Goal: Task Accomplishment & Management: Use online tool/utility

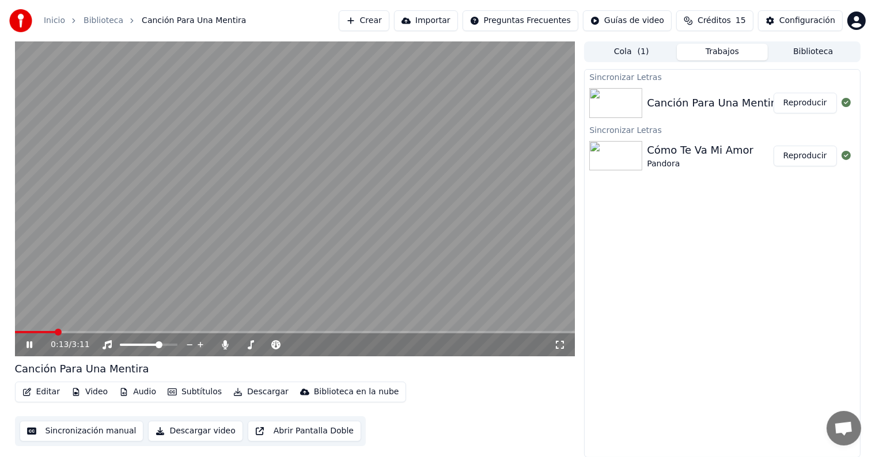
click at [37, 391] on button "Editar" at bounding box center [41, 392] width 47 height 16
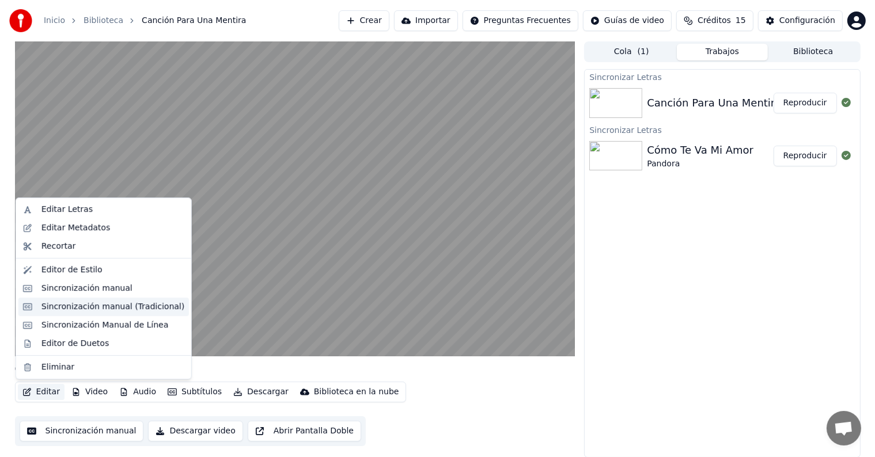
click at [54, 309] on div "Sincronización manual (Tradicional)" at bounding box center [112, 307] width 143 height 12
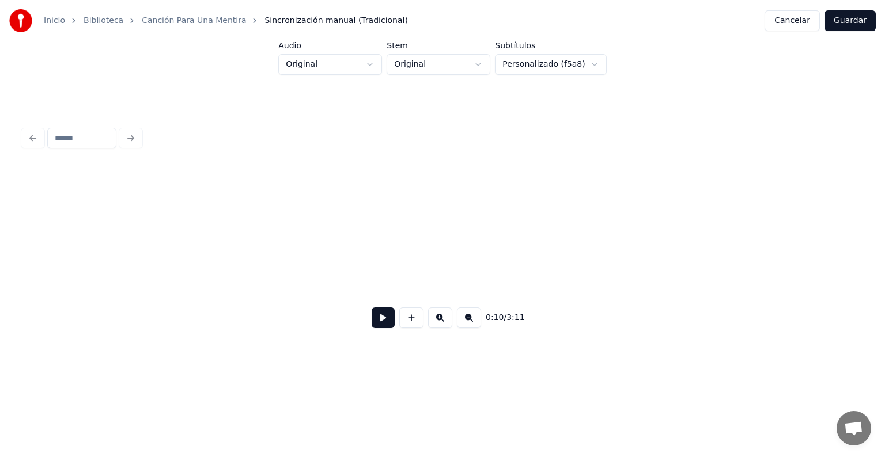
scroll to position [0, 3098]
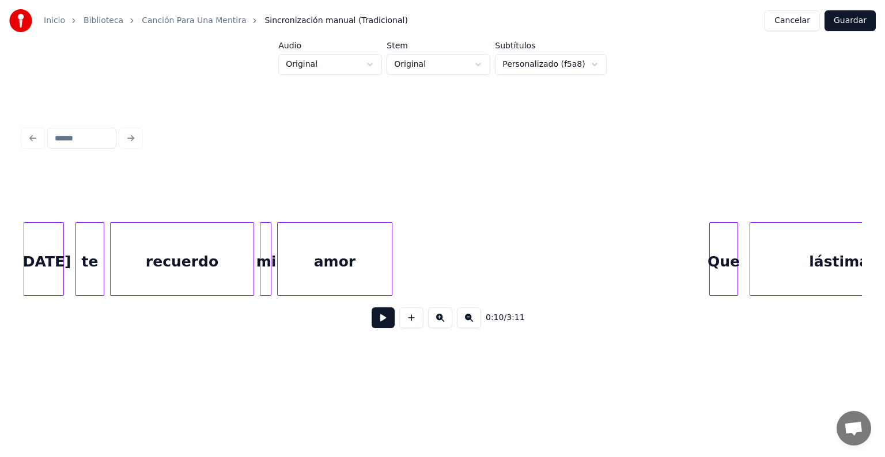
click at [373, 313] on button at bounding box center [383, 318] width 23 height 21
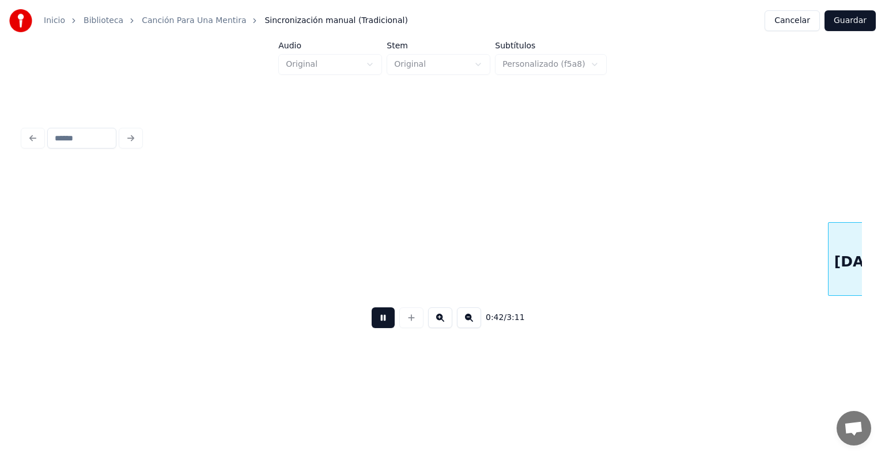
scroll to position [0, 12355]
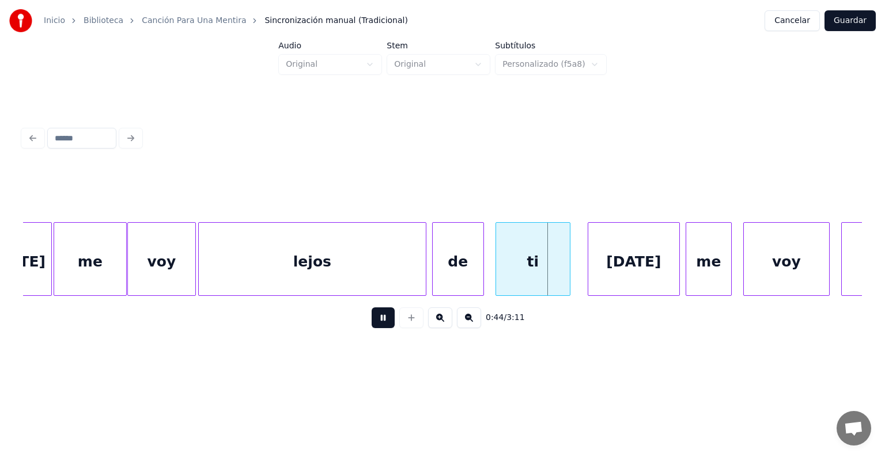
click at [622, 267] on div "[DATE]" at bounding box center [633, 262] width 91 height 78
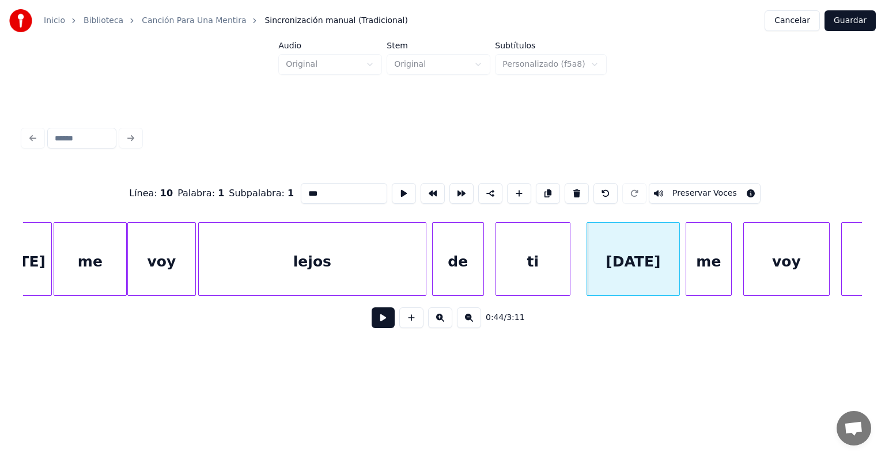
click at [590, 270] on div "[DATE]" at bounding box center [633, 262] width 92 height 78
click at [605, 271] on div "[DATE]" at bounding box center [632, 262] width 94 height 78
click at [378, 325] on button at bounding box center [383, 318] width 23 height 21
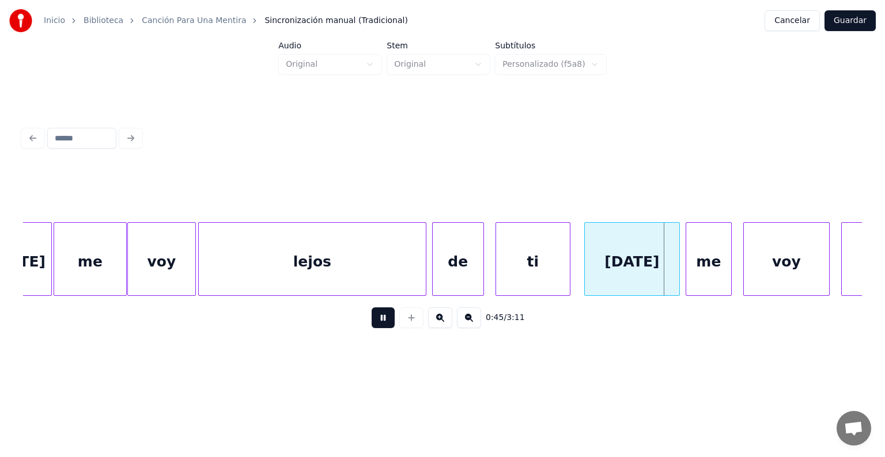
click at [374, 325] on button at bounding box center [383, 318] width 23 height 21
click at [372, 328] on button at bounding box center [383, 318] width 23 height 21
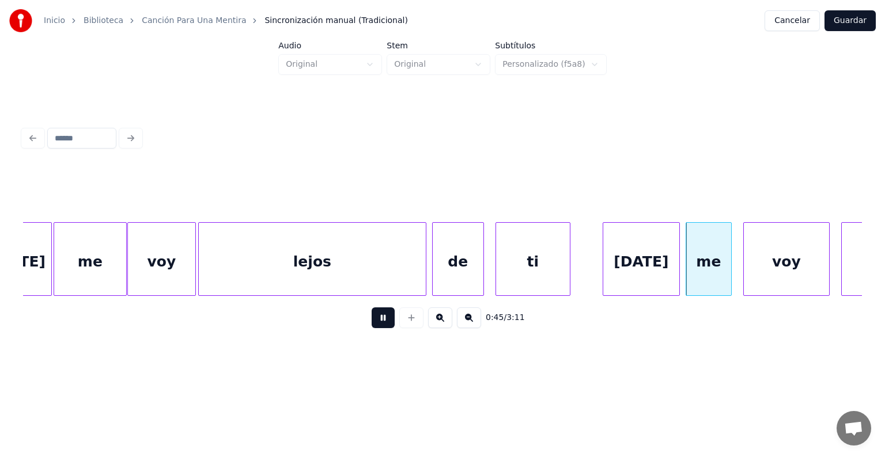
click at [372, 328] on button at bounding box center [383, 318] width 23 height 21
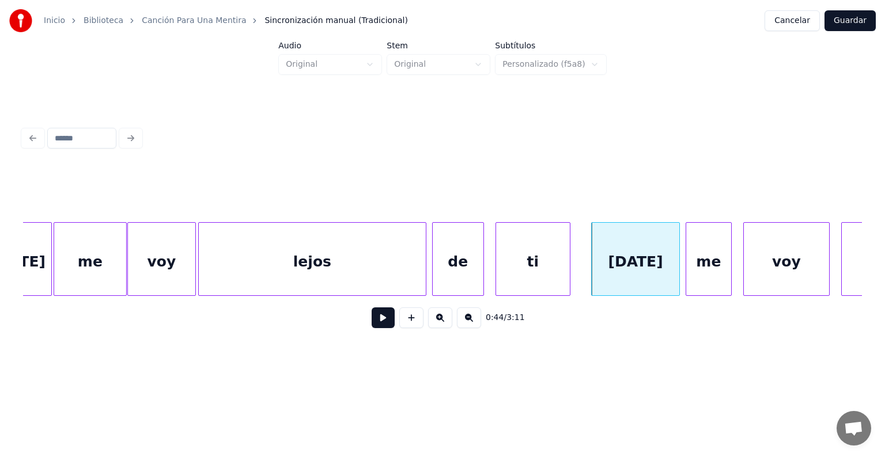
click at [613, 277] on div "[DATE]" at bounding box center [636, 262] width 88 height 78
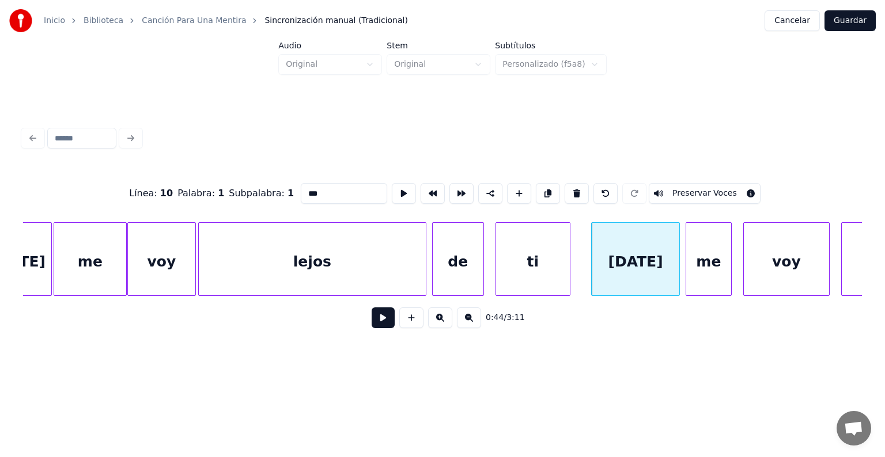
click at [684, 192] on button "Preservar Voces" at bounding box center [705, 193] width 112 height 21
click at [703, 260] on div "me" at bounding box center [708, 262] width 45 height 78
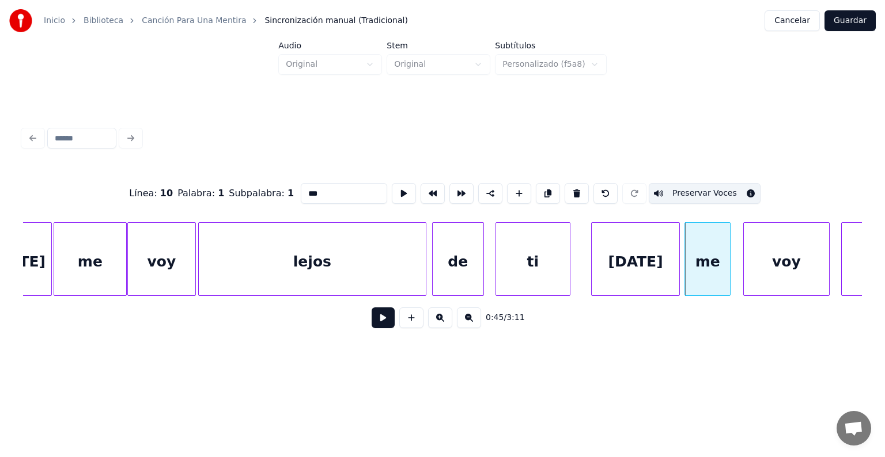
click at [700, 190] on button "Preservar Voces" at bounding box center [705, 193] width 112 height 21
click at [768, 266] on div "voy" at bounding box center [786, 262] width 85 height 78
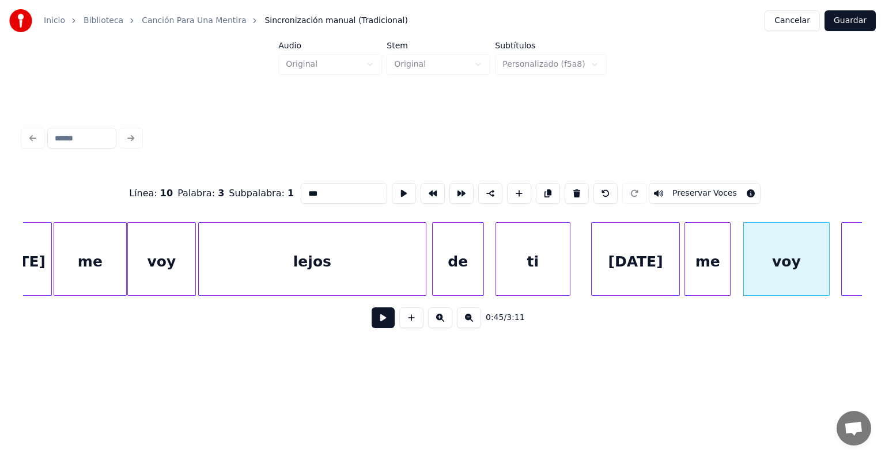
click at [718, 191] on button "Preservar Voces" at bounding box center [705, 193] width 112 height 21
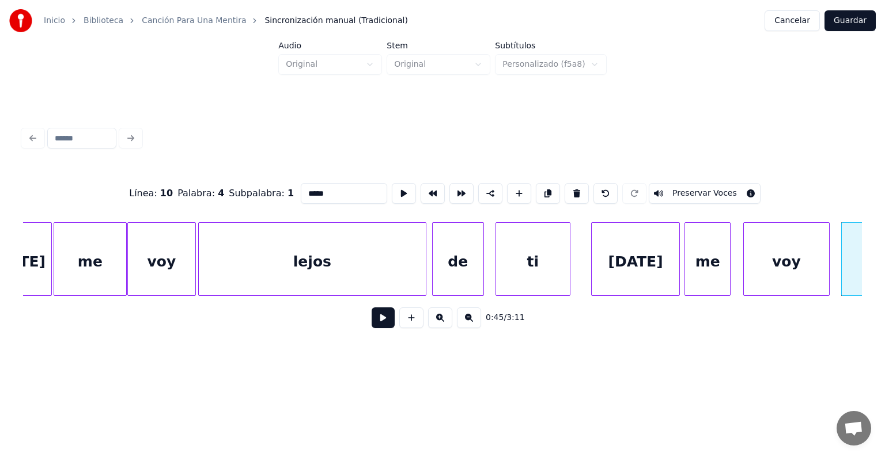
click at [706, 192] on button "Preservar Voces" at bounding box center [705, 193] width 112 height 21
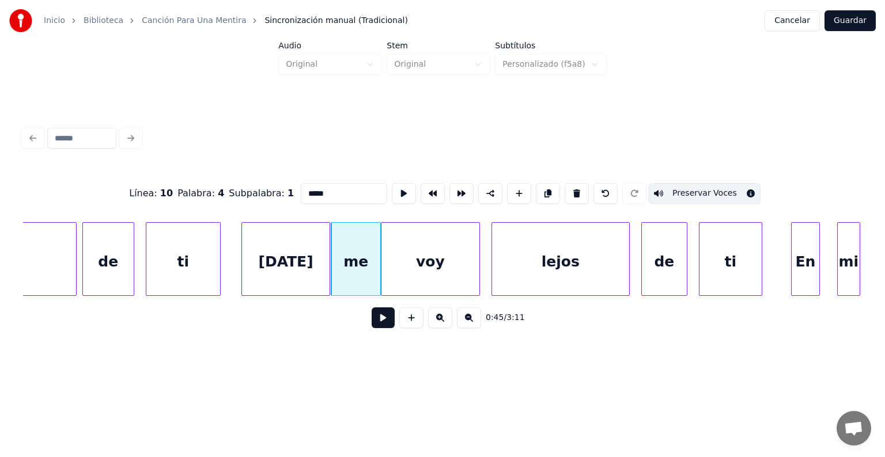
scroll to position [0, 12705]
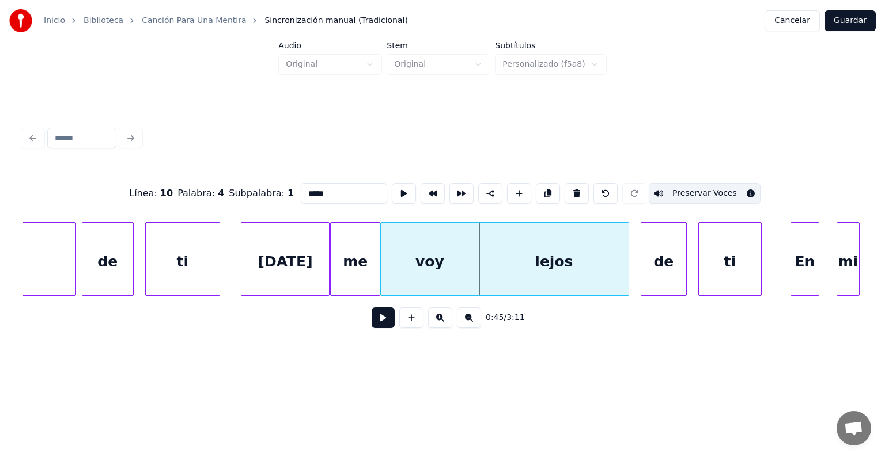
click at [534, 271] on div "lejos" at bounding box center [553, 262] width 149 height 78
click at [663, 258] on div "de" at bounding box center [663, 262] width 45 height 78
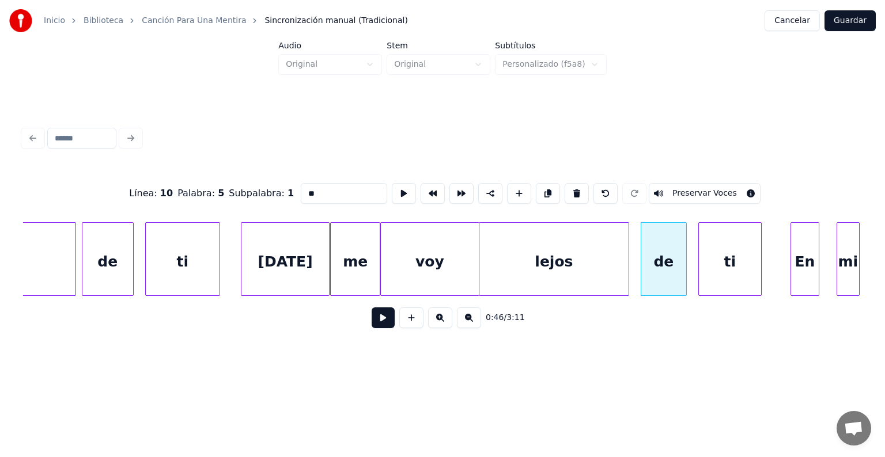
click at [701, 191] on button "Preservar Voces" at bounding box center [705, 193] width 112 height 21
click at [727, 258] on div "ti" at bounding box center [730, 262] width 62 height 78
type input "**"
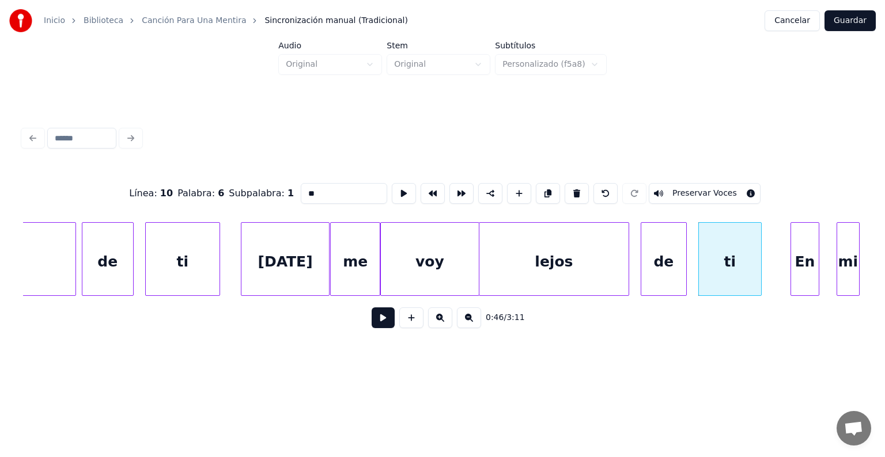
click at [702, 192] on button "Preservar Voces" at bounding box center [705, 193] width 112 height 21
click at [372, 328] on button at bounding box center [383, 318] width 23 height 21
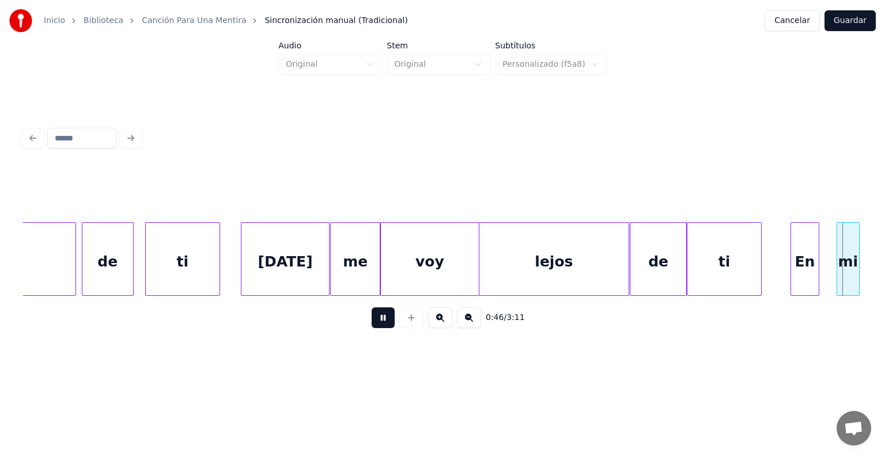
click at [372, 324] on button at bounding box center [383, 318] width 23 height 21
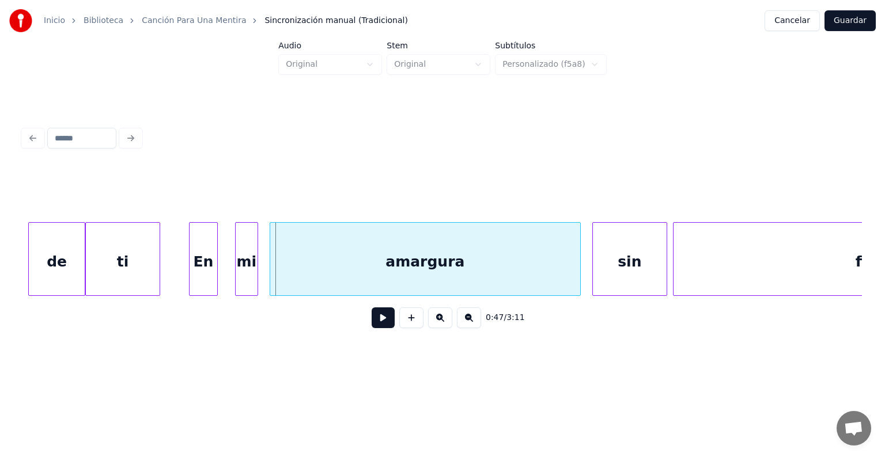
scroll to position [0, 13302]
click at [196, 282] on div at bounding box center [195, 259] width 3 height 73
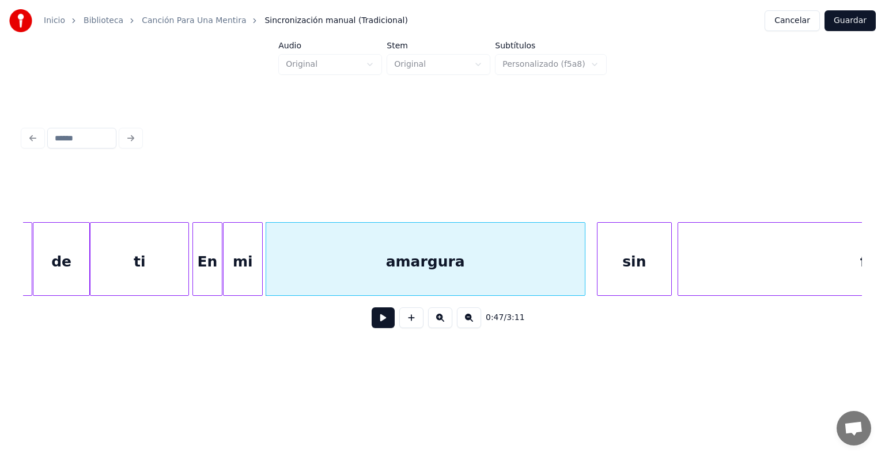
click at [372, 328] on button at bounding box center [383, 318] width 23 height 21
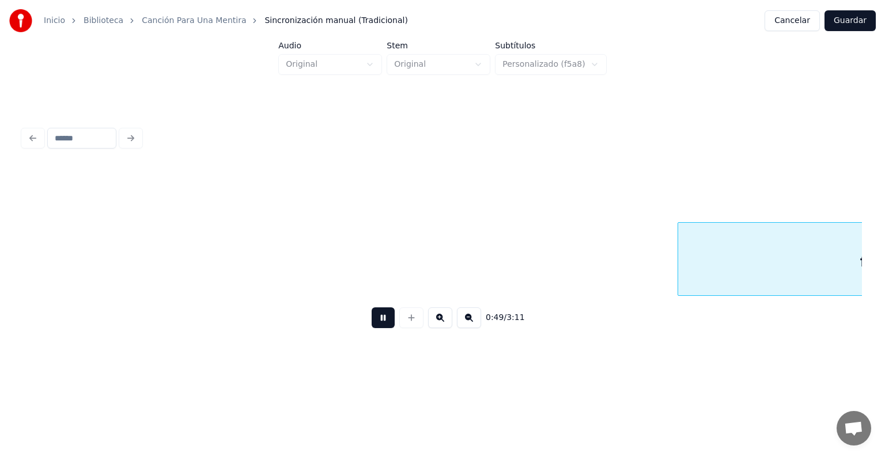
scroll to position [0, 14142]
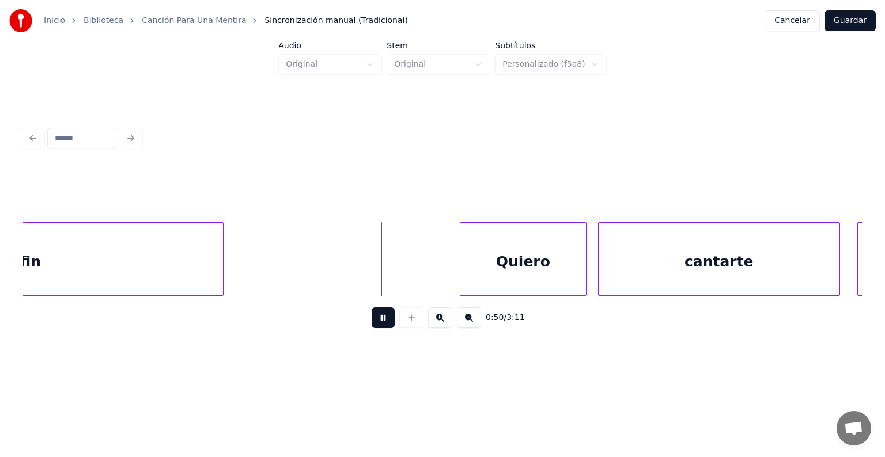
click at [461, 268] on div "Quiero" at bounding box center [523, 262] width 126 height 78
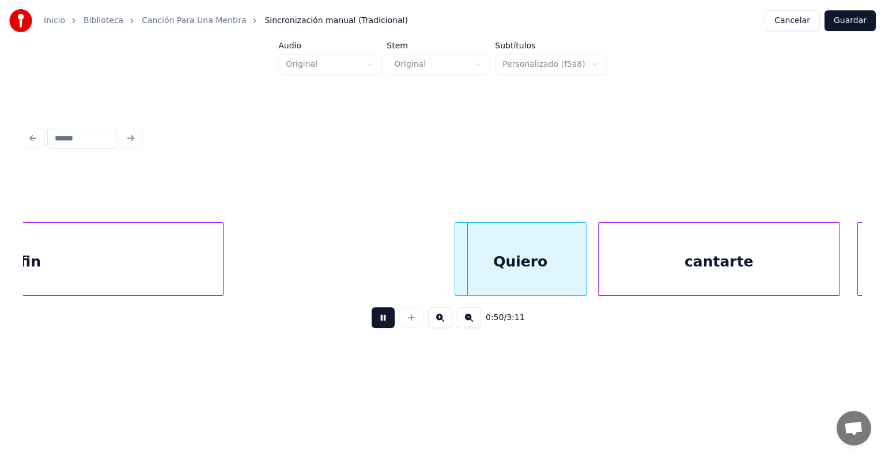
click at [483, 270] on div "Quiero" at bounding box center [520, 262] width 131 height 78
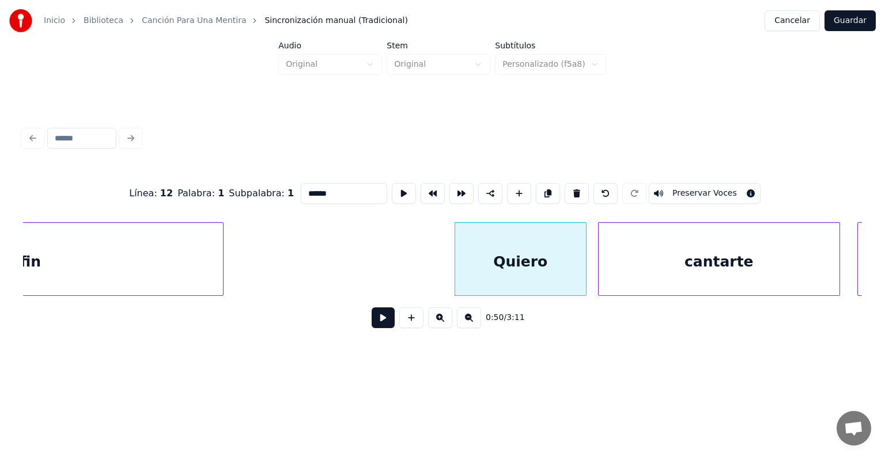
click at [675, 191] on button "Preservar Voces" at bounding box center [705, 193] width 112 height 21
click at [666, 253] on div "cantarte" at bounding box center [718, 262] width 241 height 78
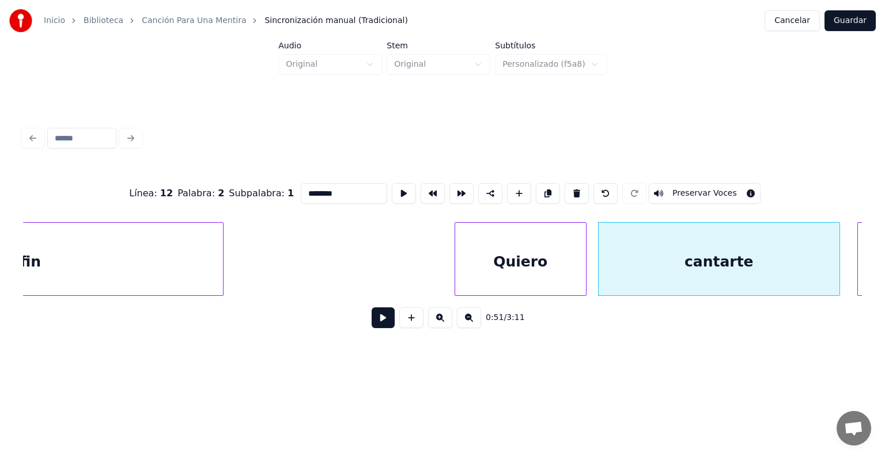
click at [685, 190] on button "Preservar Voces" at bounding box center [705, 193] width 112 height 21
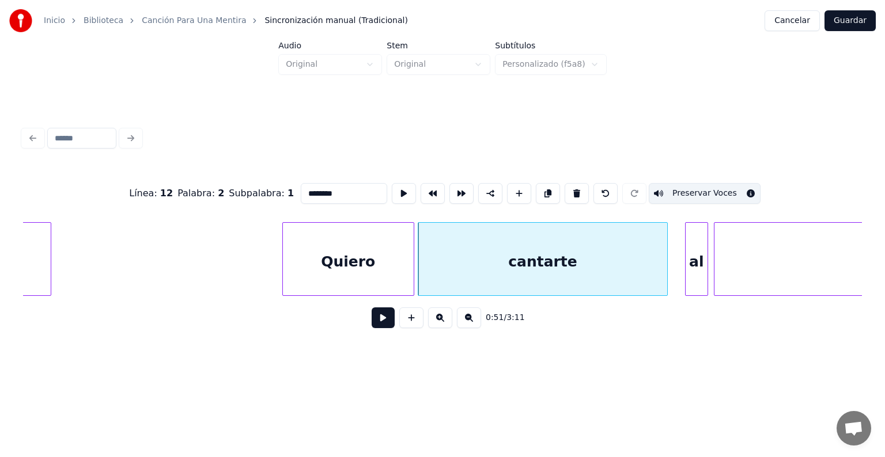
scroll to position [0, 14315]
click at [667, 266] on div at bounding box center [668, 259] width 3 height 73
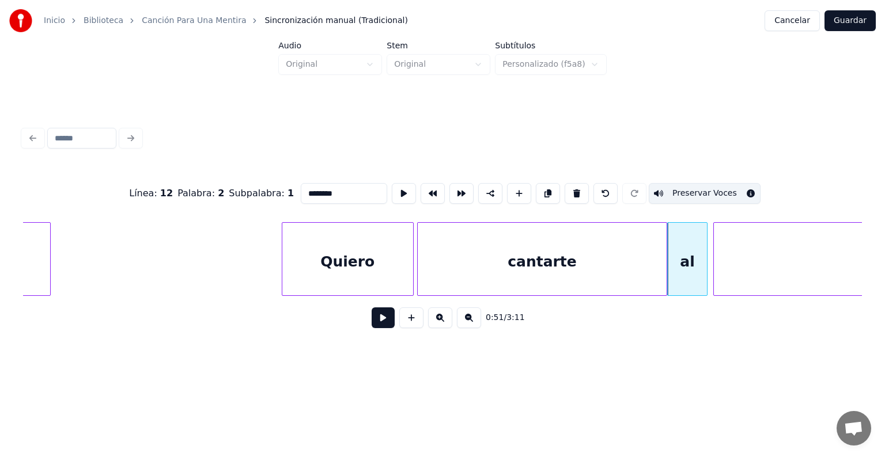
click at [688, 253] on div "al" at bounding box center [687, 262] width 39 height 78
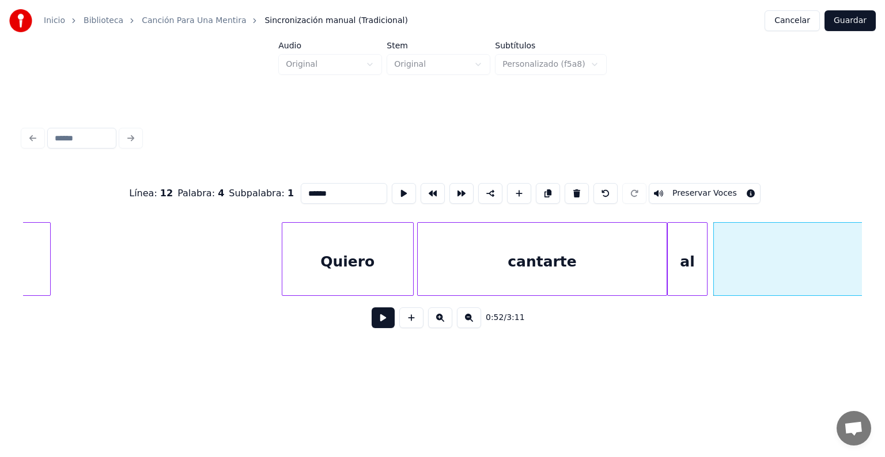
click at [688, 185] on button "Preservar Voces" at bounding box center [705, 193] width 112 height 21
click at [687, 261] on div "al" at bounding box center [687, 262] width 39 height 78
type input "**"
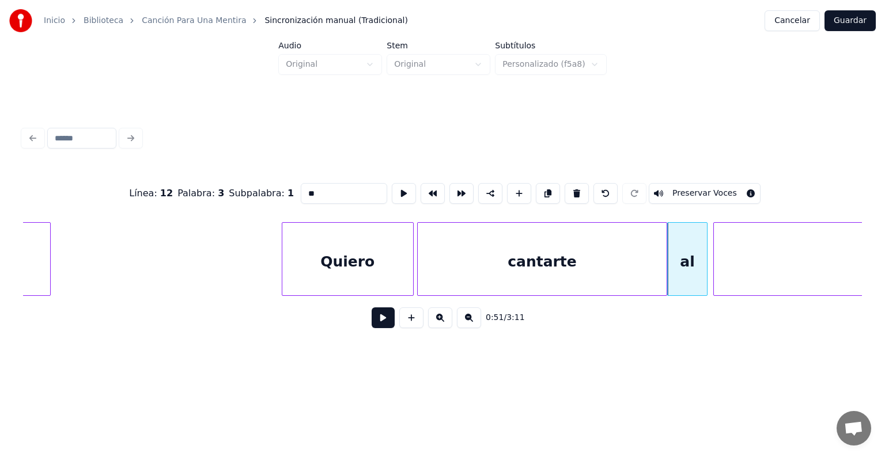
click at [685, 187] on button "Preservar Voces" at bounding box center [705, 193] width 112 height 21
click at [372, 327] on button at bounding box center [383, 318] width 23 height 21
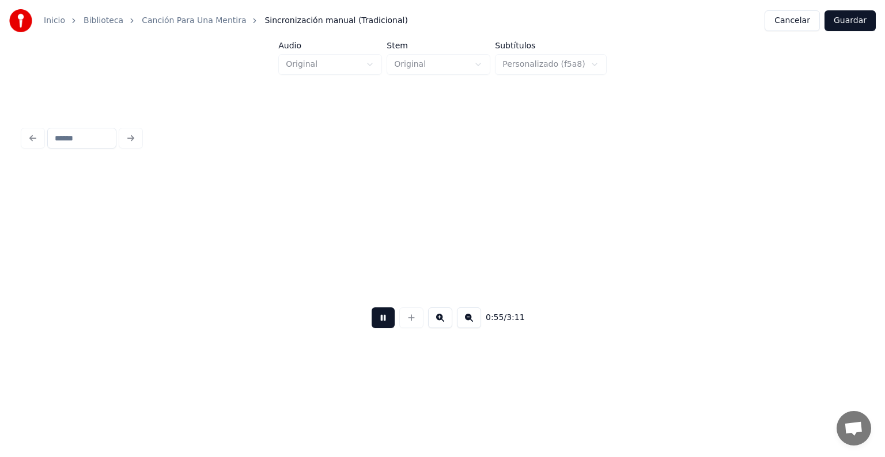
scroll to position [0, 15999]
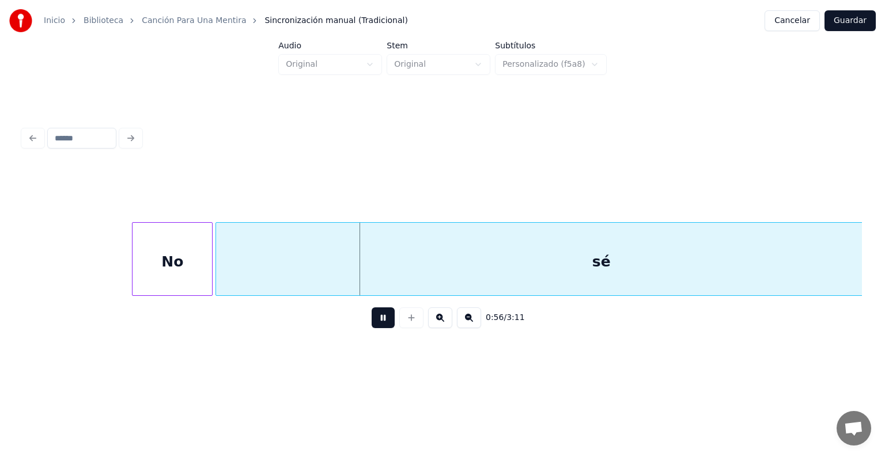
click at [182, 263] on div "No" at bounding box center [171, 262] width 79 height 78
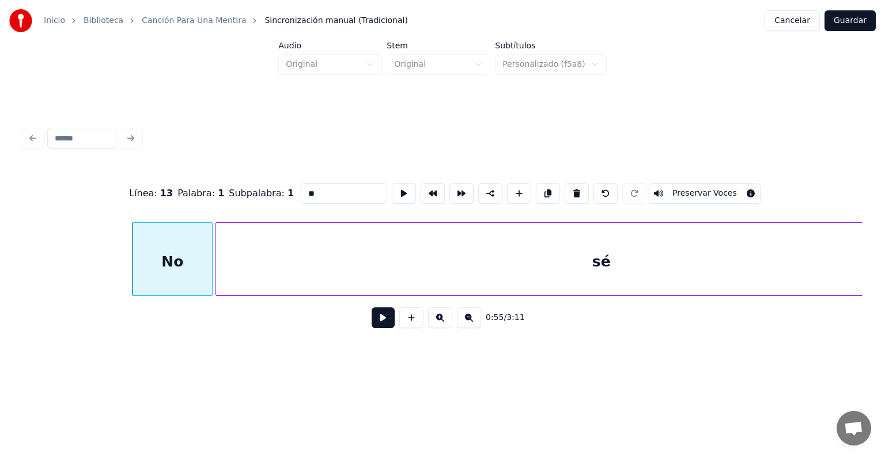
click at [708, 194] on button "Preservar Voces" at bounding box center [705, 193] width 112 height 21
click at [271, 261] on div "sé" at bounding box center [601, 262] width 771 height 78
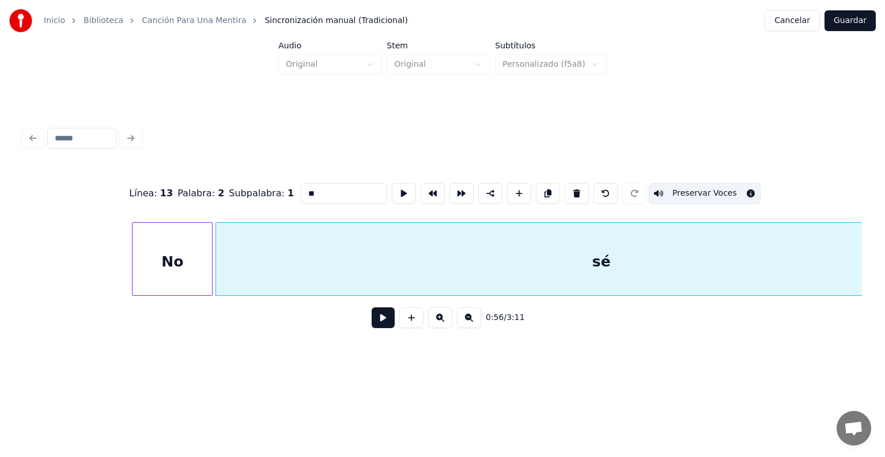
type input "**"
click at [710, 192] on button "Preservar Voces" at bounding box center [705, 193] width 112 height 21
click at [372, 321] on button at bounding box center [383, 318] width 23 height 21
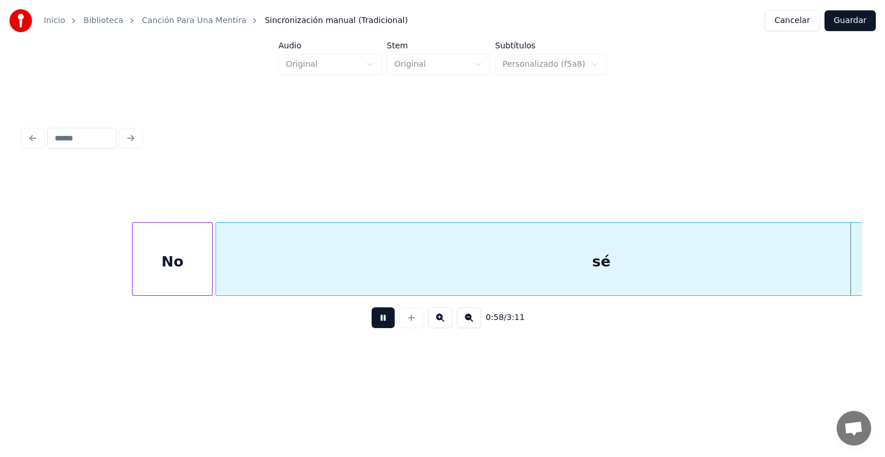
scroll to position [0, 16841]
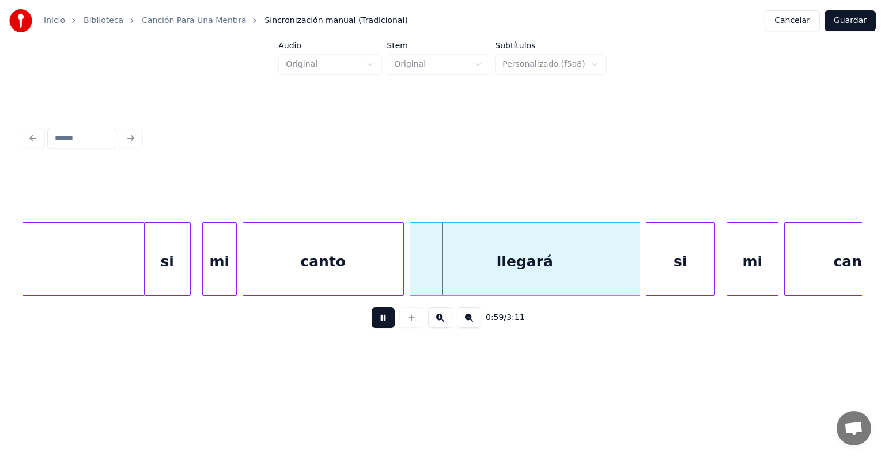
click at [152, 270] on div "si" at bounding box center [168, 262] width 46 height 78
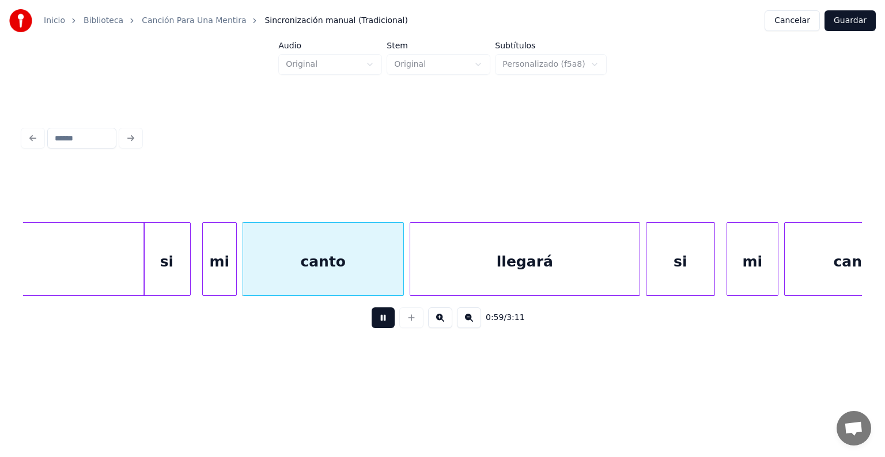
click at [165, 268] on div "si" at bounding box center [166, 262] width 47 height 78
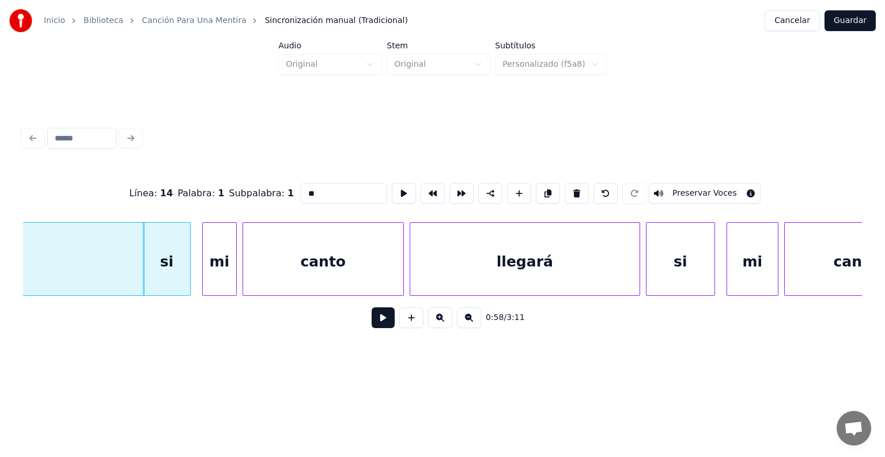
click at [712, 189] on button "Preservar Voces" at bounding box center [705, 193] width 112 height 21
click at [218, 264] on div "mi" at bounding box center [219, 262] width 33 height 78
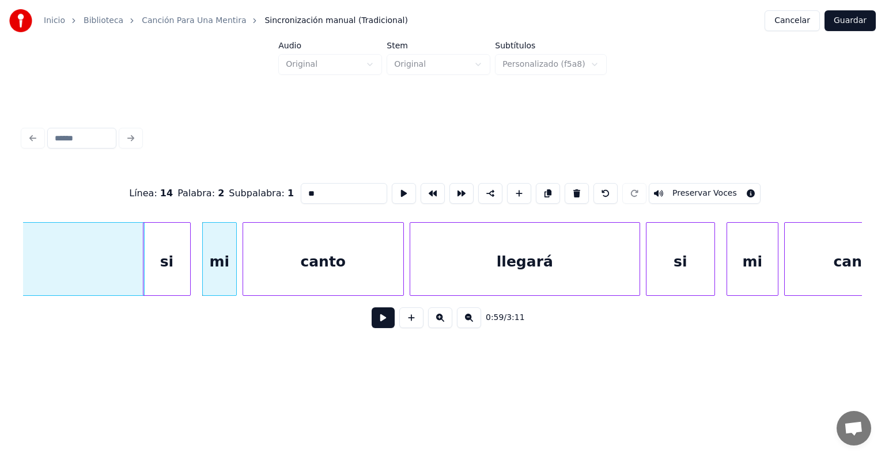
click at [711, 191] on button "Preservar Voces" at bounding box center [705, 193] width 112 height 21
click at [288, 263] on div "canto" at bounding box center [323, 262] width 160 height 78
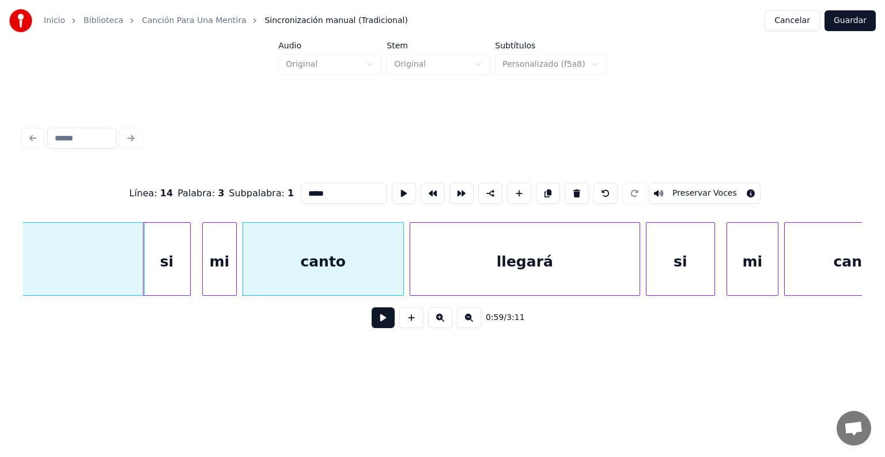
click at [711, 192] on button "Preservar Voces" at bounding box center [705, 193] width 112 height 21
click at [476, 267] on div "llegará" at bounding box center [524, 262] width 229 height 78
type input "*******"
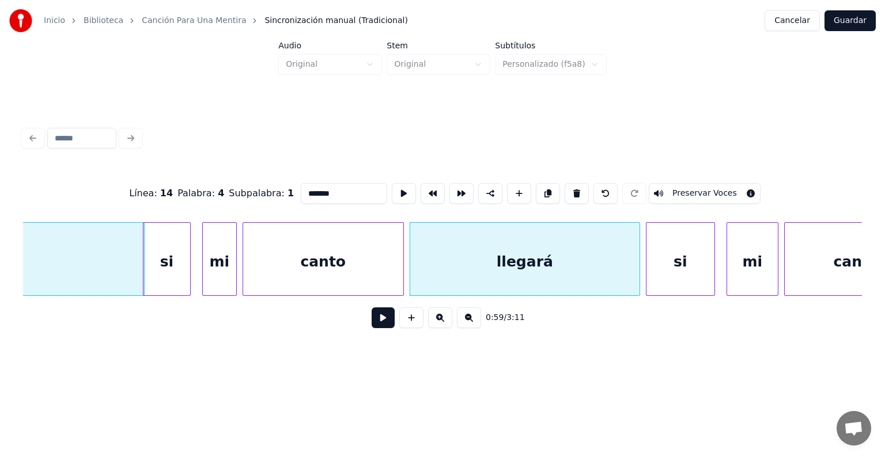
click at [718, 193] on button "Preservar Voces" at bounding box center [705, 193] width 112 height 21
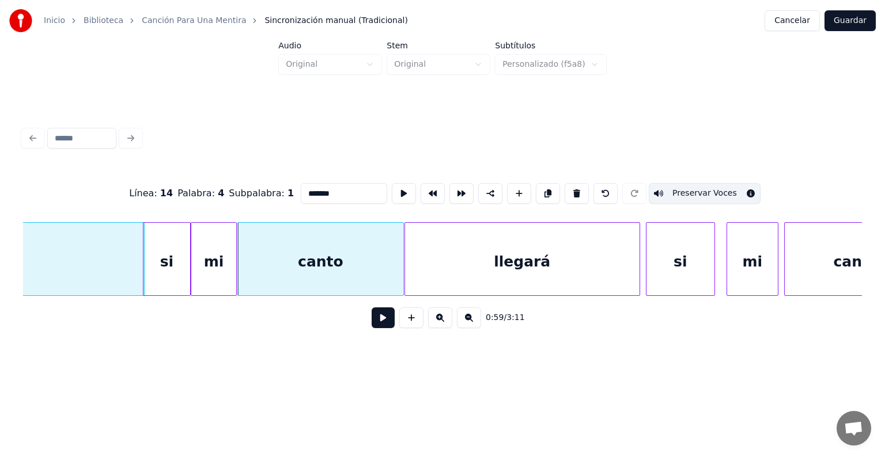
click at [411, 268] on div "llegará" at bounding box center [522, 262] width 234 height 78
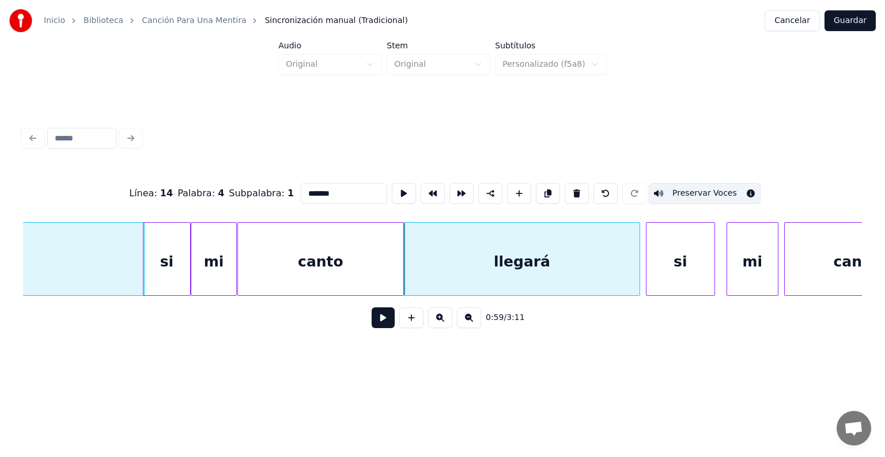
click at [372, 328] on button at bounding box center [383, 318] width 23 height 21
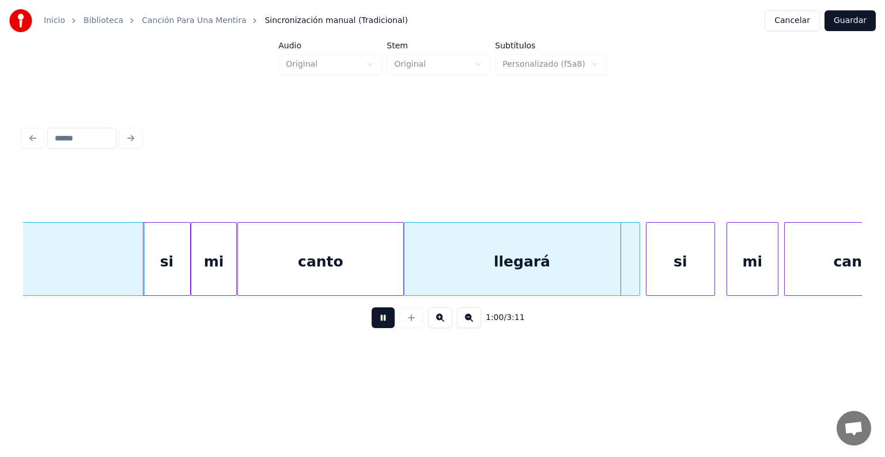
click at [372, 323] on button at bounding box center [383, 318] width 23 height 21
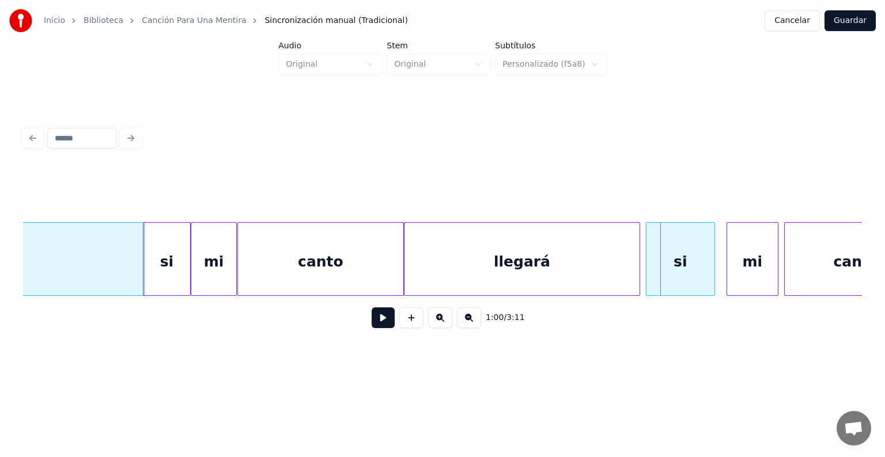
click at [647, 262] on div at bounding box center [647, 259] width 3 height 73
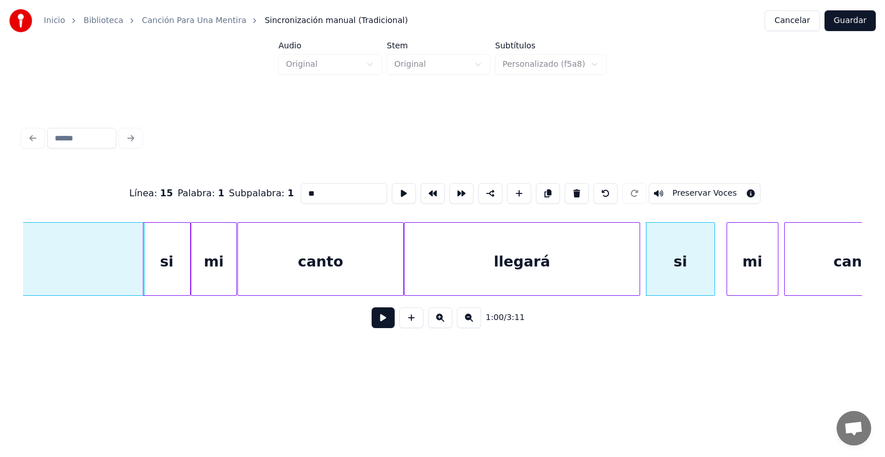
click at [687, 189] on button "Preservar Voces" at bounding box center [705, 193] width 112 height 21
click at [686, 188] on button "Preservar Voces" at bounding box center [705, 193] width 112 height 21
click at [665, 259] on div "si" at bounding box center [680, 262] width 68 height 78
click at [744, 255] on div "mi" at bounding box center [752, 262] width 51 height 78
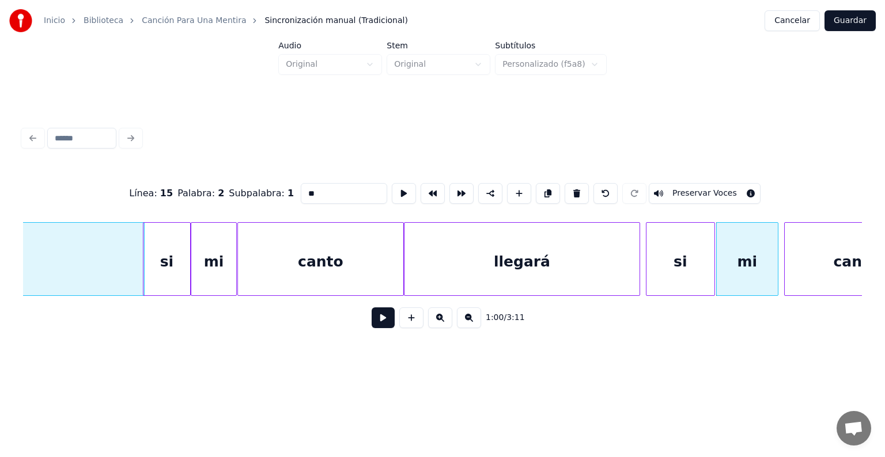
click at [507, 257] on div "llegará" at bounding box center [521, 262] width 235 height 78
type input "*******"
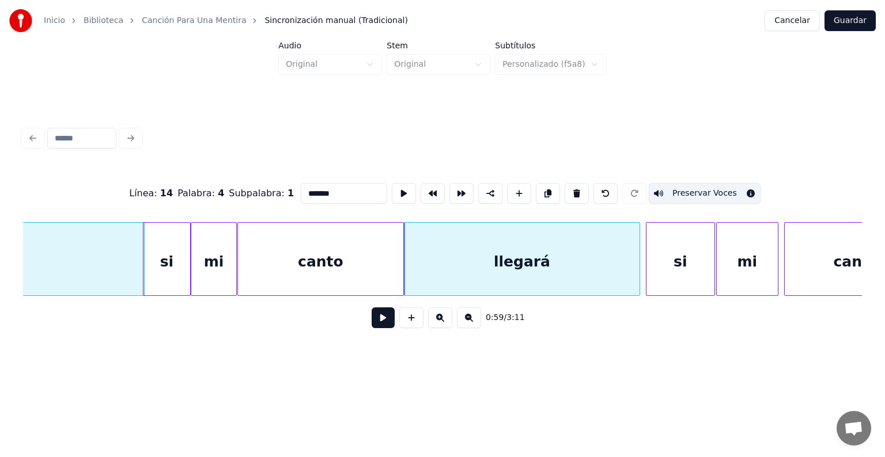
click at [376, 328] on button at bounding box center [383, 318] width 23 height 21
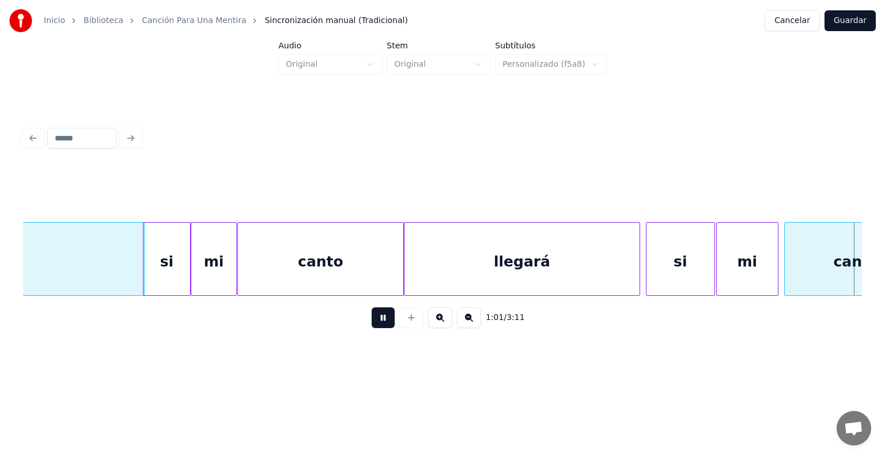
scroll to position [0, 17685]
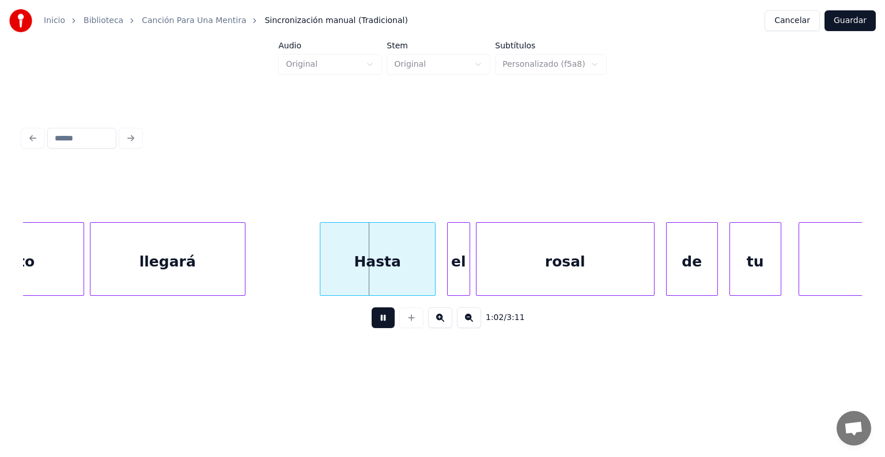
click at [321, 279] on div at bounding box center [321, 259] width 3 height 73
click at [320, 279] on div "Hasta" at bounding box center [376, 262] width 115 height 78
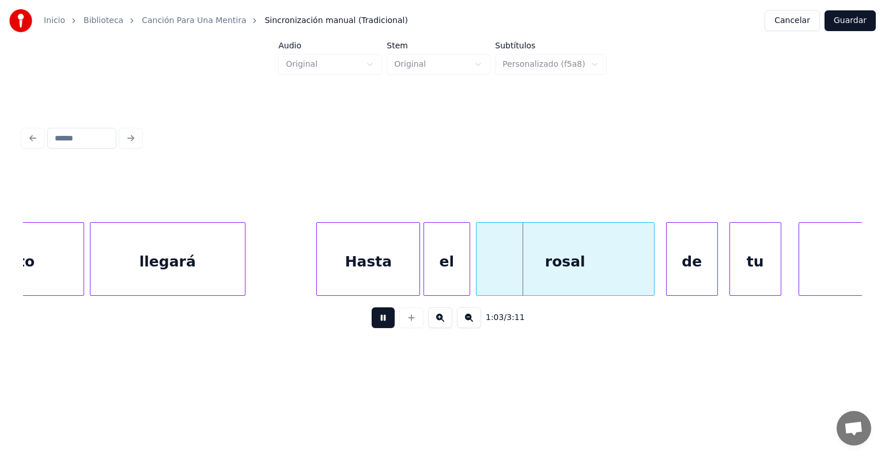
click at [358, 275] on div "Hasta" at bounding box center [368, 262] width 103 height 78
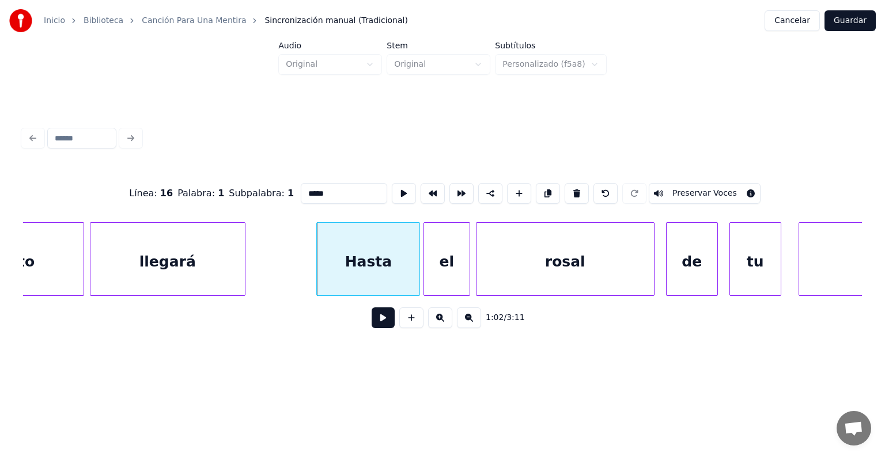
click at [715, 190] on button "Preservar Voces" at bounding box center [705, 193] width 112 height 21
click at [447, 267] on div "el" at bounding box center [447, 262] width 46 height 78
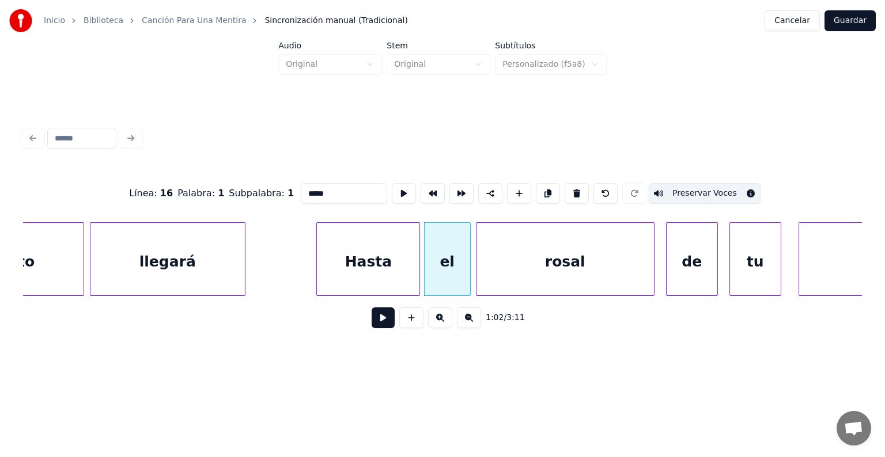
click at [717, 190] on button "Preservar Voces" at bounding box center [705, 193] width 112 height 21
click at [503, 263] on div "rosal" at bounding box center [564, 262] width 177 height 78
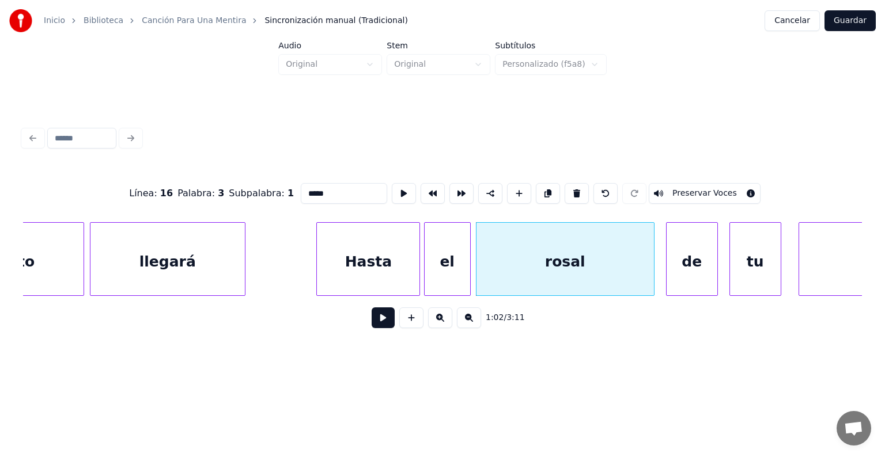
click at [714, 193] on button "Preservar Voces" at bounding box center [705, 193] width 112 height 21
click at [679, 268] on div "de" at bounding box center [691, 262] width 51 height 78
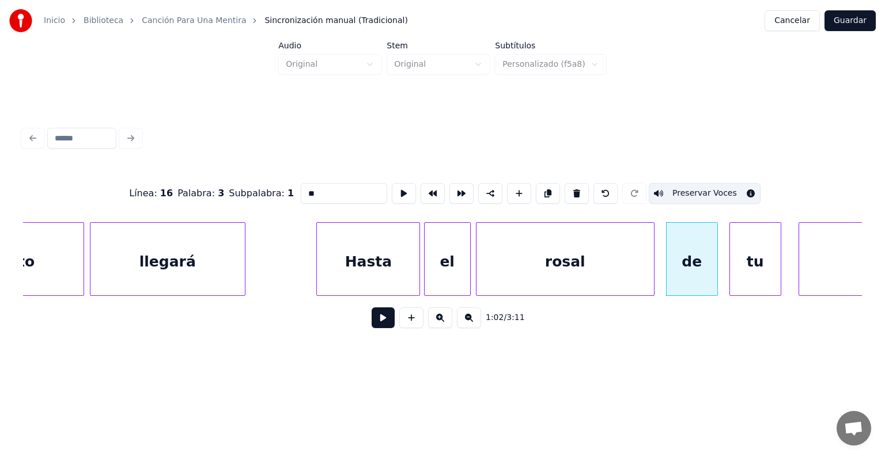
click at [719, 191] on button "Preservar Voces" at bounding box center [705, 193] width 112 height 21
click at [746, 262] on div "tu" at bounding box center [755, 262] width 51 height 78
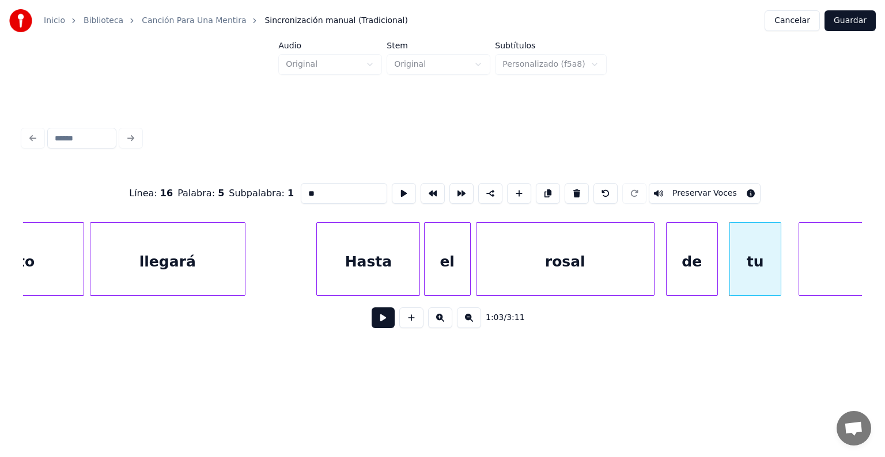
click at [711, 190] on button "Preservar Voces" at bounding box center [705, 193] width 112 height 21
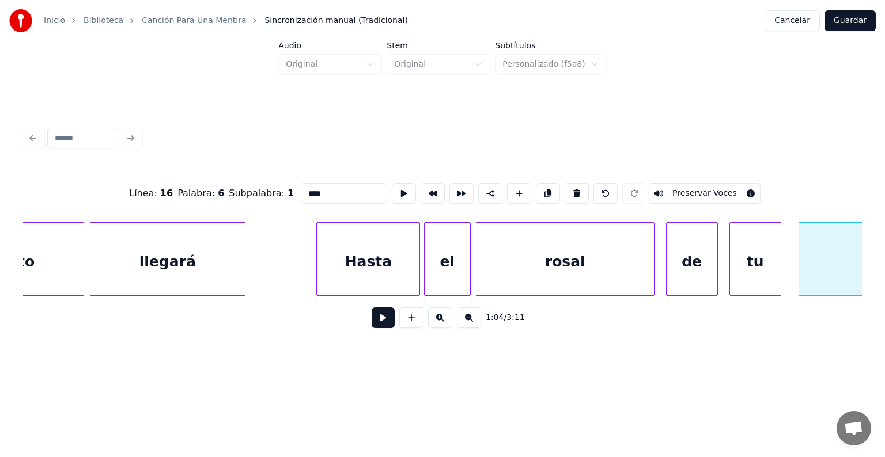
click at [713, 190] on button "Preservar Voces" at bounding box center [705, 193] width 112 height 21
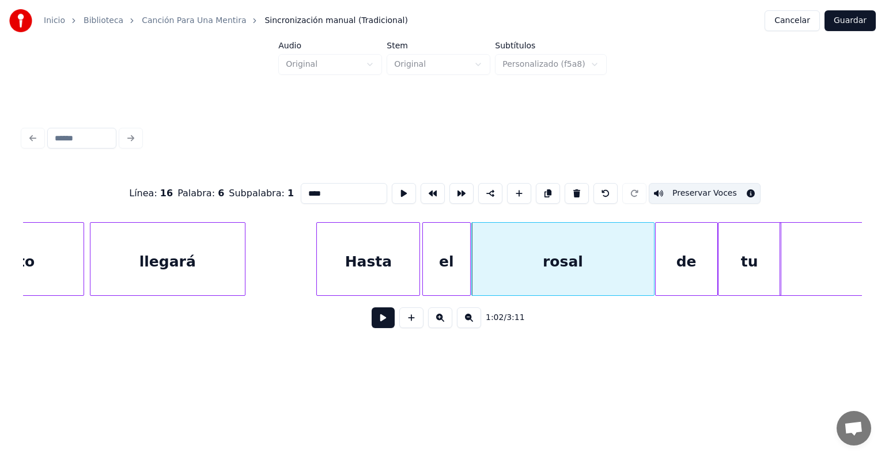
click at [425, 275] on div "el" at bounding box center [446, 262] width 47 height 78
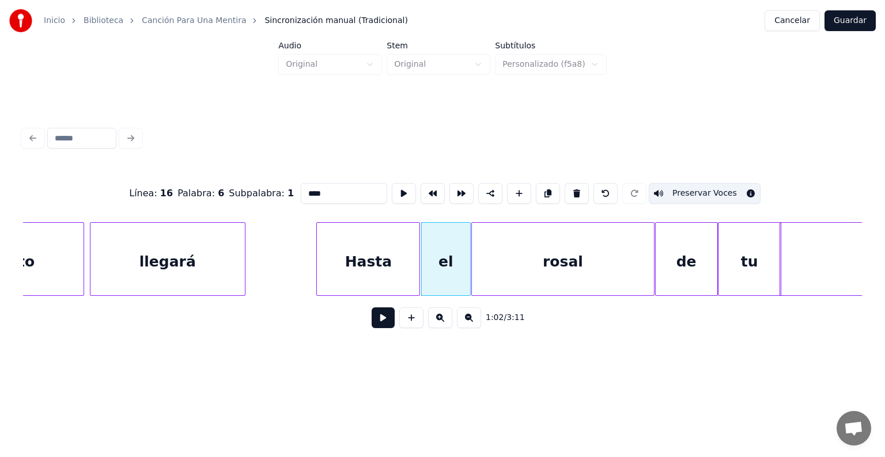
click at [389, 266] on div "Hasta" at bounding box center [368, 262] width 103 height 78
type input "*****"
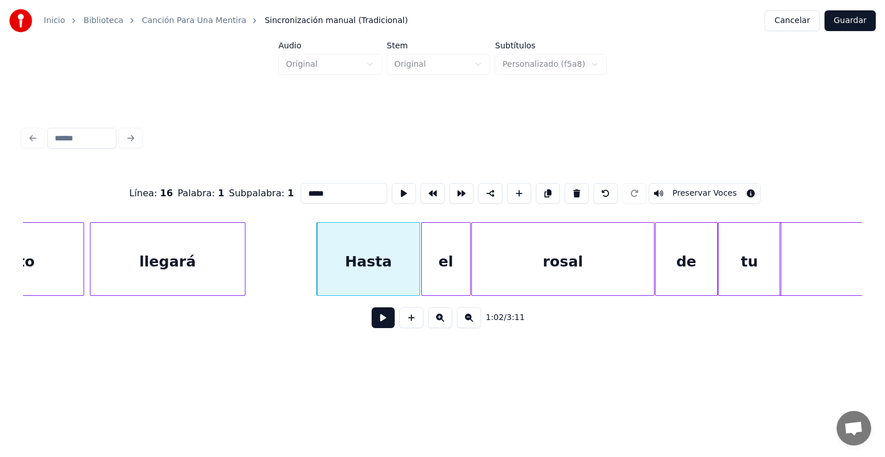
click at [372, 325] on button at bounding box center [383, 318] width 23 height 21
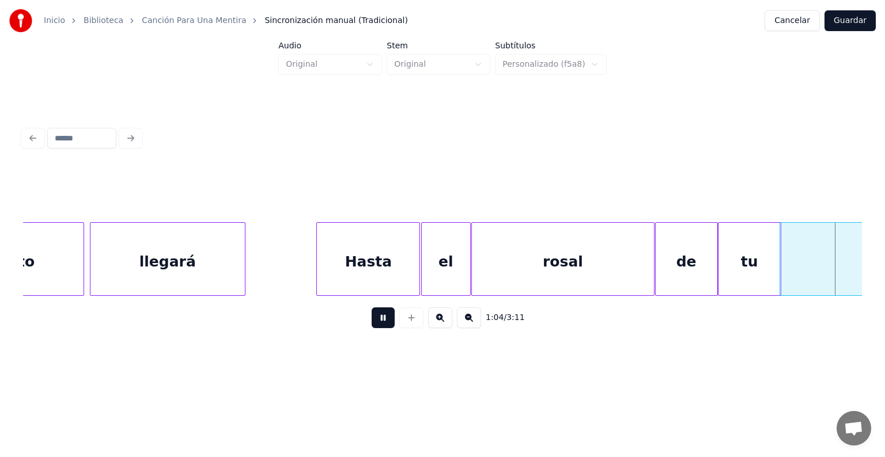
scroll to position [0, 18527]
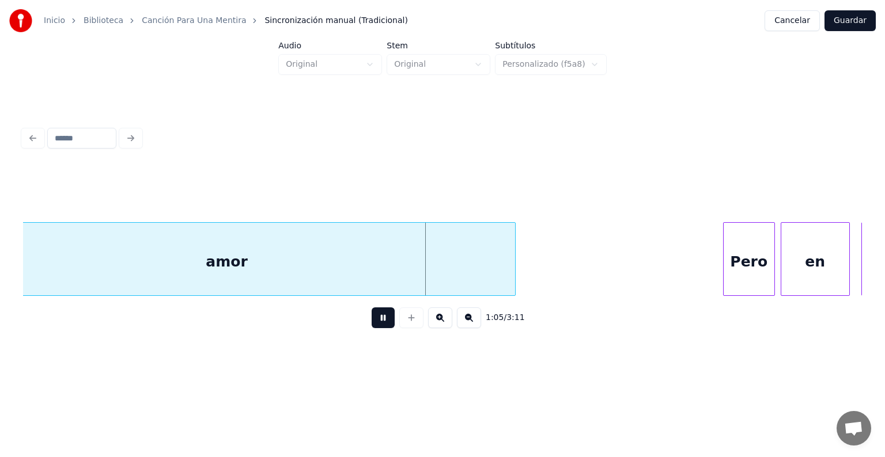
click at [751, 258] on div "Pero" at bounding box center [748, 262] width 51 height 78
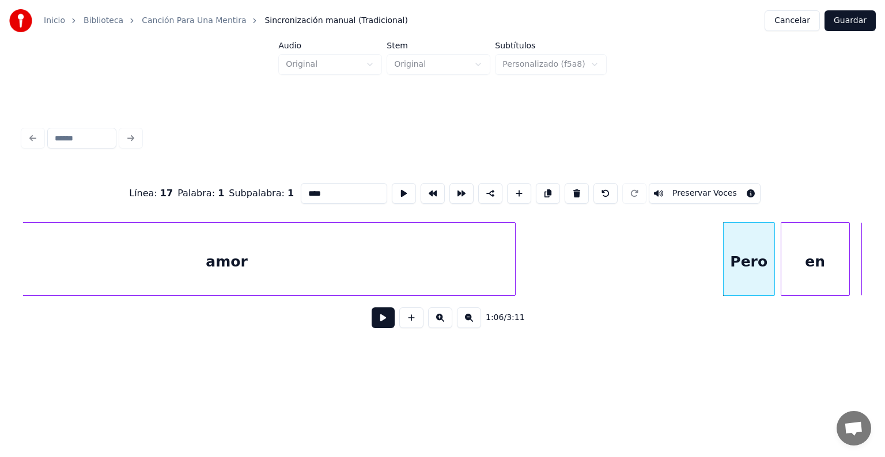
click at [699, 190] on button "Preservar Voces" at bounding box center [705, 193] width 112 height 21
click at [802, 262] on div "en" at bounding box center [815, 262] width 68 height 78
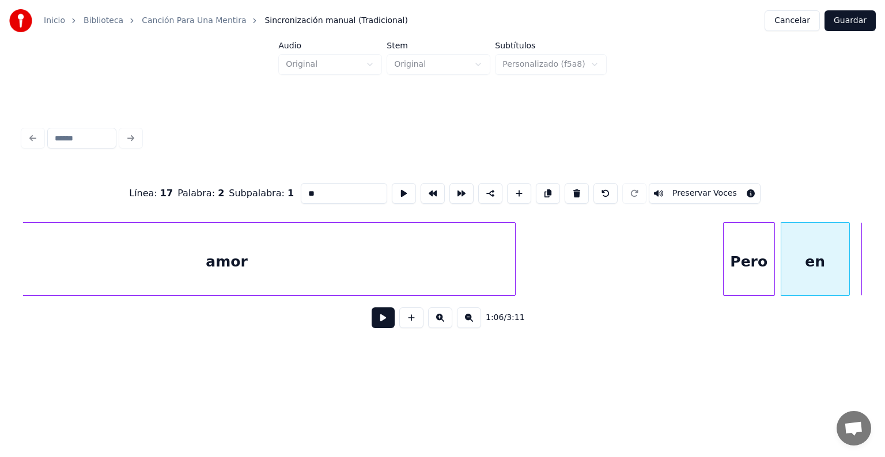
click at [714, 192] on button "Preservar Voces" at bounding box center [705, 193] width 112 height 21
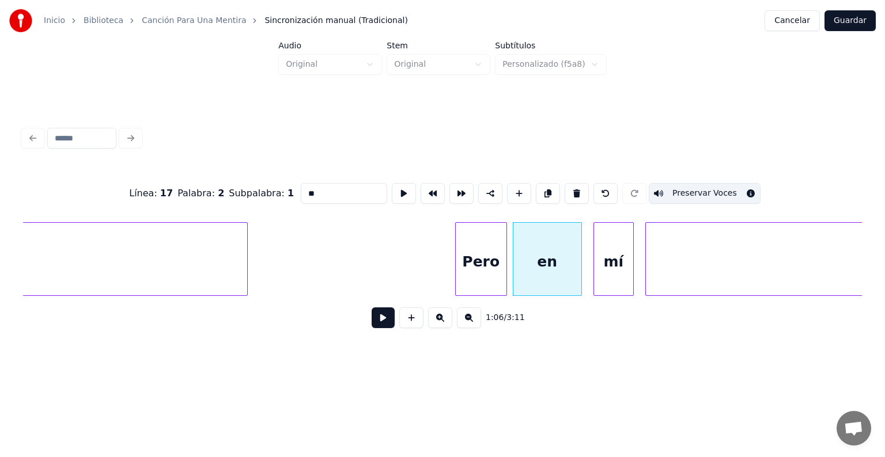
scroll to position [0, 18796]
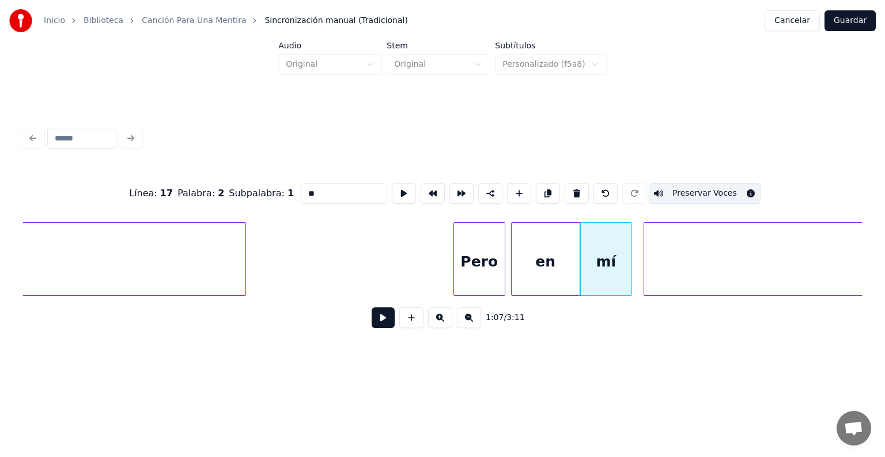
click at [598, 263] on div "mí" at bounding box center [606, 262] width 51 height 78
type input "**"
click at [667, 195] on button "Preservar Voces" at bounding box center [705, 193] width 112 height 21
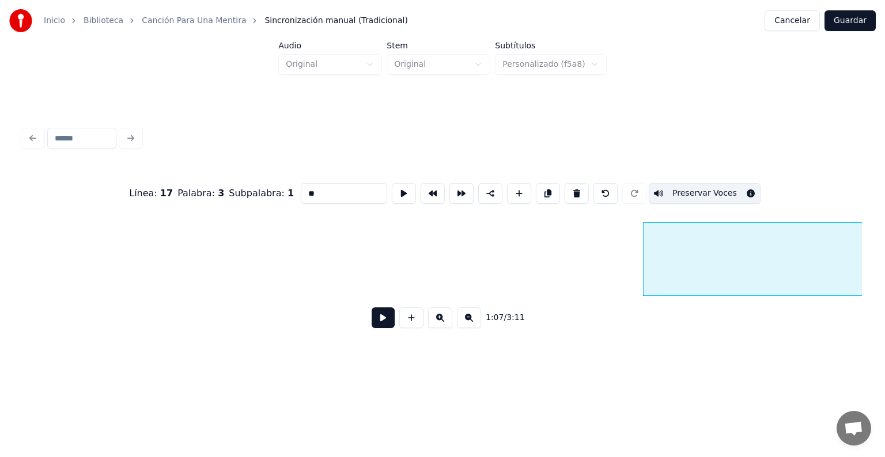
scroll to position [0, 19416]
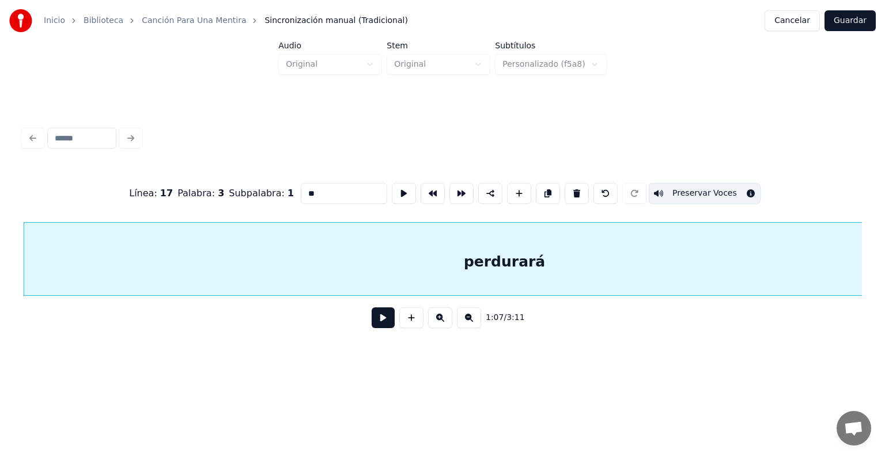
click at [674, 192] on button "Preservar Voces" at bounding box center [705, 193] width 112 height 21
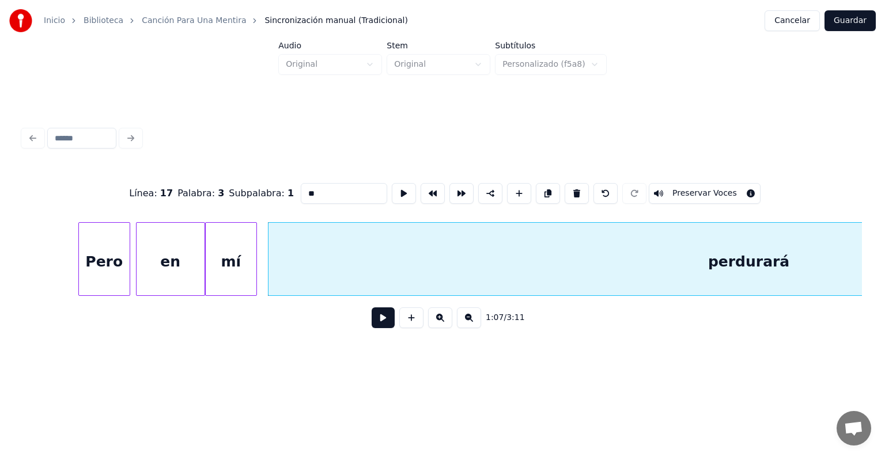
scroll to position [0, 19166]
click at [372, 321] on button at bounding box center [383, 318] width 23 height 21
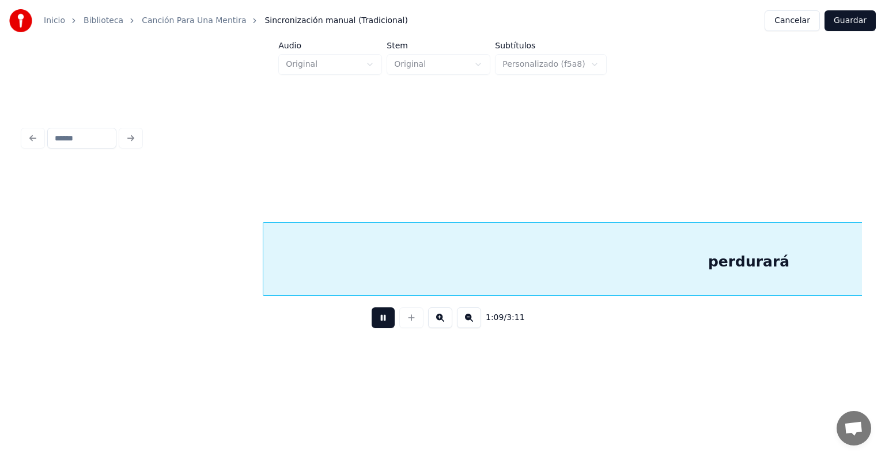
scroll to position [0, 20007]
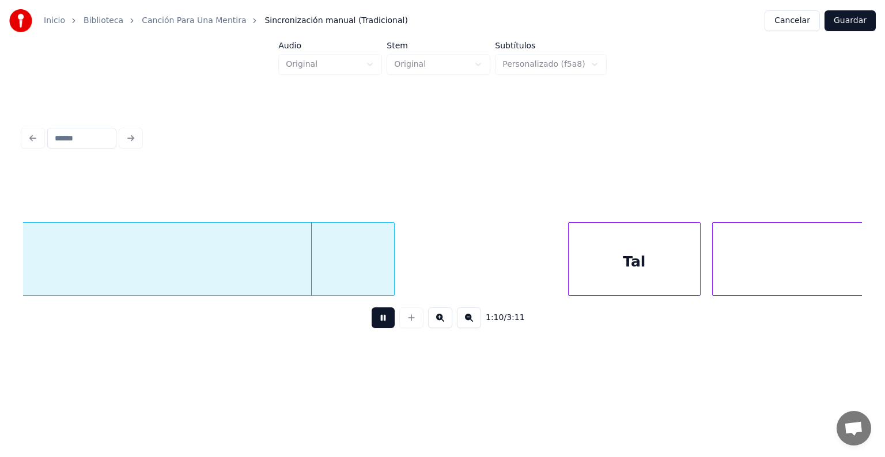
click at [372, 327] on button at bounding box center [383, 318] width 23 height 21
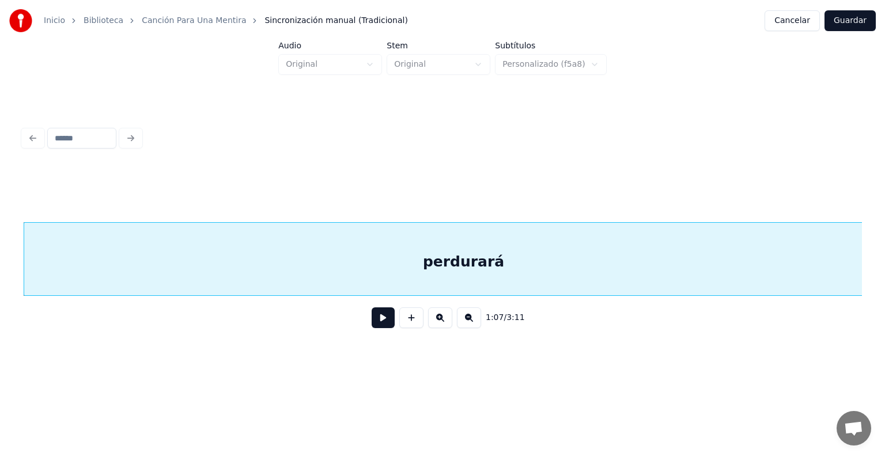
click at [372, 325] on button at bounding box center [383, 318] width 23 height 21
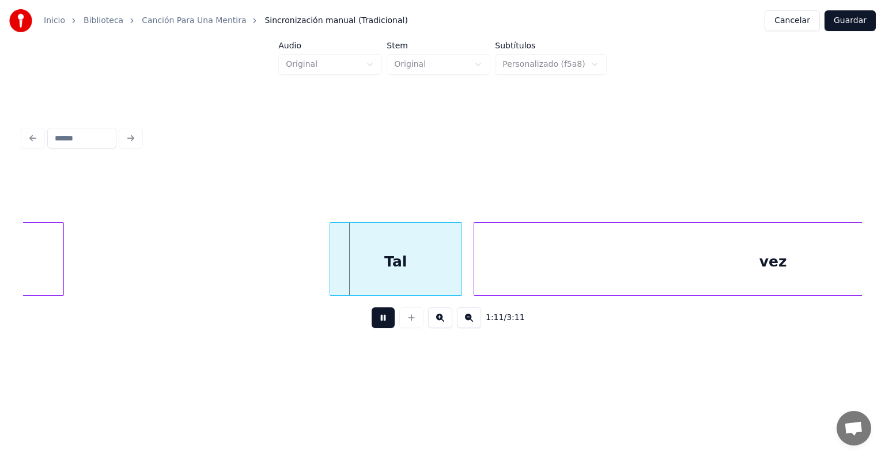
click at [331, 274] on div "Tal" at bounding box center [395, 262] width 131 height 78
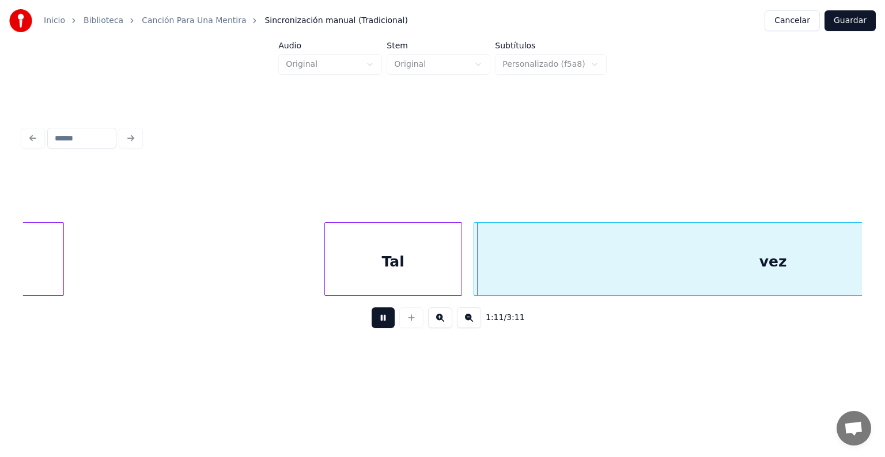
click at [372, 327] on button at bounding box center [383, 318] width 23 height 21
click at [376, 327] on button at bounding box center [383, 318] width 23 height 21
click at [377, 323] on button at bounding box center [383, 318] width 23 height 21
click at [326, 281] on div at bounding box center [324, 259] width 3 height 73
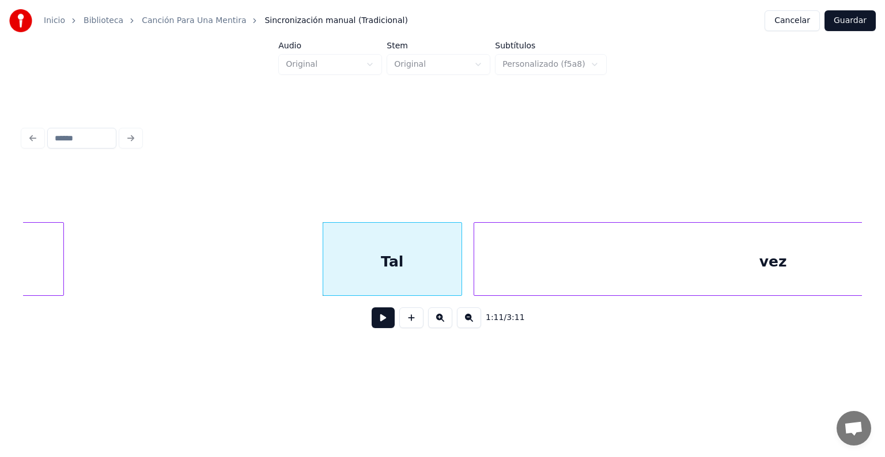
click at [372, 327] on button at bounding box center [383, 318] width 23 height 21
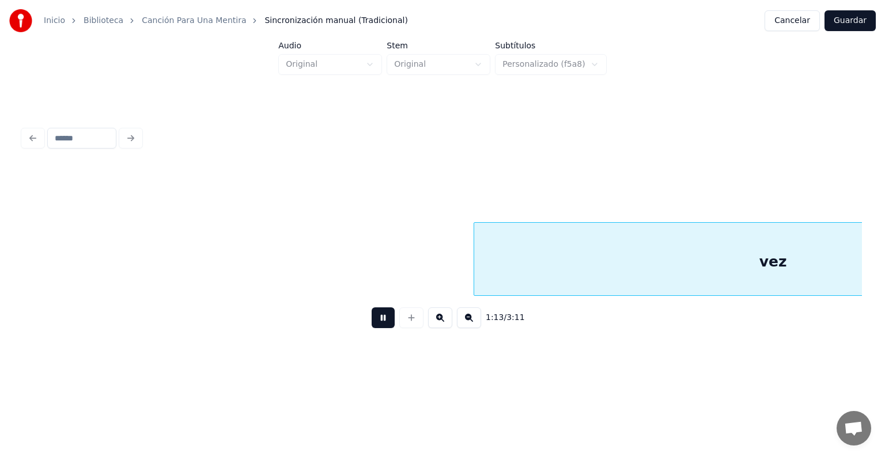
scroll to position [0, 21087]
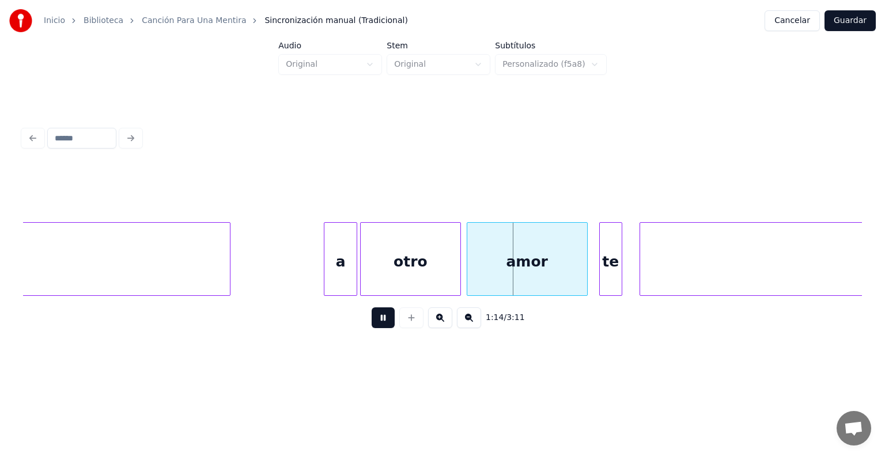
click at [363, 282] on div "otro" at bounding box center [411, 262] width 100 height 78
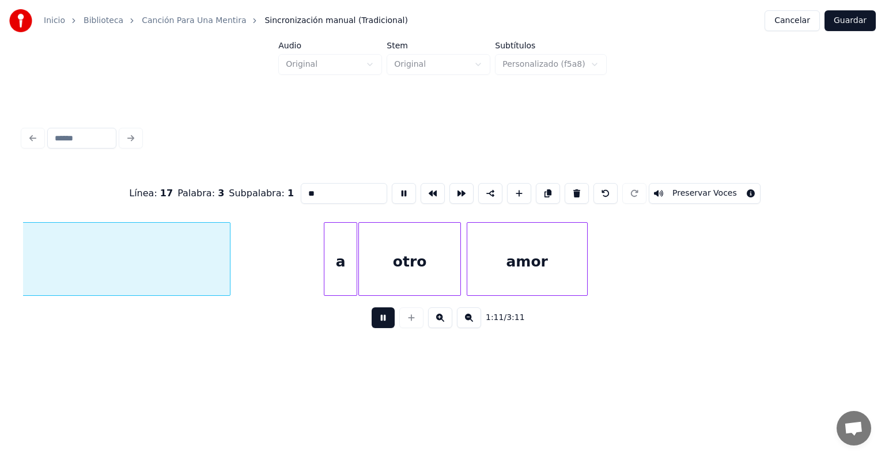
scroll to position [0, 20695]
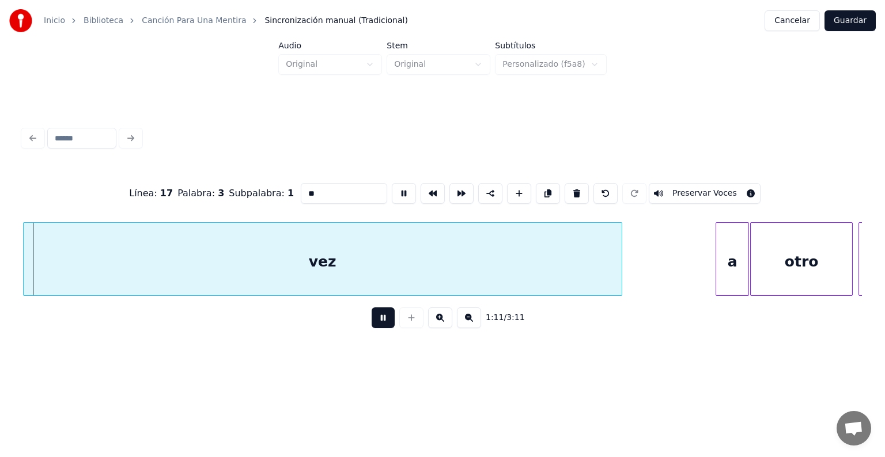
type input "***"
click at [372, 324] on button at bounding box center [383, 318] width 23 height 21
click at [372, 328] on button at bounding box center [383, 318] width 23 height 21
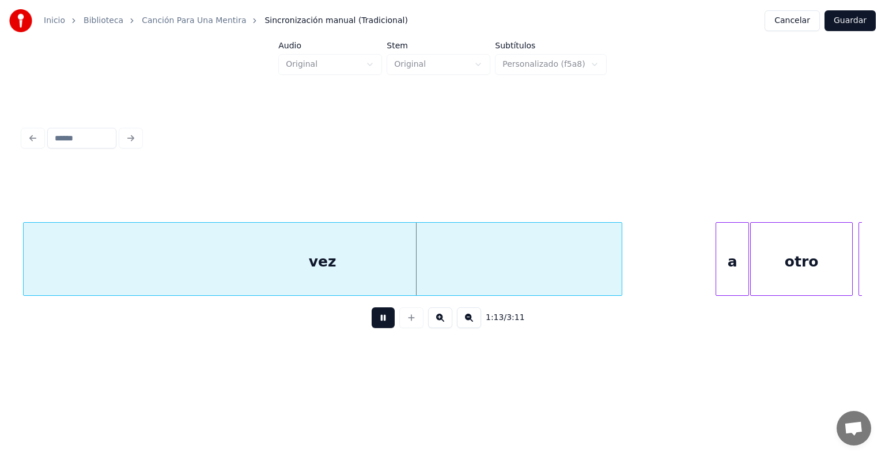
click at [372, 324] on button at bounding box center [383, 318] width 23 height 21
click at [379, 324] on button at bounding box center [383, 318] width 23 height 21
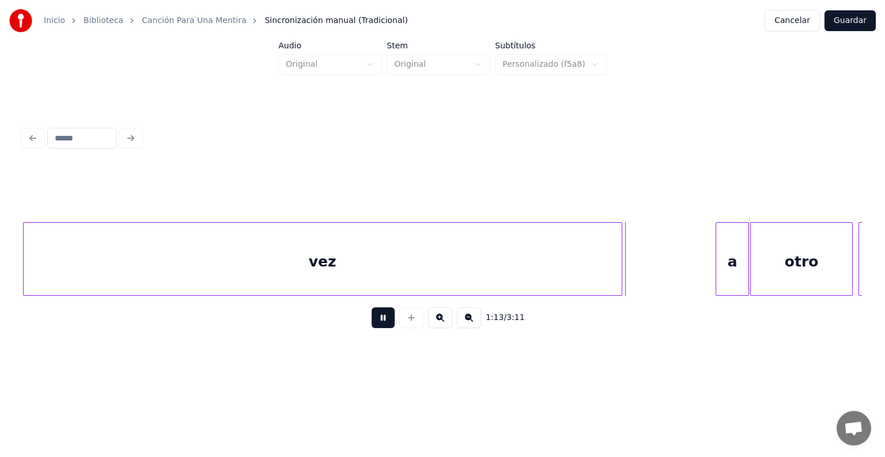
click at [327, 273] on div "vez" at bounding box center [323, 262] width 598 height 78
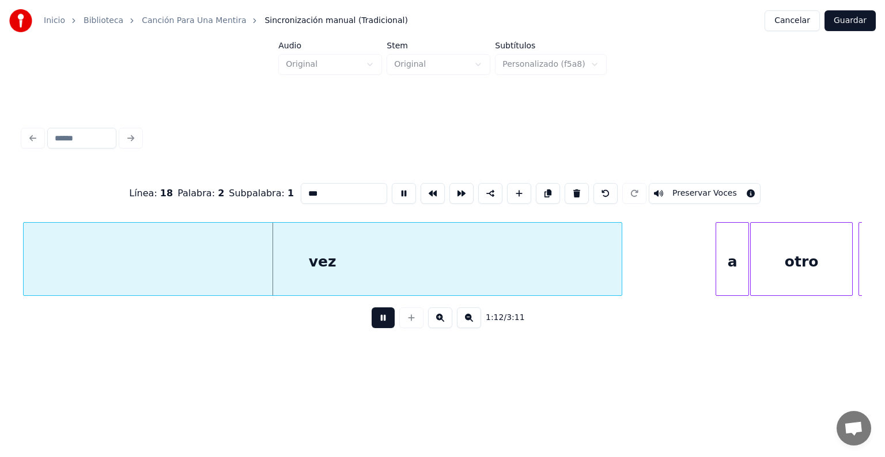
click at [668, 191] on button "Preservar Voces" at bounding box center [705, 193] width 112 height 21
click at [372, 326] on button at bounding box center [383, 318] width 23 height 21
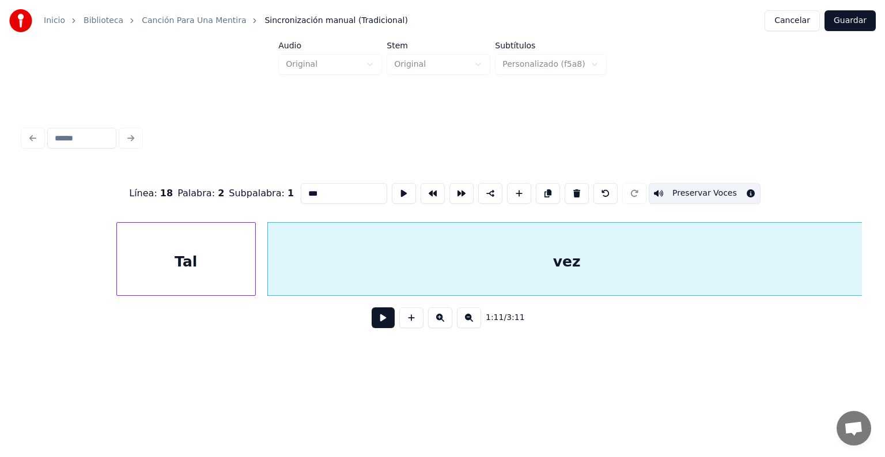
scroll to position [0, 20451]
click at [184, 249] on div "Tal" at bounding box center [186, 262] width 138 height 78
type input "***"
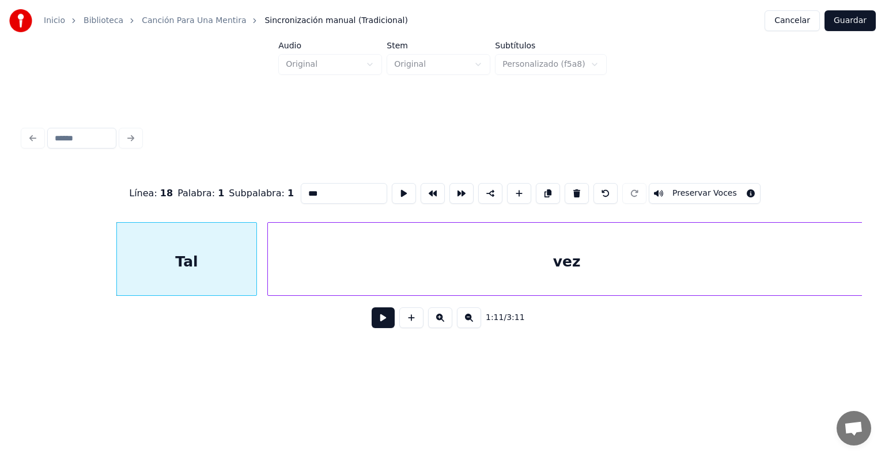
click at [253, 274] on div "Tal" at bounding box center [186, 262] width 139 height 78
click at [269, 271] on div "vez" at bounding box center [564, 262] width 604 height 78
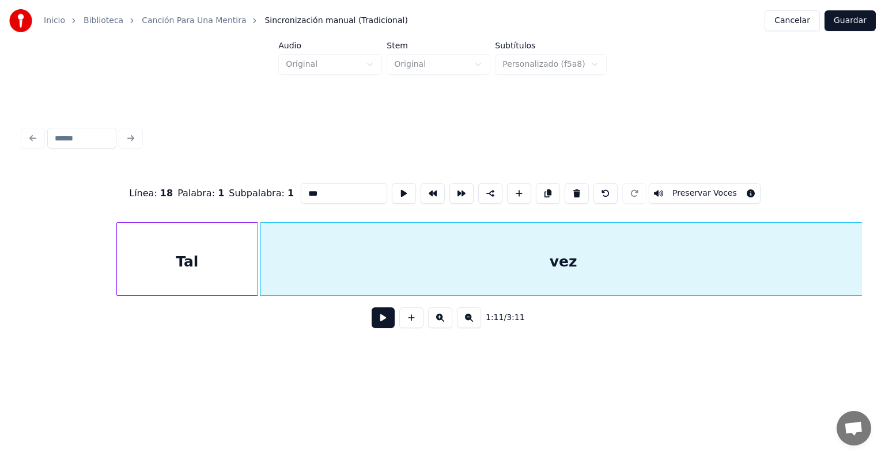
click at [219, 260] on div "Tal" at bounding box center [187, 262] width 141 height 78
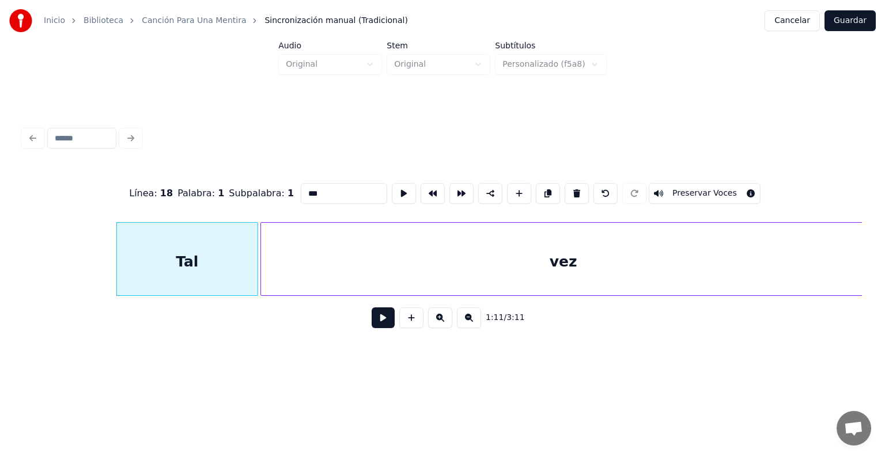
click at [669, 183] on button "Preservar Voces" at bounding box center [705, 193] width 112 height 21
click at [372, 323] on button at bounding box center [383, 318] width 23 height 21
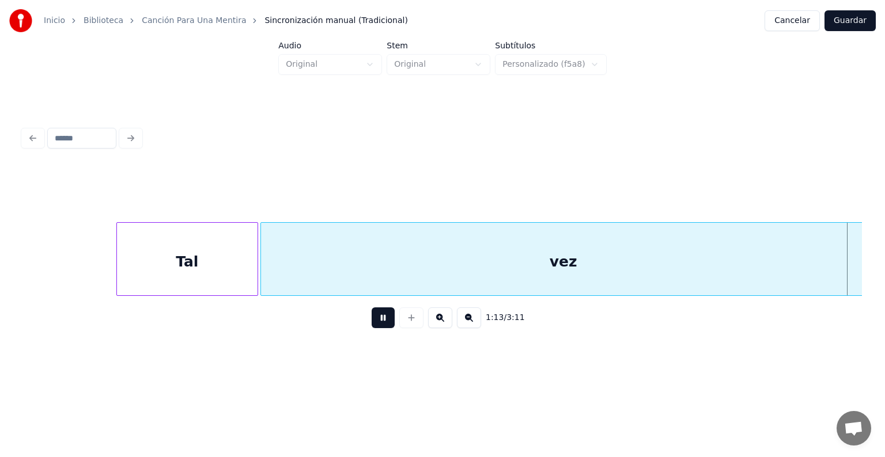
scroll to position [0, 21293]
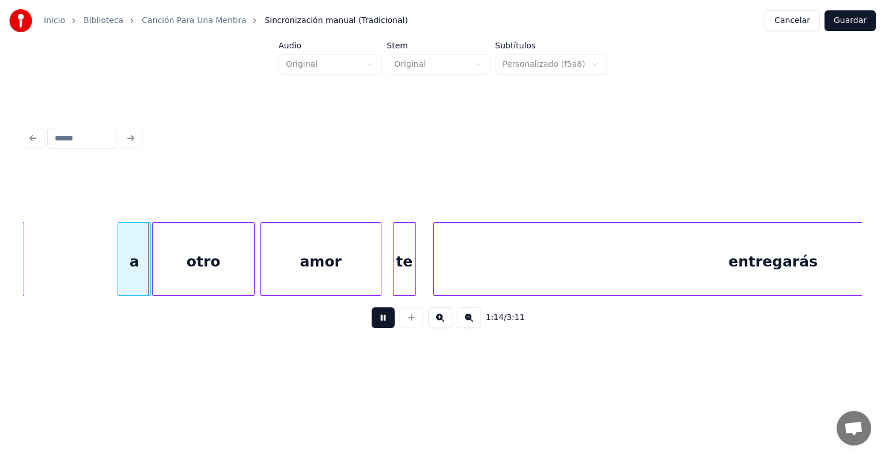
click at [136, 274] on div "a" at bounding box center [134, 262] width 32 height 78
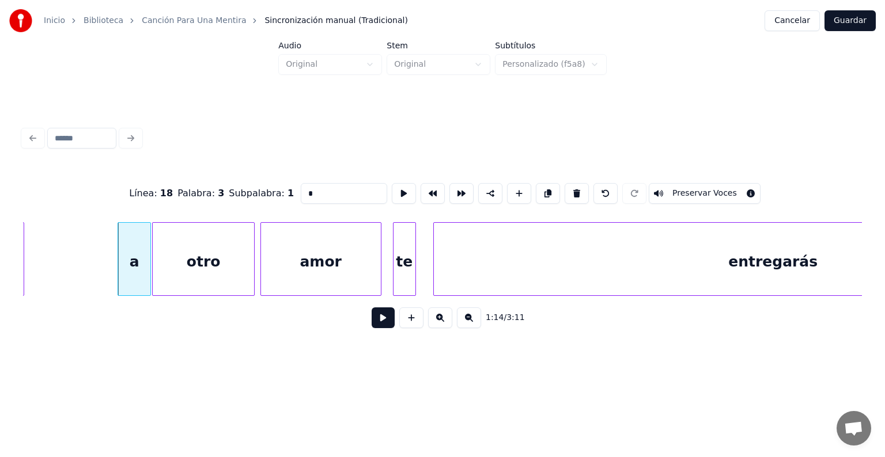
click at [685, 190] on button "Preservar Voces" at bounding box center [705, 193] width 112 height 21
click at [218, 260] on div "otro" at bounding box center [203, 262] width 101 height 78
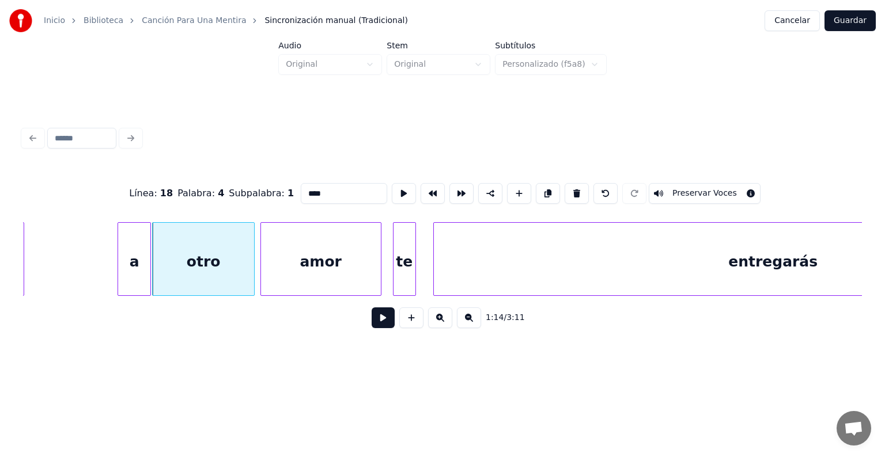
click at [685, 188] on button "Preservar Voces" at bounding box center [705, 193] width 112 height 21
click at [326, 256] on div "amor" at bounding box center [321, 262] width 120 height 78
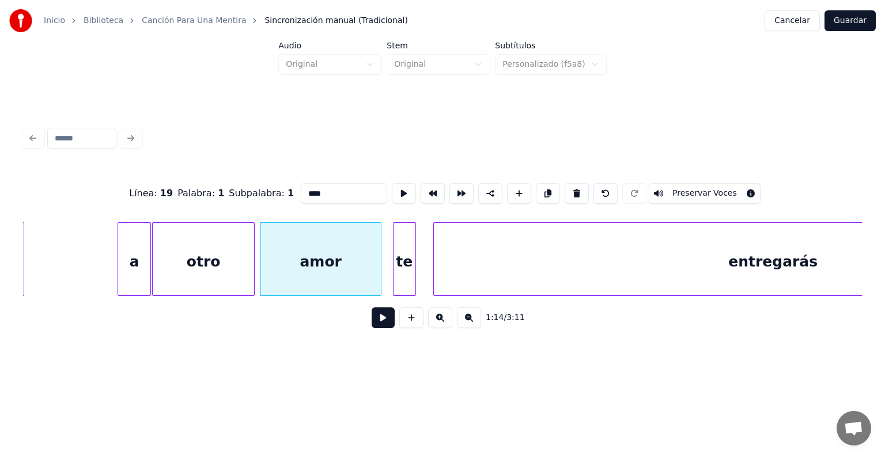
click at [408, 257] on div "te" at bounding box center [404, 262] width 22 height 78
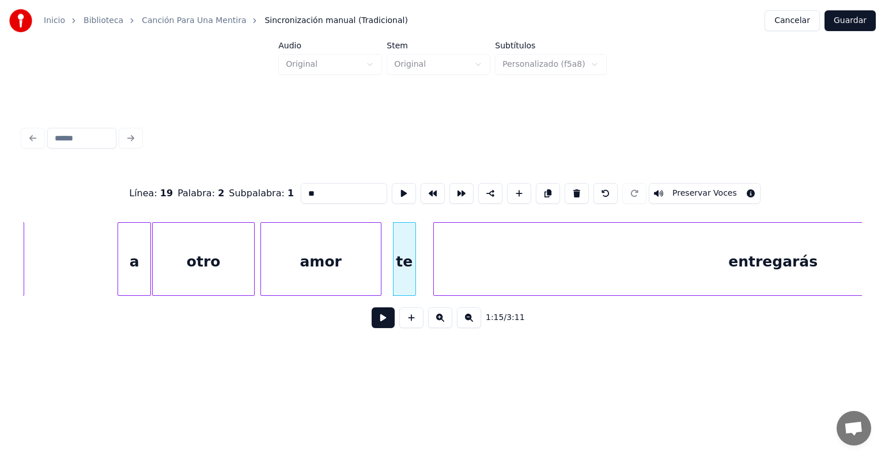
click at [336, 266] on div "amor" at bounding box center [321, 262] width 120 height 78
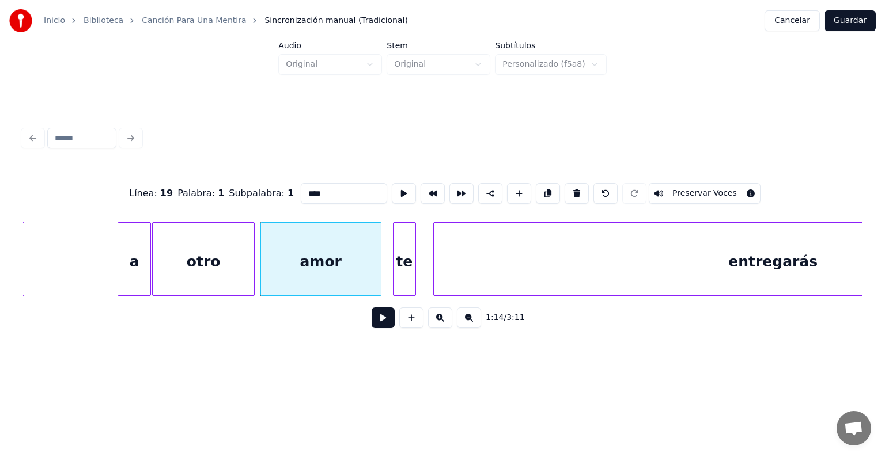
click at [685, 189] on button "Preservar Voces" at bounding box center [705, 193] width 112 height 21
click at [393, 267] on div at bounding box center [394, 259] width 3 height 73
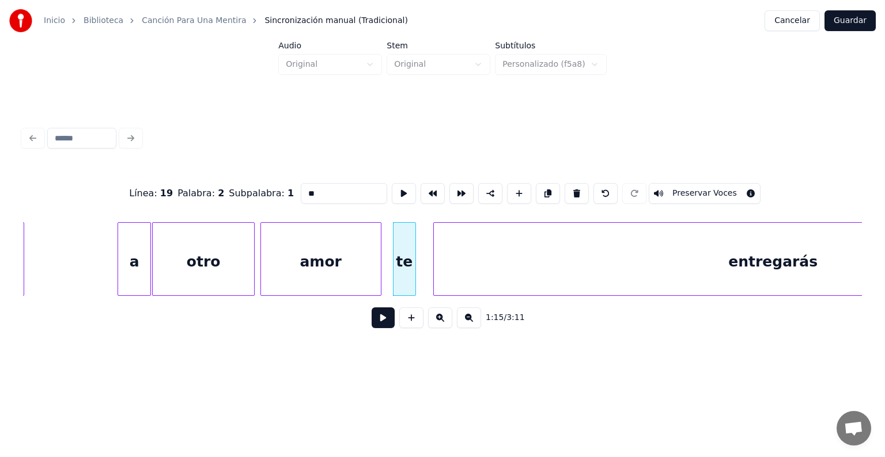
click at [689, 189] on button "Preservar Voces" at bounding box center [705, 193] width 112 height 21
click at [604, 258] on div "entregarás" at bounding box center [773, 262] width 679 height 78
type input "**********"
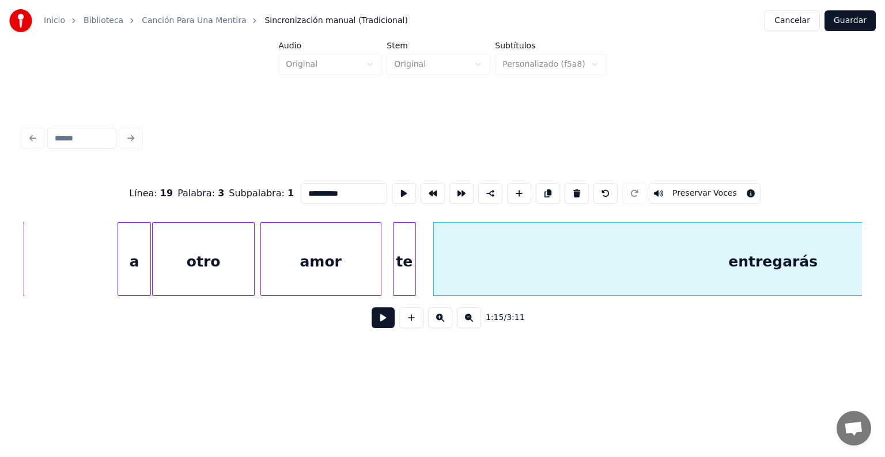
click at [687, 188] on button "Preservar Voces" at bounding box center [705, 193] width 112 height 21
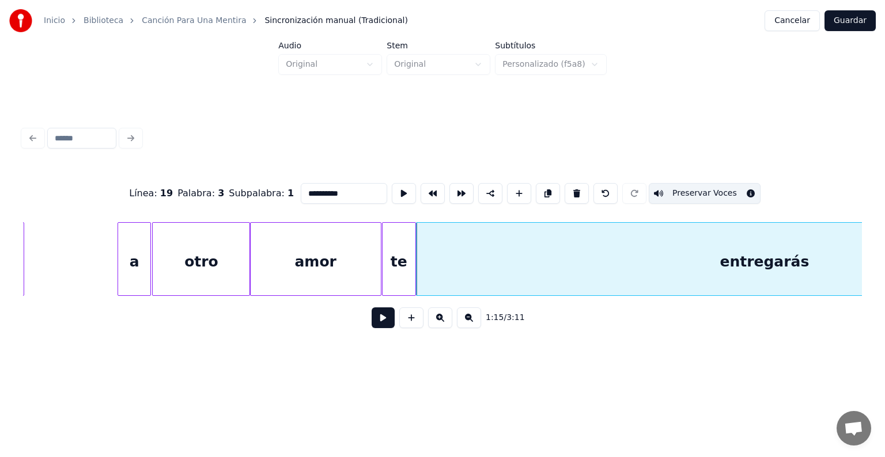
click at [372, 326] on button at bounding box center [383, 318] width 23 height 21
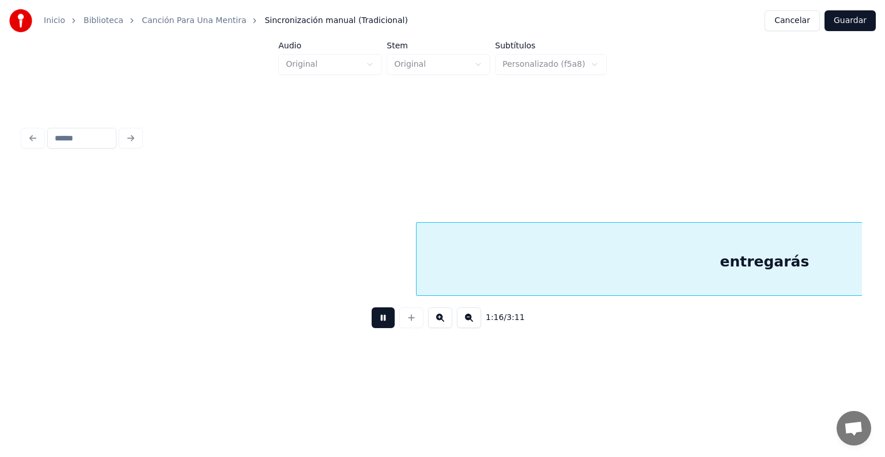
scroll to position [0, 22133]
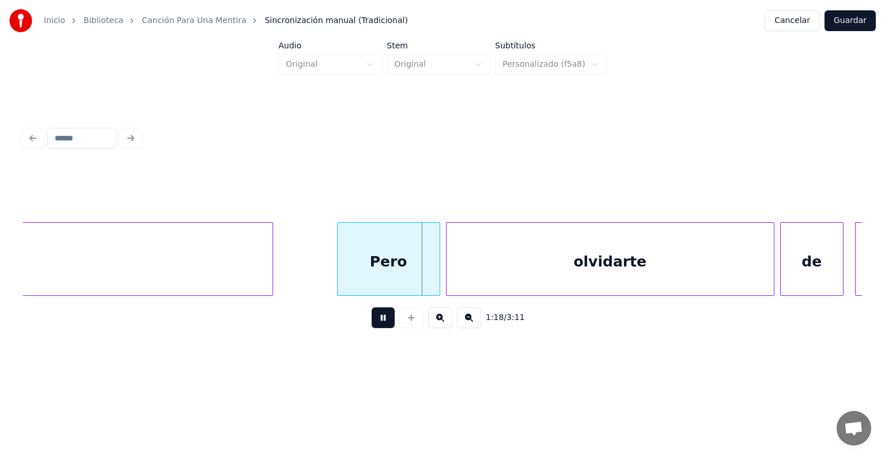
click at [366, 264] on div "Pero" at bounding box center [389, 262] width 102 height 78
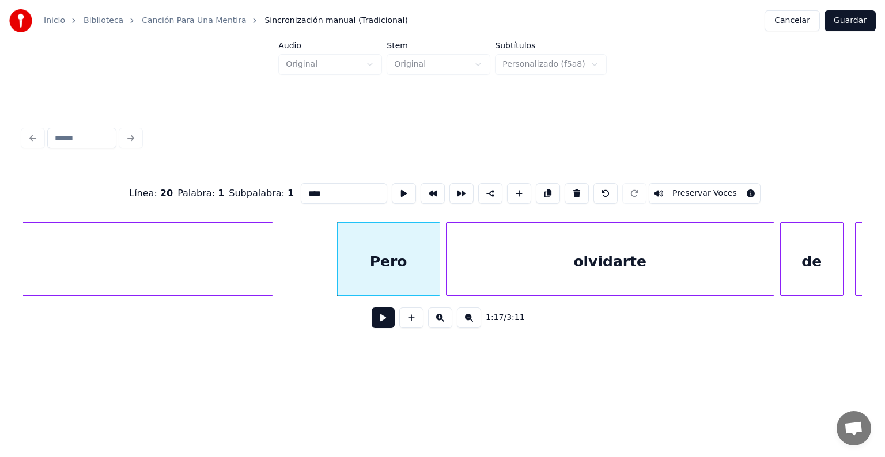
click at [688, 188] on button "Preservar Voces" at bounding box center [705, 193] width 112 height 21
click at [500, 264] on div "olvidarte" at bounding box center [609, 262] width 327 height 78
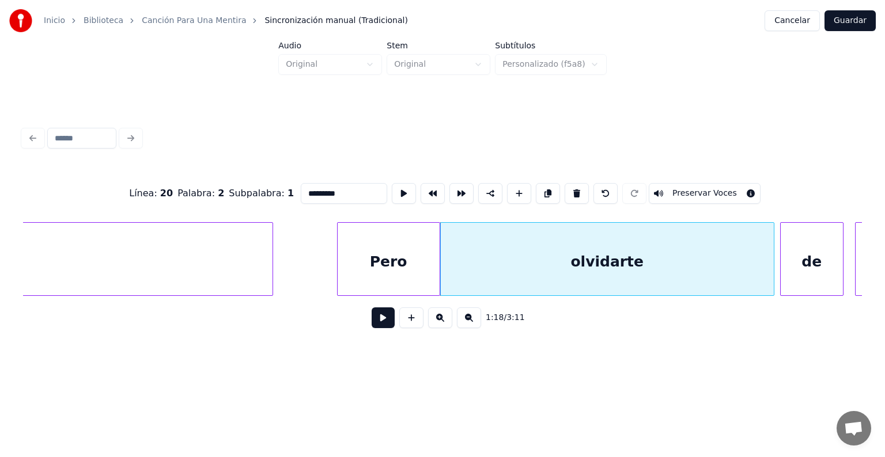
click at [471, 270] on div "olvidarte" at bounding box center [607, 262] width 333 height 78
click at [685, 188] on button "Preservar Voces" at bounding box center [705, 193] width 112 height 21
click at [796, 251] on div "de" at bounding box center [811, 262] width 62 height 78
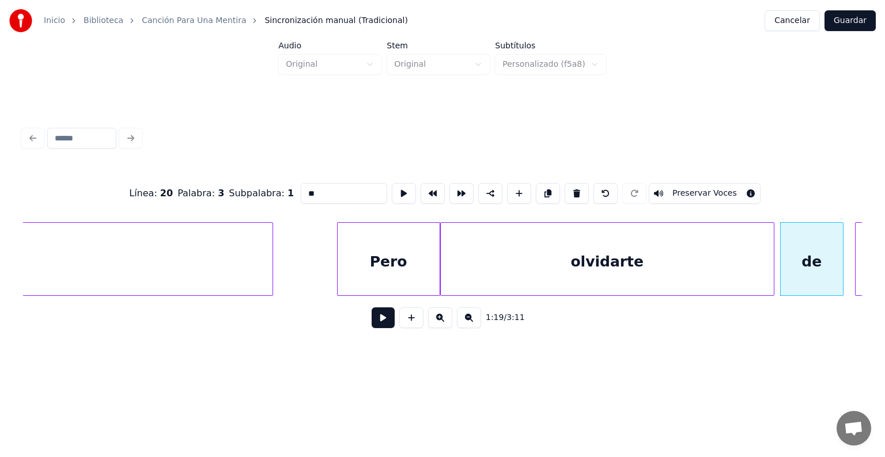
click at [718, 190] on button "Preservar Voces" at bounding box center [705, 193] width 112 height 21
click at [856, 259] on div at bounding box center [856, 259] width 3 height 73
type input "**"
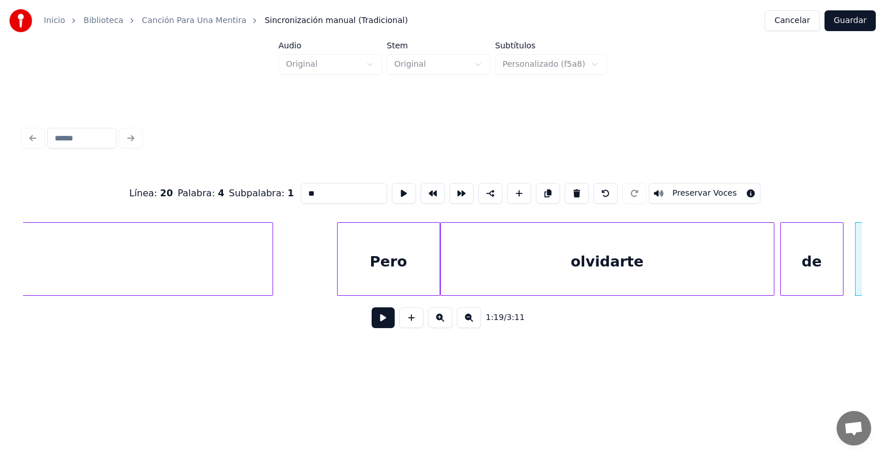
click at [697, 185] on button "Preservar Voces" at bounding box center [705, 193] width 112 height 21
click at [372, 319] on button at bounding box center [383, 318] width 23 height 21
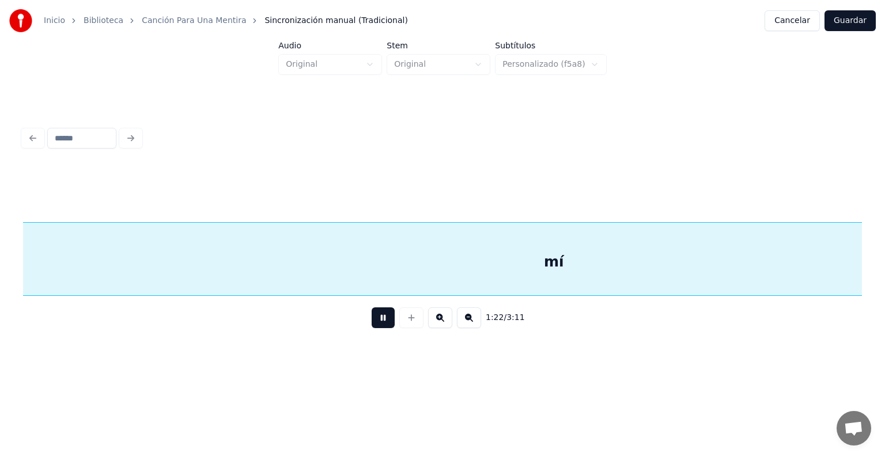
scroll to position [0, 23816]
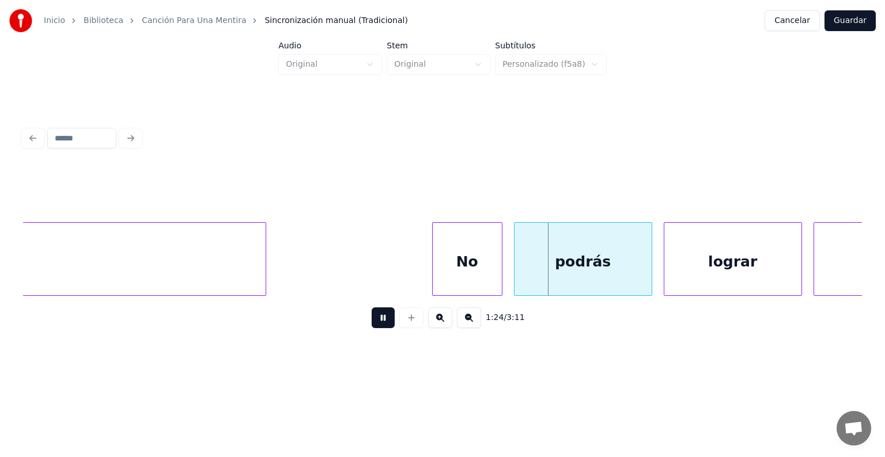
click at [434, 271] on div "No" at bounding box center [467, 262] width 69 height 78
click at [540, 262] on div "podrás" at bounding box center [582, 262] width 137 height 78
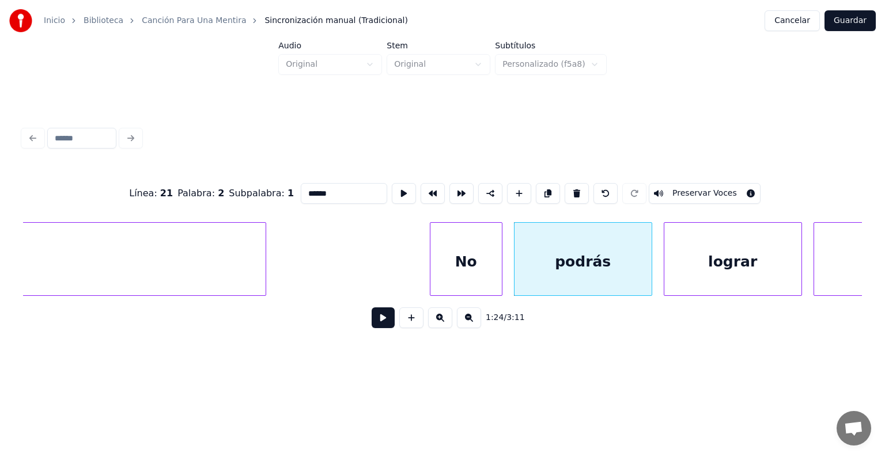
click at [686, 189] on button "Preservar Voces" at bounding box center [705, 193] width 112 height 21
click at [605, 244] on div "podrás" at bounding box center [582, 262] width 137 height 78
click at [688, 188] on button "Preservar Voces" at bounding box center [705, 193] width 112 height 21
click at [702, 253] on div "lograr" at bounding box center [732, 262] width 137 height 78
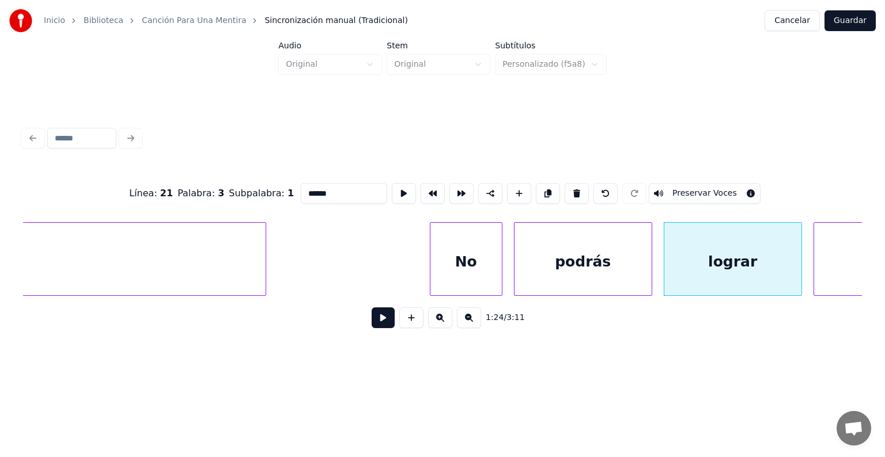
click at [711, 187] on button "Preservar Voces" at bounding box center [705, 193] width 112 height 21
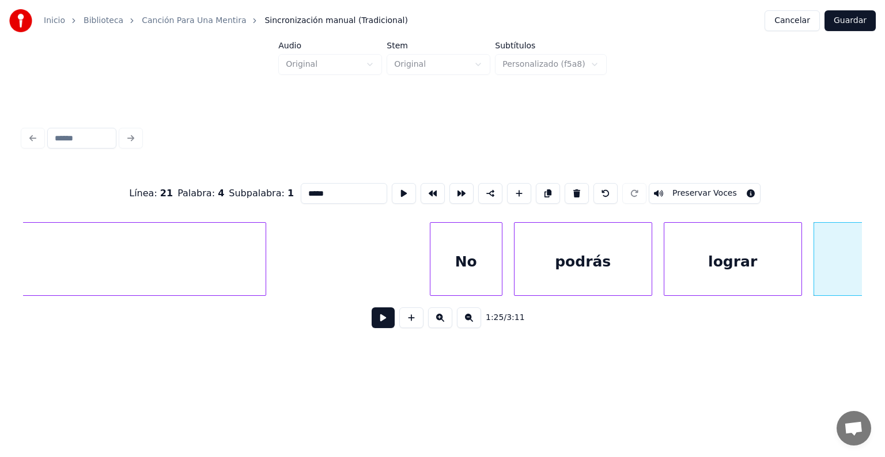
click at [698, 189] on button "Preservar Voces" at bounding box center [705, 193] width 112 height 21
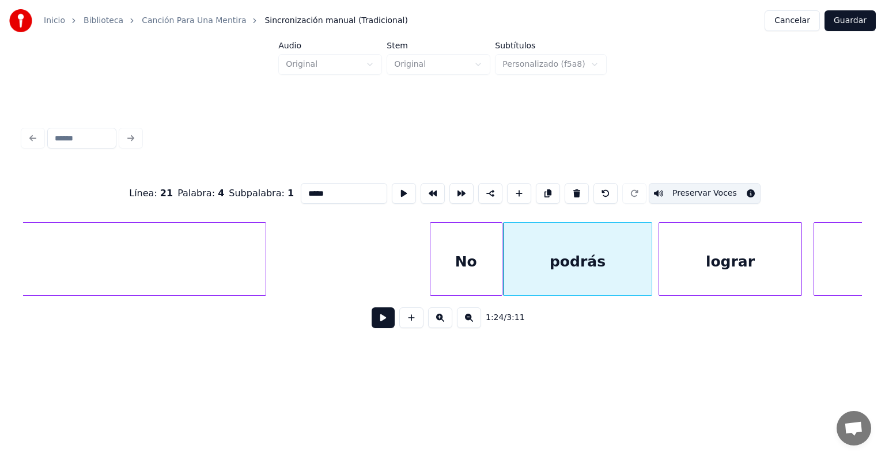
click at [665, 265] on div "lograr" at bounding box center [730, 262] width 142 height 78
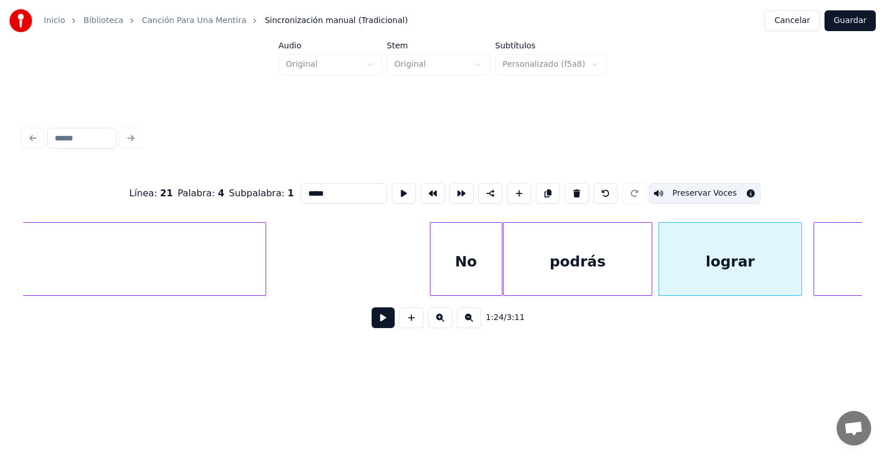
click at [472, 266] on div "No" at bounding box center [465, 262] width 71 height 78
type input "**"
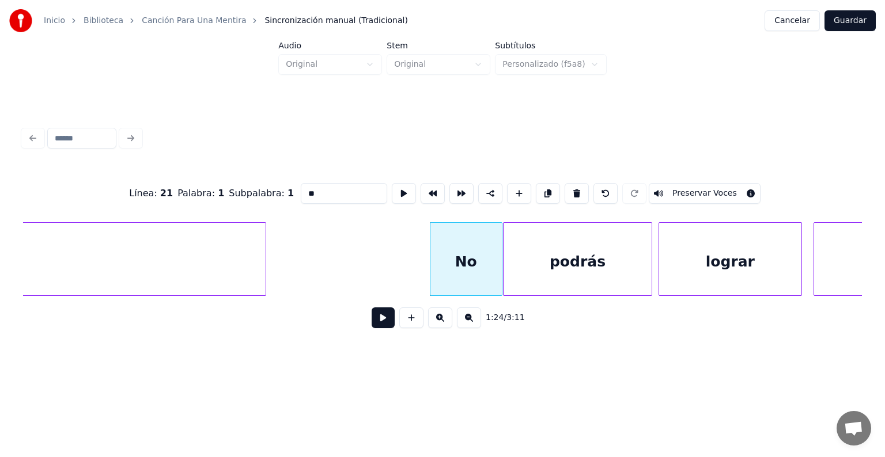
click at [380, 324] on button at bounding box center [383, 318] width 23 height 21
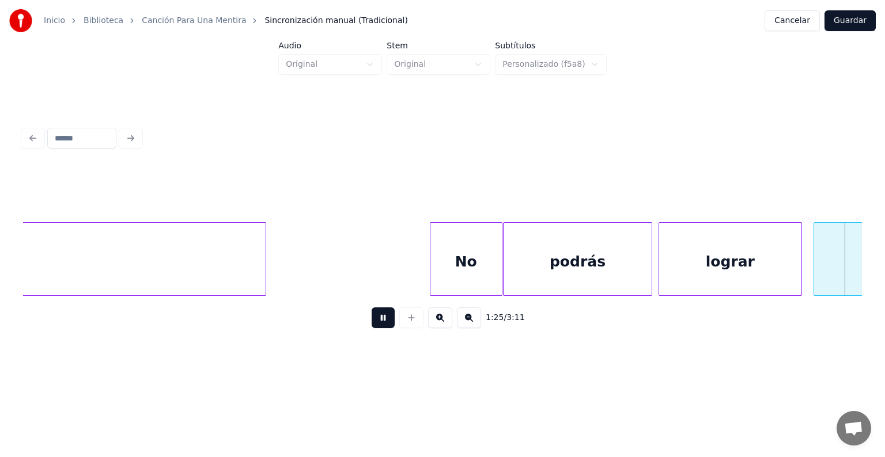
scroll to position [0, 24656]
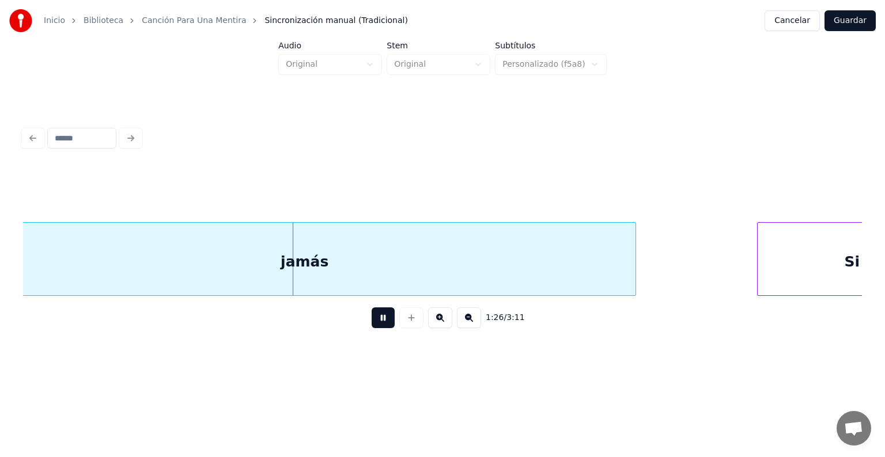
click at [372, 326] on button at bounding box center [383, 318] width 23 height 21
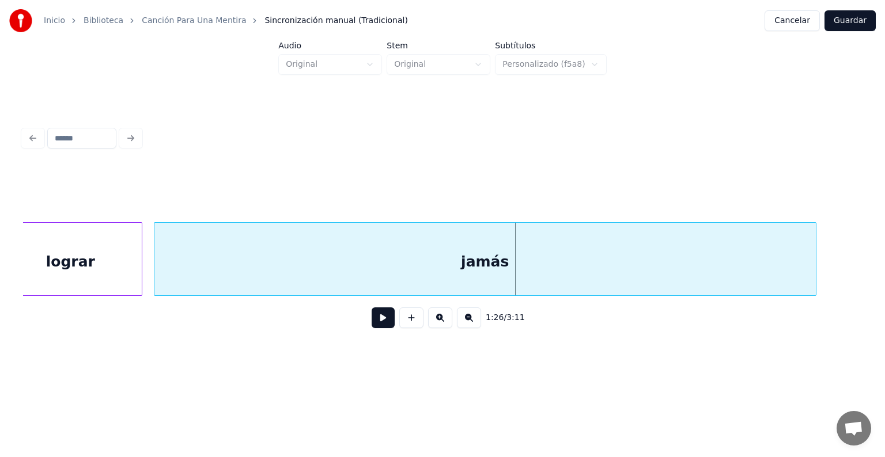
scroll to position [0, 24464]
click at [374, 326] on button at bounding box center [383, 318] width 23 height 21
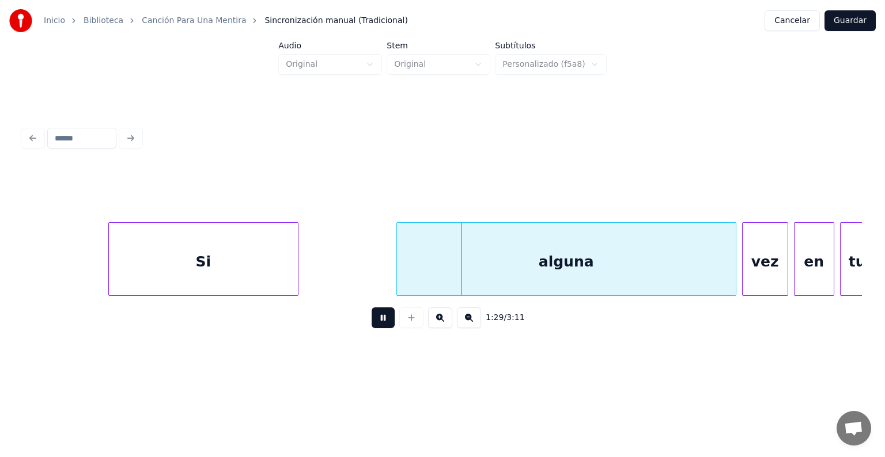
scroll to position [0, 25286]
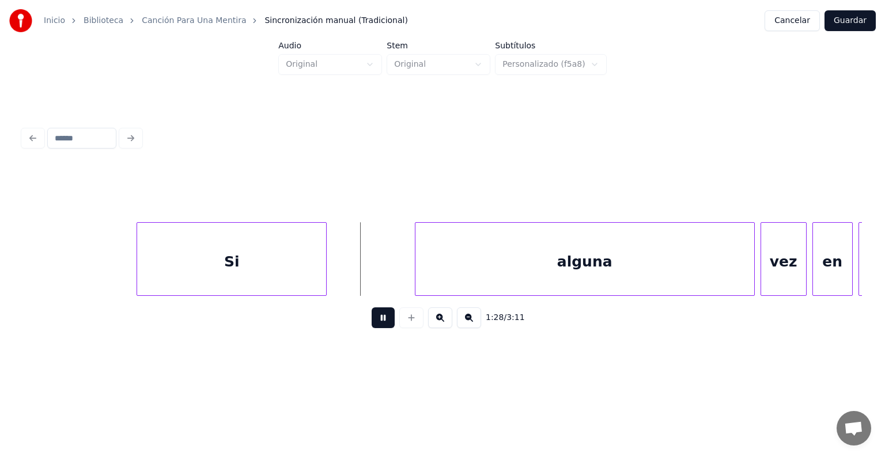
click at [372, 327] on button at bounding box center [383, 318] width 23 height 21
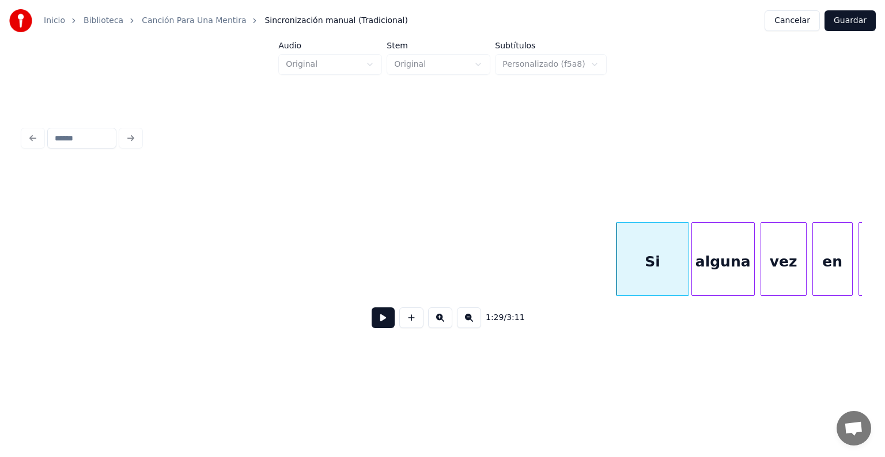
click at [374, 328] on button at bounding box center [383, 318] width 23 height 21
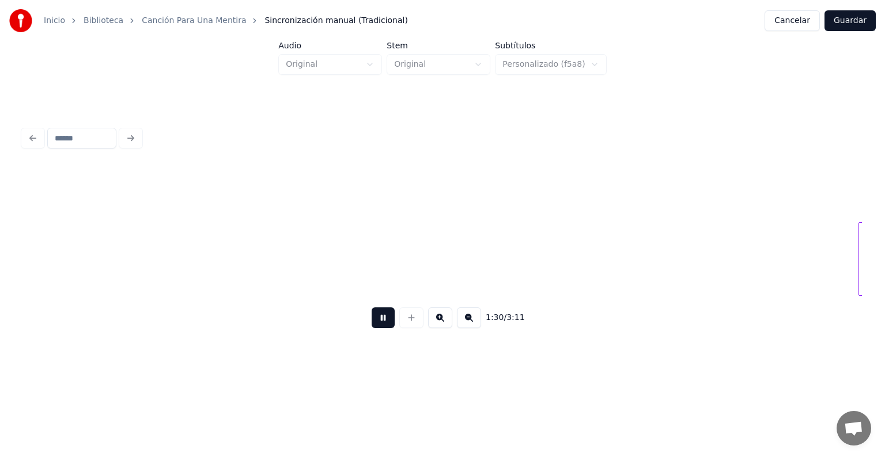
scroll to position [0, 26129]
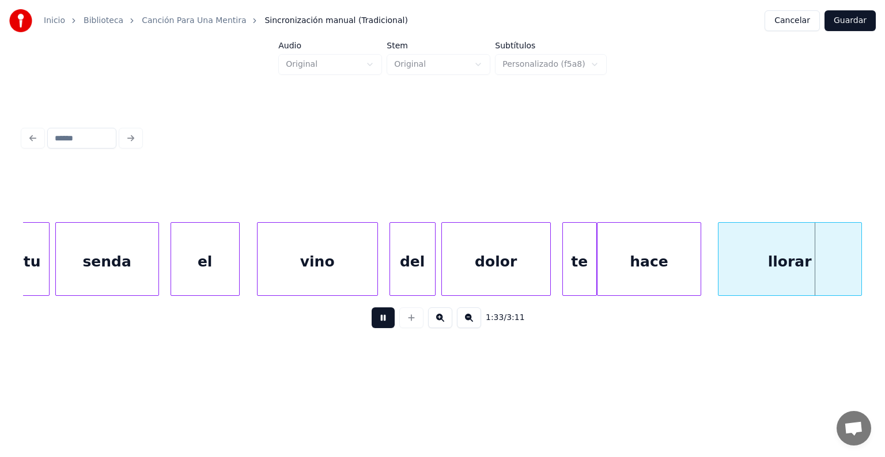
click at [372, 325] on button at bounding box center [383, 318] width 23 height 21
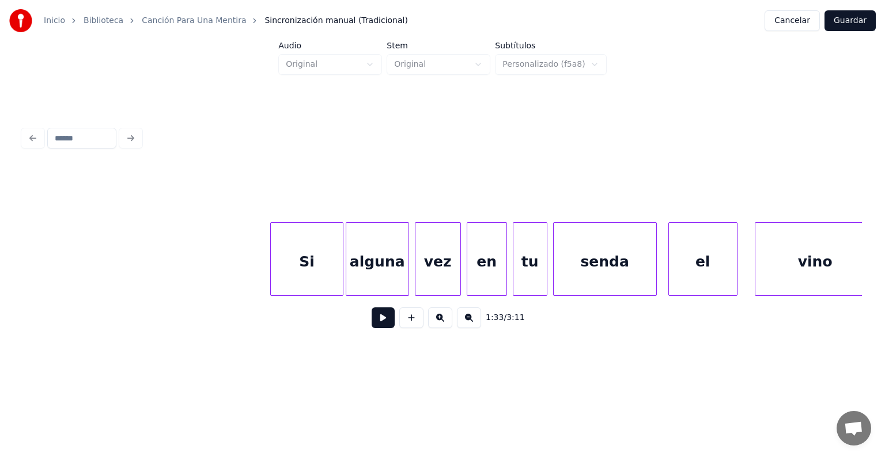
scroll to position [0, 25632]
click at [304, 258] on div "Si" at bounding box center [306, 262] width 71 height 78
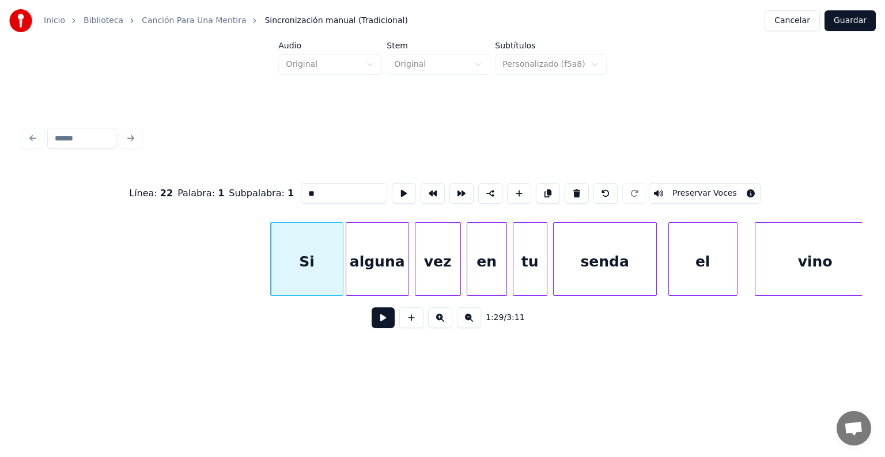
click at [372, 320] on button at bounding box center [383, 318] width 23 height 21
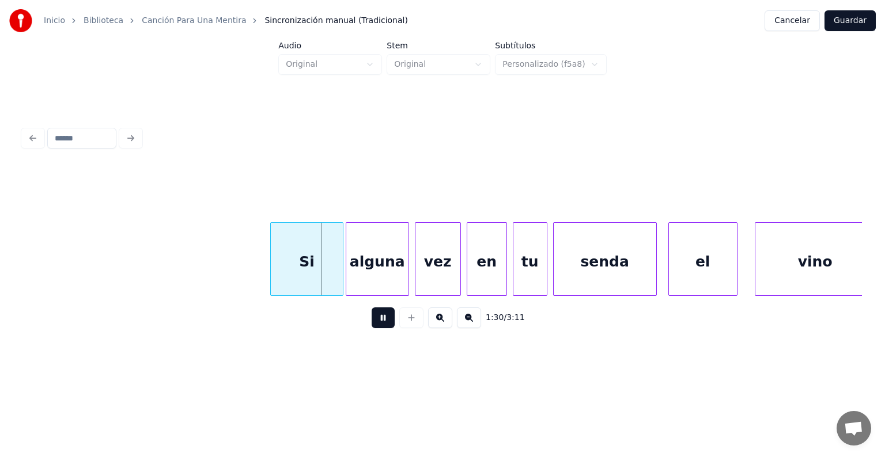
click at [372, 321] on button at bounding box center [383, 318] width 23 height 21
click at [372, 324] on button at bounding box center [383, 318] width 23 height 21
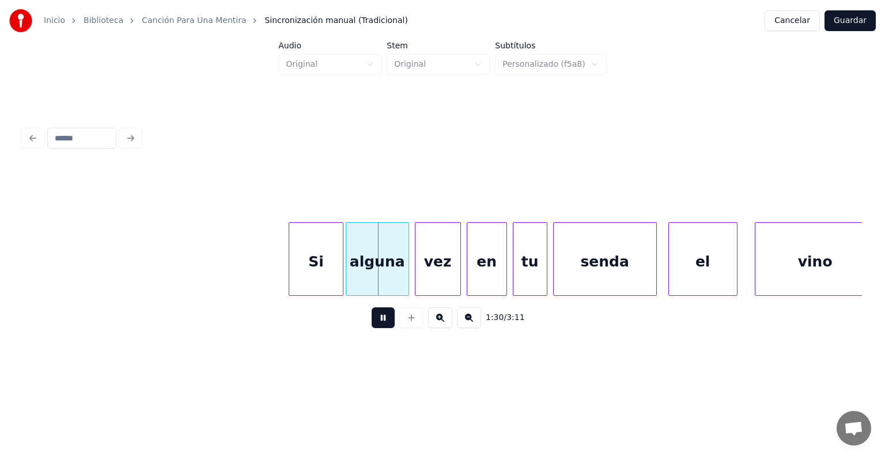
click at [372, 324] on button at bounding box center [383, 318] width 23 height 21
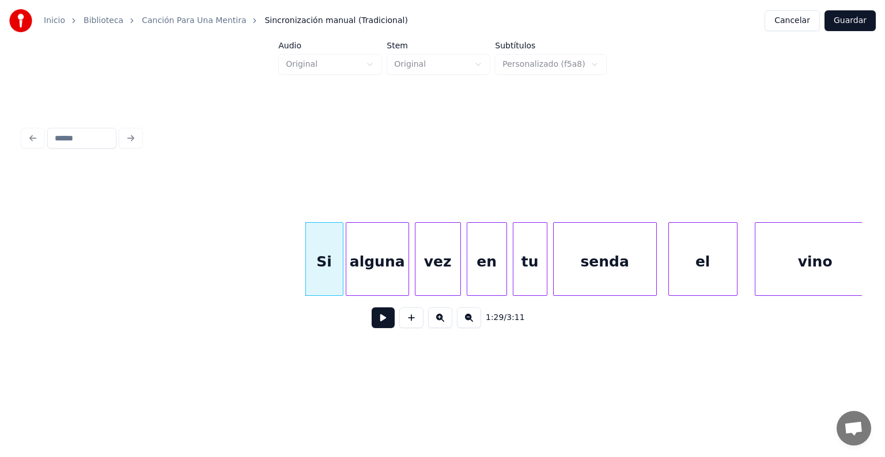
click at [372, 326] on button at bounding box center [383, 318] width 23 height 21
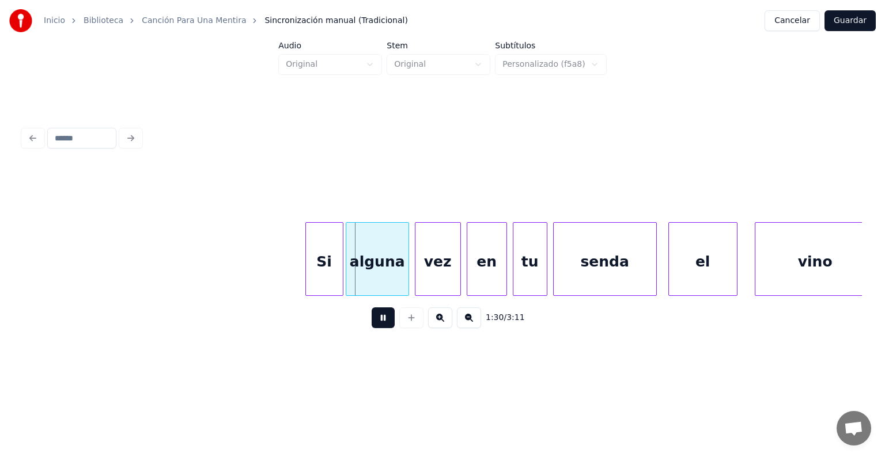
click at [321, 278] on div "Si" at bounding box center [324, 262] width 37 height 78
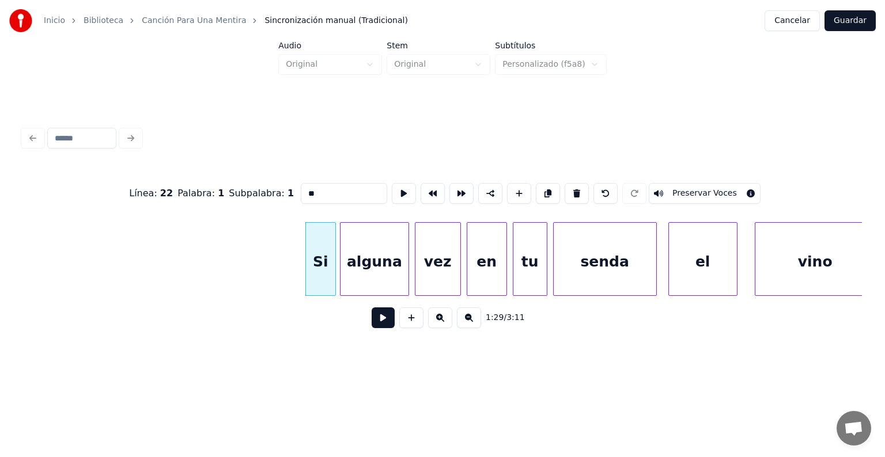
click at [347, 283] on div "alguna" at bounding box center [374, 262] width 68 height 78
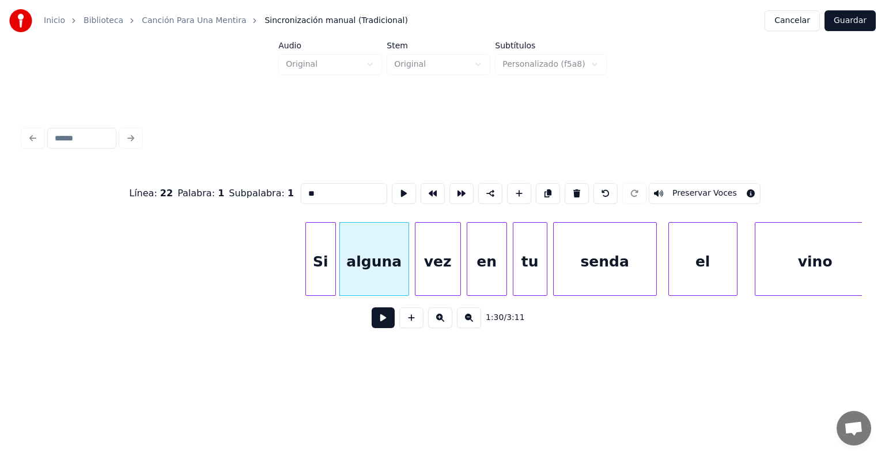
click at [372, 324] on button at bounding box center [383, 318] width 23 height 21
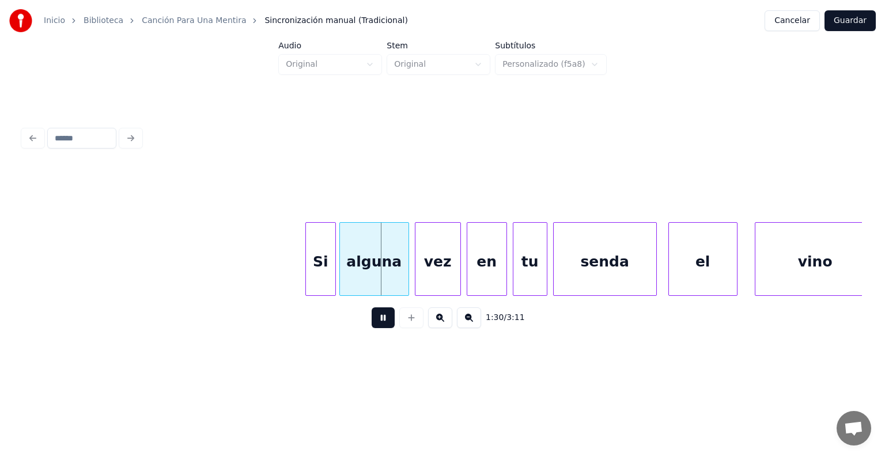
click at [372, 324] on button at bounding box center [383, 318] width 23 height 21
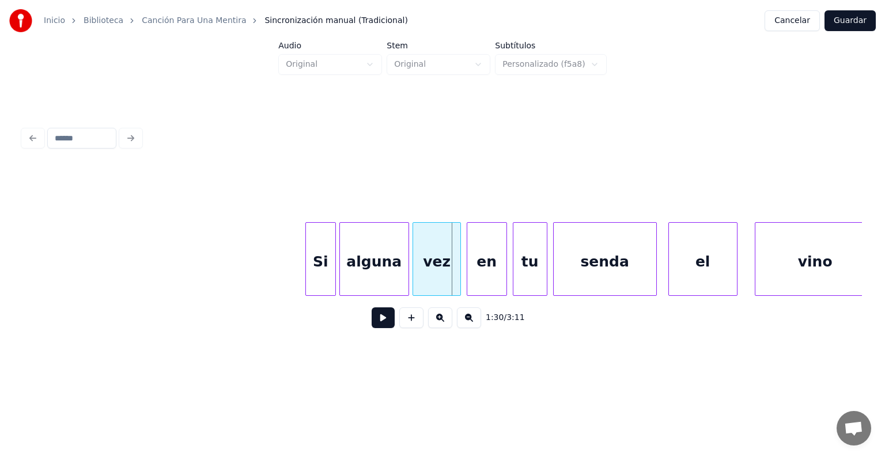
click at [417, 269] on div "vez" at bounding box center [436, 262] width 47 height 78
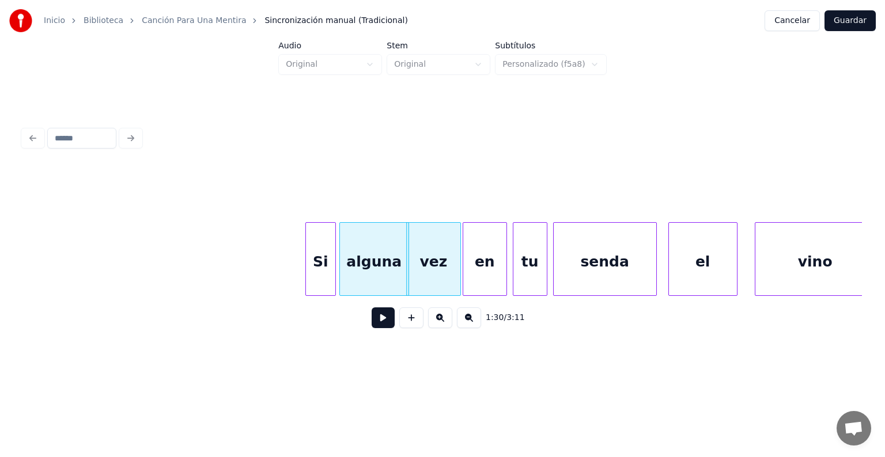
click at [468, 272] on div "en" at bounding box center [484, 262] width 43 height 78
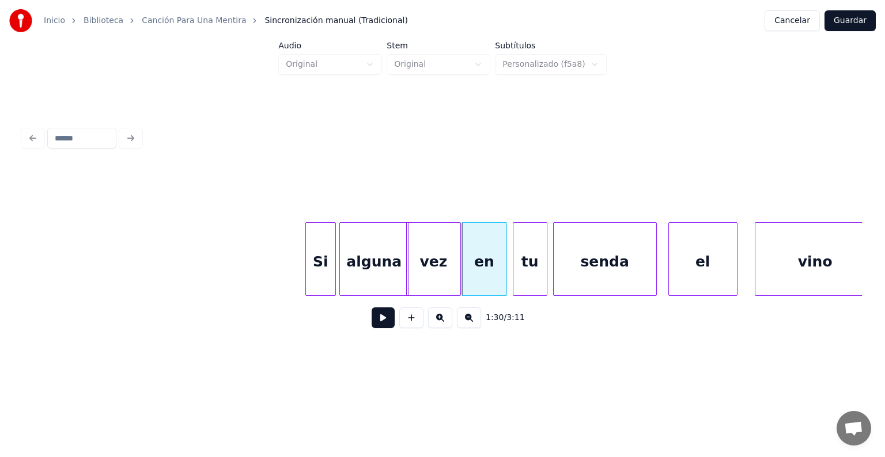
click at [372, 319] on button at bounding box center [383, 318] width 23 height 21
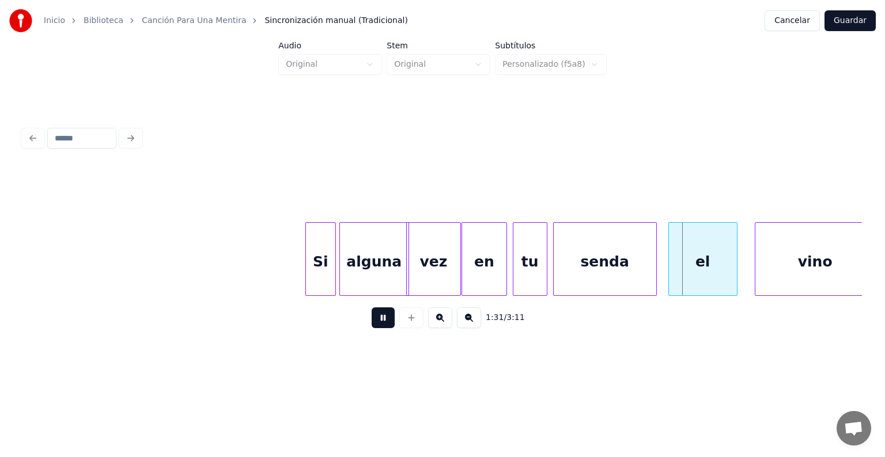
click at [514, 260] on div "tu" at bounding box center [529, 262] width 33 height 78
click at [556, 265] on div "senda" at bounding box center [605, 262] width 103 height 78
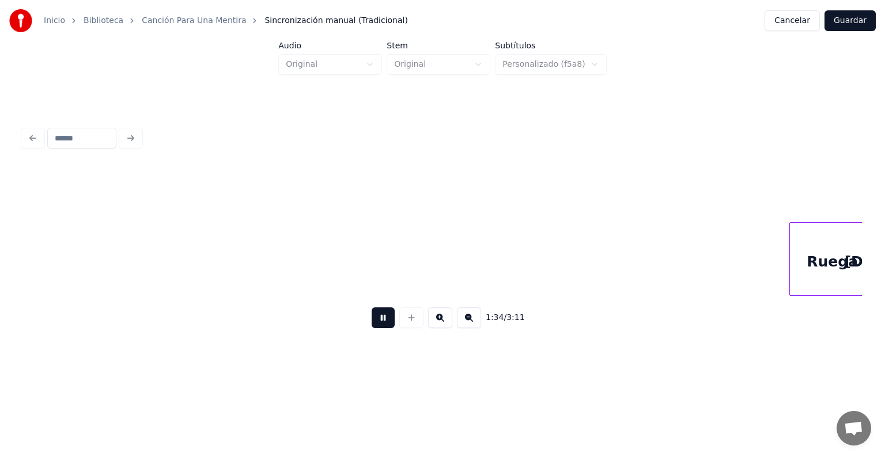
scroll to position [0, 27314]
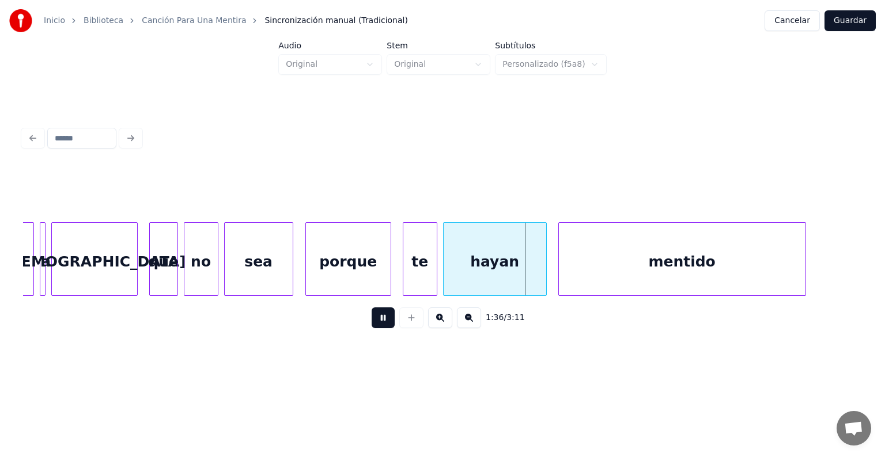
click at [311, 275] on div "porque" at bounding box center [348, 262] width 85 height 78
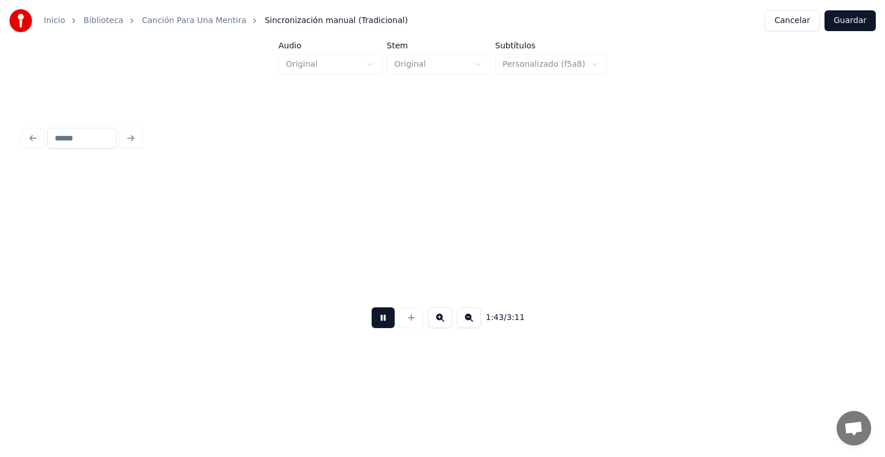
scroll to position [0, 29836]
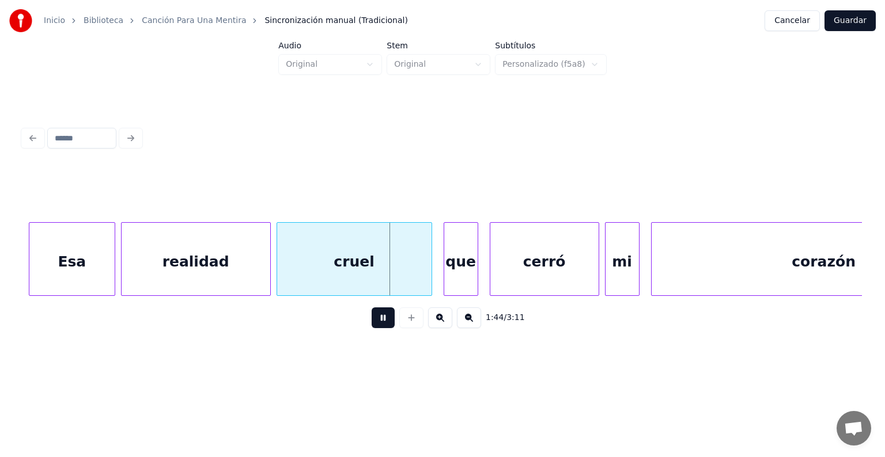
click at [445, 264] on div "que" at bounding box center [460, 262] width 33 height 78
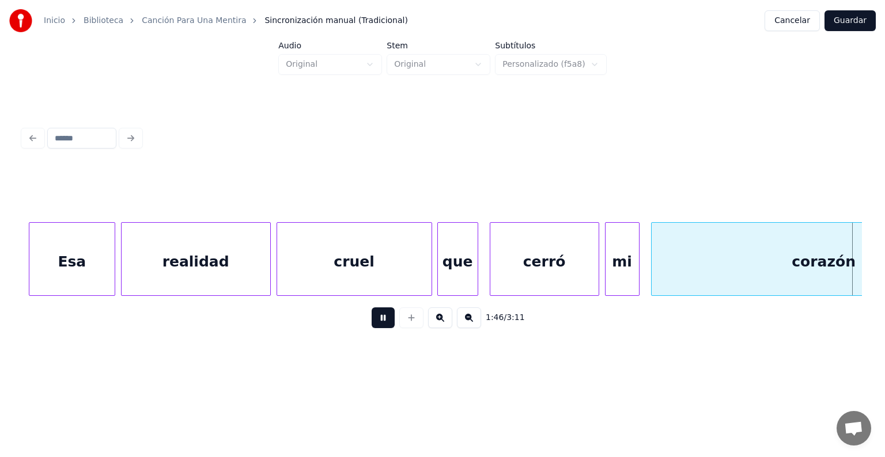
scroll to position [0, 30675]
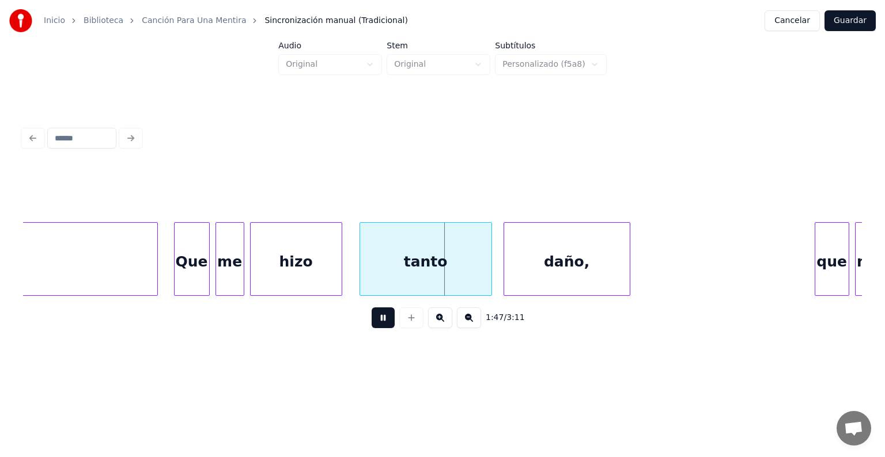
click at [183, 282] on div "Que" at bounding box center [192, 262] width 35 height 78
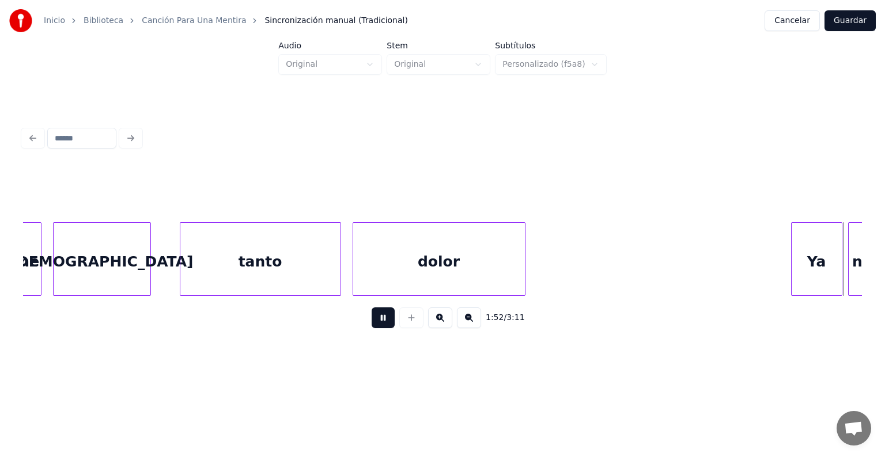
scroll to position [0, 32356]
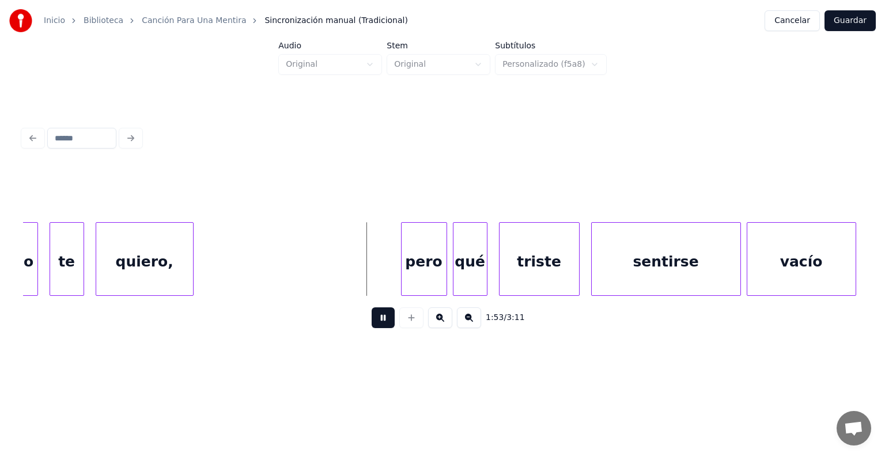
click at [401, 270] on div "pero" at bounding box center [423, 262] width 45 height 78
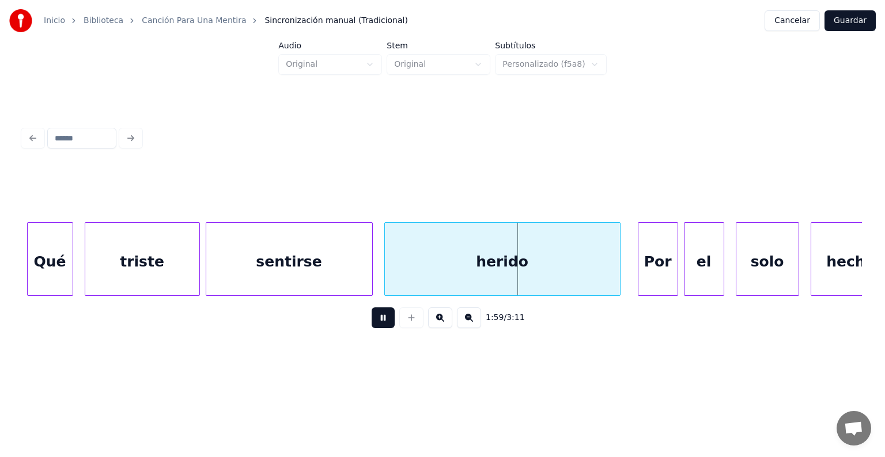
scroll to position [0, 34037]
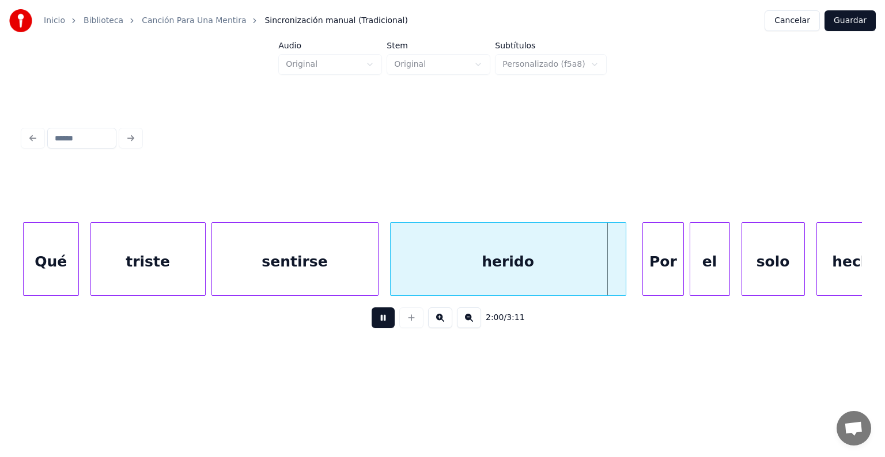
click at [644, 263] on div "Por" at bounding box center [663, 262] width 40 height 78
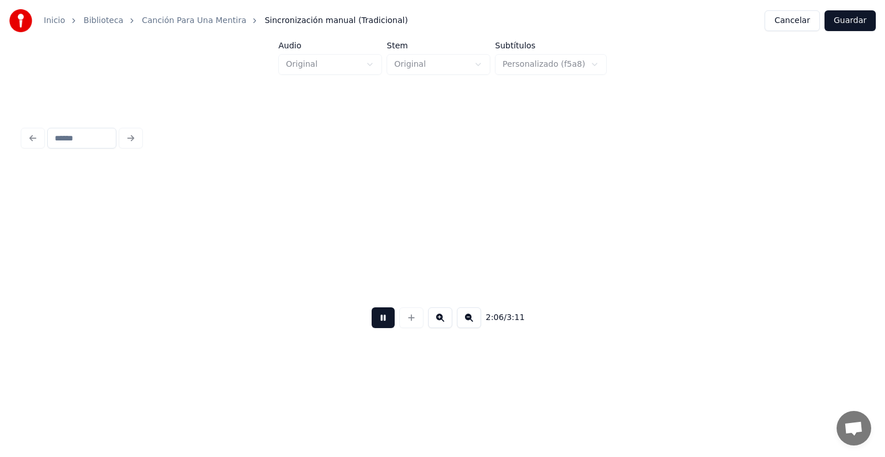
scroll to position [0, 36561]
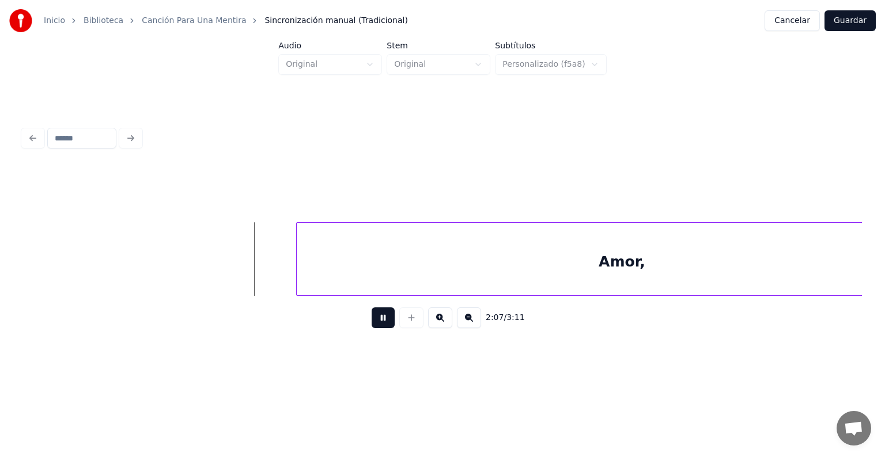
click at [372, 323] on button at bounding box center [383, 318] width 23 height 21
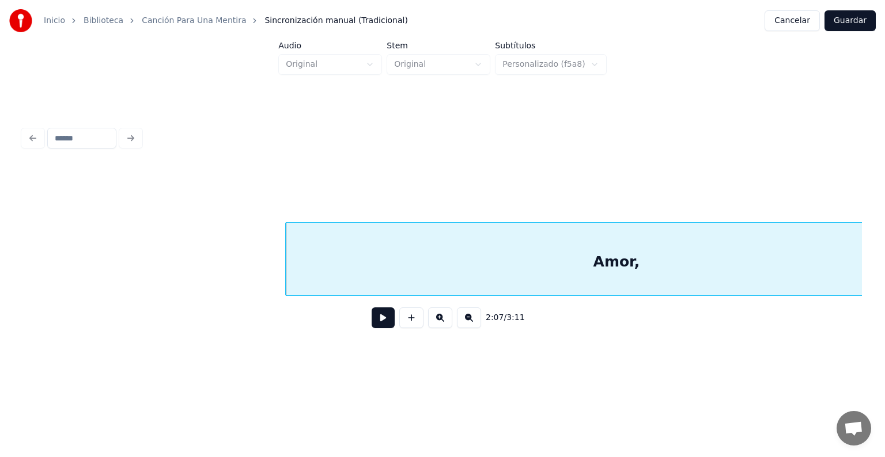
click at [328, 271] on div "Amor," at bounding box center [616, 262] width 661 height 78
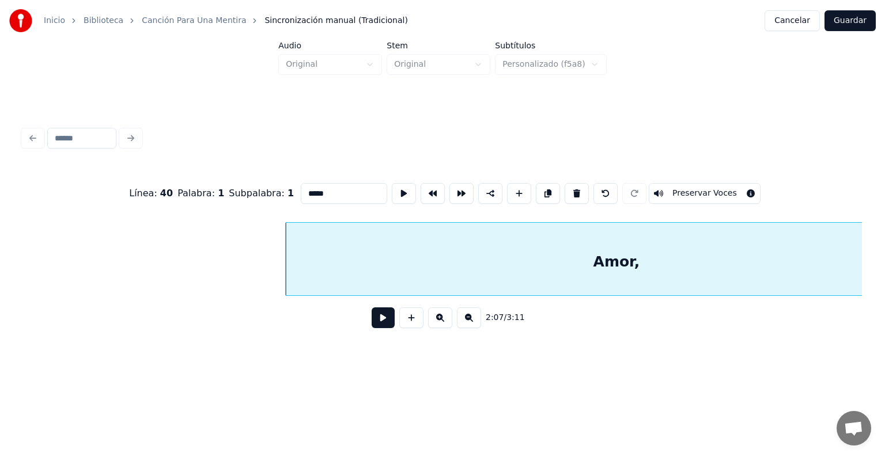
click at [687, 186] on button "Preservar Voces" at bounding box center [705, 193] width 112 height 21
click at [372, 324] on button at bounding box center [383, 318] width 23 height 21
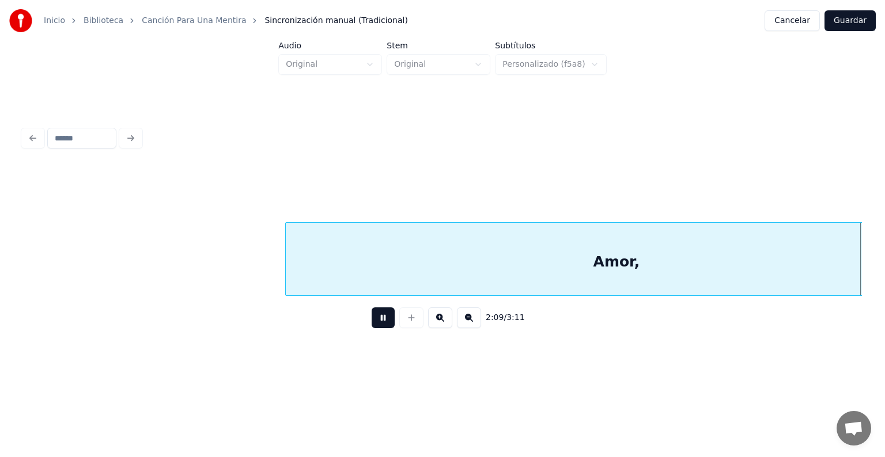
scroll to position [0, 37401]
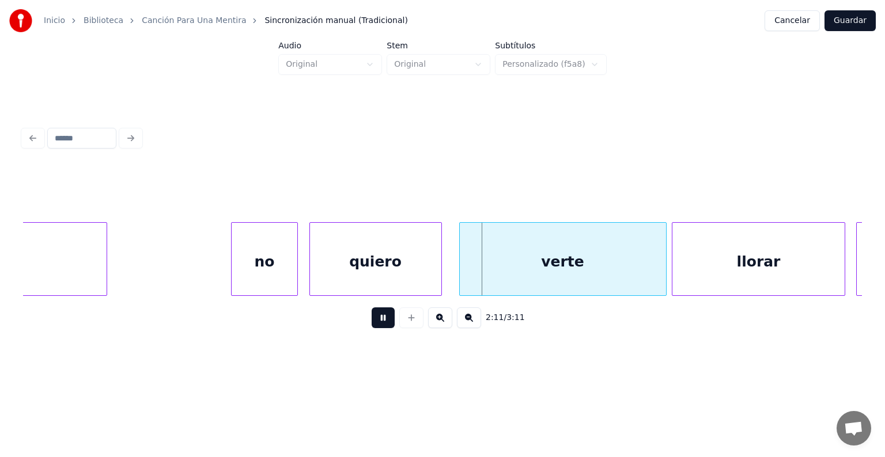
click at [372, 328] on button at bounding box center [383, 318] width 23 height 21
click at [258, 264] on div "no" at bounding box center [264, 262] width 65 height 78
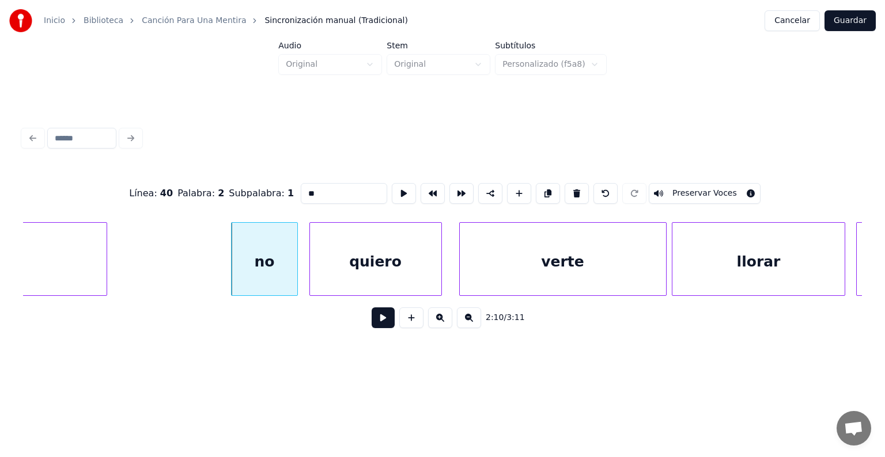
click at [369, 279] on div "quiero" at bounding box center [375, 262] width 131 height 78
type input "******"
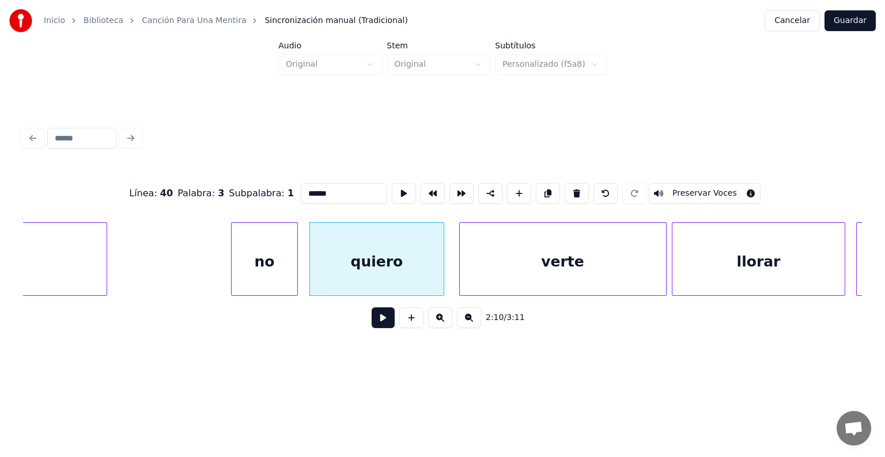
click at [441, 282] on div at bounding box center [441, 259] width 3 height 73
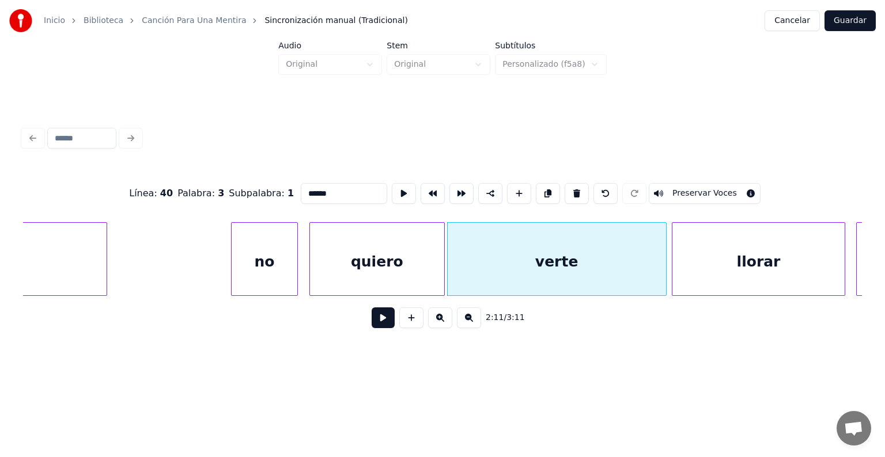
click at [372, 326] on button at bounding box center [383, 318] width 23 height 21
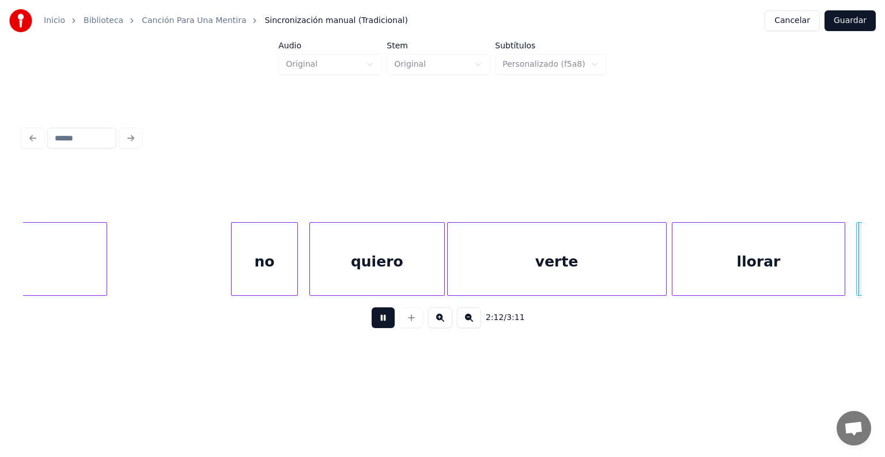
scroll to position [0, 38242]
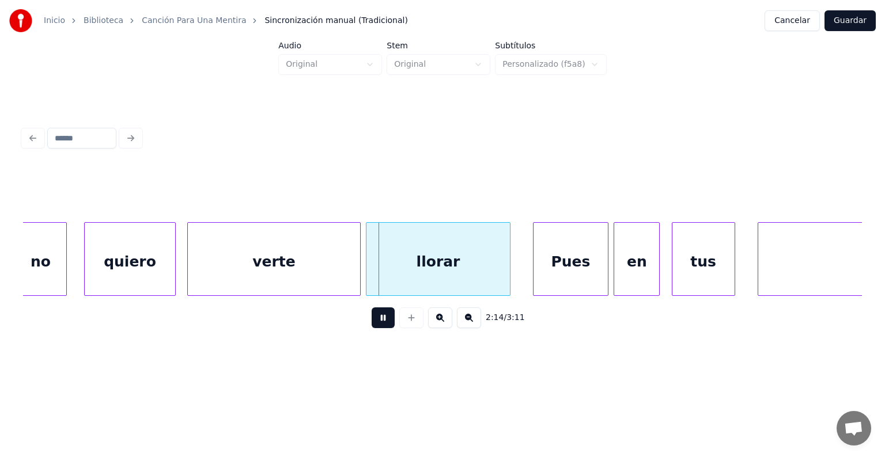
click at [86, 277] on div at bounding box center [86, 259] width 3 height 73
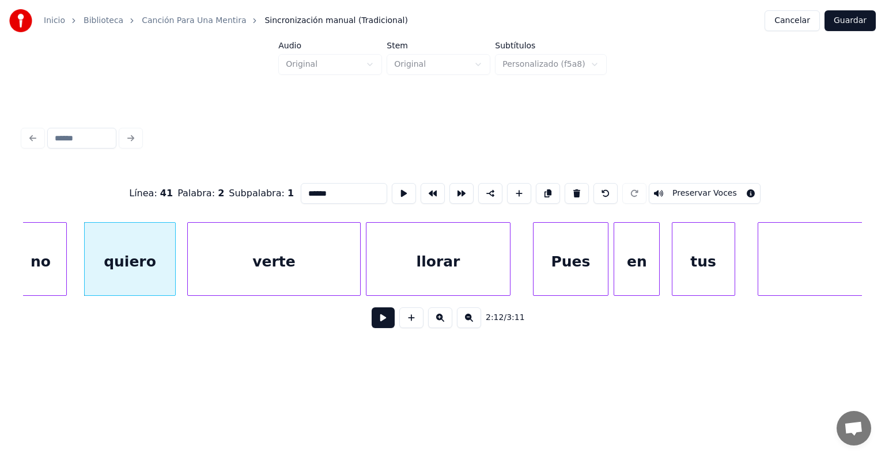
click at [118, 269] on div "quiero" at bounding box center [130, 262] width 91 height 78
click at [46, 263] on div "no" at bounding box center [40, 262] width 51 height 78
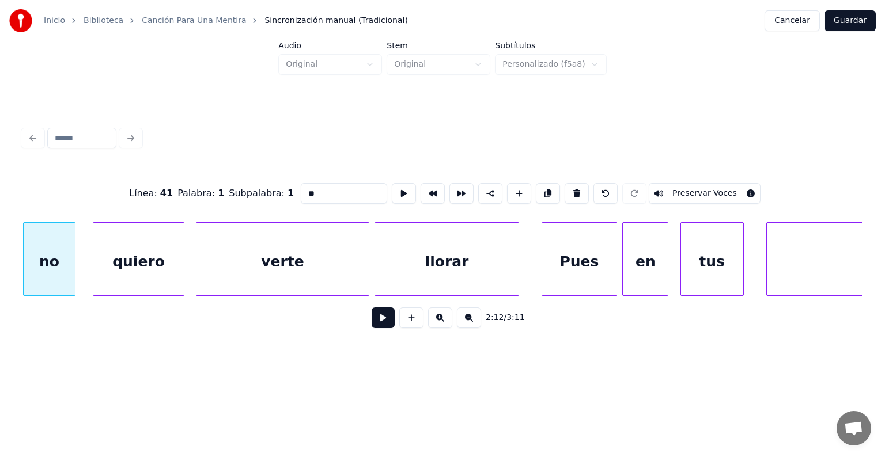
click at [716, 184] on button "Preservar Voces" at bounding box center [705, 193] width 112 height 21
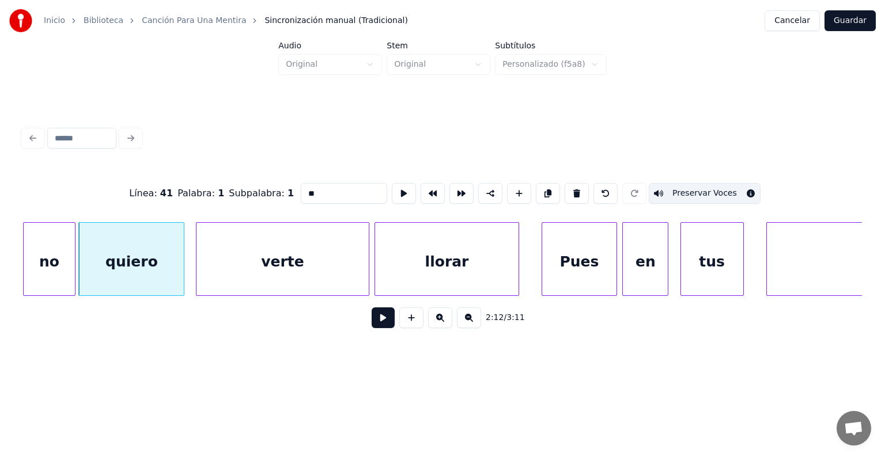
click at [107, 271] on div "quiero" at bounding box center [131, 262] width 105 height 78
click at [717, 186] on button "Preservar Voces" at bounding box center [705, 193] width 112 height 21
click at [224, 268] on div "verte" at bounding box center [282, 262] width 172 height 78
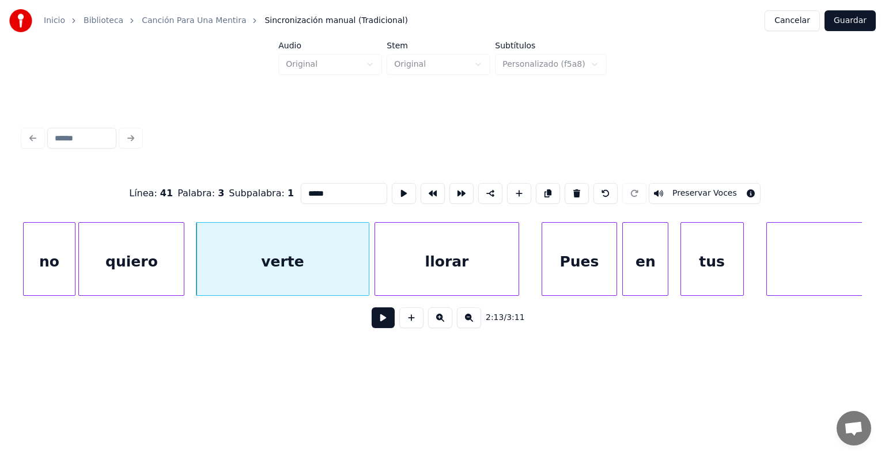
click at [714, 183] on button "Preservar Voces" at bounding box center [705, 193] width 112 height 21
click at [425, 270] on div "llorar" at bounding box center [446, 262] width 143 height 78
type input "******"
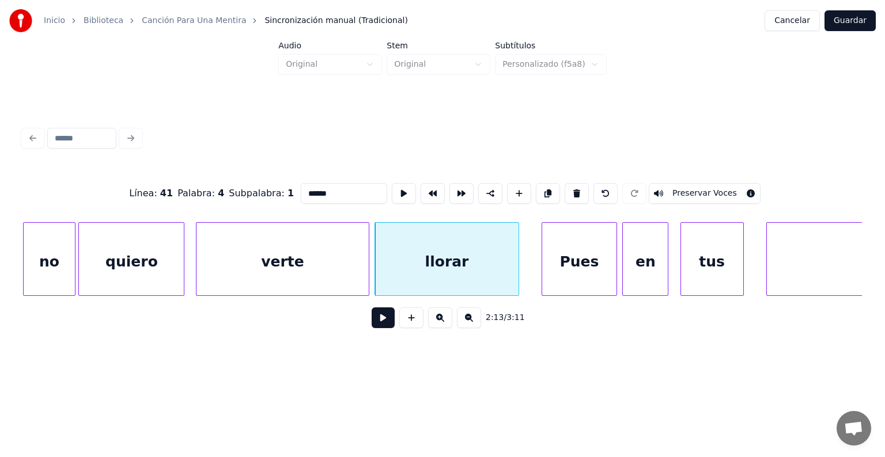
click at [710, 187] on button "Preservar Voces" at bounding box center [705, 193] width 112 height 21
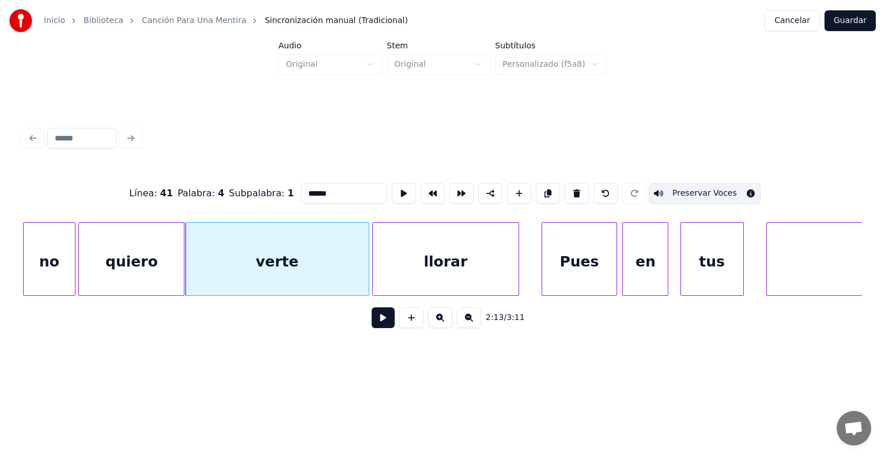
click at [378, 277] on div "llorar" at bounding box center [445, 262] width 145 height 78
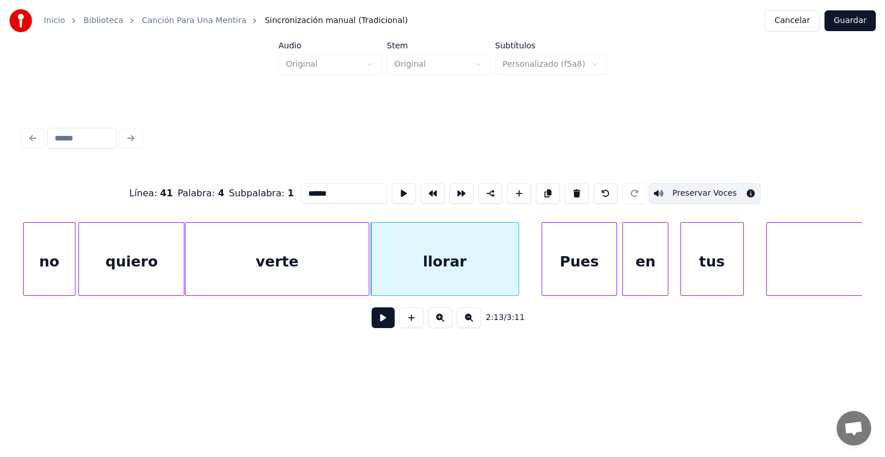
click at [372, 317] on button at bounding box center [383, 318] width 23 height 21
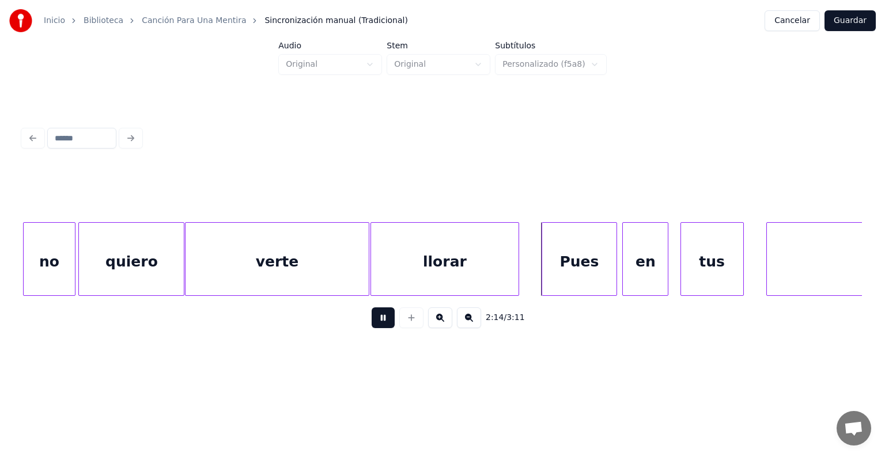
click at [372, 320] on button at bounding box center [383, 318] width 23 height 21
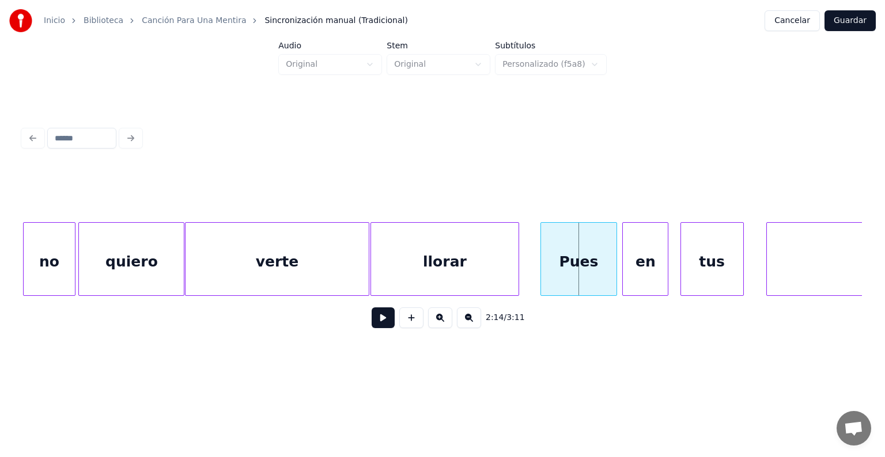
click at [544, 263] on div "Pues" at bounding box center [578, 262] width 75 height 78
click at [372, 321] on button at bounding box center [383, 318] width 23 height 21
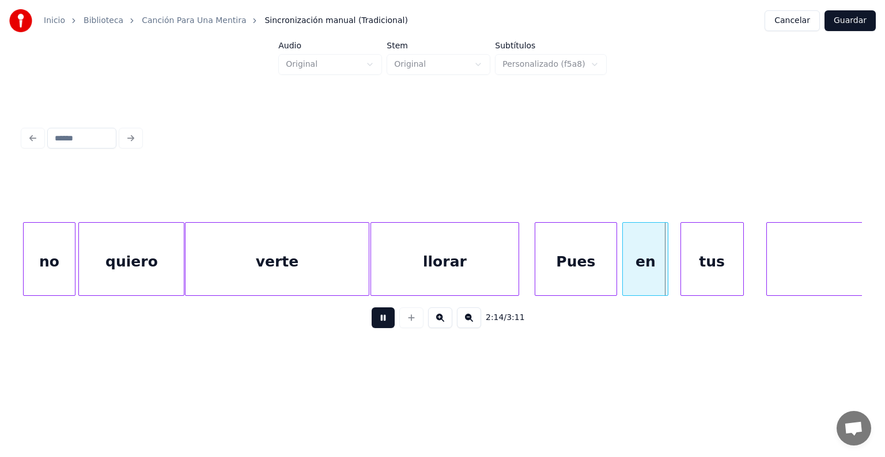
click at [372, 320] on button at bounding box center [383, 318] width 23 height 21
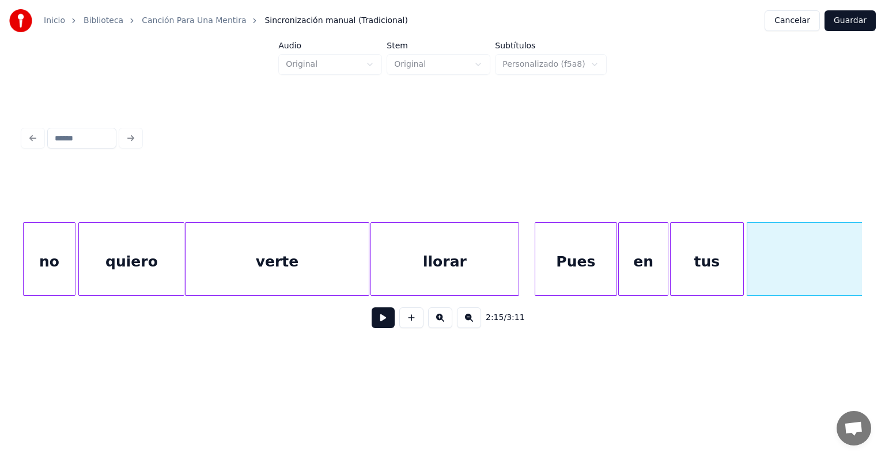
click at [559, 259] on div "Pues" at bounding box center [575, 262] width 81 height 78
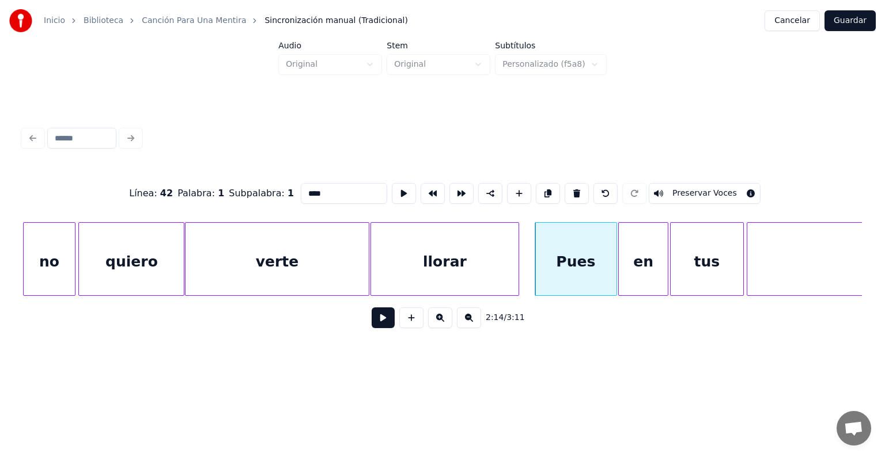
click at [411, 268] on div "llorar" at bounding box center [444, 262] width 147 height 78
type input "******"
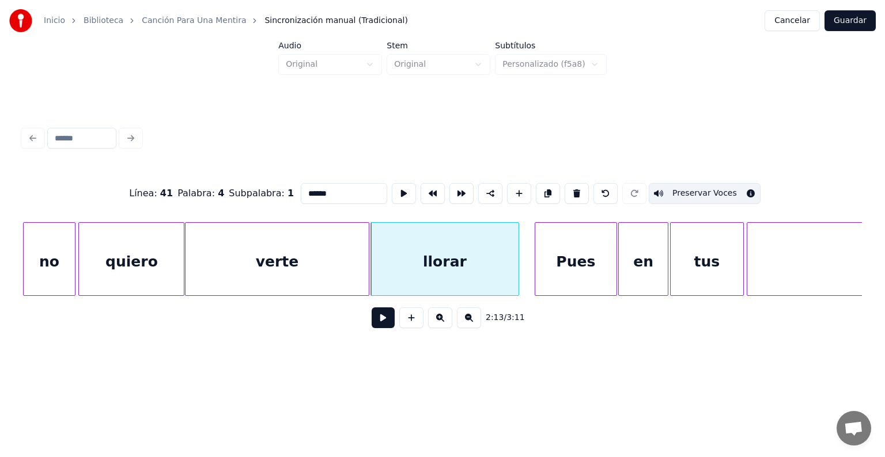
click at [374, 328] on button at bounding box center [383, 318] width 23 height 21
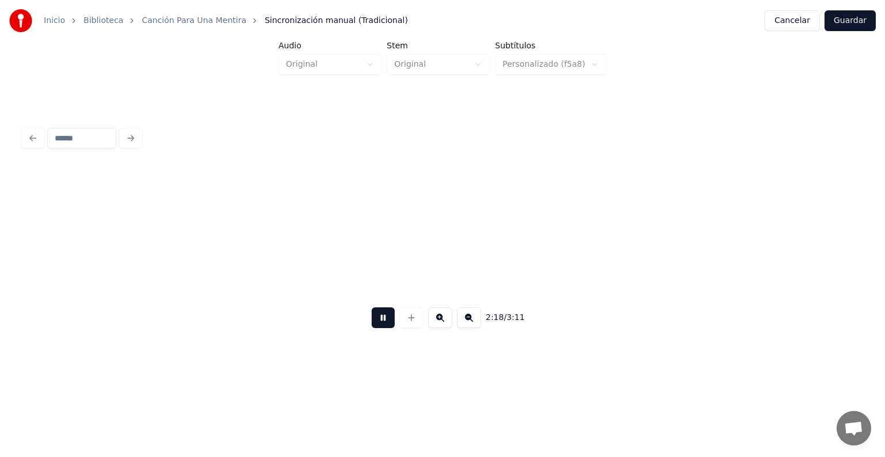
scroll to position [0, 39917]
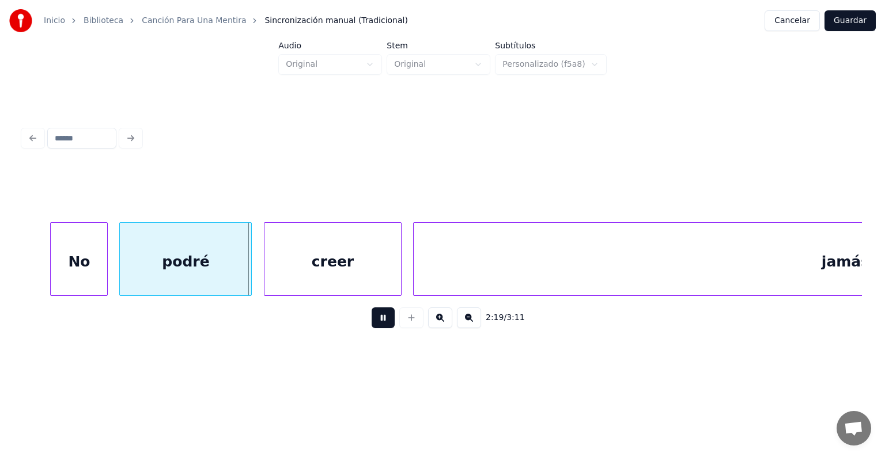
click at [71, 265] on div "No" at bounding box center [79, 262] width 56 height 78
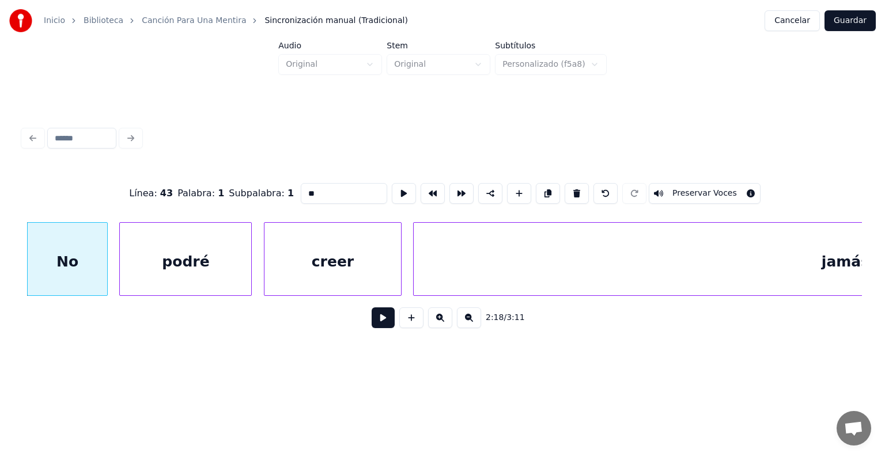
click at [693, 187] on button "Preservar Voces" at bounding box center [705, 193] width 112 height 21
click at [173, 252] on div "podré" at bounding box center [185, 262] width 131 height 78
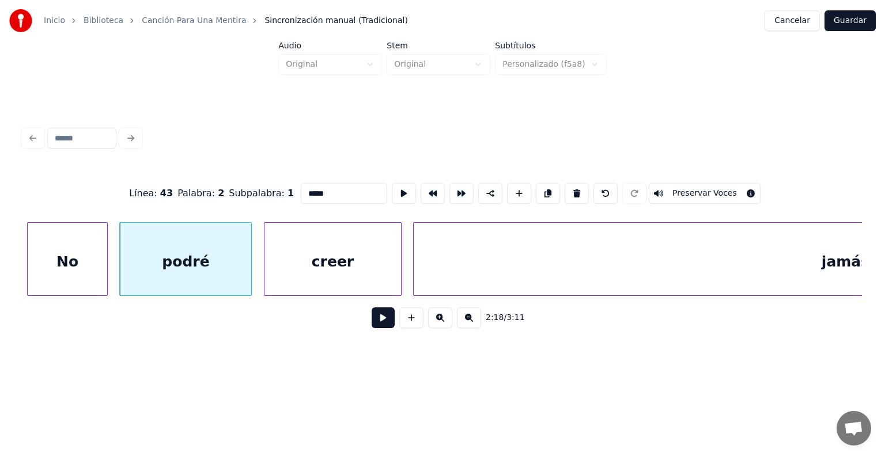
click at [689, 191] on button "Preservar Voces" at bounding box center [705, 193] width 112 height 21
click at [354, 263] on div "creer" at bounding box center [332, 262] width 137 height 78
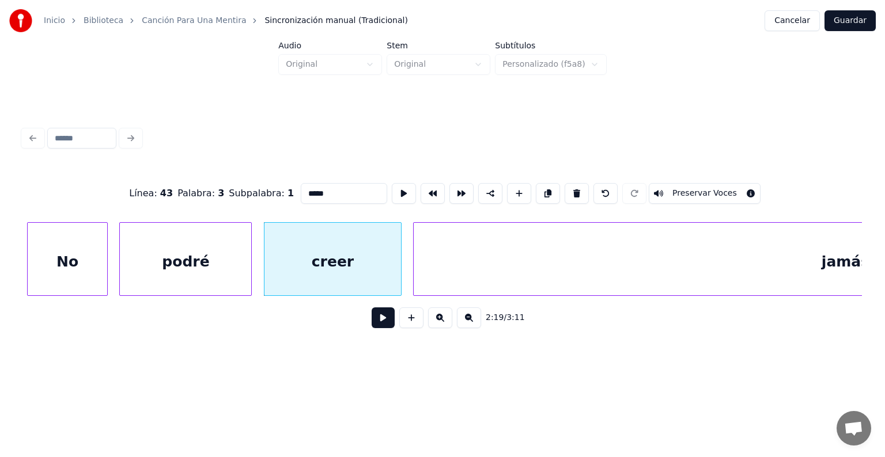
click at [686, 188] on button "Preservar Voces" at bounding box center [705, 193] width 112 height 21
click at [616, 261] on div "jamás" at bounding box center [845, 262] width 863 height 78
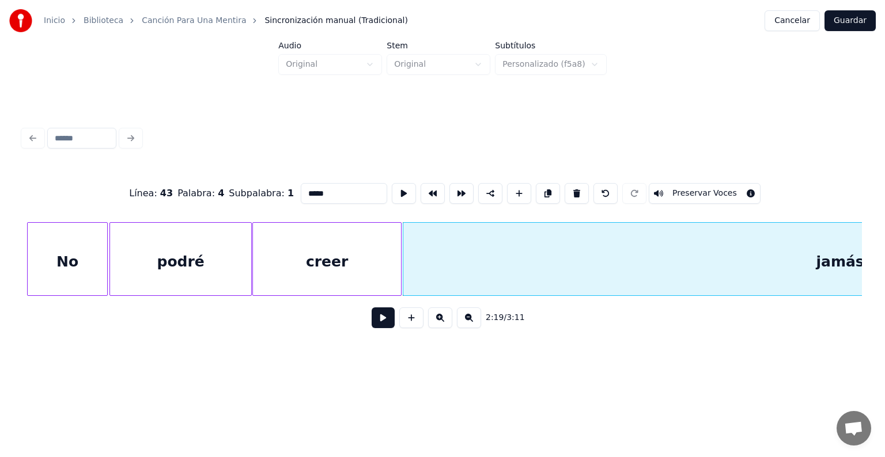
click at [65, 260] on div "No" at bounding box center [68, 262] width 80 height 78
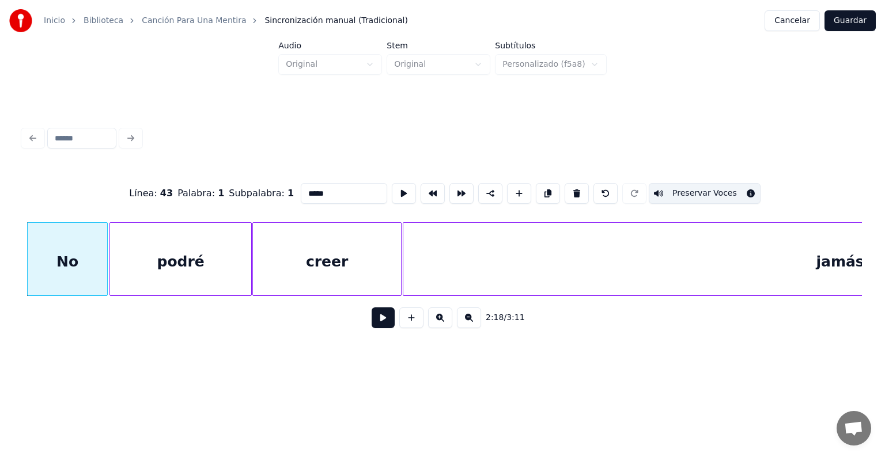
type input "**"
click at [374, 325] on button at bounding box center [383, 318] width 23 height 21
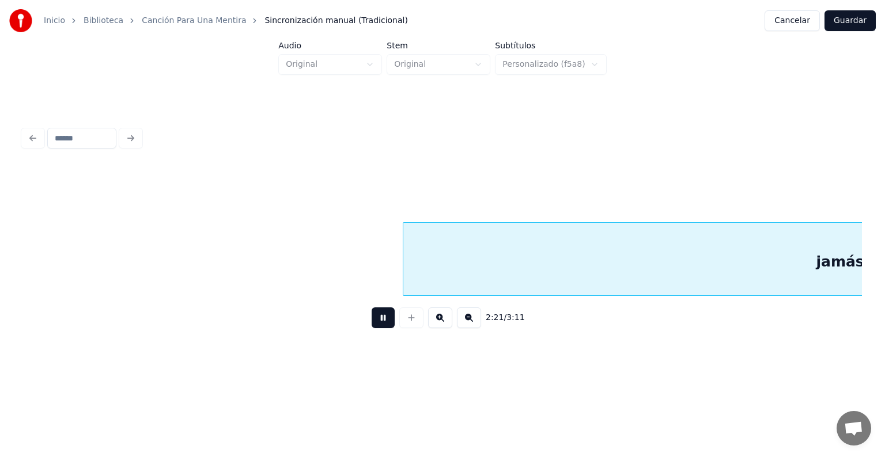
scroll to position [0, 40760]
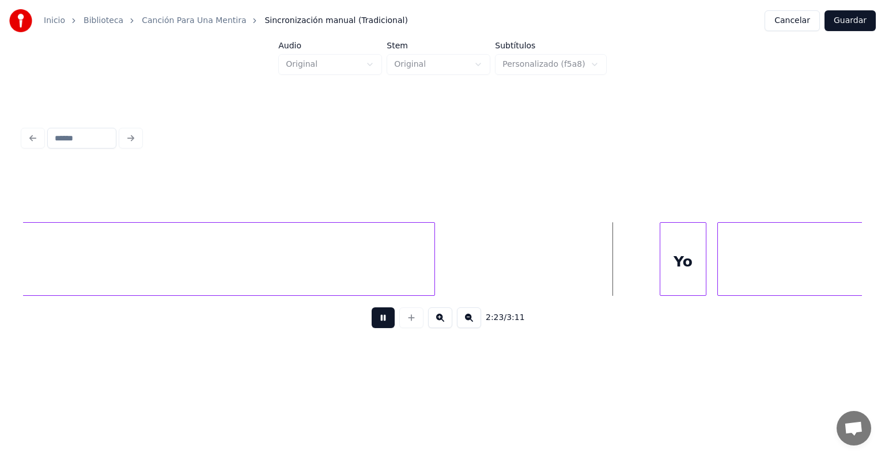
click at [372, 325] on button at bounding box center [383, 318] width 23 height 21
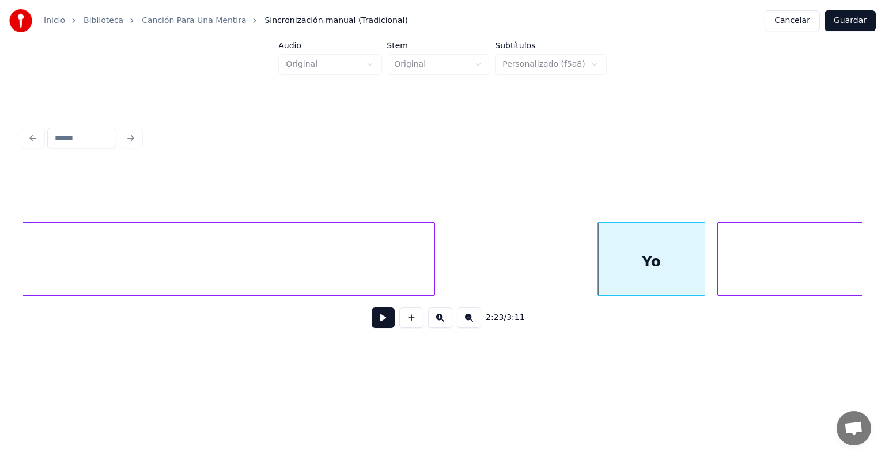
click at [640, 261] on div "Yo" at bounding box center [651, 262] width 107 height 78
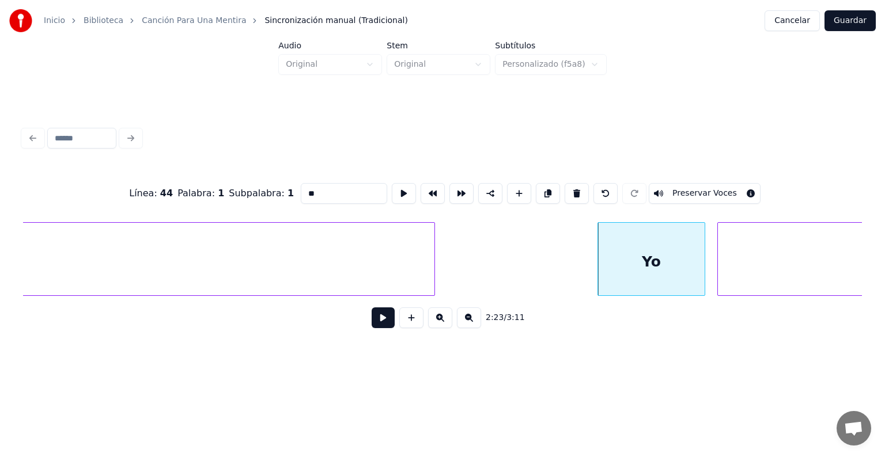
click at [699, 188] on button "Preservar Voces" at bounding box center [705, 193] width 112 height 21
type input "**"
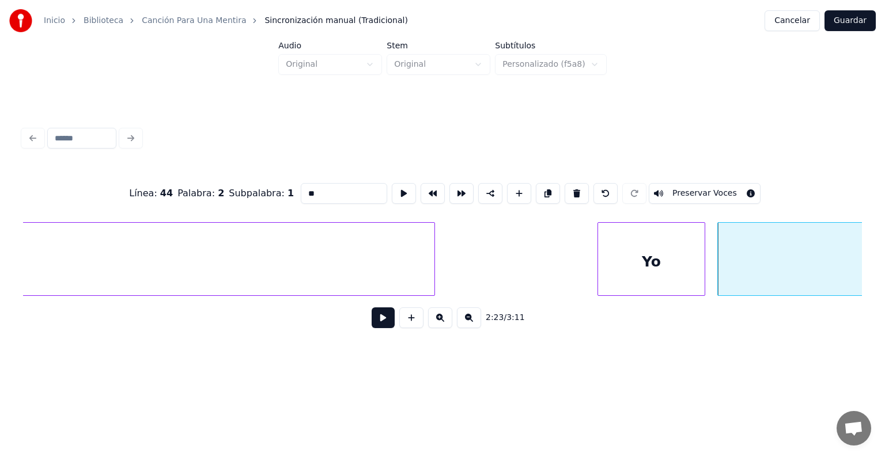
click at [698, 192] on button "Preservar Voces" at bounding box center [705, 193] width 112 height 21
click at [373, 323] on button at bounding box center [383, 318] width 23 height 21
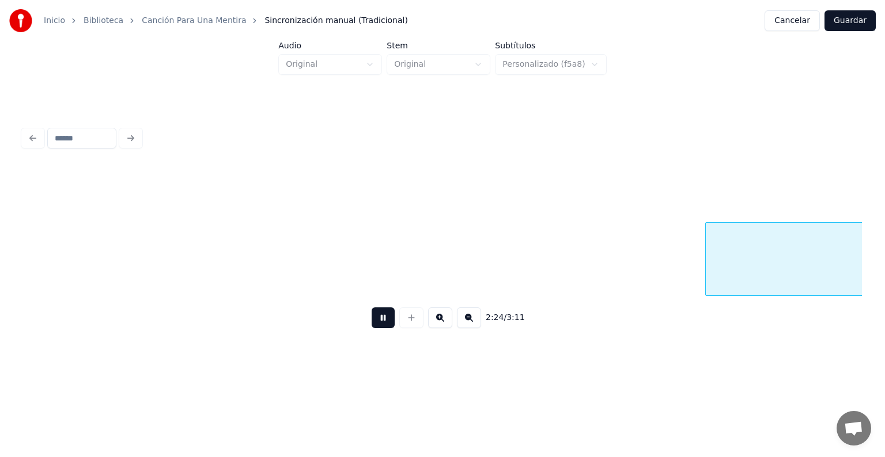
scroll to position [0, 41600]
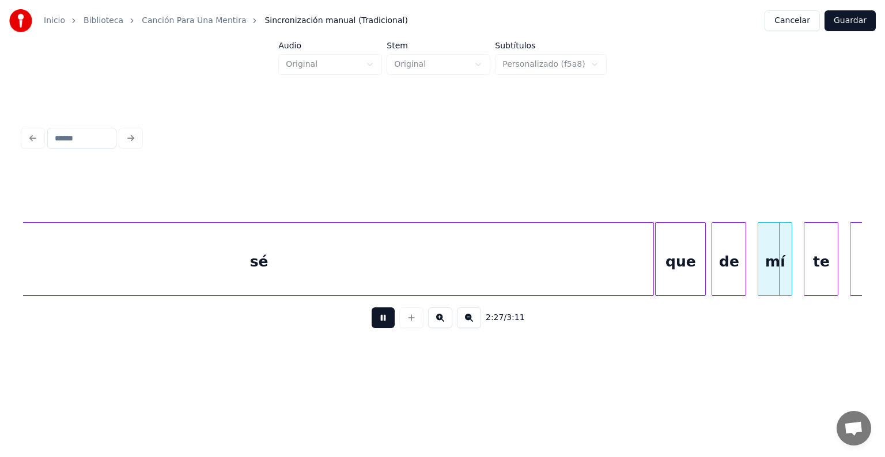
click at [676, 258] on div "que" at bounding box center [680, 262] width 50 height 78
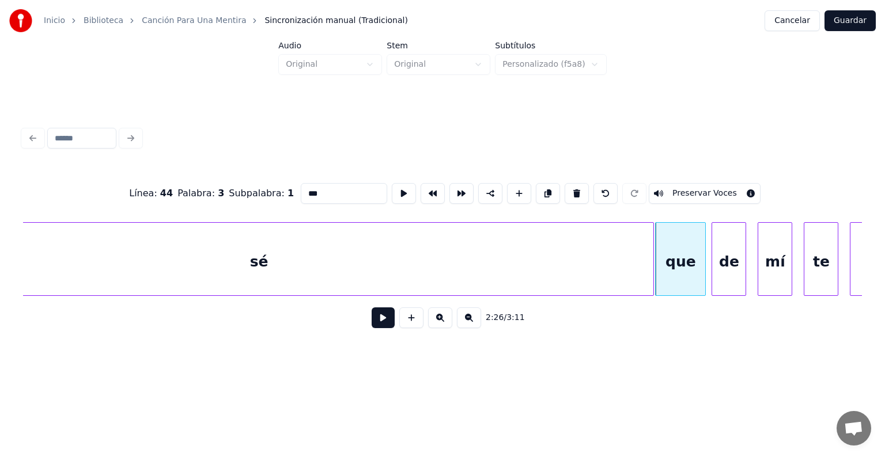
click at [673, 193] on button "Preservar Voces" at bounding box center [705, 193] width 112 height 21
click at [714, 248] on div at bounding box center [713, 259] width 3 height 73
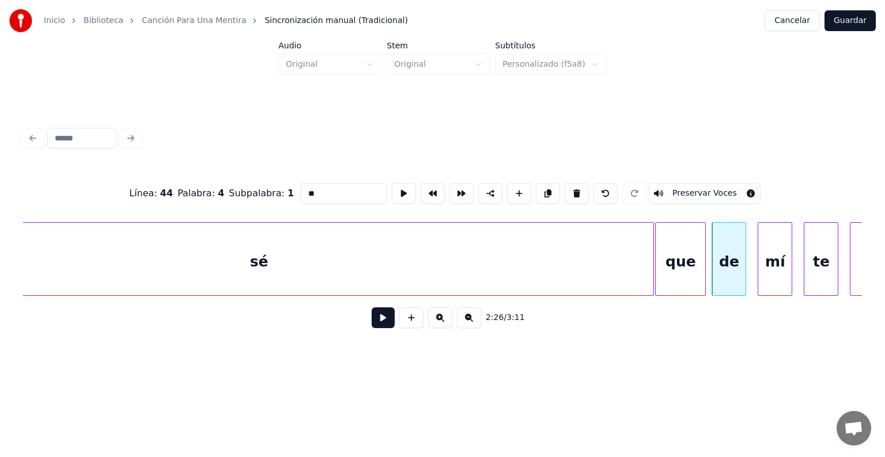
click at [704, 191] on button "Preservar Voces" at bounding box center [705, 193] width 112 height 21
click at [773, 253] on div "mí" at bounding box center [774, 262] width 33 height 78
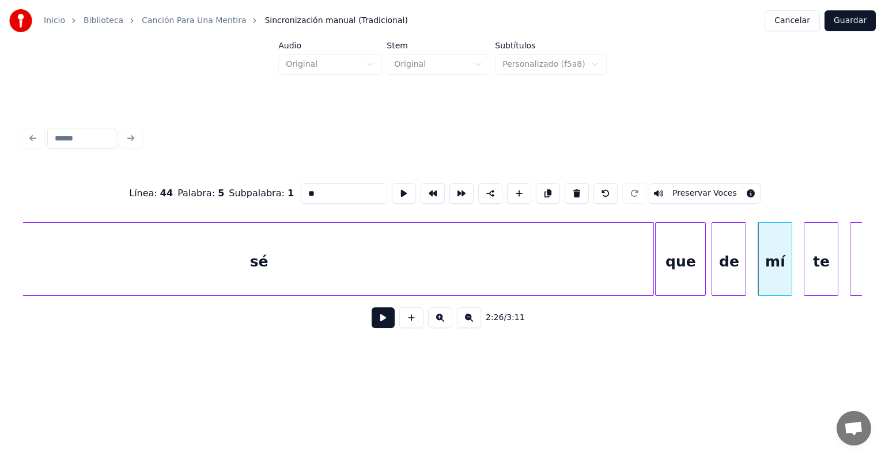
click at [723, 191] on button "Preservar Voces" at bounding box center [705, 193] width 112 height 21
click at [816, 260] on div "te" at bounding box center [820, 262] width 33 height 78
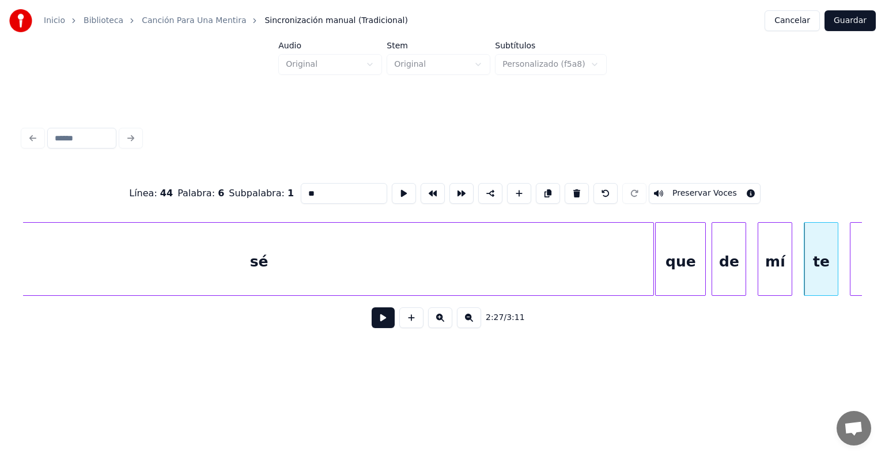
click at [712, 190] on button "Preservar Voces" at bounding box center [705, 193] width 112 height 21
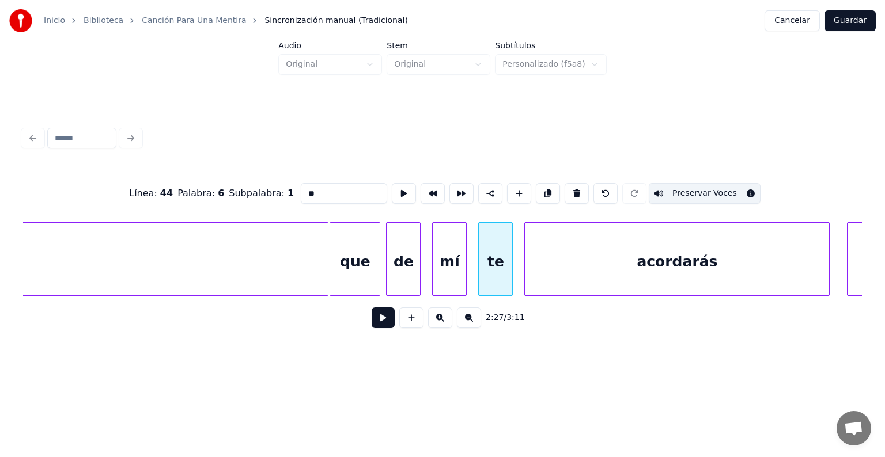
scroll to position [0, 41928]
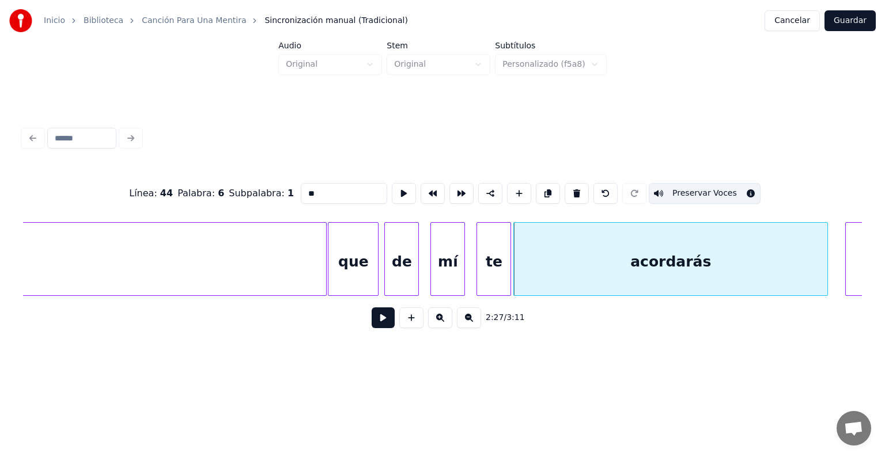
click at [540, 272] on div "acordarás" at bounding box center [670, 262] width 313 height 78
type input "*********"
click at [687, 192] on button "Preservar Voces" at bounding box center [705, 193] width 112 height 21
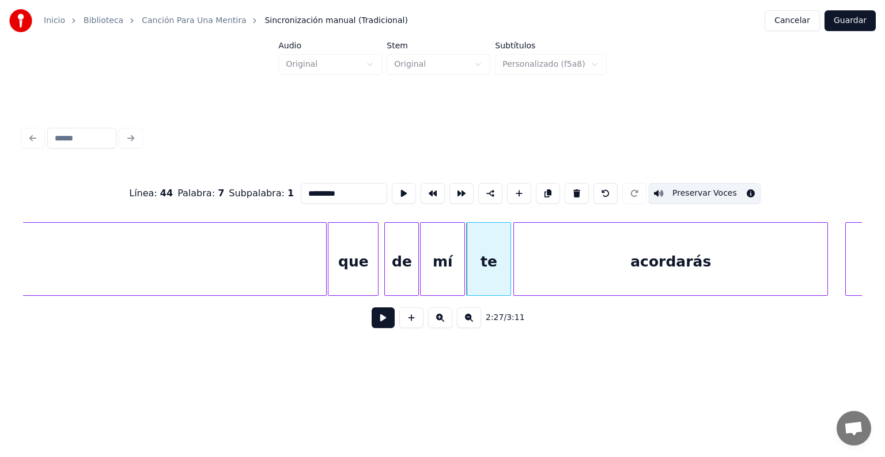
click at [372, 328] on button at bounding box center [383, 318] width 23 height 21
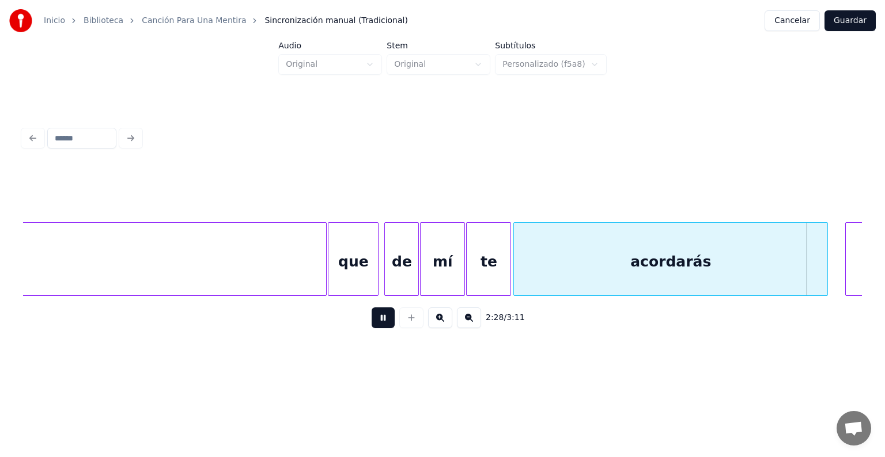
click at [372, 318] on button at bounding box center [383, 318] width 23 height 21
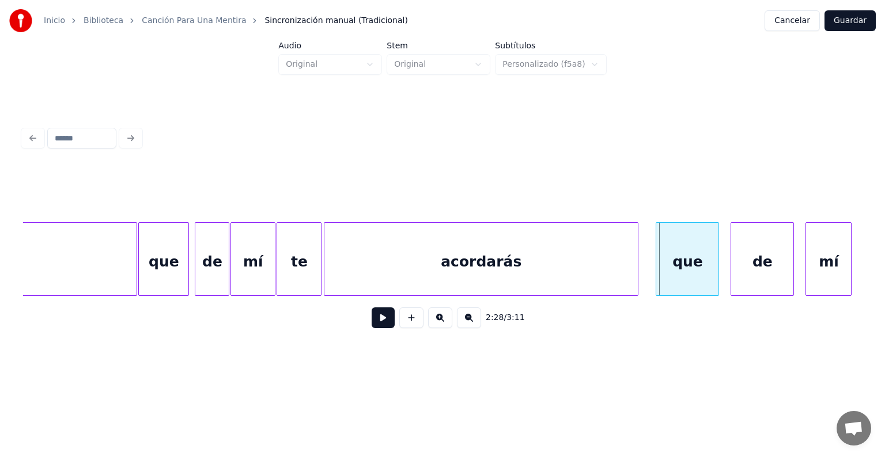
scroll to position [0, 42120]
click at [633, 269] on div "acordarás" at bounding box center [481, 262] width 320 height 78
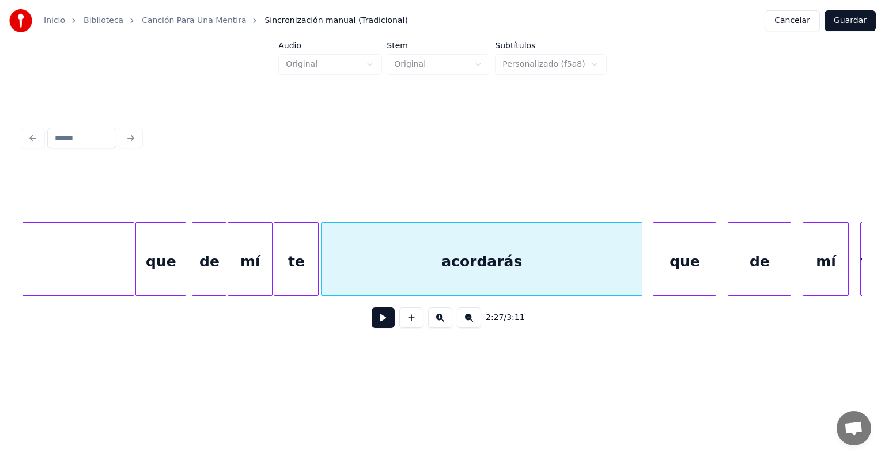
click at [378, 323] on button at bounding box center [383, 318] width 23 height 21
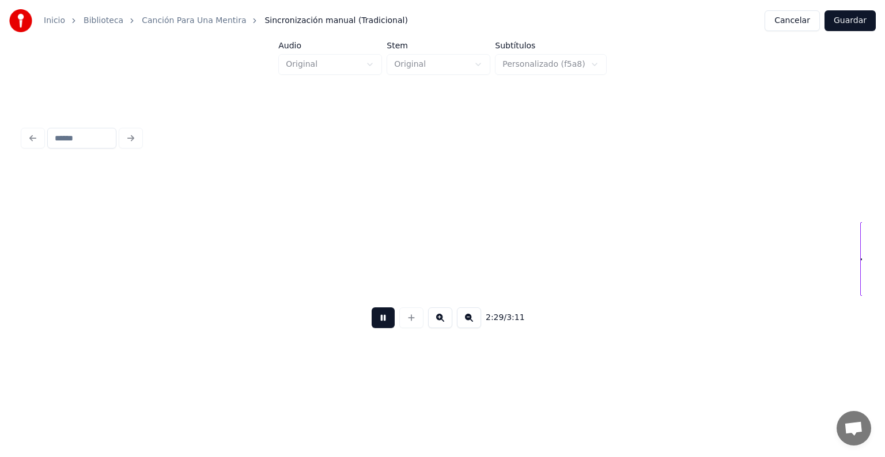
scroll to position [0, 42960]
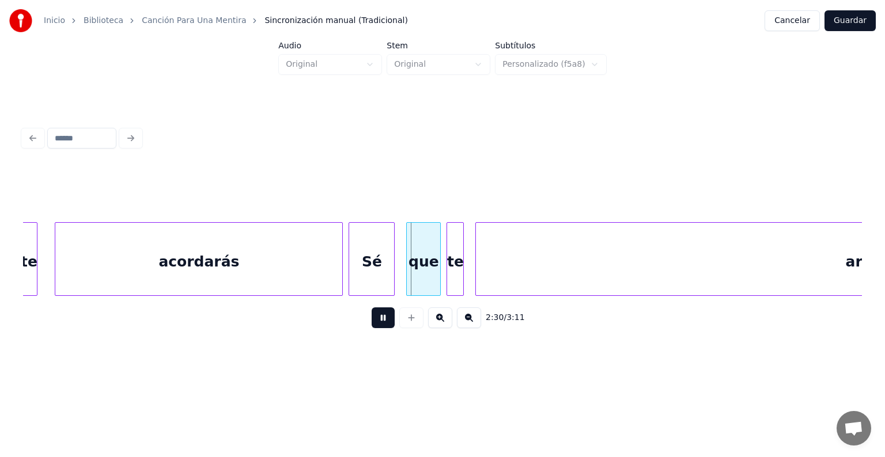
click at [351, 279] on div "Sé" at bounding box center [371, 262] width 45 height 78
click at [363, 270] on div "Sé" at bounding box center [370, 262] width 50 height 78
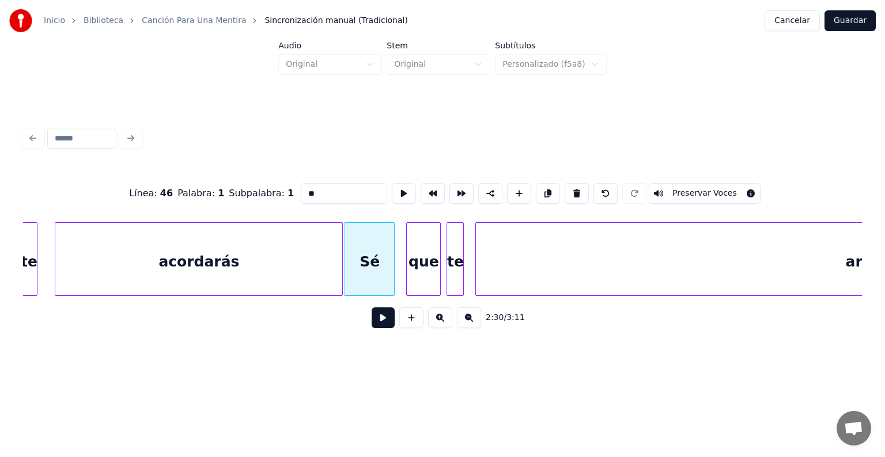
click at [423, 268] on div "que" at bounding box center [423, 262] width 33 height 78
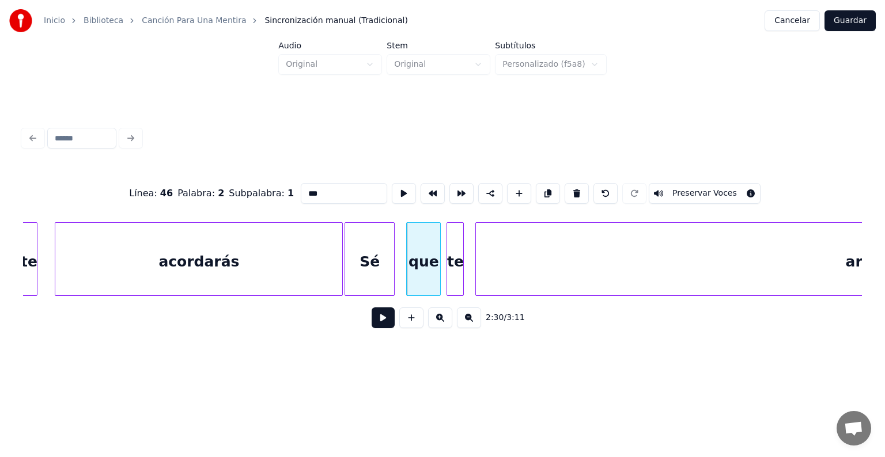
click at [369, 267] on div "Sé" at bounding box center [370, 262] width 50 height 78
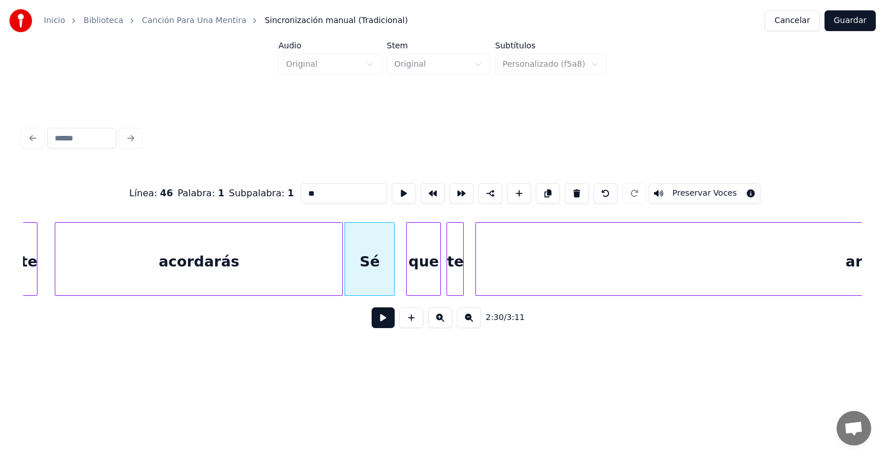
click at [731, 190] on button "Preservar Voces" at bounding box center [705, 193] width 112 height 21
click at [408, 258] on div at bounding box center [408, 259] width 3 height 73
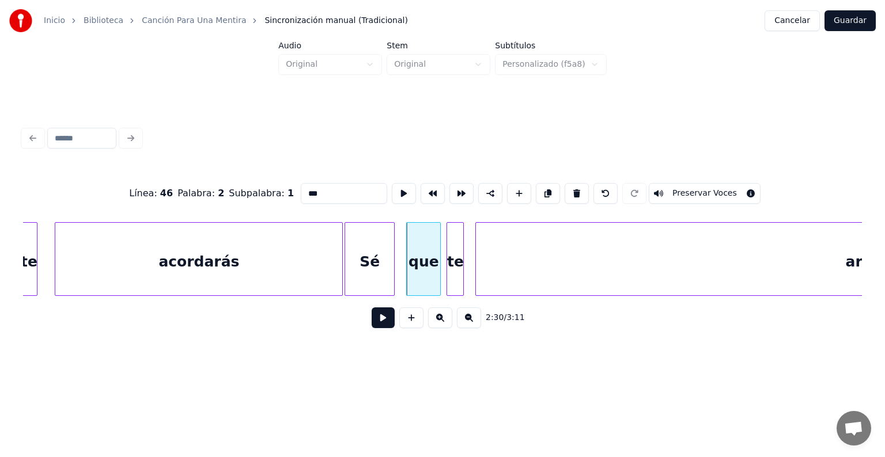
click at [727, 188] on button "Preservar Voces" at bounding box center [705, 193] width 112 height 21
click at [453, 259] on div "te" at bounding box center [455, 262] width 16 height 78
click at [726, 183] on button "Preservar Voces" at bounding box center [705, 193] width 112 height 21
click at [511, 263] on div "arrepentirás" at bounding box center [896, 262] width 840 height 78
type input "**********"
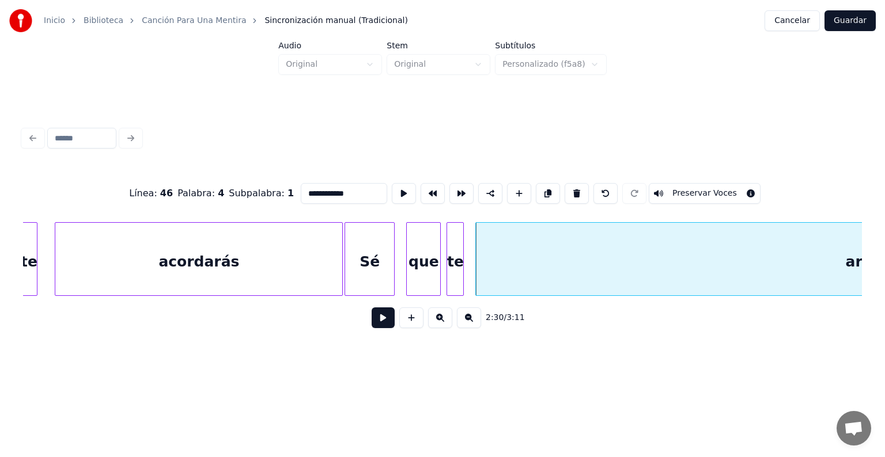
click at [719, 186] on button "Preservar Voces" at bounding box center [705, 193] width 112 height 21
click at [685, 264] on div "arrepentirás" at bounding box center [890, 262] width 850 height 78
click at [372, 328] on button at bounding box center [383, 318] width 23 height 21
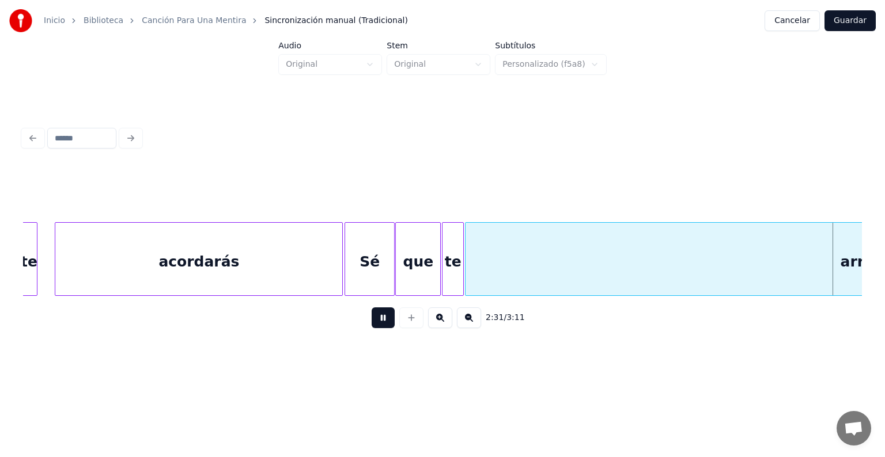
scroll to position [0, 43801]
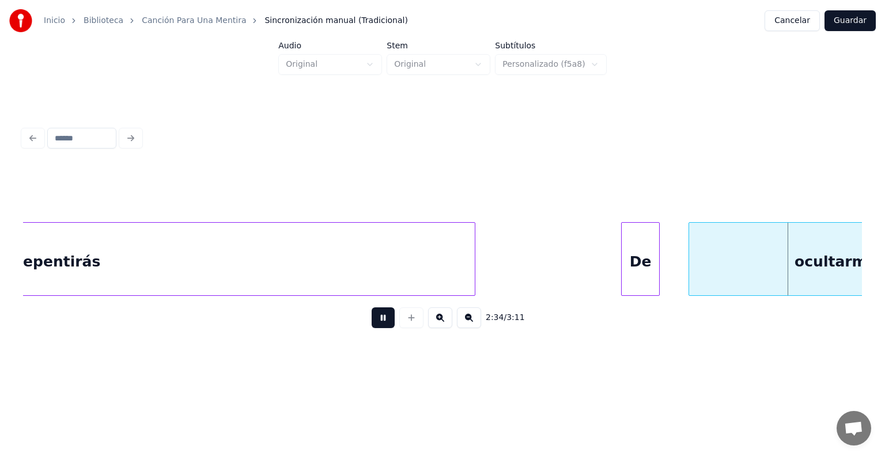
click at [655, 260] on div at bounding box center [656, 259] width 3 height 73
click at [623, 273] on div "De" at bounding box center [648, 262] width 63 height 78
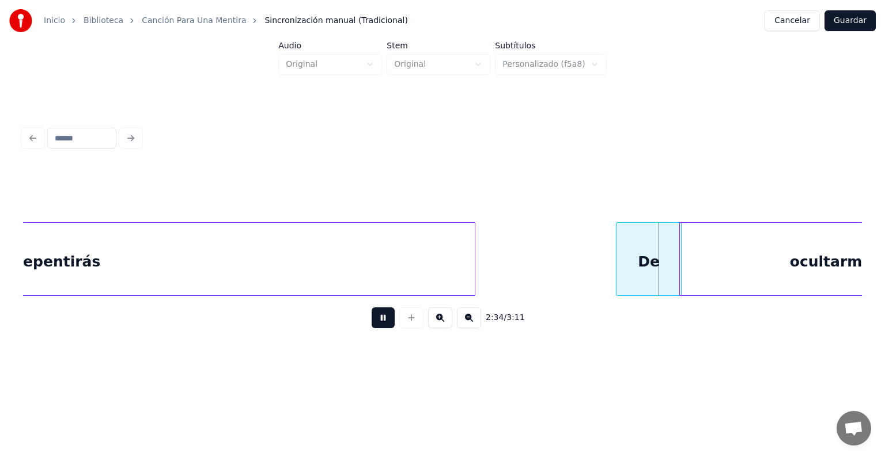
click at [634, 267] on div "De" at bounding box center [648, 262] width 65 height 78
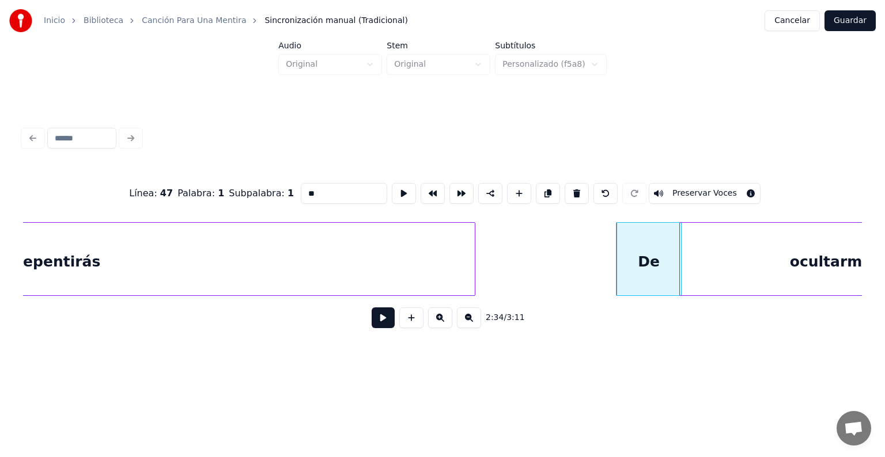
click at [686, 188] on button "Preservar Voces" at bounding box center [705, 193] width 112 height 21
click at [644, 248] on div "De" at bounding box center [648, 262] width 65 height 78
click at [674, 191] on button "Preservar Voces" at bounding box center [705, 193] width 112 height 21
click at [743, 250] on div "ocultarme" at bounding box center [831, 262] width 302 height 78
type input "*********"
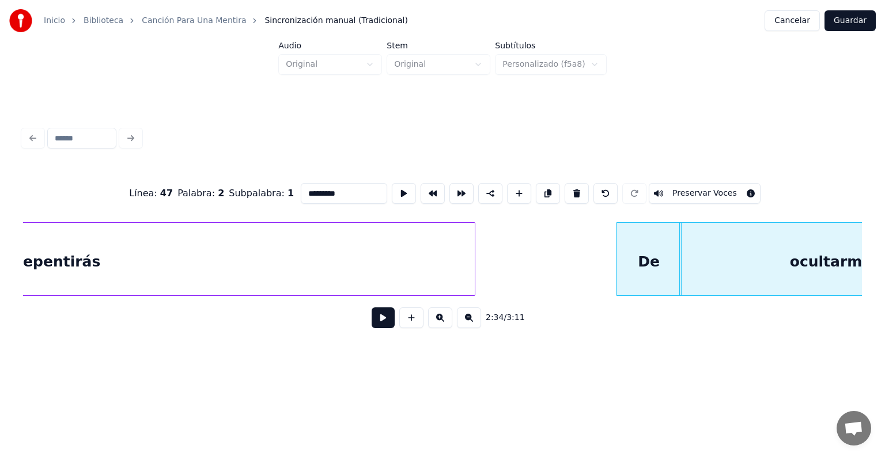
click at [685, 191] on button "Preservar Voces" at bounding box center [705, 193] width 112 height 21
click at [373, 328] on button at bounding box center [383, 318] width 23 height 21
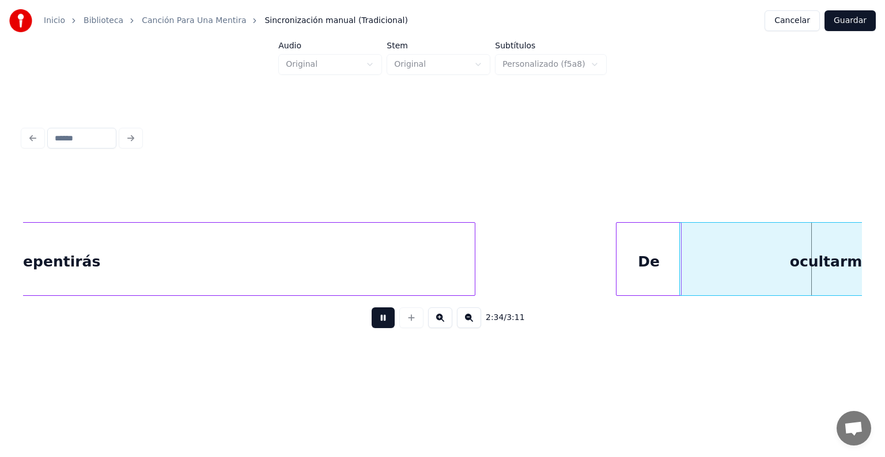
click at [375, 319] on button at bounding box center [383, 318] width 23 height 21
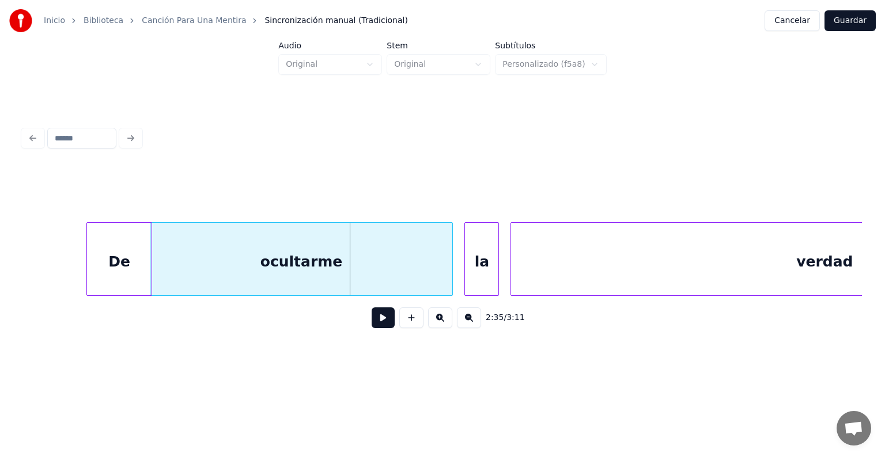
scroll to position [0, 44335]
click at [108, 262] on div "De" at bounding box center [114, 262] width 65 height 78
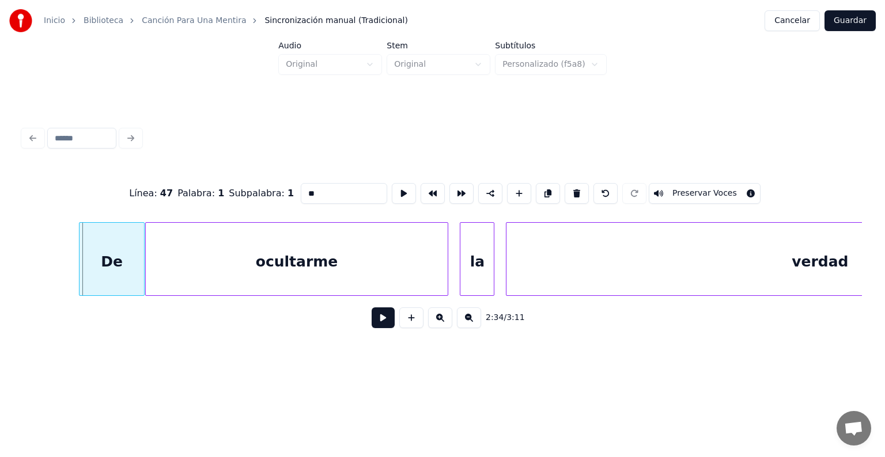
click at [105, 262] on div "De" at bounding box center [111, 262] width 65 height 78
click at [717, 183] on button "Preservar Voces" at bounding box center [705, 193] width 112 height 21
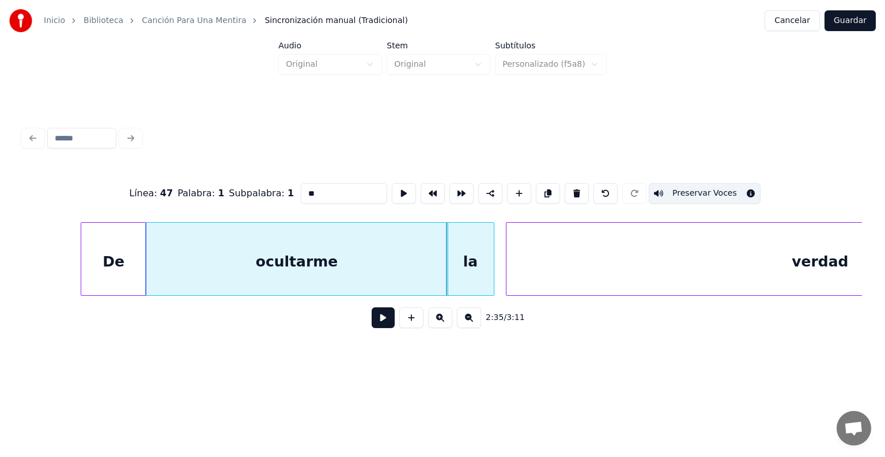
click at [465, 263] on div "la" at bounding box center [469, 262] width 47 height 78
click at [727, 185] on button "Preservar Voces" at bounding box center [705, 193] width 112 height 21
click at [537, 267] on div "verdad" at bounding box center [819, 262] width 627 height 78
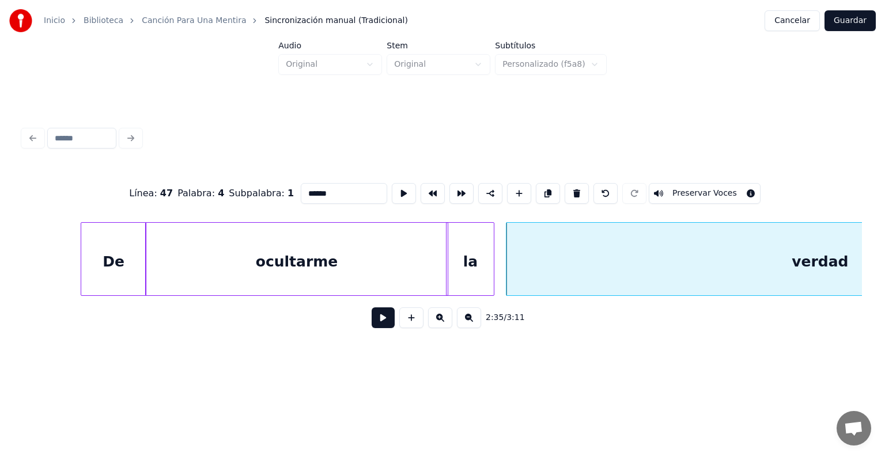
click at [726, 184] on button "Preservar Voces" at bounding box center [705, 193] width 112 height 21
click at [470, 266] on div "la" at bounding box center [474, 262] width 47 height 78
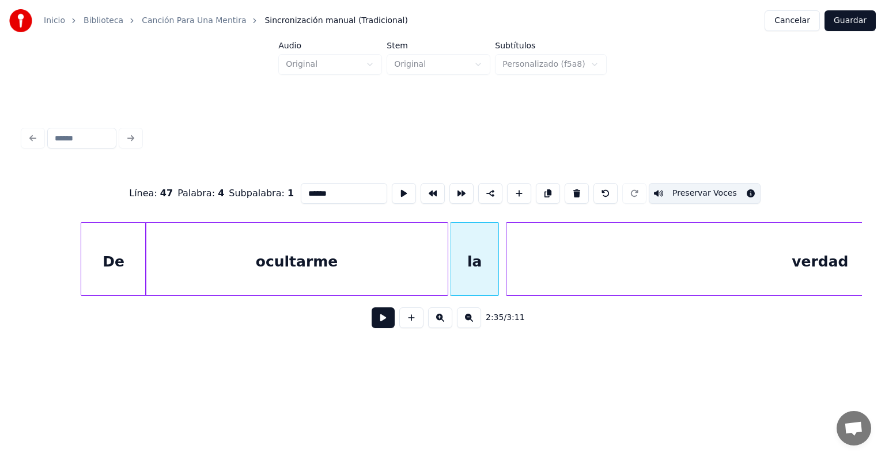
click at [405, 264] on div "ocultarme" at bounding box center [297, 262] width 302 height 78
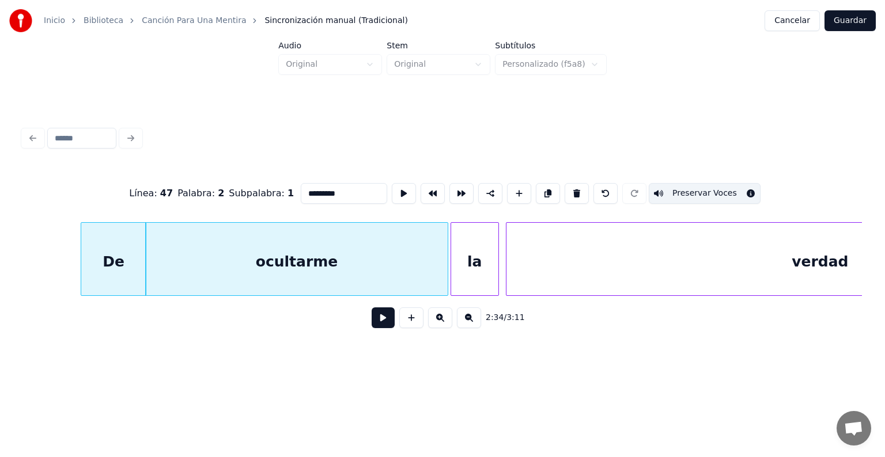
click at [465, 264] on div "la" at bounding box center [474, 262] width 47 height 78
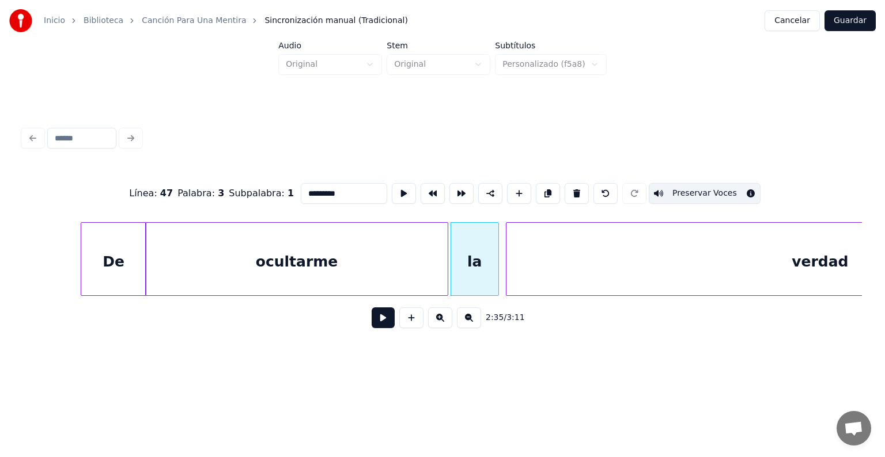
type input "**"
click at [491, 271] on div "la" at bounding box center [481, 262] width 47 height 78
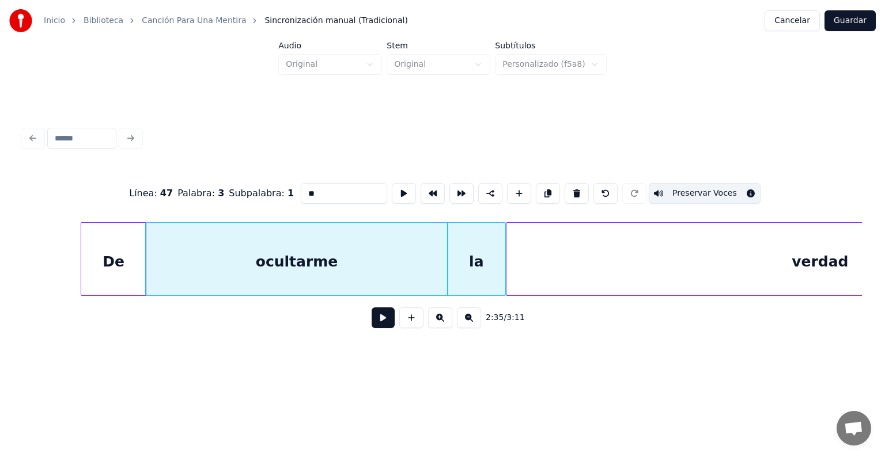
click at [372, 328] on button at bounding box center [383, 318] width 23 height 21
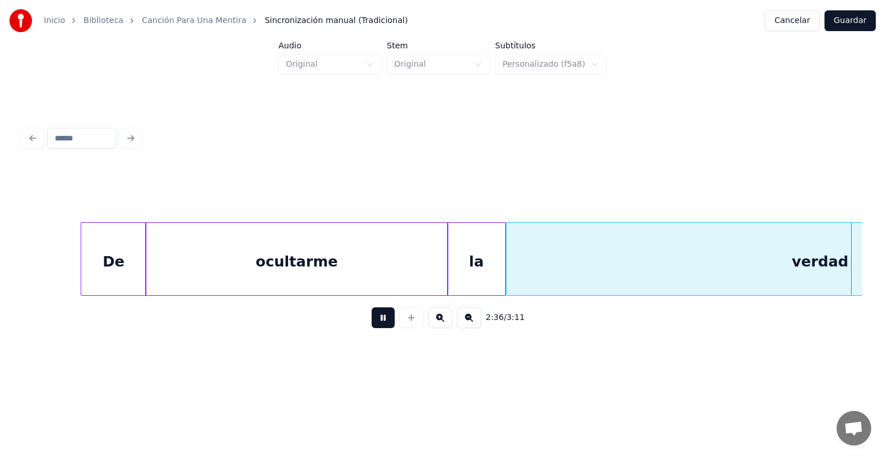
scroll to position [0, 45174]
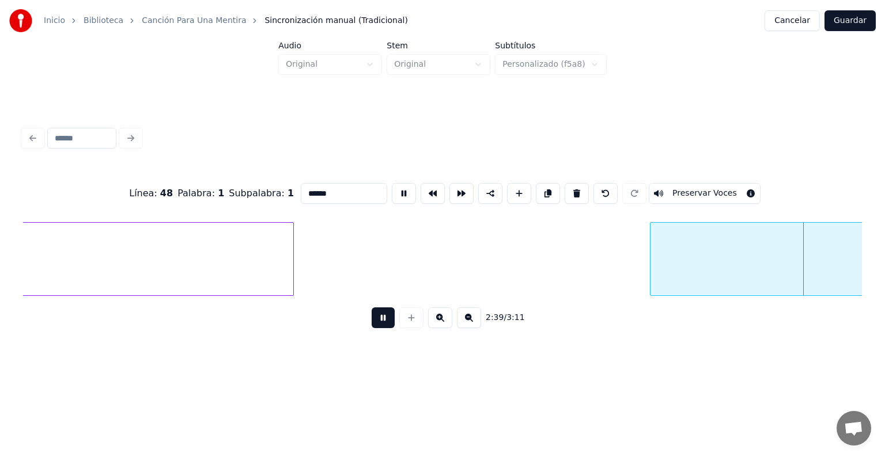
click at [688, 188] on button "Preservar Voces" at bounding box center [705, 193] width 112 height 21
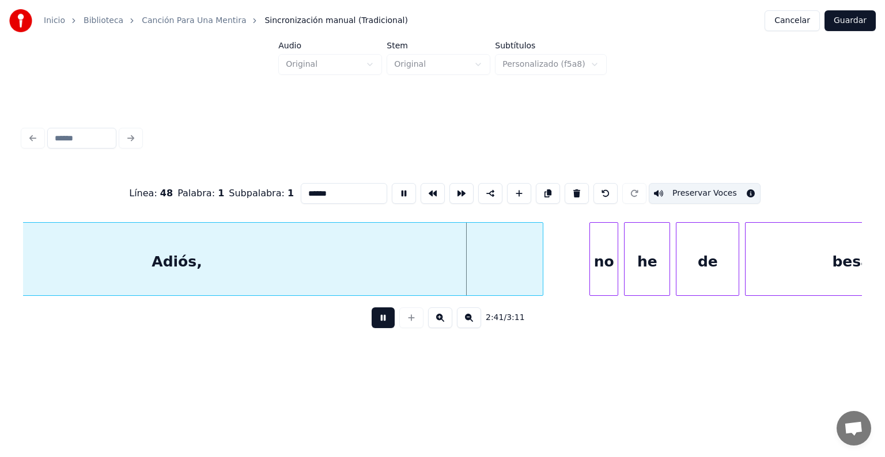
scroll to position [0, 45801]
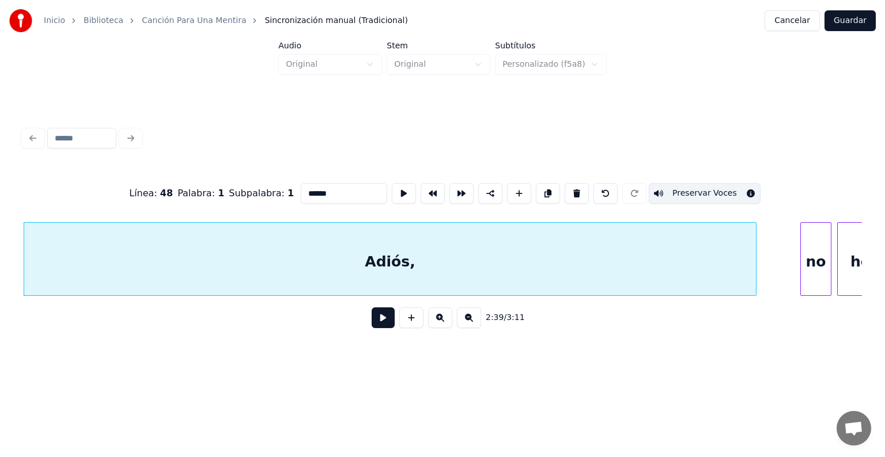
click at [600, 261] on div "Adiós," at bounding box center [390, 262] width 732 height 78
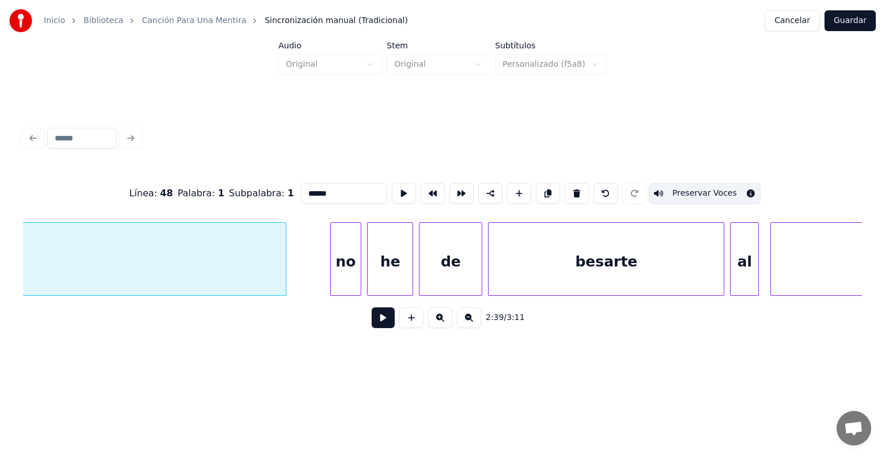
scroll to position [0, 46271]
click at [729, 185] on button "Preservar Voces" at bounding box center [705, 193] width 112 height 21
click at [389, 267] on div "he" at bounding box center [389, 262] width 45 height 78
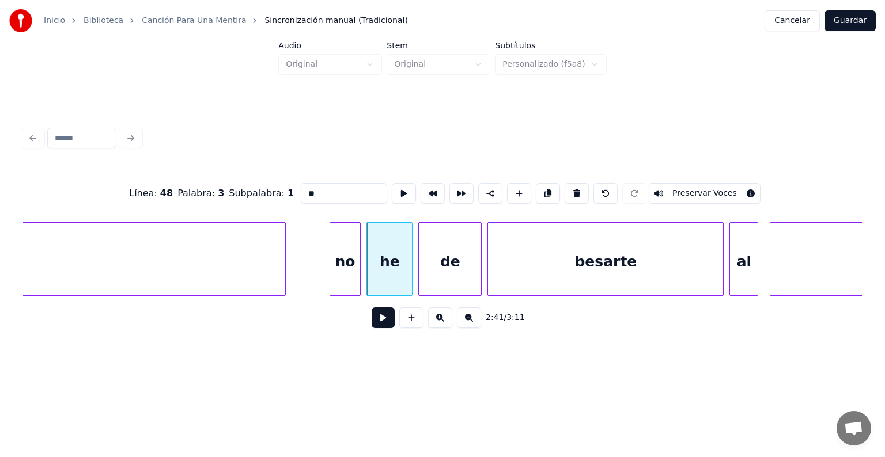
click at [723, 187] on button "Preservar Voces" at bounding box center [705, 193] width 112 height 21
click at [445, 266] on div "de" at bounding box center [450, 262] width 62 height 78
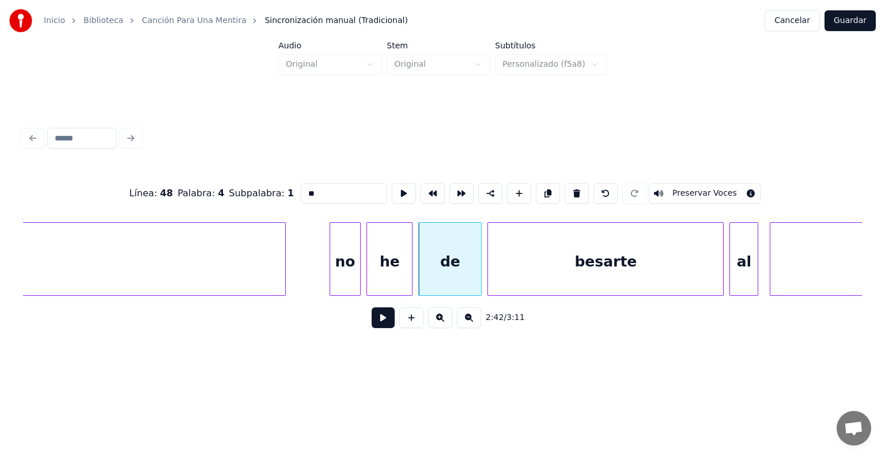
click at [724, 184] on button "Preservar Voces" at bounding box center [705, 193] width 112 height 21
click at [526, 259] on div "besarte" at bounding box center [605, 262] width 235 height 78
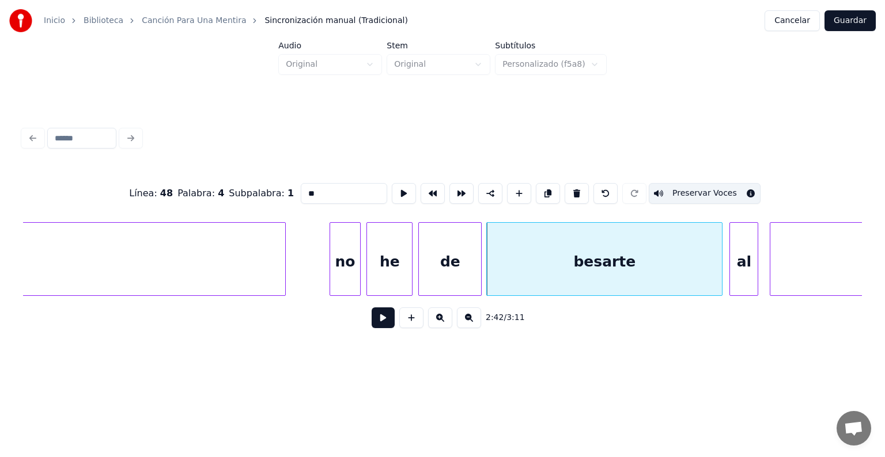
click at [719, 188] on button "Preservar Voces" at bounding box center [705, 193] width 112 height 21
click at [346, 267] on div "no" at bounding box center [345, 262] width 31 height 78
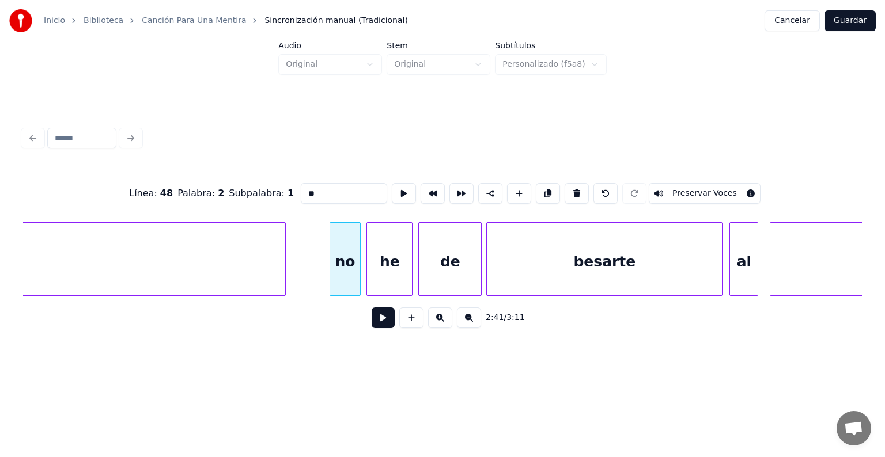
click at [719, 187] on button "Preservar Voces" at bounding box center [705, 193] width 112 height 21
click at [381, 268] on div "he" at bounding box center [389, 262] width 45 height 78
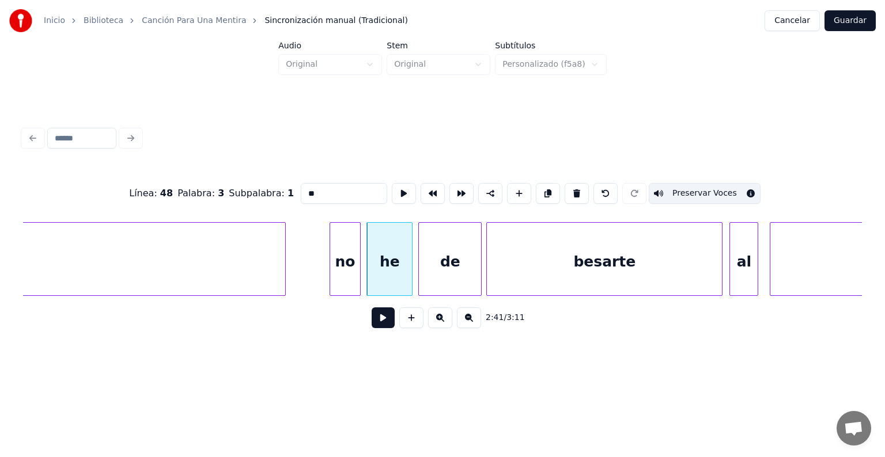
click at [727, 192] on button "Preservar Voces" at bounding box center [705, 193] width 112 height 21
click at [435, 267] on div "de" at bounding box center [450, 262] width 62 height 78
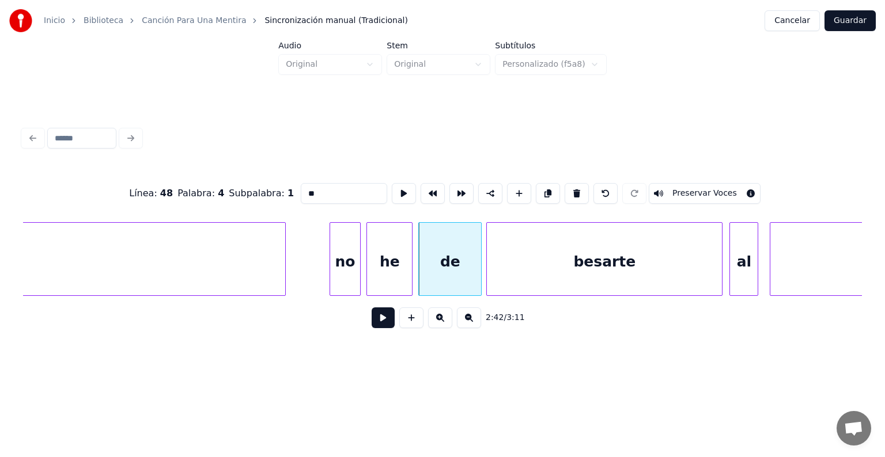
click at [721, 191] on button "Preservar Voces" at bounding box center [705, 193] width 112 height 21
click at [520, 270] on div "besarte" at bounding box center [604, 262] width 235 height 78
type input "*******"
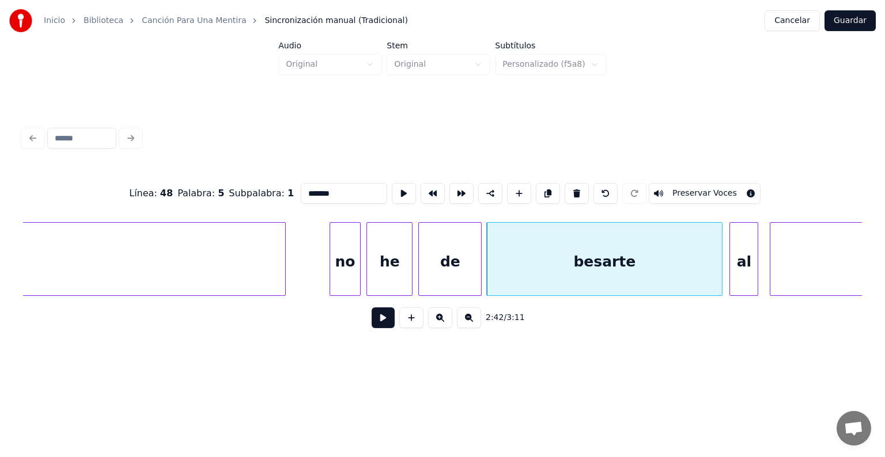
click at [727, 192] on button "Preservar Voces" at bounding box center [705, 193] width 112 height 21
click at [731, 260] on div "al" at bounding box center [740, 262] width 35 height 78
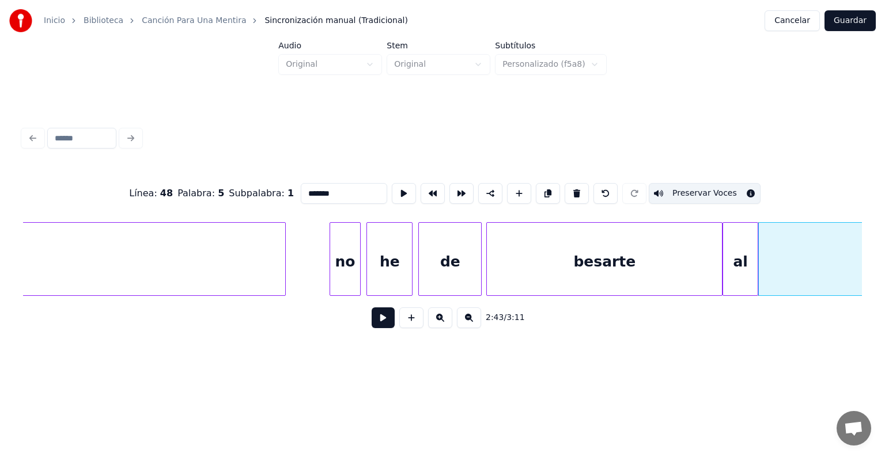
click at [345, 263] on div "no" at bounding box center [345, 262] width 31 height 78
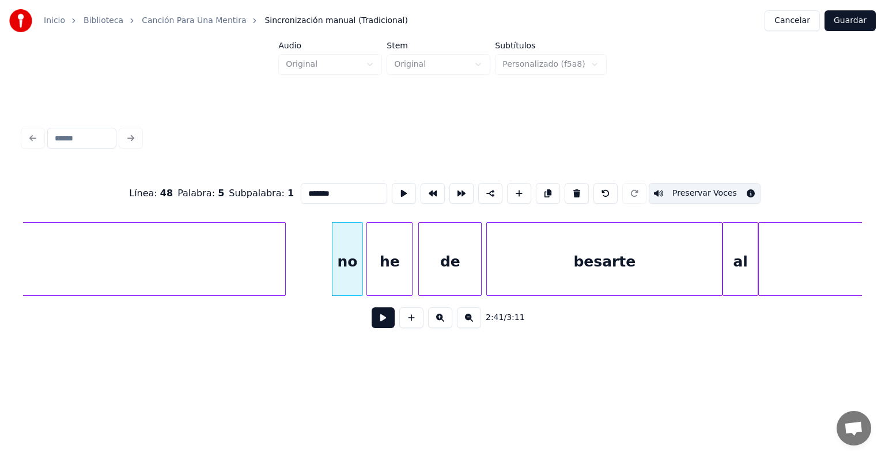
click at [372, 323] on button at bounding box center [383, 318] width 23 height 21
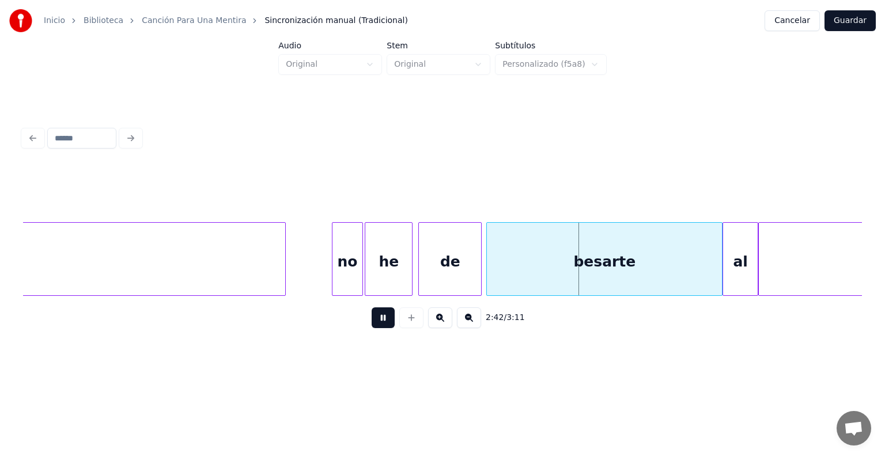
click at [366, 275] on div "he" at bounding box center [388, 262] width 47 height 78
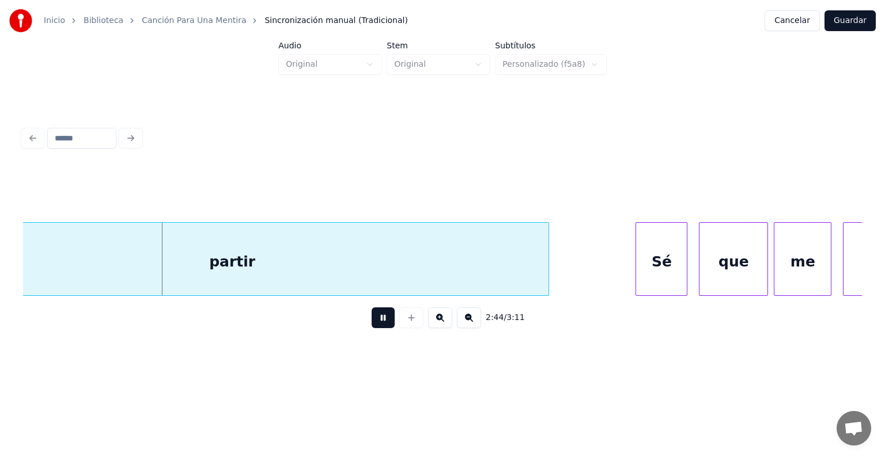
click at [132, 256] on div "partir" at bounding box center [232, 262] width 632 height 78
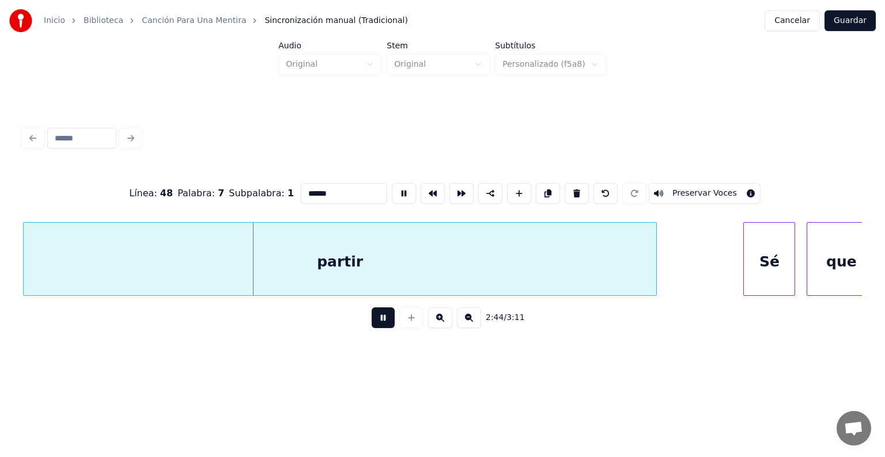
click at [718, 186] on button "Preservar Voces" at bounding box center [705, 193] width 112 height 21
click at [374, 322] on button at bounding box center [383, 318] width 23 height 21
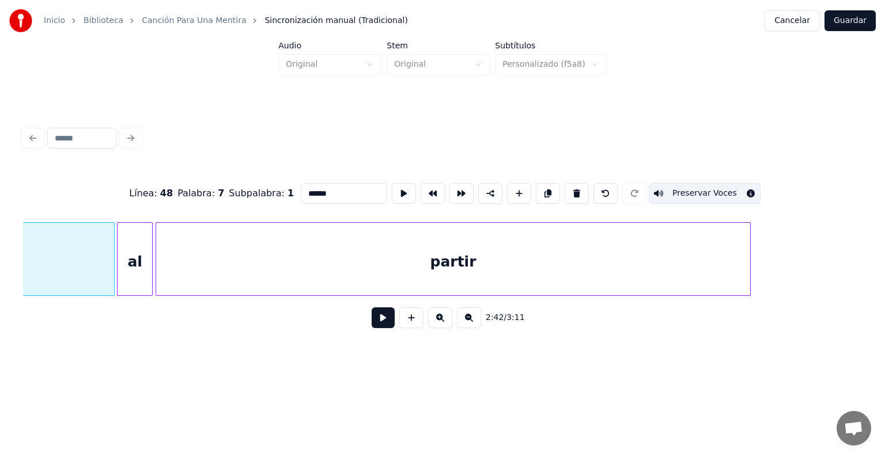
scroll to position [0, 46734]
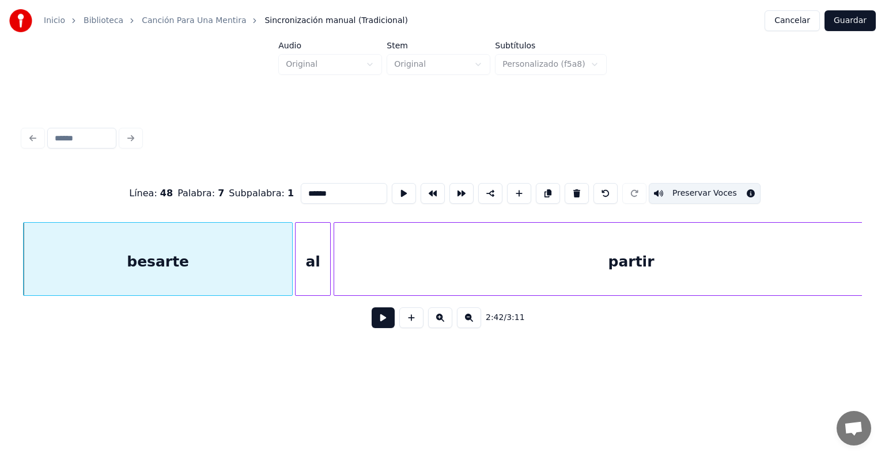
click at [83, 269] on div "besarte" at bounding box center [158, 262] width 268 height 78
type input "*******"
click at [372, 321] on button at bounding box center [383, 318] width 23 height 21
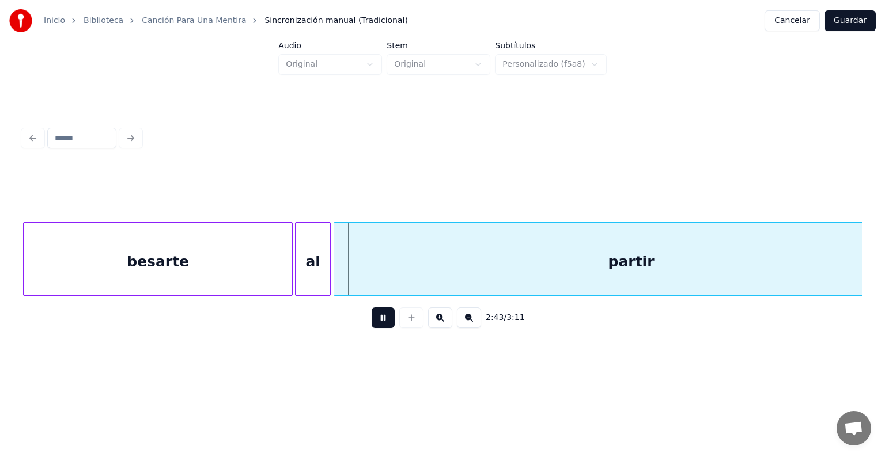
click at [290, 282] on div at bounding box center [290, 259] width 3 height 73
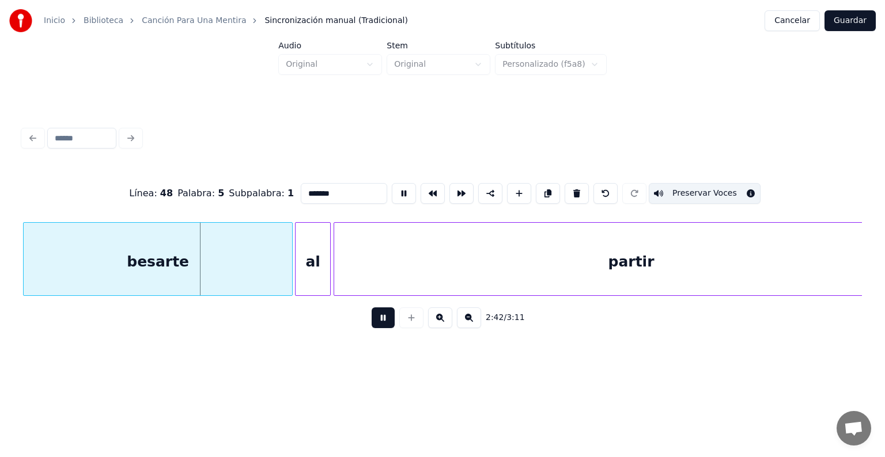
click at [309, 272] on div "al" at bounding box center [312, 262] width 35 height 78
type input "**"
click at [306, 272] on div "al" at bounding box center [312, 262] width 35 height 78
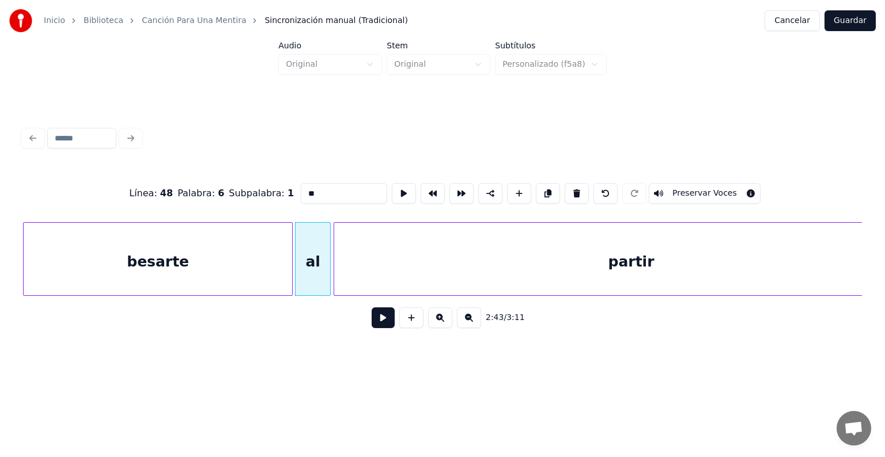
click at [372, 326] on button at bounding box center [383, 318] width 23 height 21
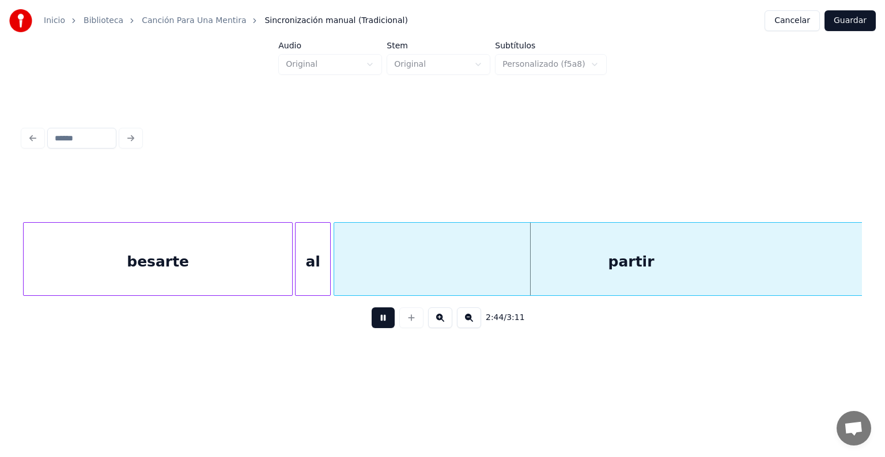
click at [267, 276] on div "besarte" at bounding box center [158, 262] width 268 height 78
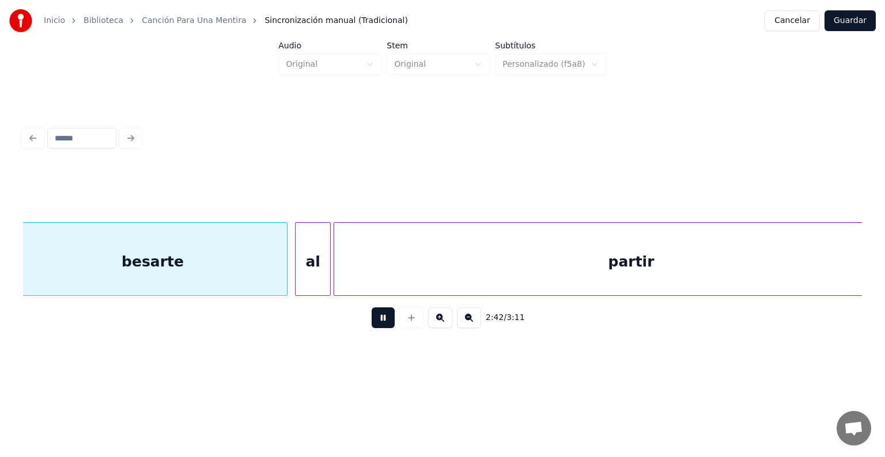
scroll to position [0, 46729]
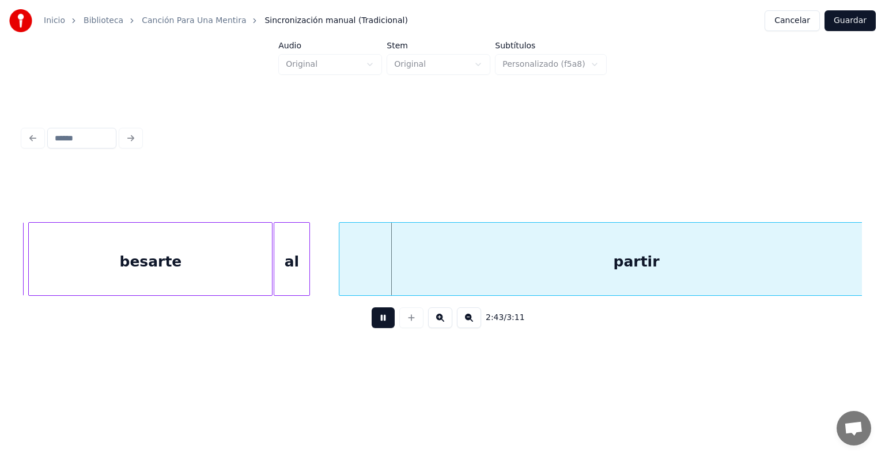
click at [305, 278] on div "al" at bounding box center [292, 262] width 36 height 78
click at [291, 272] on div "al" at bounding box center [292, 262] width 36 height 78
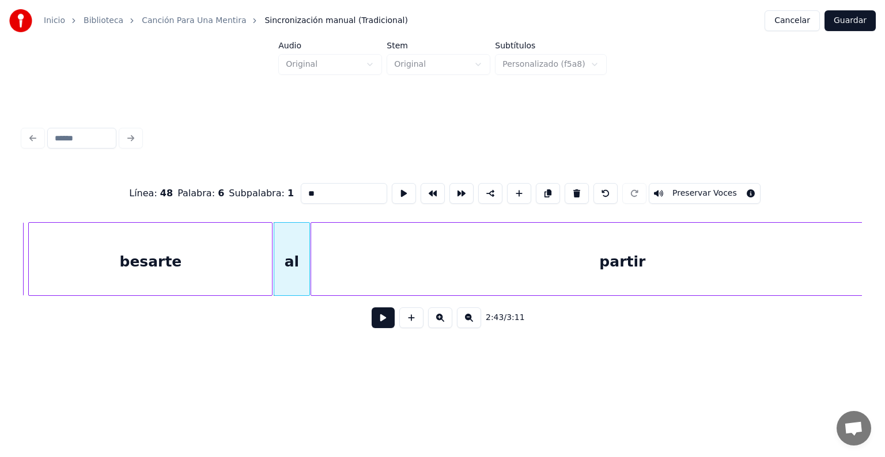
click at [227, 271] on div "besarte" at bounding box center [150, 262] width 243 height 78
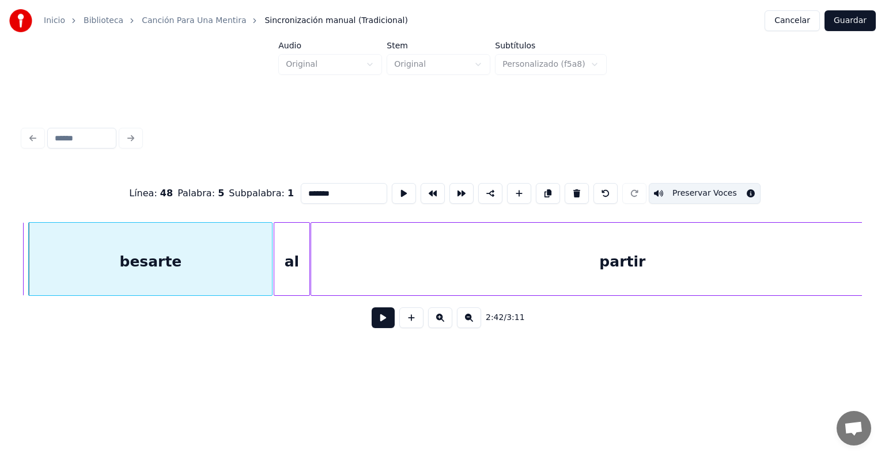
click at [291, 275] on div "al" at bounding box center [292, 262] width 36 height 78
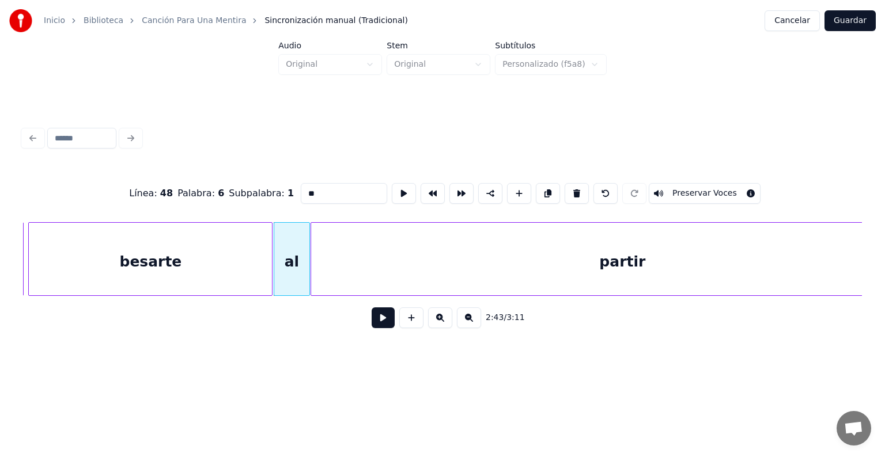
click at [722, 192] on button "Preservar Voces" at bounding box center [705, 193] width 112 height 21
click at [344, 278] on div "partir" at bounding box center [622, 262] width 622 height 78
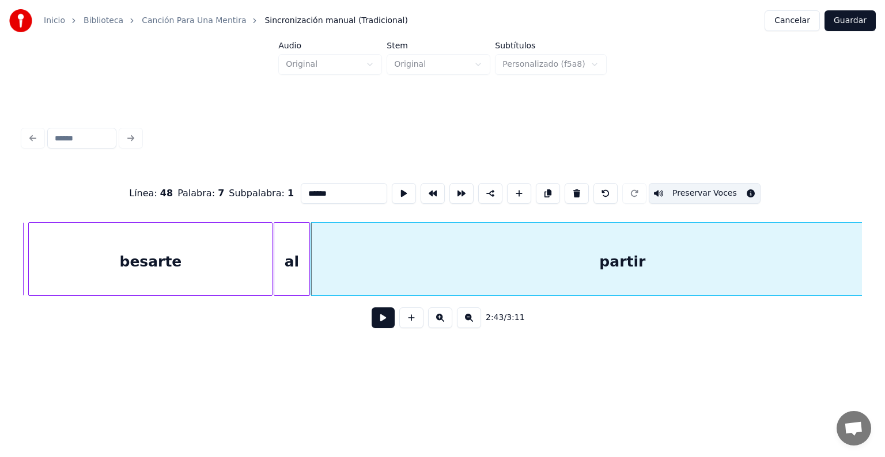
click at [725, 192] on button "Preservar Voces" at bounding box center [705, 193] width 112 height 21
click at [718, 187] on button "Preservar Voces" at bounding box center [705, 193] width 112 height 21
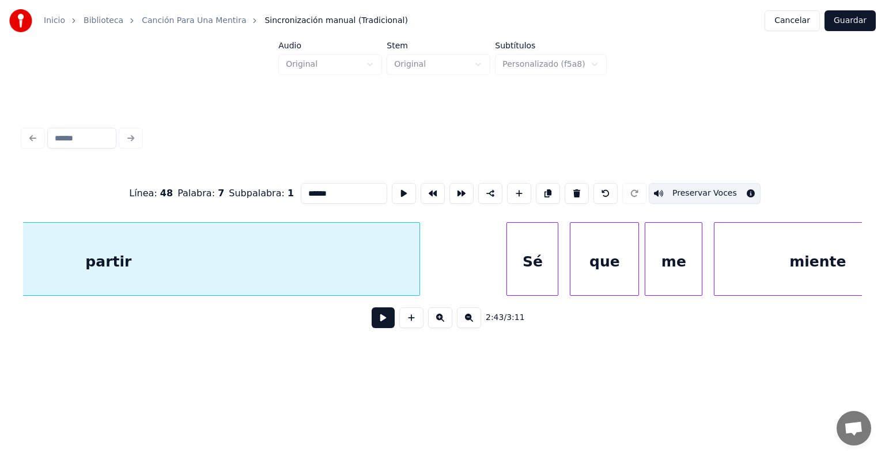
scroll to position [0, 47252]
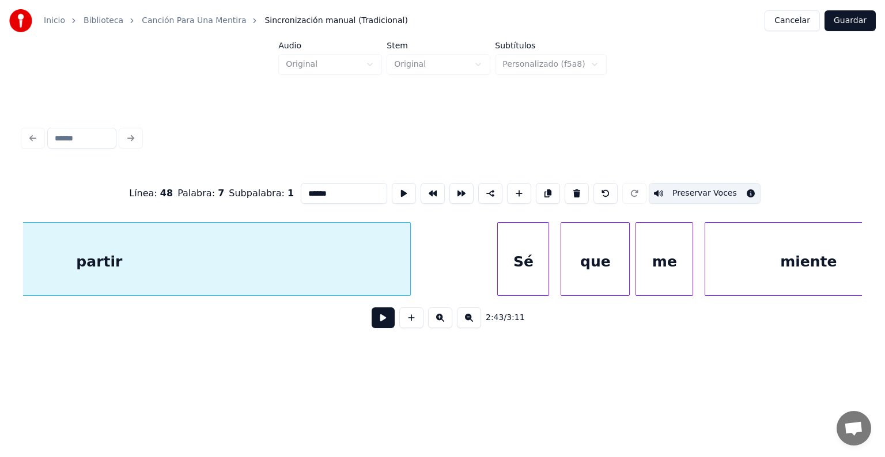
click at [513, 263] on div "Sé" at bounding box center [523, 262] width 51 height 78
type input "**"
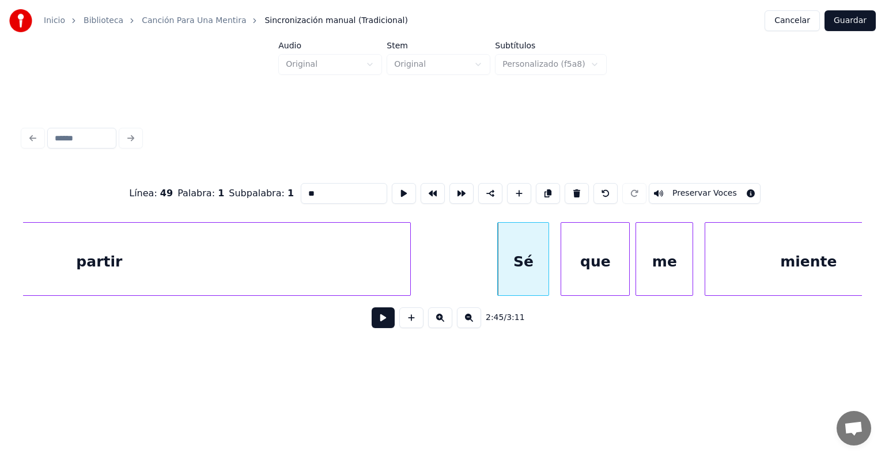
click at [381, 328] on button at bounding box center [383, 318] width 23 height 21
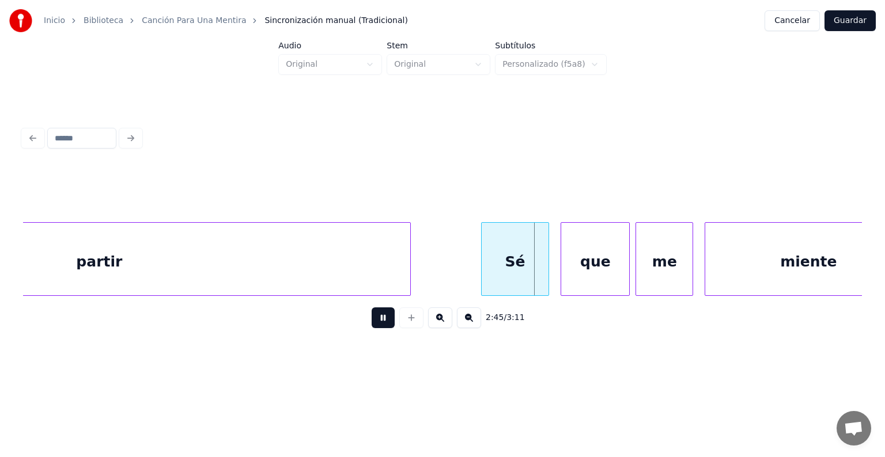
click at [492, 270] on div "Sé" at bounding box center [515, 262] width 67 height 78
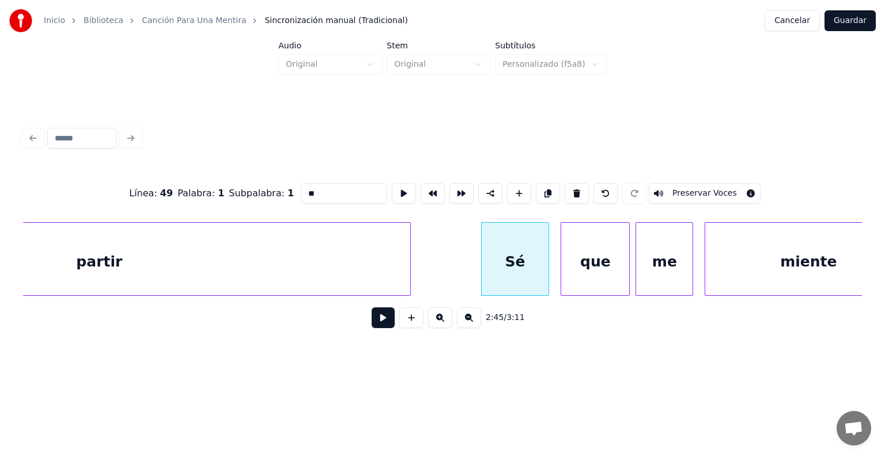
scroll to position [0, 47253]
click at [372, 323] on button at bounding box center [383, 318] width 23 height 21
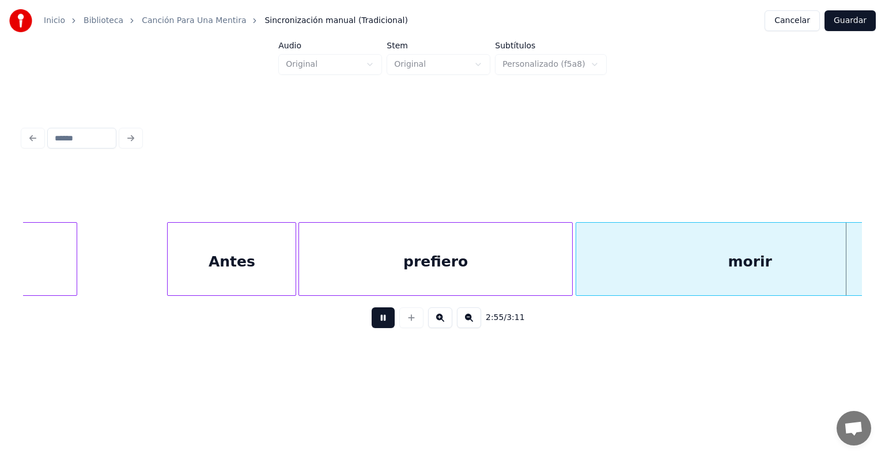
scroll to position [0, 50633]
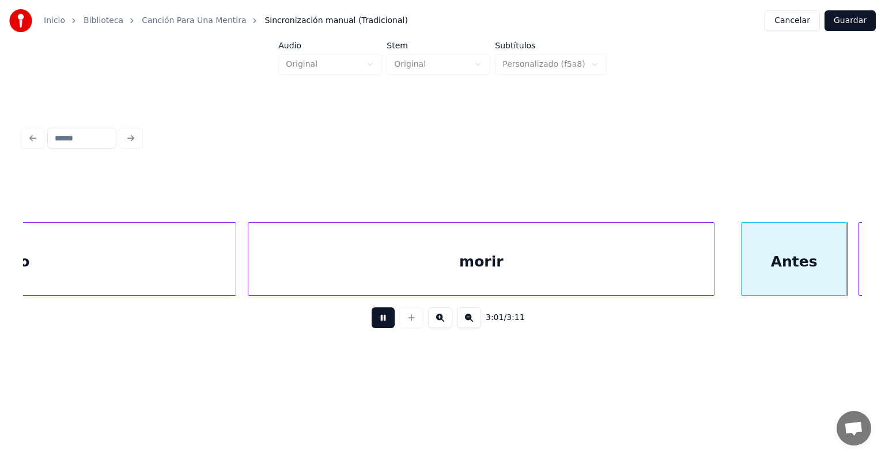
scroll to position [0, 52290]
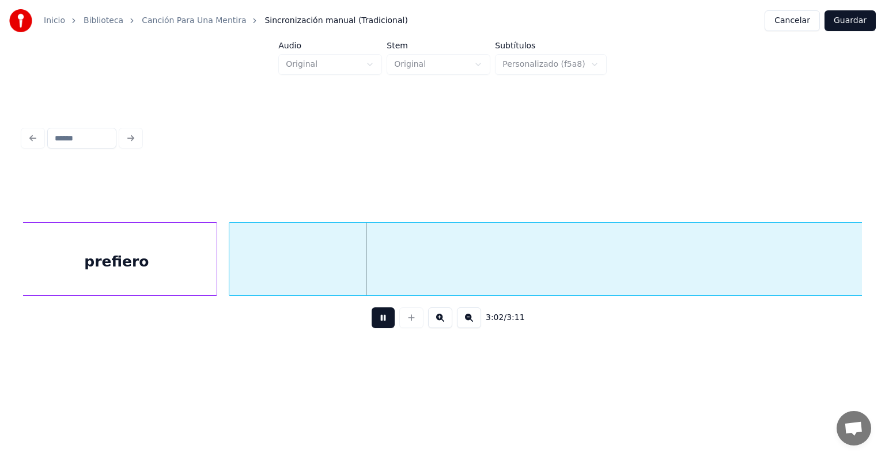
click at [379, 324] on button at bounding box center [383, 318] width 23 height 21
click at [380, 322] on button at bounding box center [383, 318] width 23 height 21
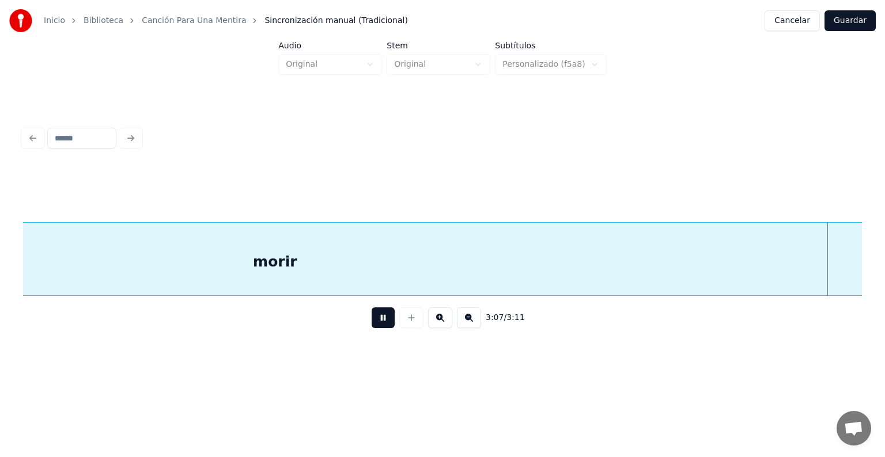
scroll to position [0, 53975]
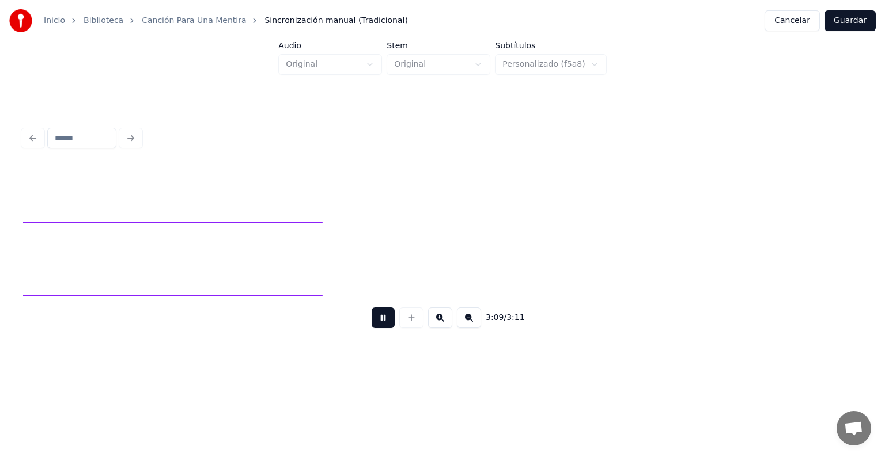
click at [856, 17] on button "Guardar" at bounding box center [849, 20] width 51 height 21
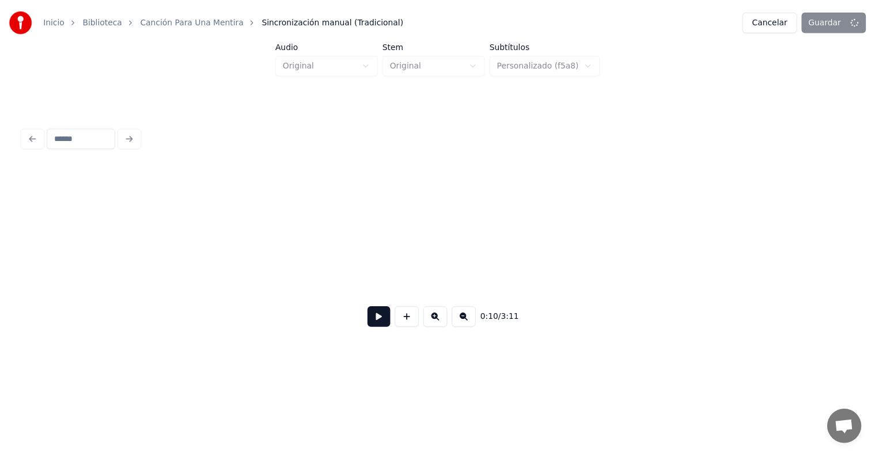
scroll to position [0, 3098]
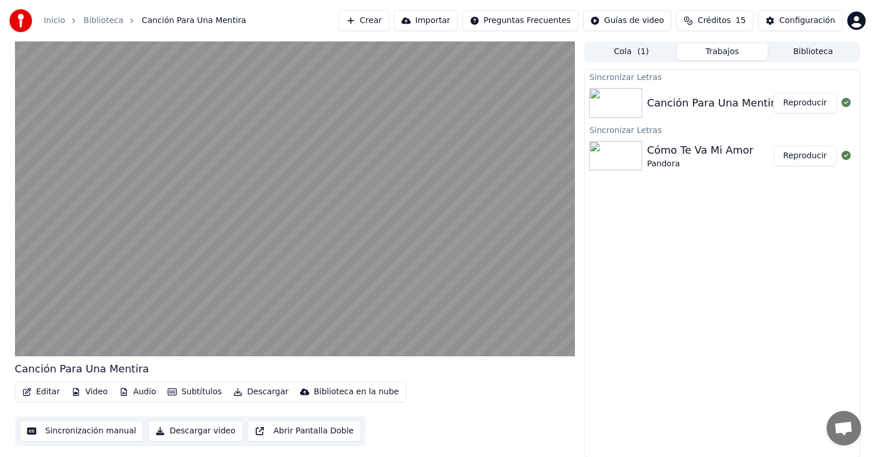
click at [185, 279] on video at bounding box center [295, 198] width 560 height 315
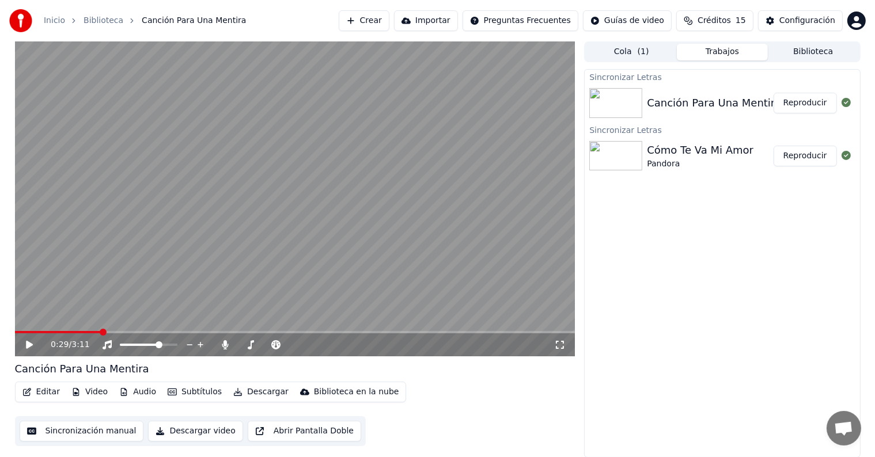
click at [223, 347] on icon at bounding box center [225, 344] width 12 height 9
click at [26, 348] on icon at bounding box center [29, 345] width 7 height 8
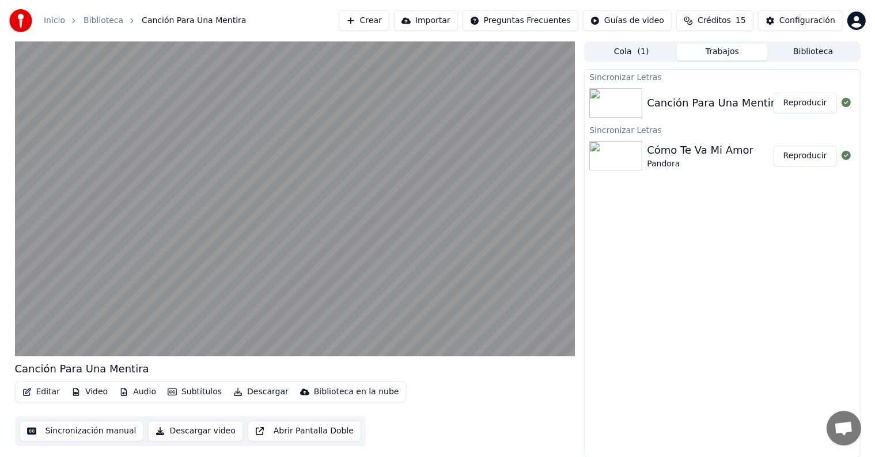
click at [39, 392] on button "Editar" at bounding box center [41, 392] width 47 height 16
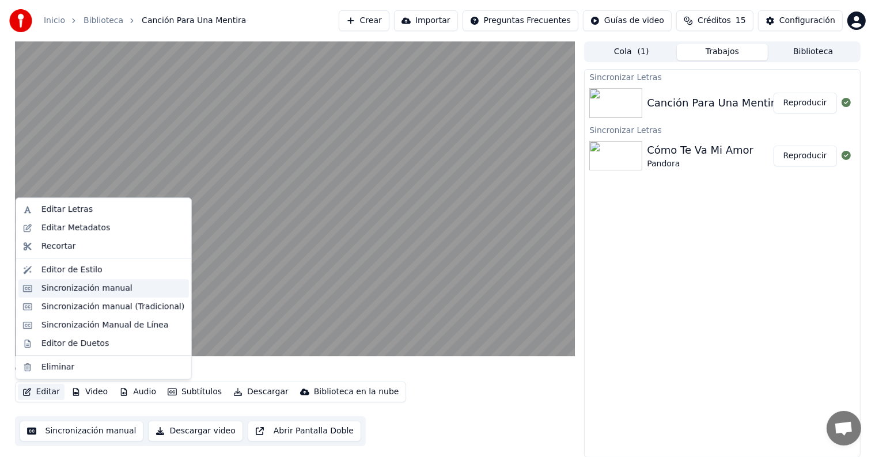
click at [39, 288] on div "Sincronización manual" at bounding box center [103, 288] width 170 height 18
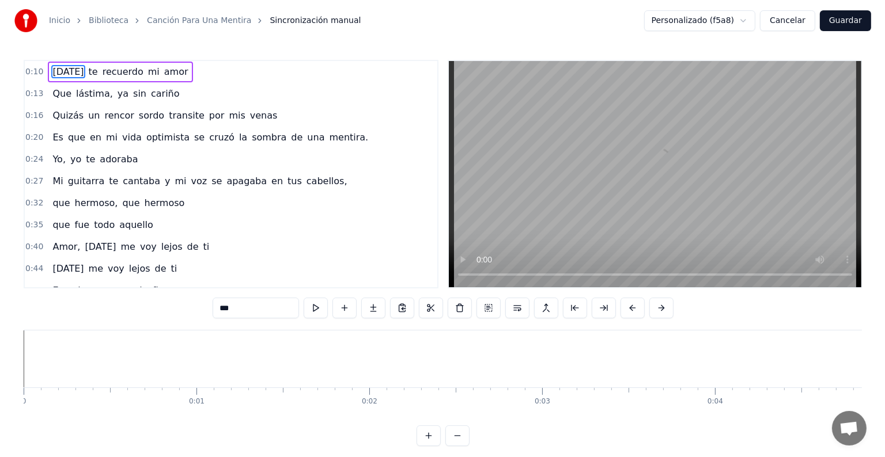
scroll to position [0, 1802]
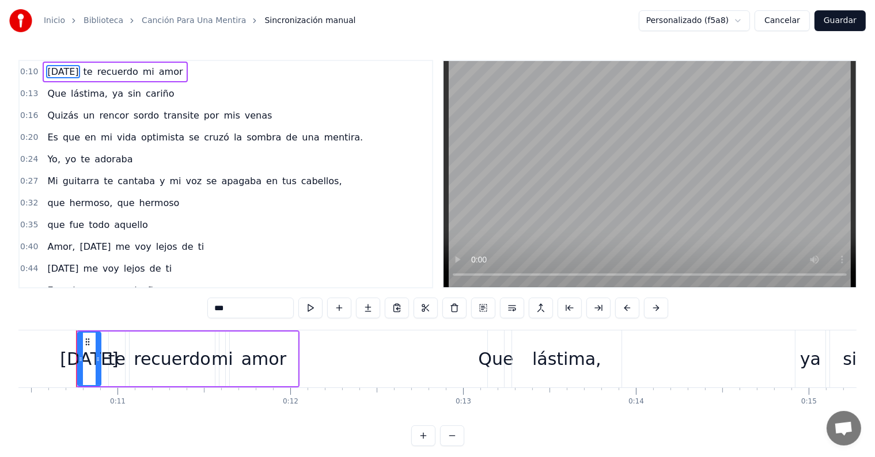
click at [785, 21] on button "Cancelar" at bounding box center [782, 20] width 55 height 21
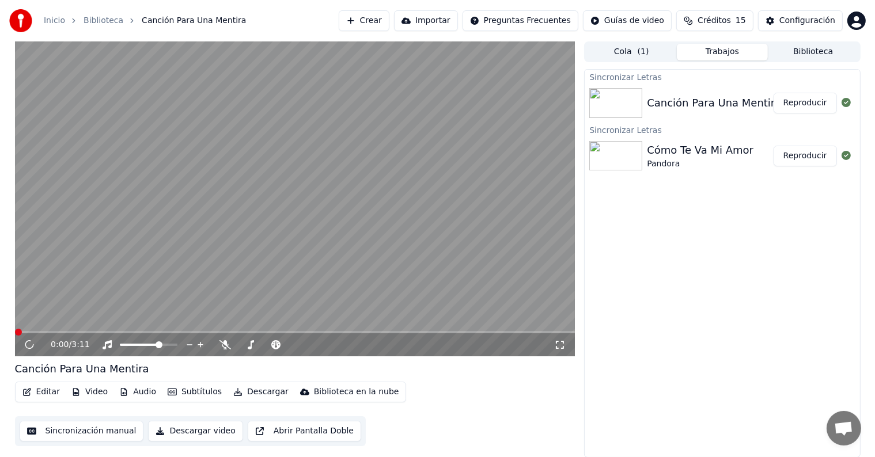
click at [40, 391] on button "Editar" at bounding box center [41, 392] width 47 height 16
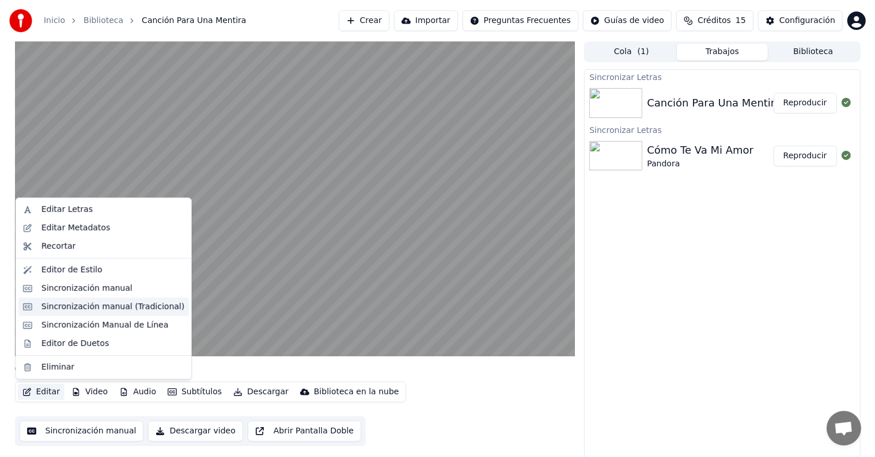
click at [43, 310] on div "Sincronización manual (Tradicional)" at bounding box center [112, 307] width 143 height 12
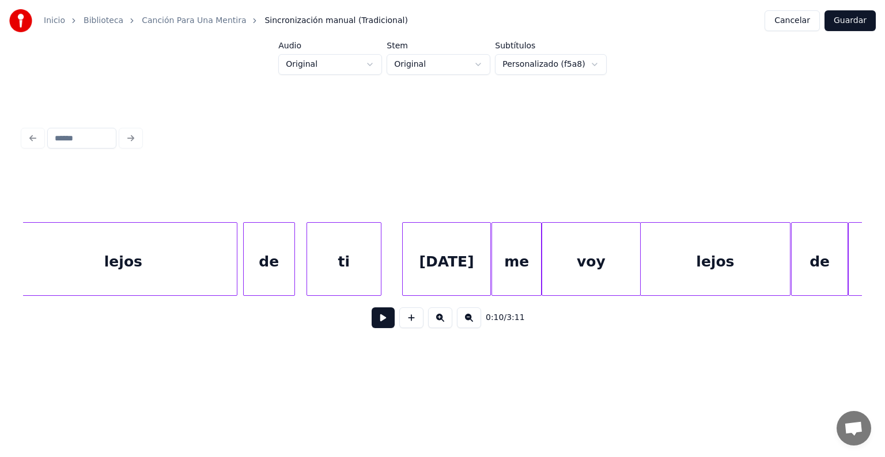
scroll to position [0, 12546]
click at [414, 267] on div "[DATE]" at bounding box center [445, 262] width 88 height 78
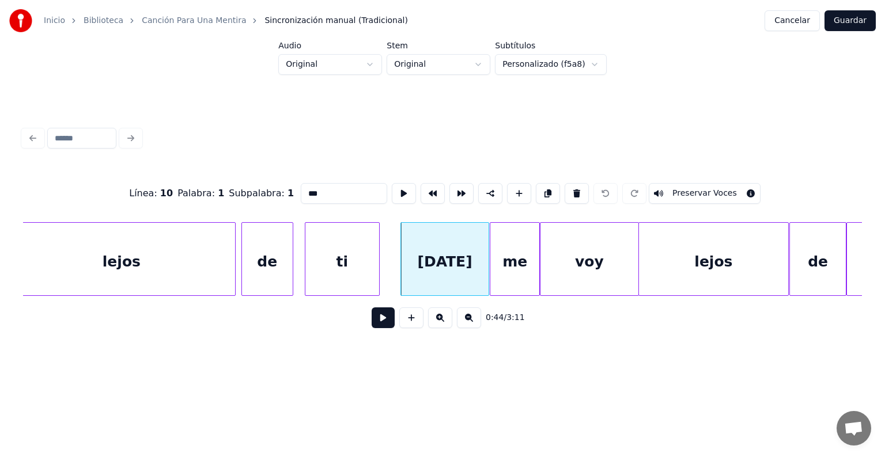
click at [722, 187] on button "Preservar Voces" at bounding box center [705, 193] width 112 height 21
click at [492, 257] on div at bounding box center [491, 259] width 3 height 73
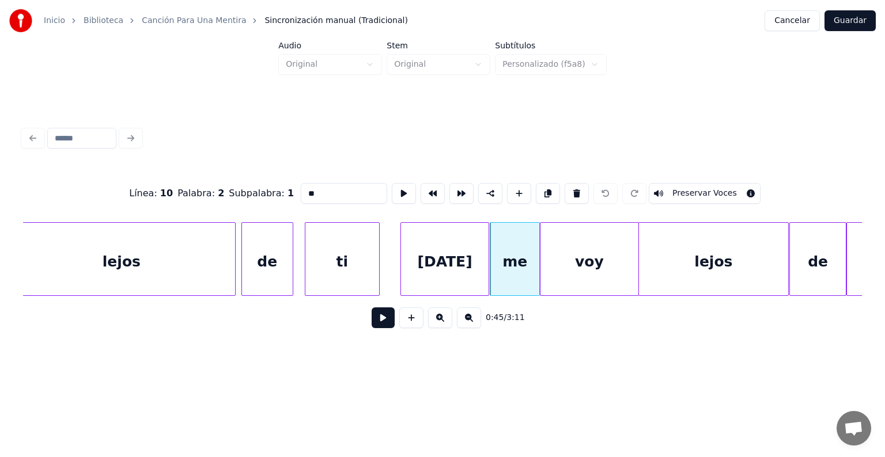
click at [733, 191] on button "Preservar Voces" at bounding box center [705, 193] width 112 height 21
click at [558, 255] on div "voy" at bounding box center [589, 262] width 98 height 78
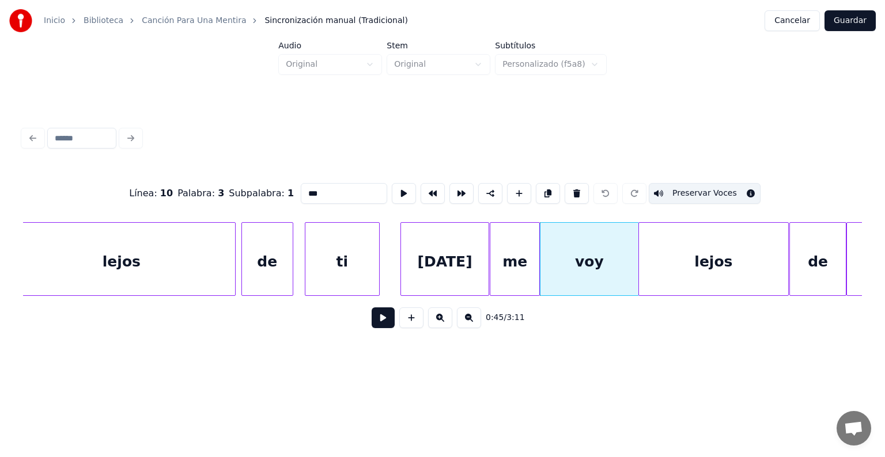
click at [732, 266] on div "lejos" at bounding box center [713, 262] width 149 height 78
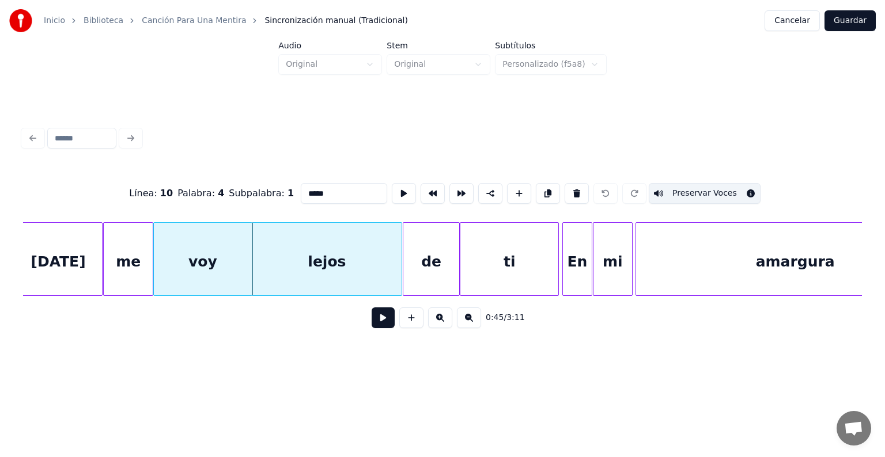
scroll to position [0, 12933]
click at [497, 262] on div "ti" at bounding box center [509, 262] width 98 height 78
type input "**"
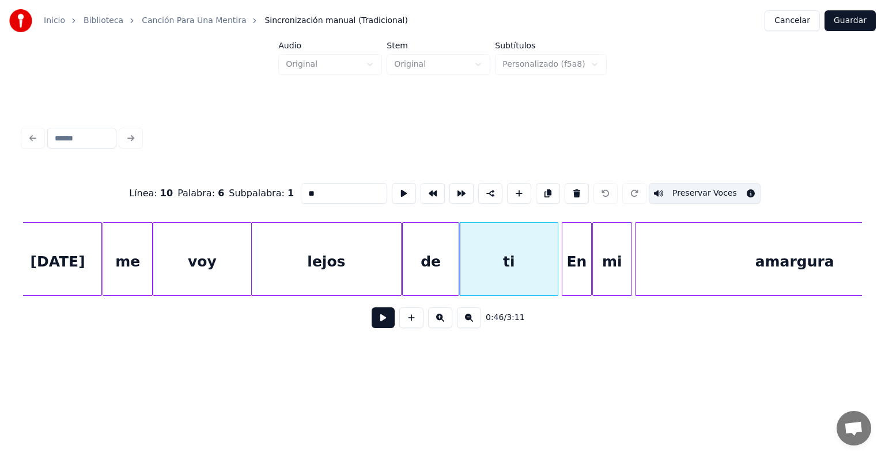
click at [372, 320] on button at bounding box center [383, 318] width 23 height 21
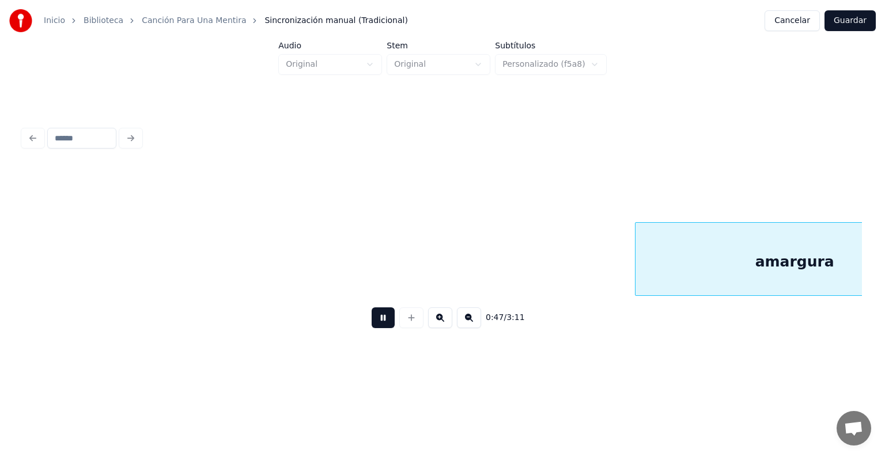
click at [372, 325] on button at bounding box center [383, 318] width 23 height 21
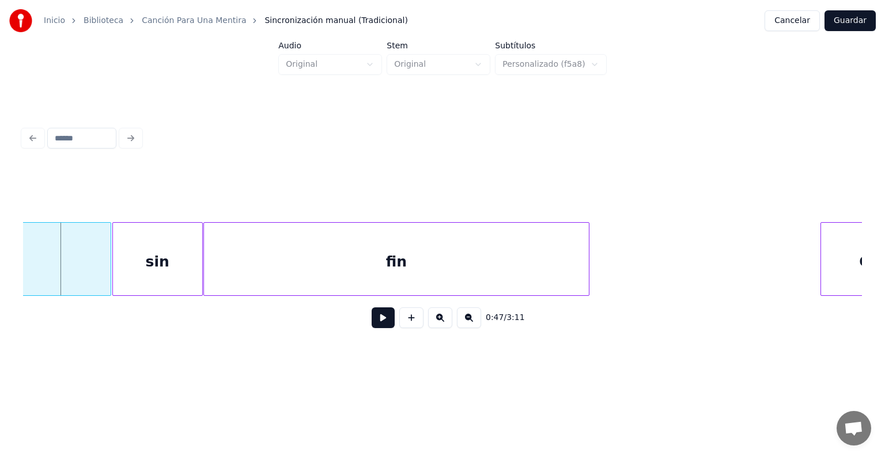
click at [839, 21] on button "Guardar" at bounding box center [849, 20] width 51 height 21
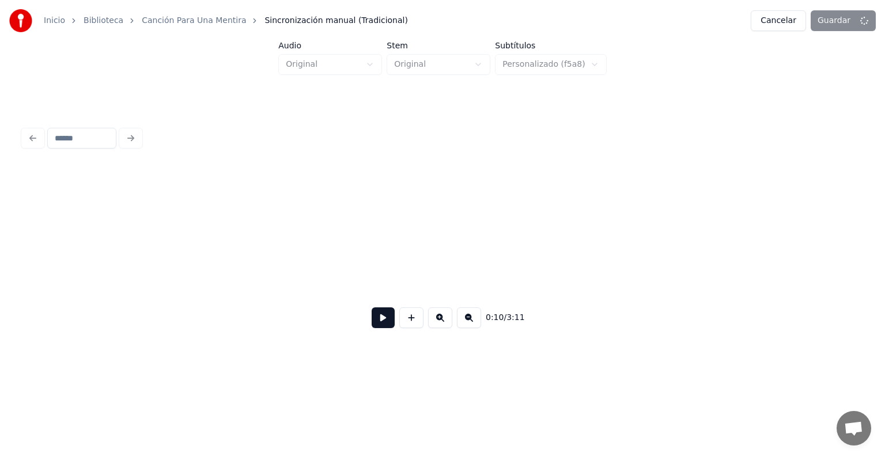
scroll to position [0, 3098]
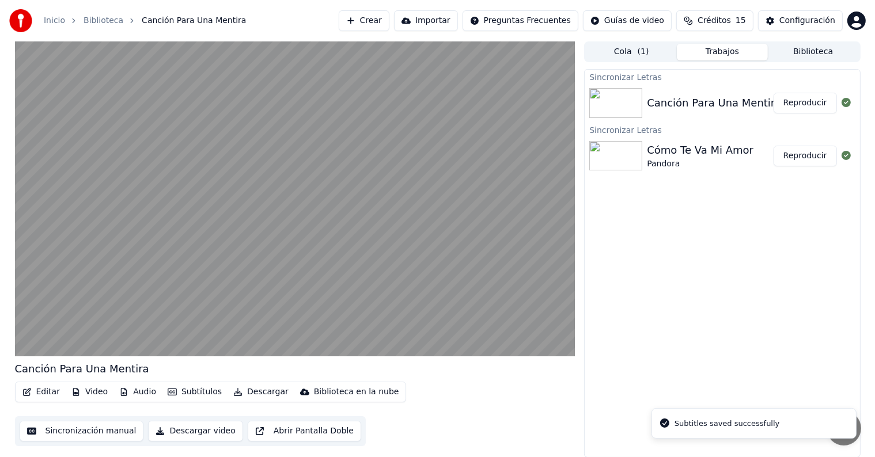
click at [29, 298] on video at bounding box center [295, 198] width 560 height 315
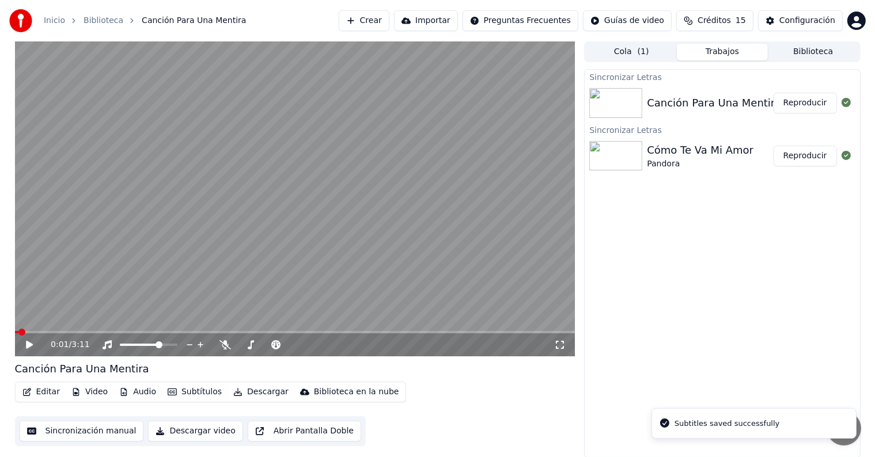
click at [24, 345] on icon at bounding box center [37, 344] width 27 height 9
click at [37, 393] on button "Editar" at bounding box center [41, 392] width 47 height 16
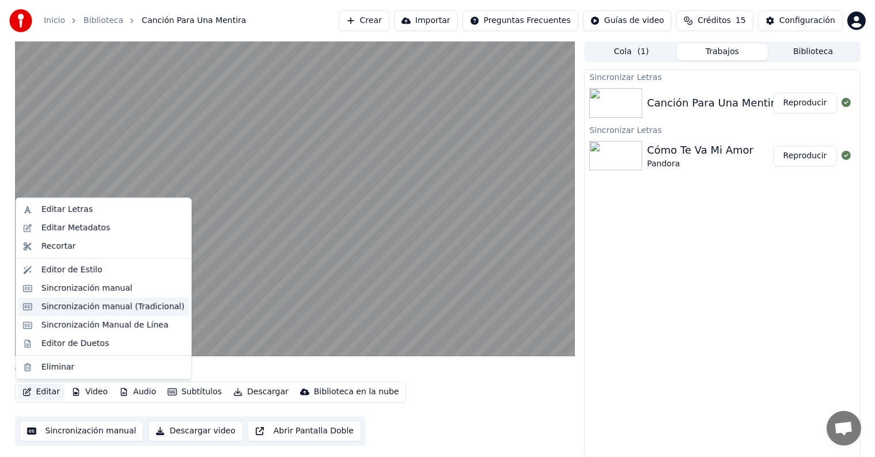
click at [55, 312] on div "Sincronización manual (Tradicional)" at bounding box center [112, 307] width 143 height 12
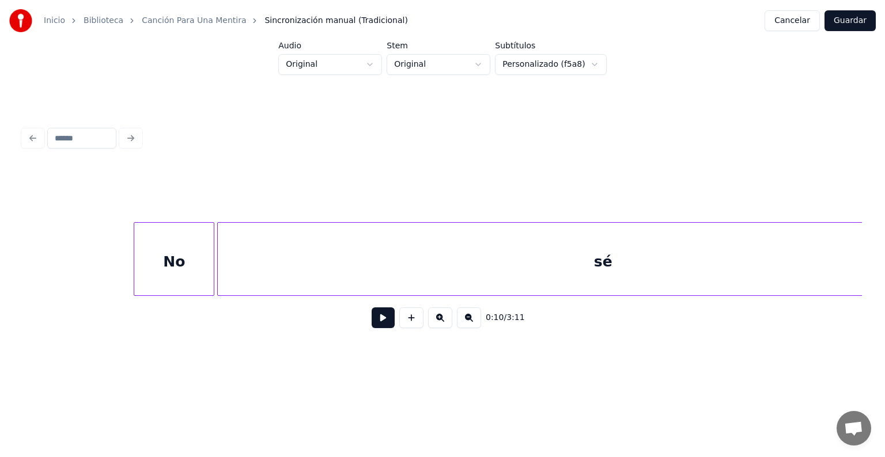
scroll to position [0, 15981]
click at [202, 263] on div "No" at bounding box center [189, 262] width 79 height 78
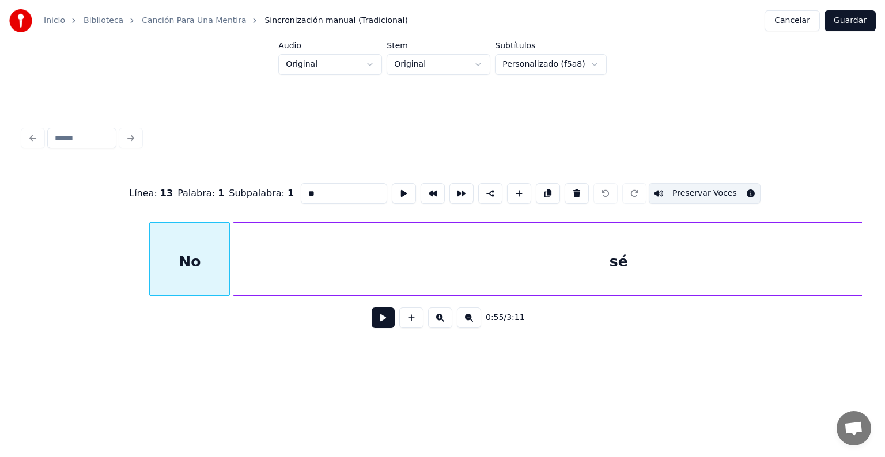
click at [301, 270] on div "sé" at bounding box center [618, 262] width 771 height 78
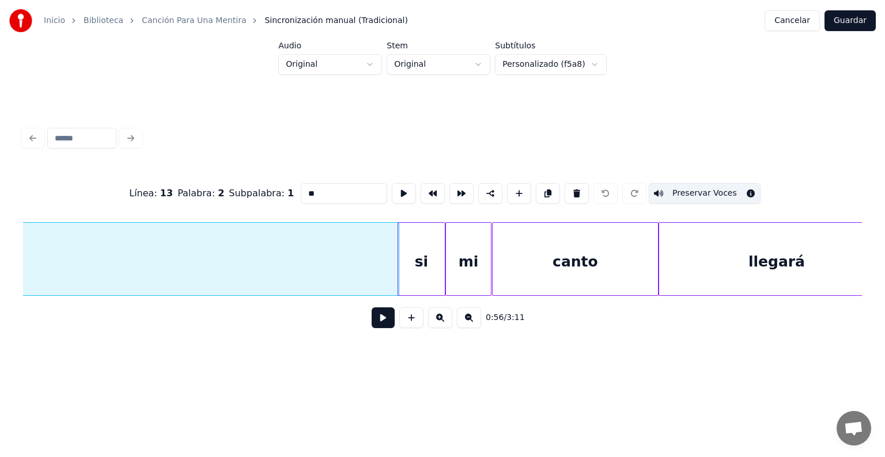
scroll to position [0, 16602]
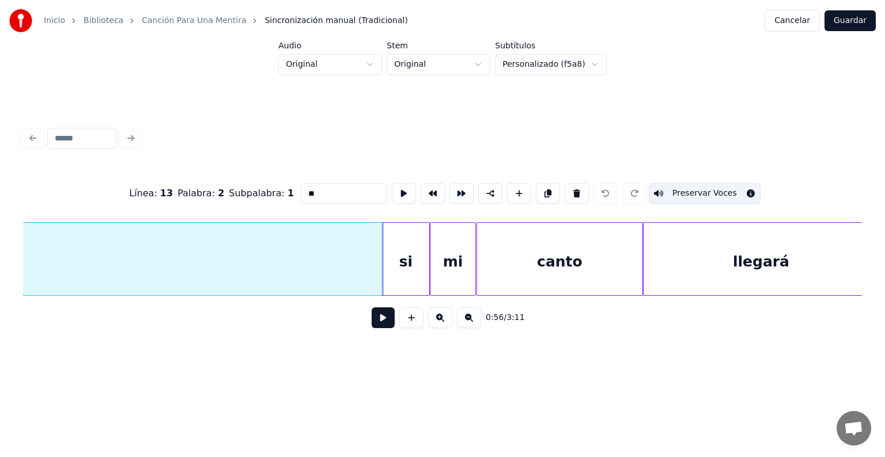
click at [389, 266] on div "si" at bounding box center [405, 262] width 47 height 78
click at [446, 266] on div "mi" at bounding box center [452, 262] width 45 height 78
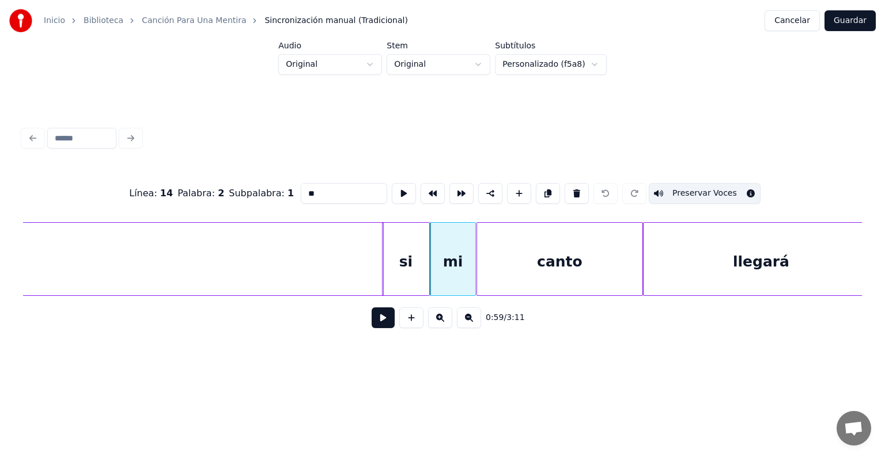
click at [499, 266] on div "canto" at bounding box center [559, 262] width 165 height 78
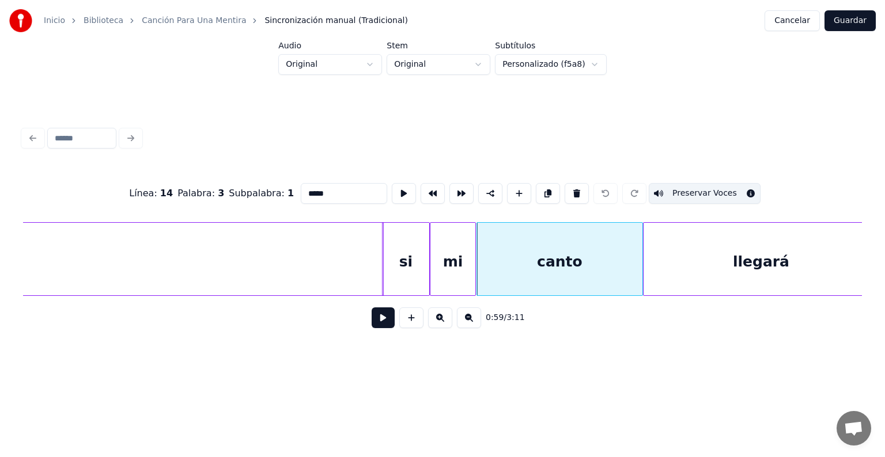
click at [677, 260] on div "llegará" at bounding box center [760, 262] width 235 height 78
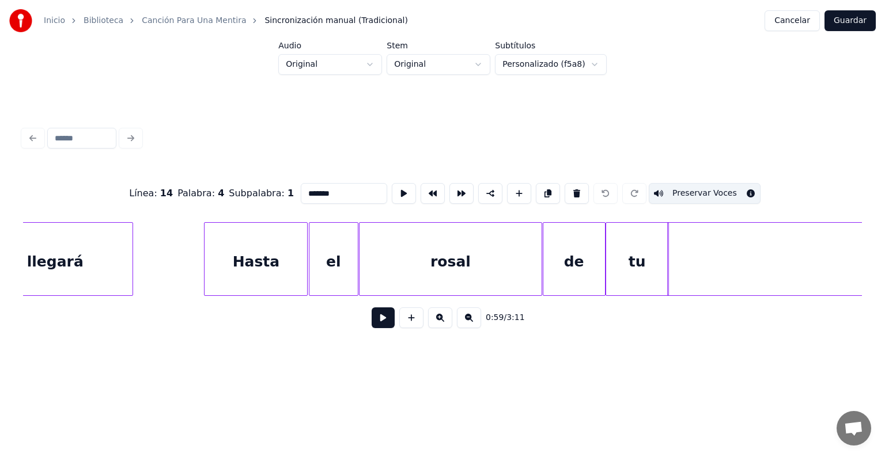
scroll to position [0, 17813]
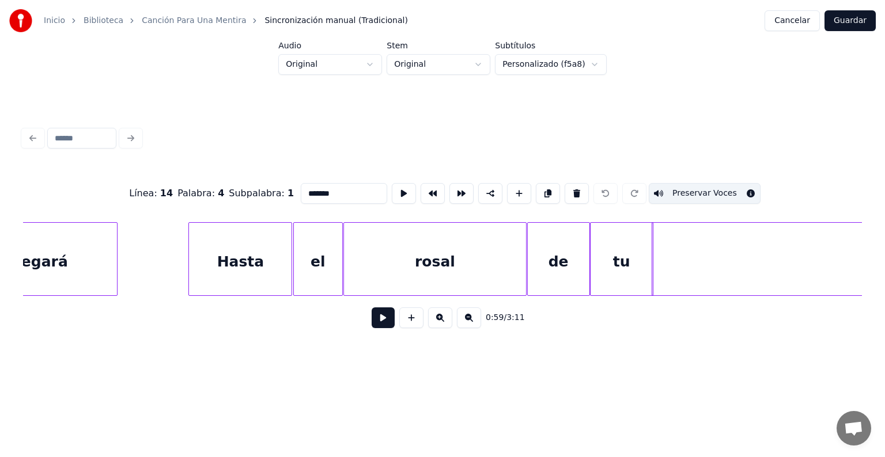
click at [240, 268] on div "Hasta" at bounding box center [240, 262] width 103 height 78
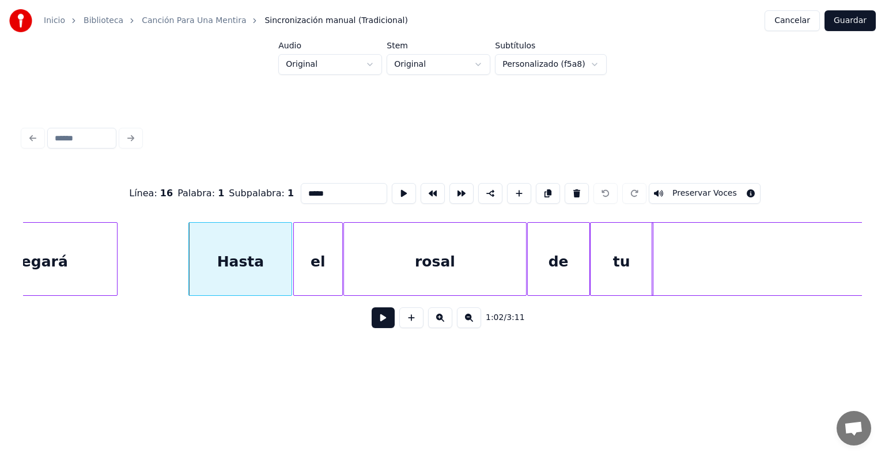
click at [309, 262] on div "el" at bounding box center [318, 262] width 48 height 78
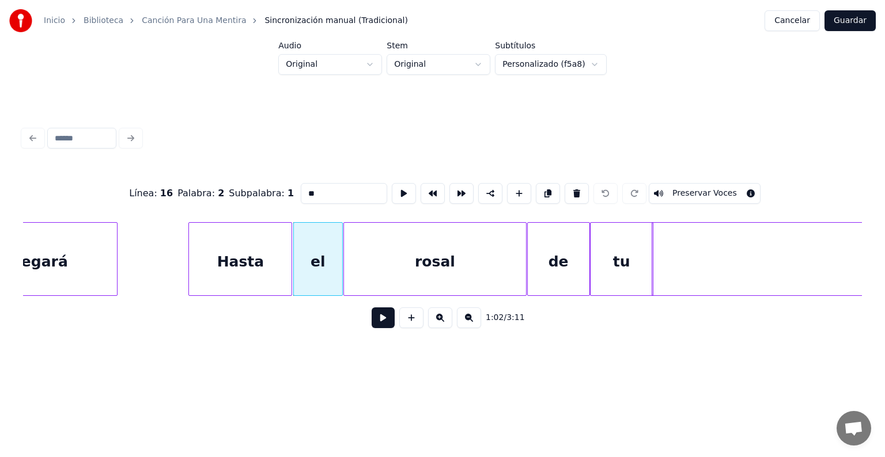
click at [245, 263] on div "Hasta" at bounding box center [240, 262] width 103 height 78
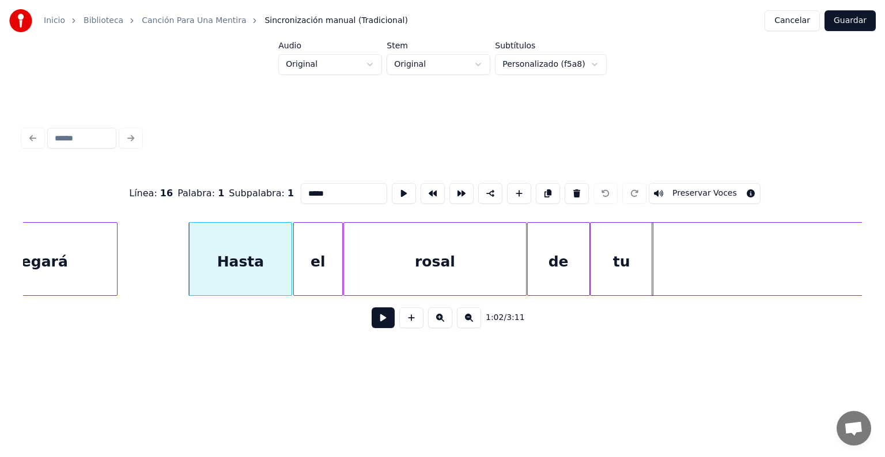
click at [721, 188] on button "Preservar Voces" at bounding box center [705, 193] width 112 height 21
click at [314, 260] on div "el" at bounding box center [318, 262] width 48 height 78
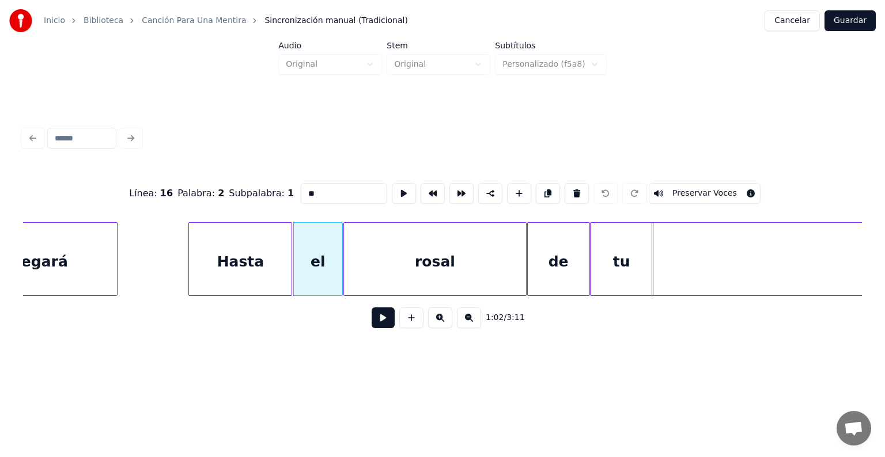
click at [719, 187] on button "Preservar Voces" at bounding box center [705, 193] width 112 height 21
click at [372, 262] on div "rosal" at bounding box center [435, 262] width 182 height 78
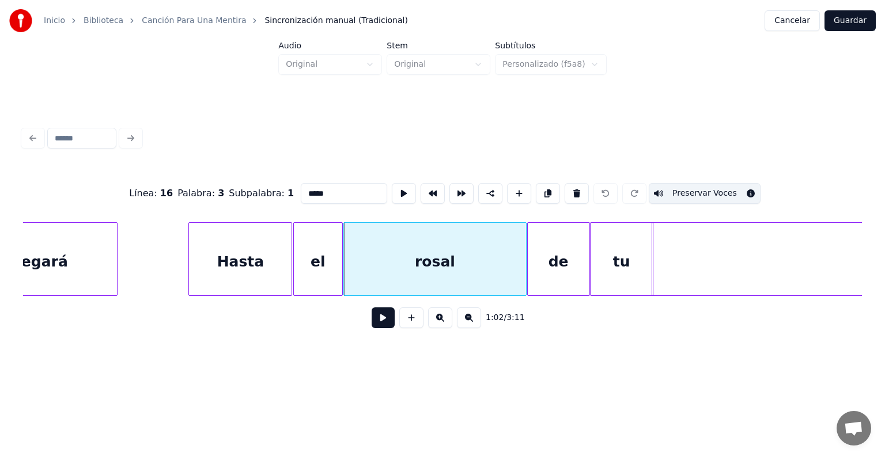
click at [567, 270] on div "de" at bounding box center [559, 262] width 62 height 78
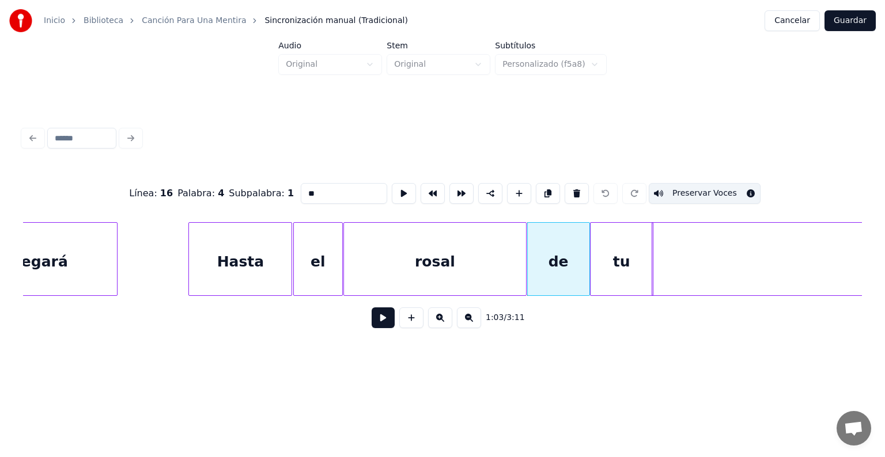
click at [623, 252] on div "tu" at bounding box center [621, 262] width 62 height 78
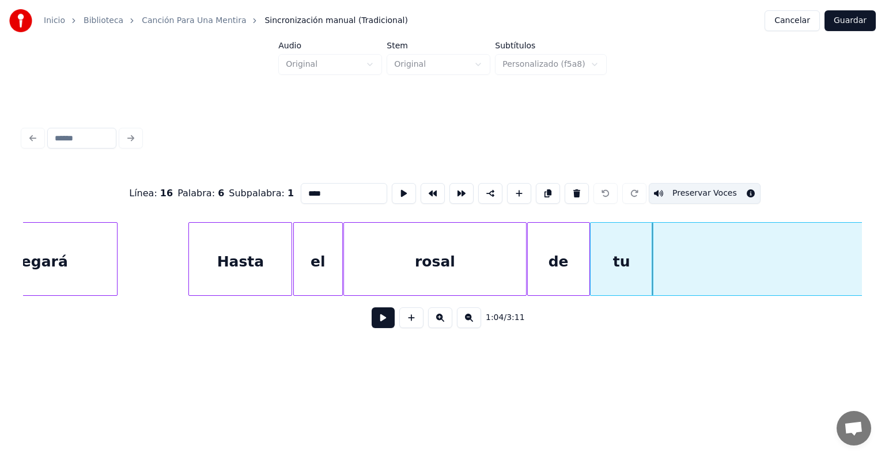
click at [251, 264] on div "Hasta" at bounding box center [240, 262] width 103 height 78
type input "*****"
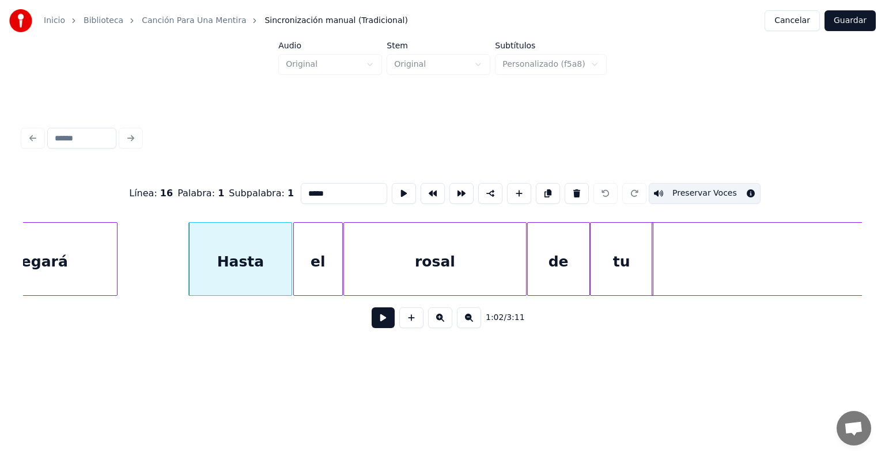
click at [372, 326] on button at bounding box center [383, 318] width 23 height 21
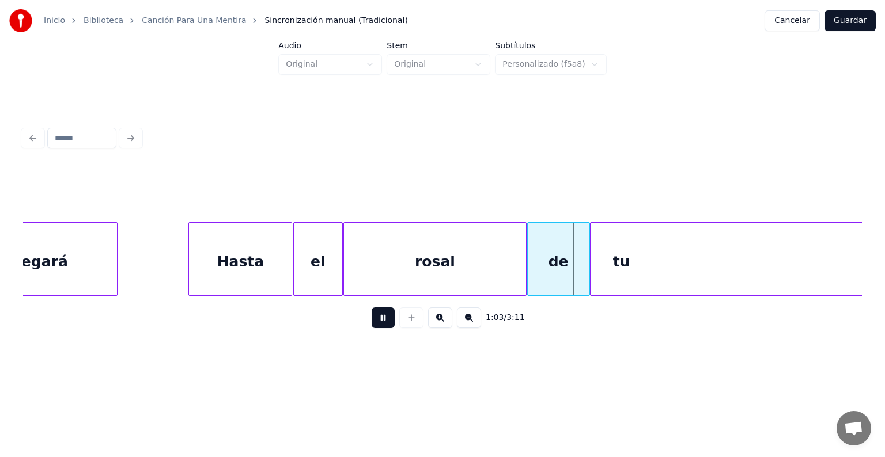
click at [372, 328] on button at bounding box center [383, 318] width 23 height 21
click at [851, 20] on button "Guardar" at bounding box center [849, 20] width 51 height 21
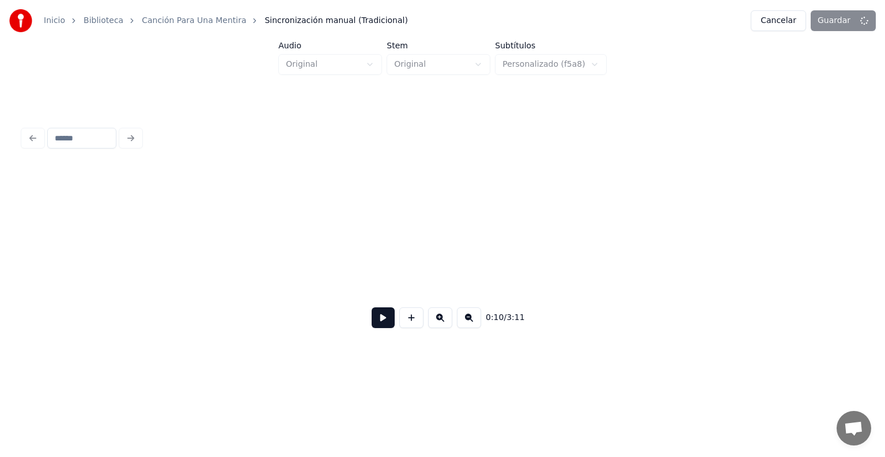
scroll to position [0, 3098]
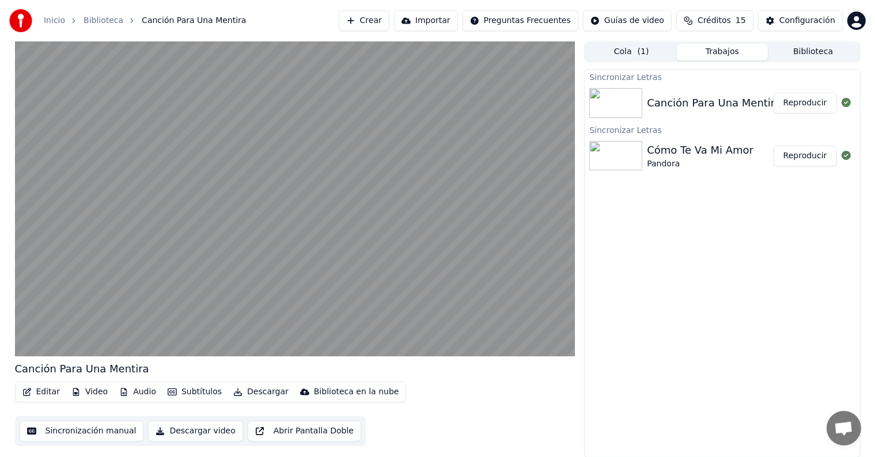
click at [63, 270] on video at bounding box center [295, 198] width 560 height 315
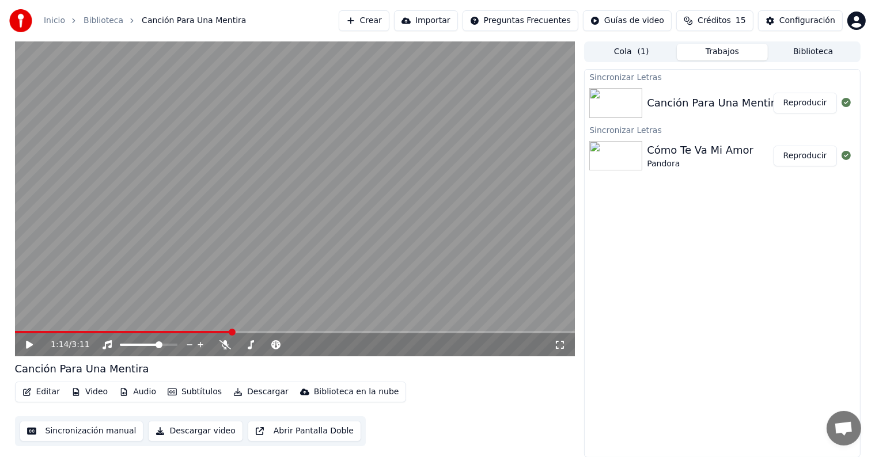
click at [23, 346] on div "1:14 / 3:11" at bounding box center [295, 345] width 551 height 12
click at [22, 348] on div "1:14 / 3:11" at bounding box center [295, 345] width 551 height 12
click at [26, 346] on icon at bounding box center [29, 345] width 7 height 8
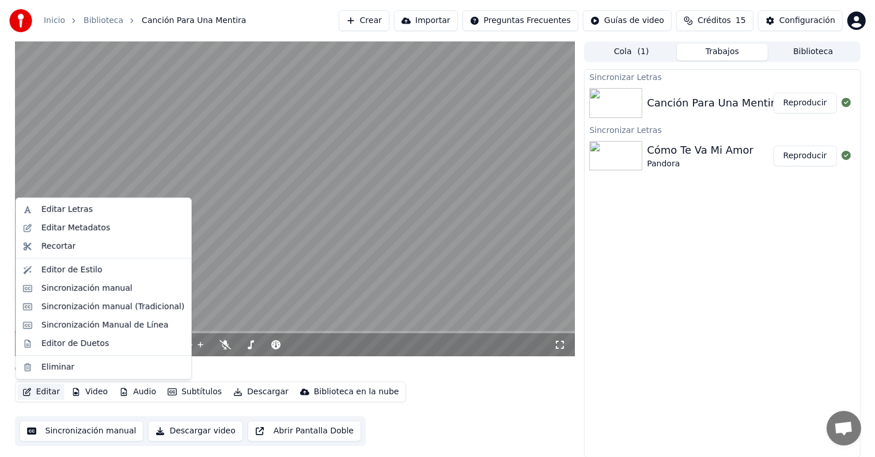
click at [40, 392] on button "Editar" at bounding box center [41, 392] width 47 height 16
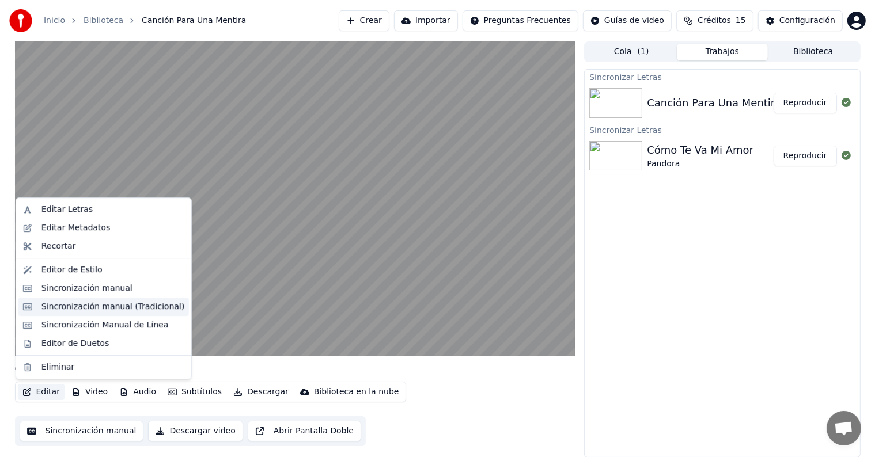
click at [53, 307] on div "Sincronización manual (Tradicional)" at bounding box center [112, 307] width 143 height 12
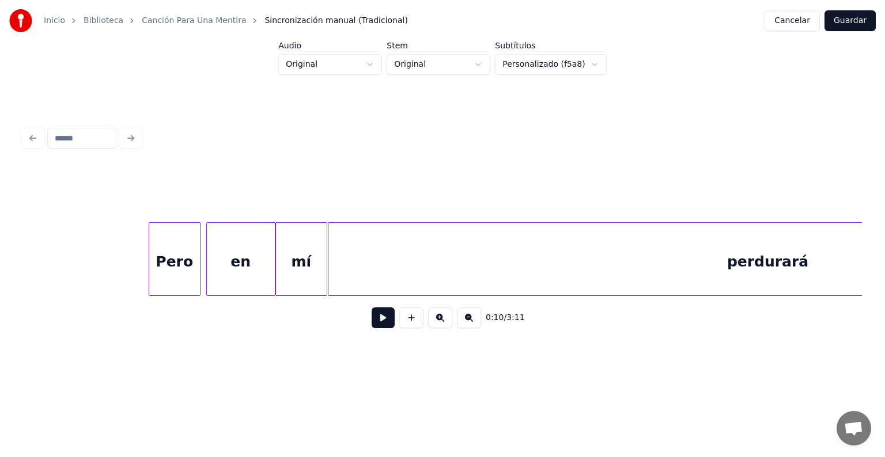
scroll to position [0, 19086]
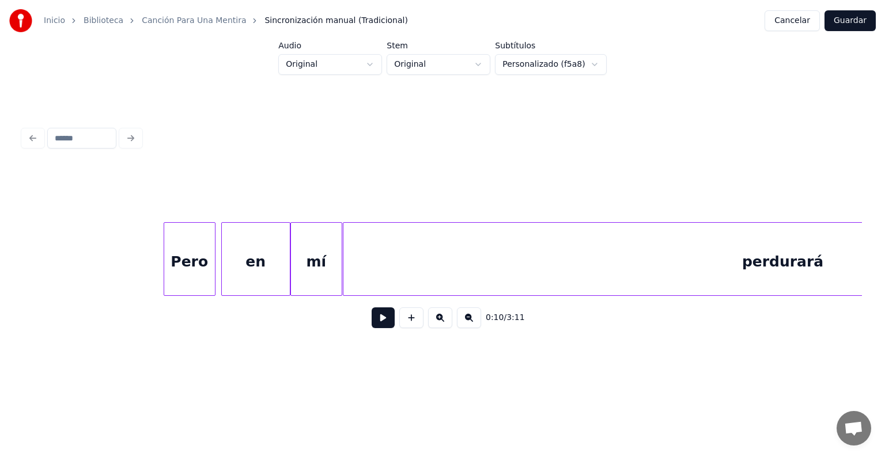
click at [199, 263] on div "Pero" at bounding box center [189, 262] width 51 height 78
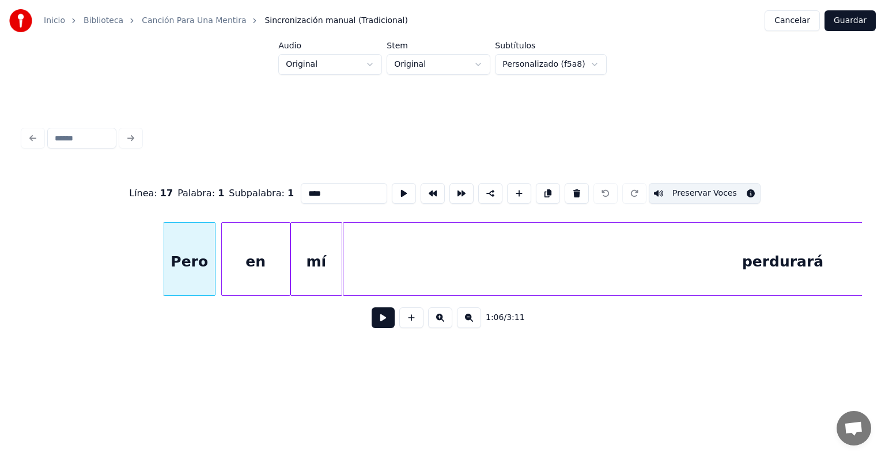
click at [254, 266] on div "en" at bounding box center [256, 262] width 68 height 78
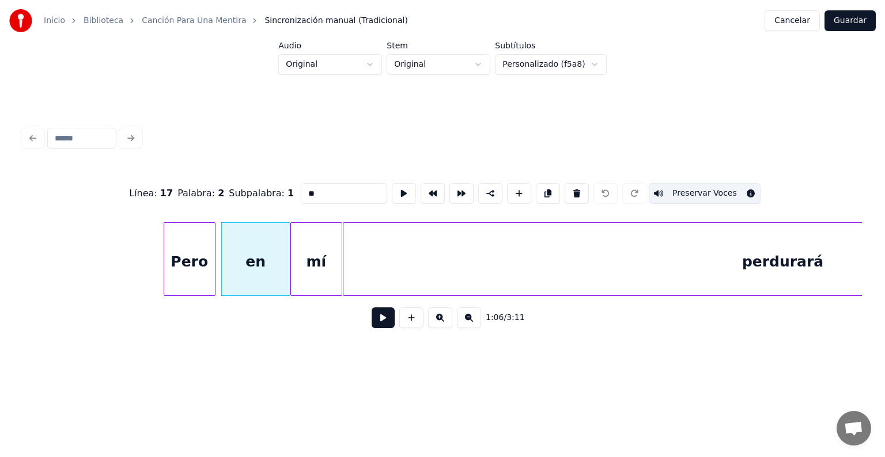
click at [311, 264] on div "mí" at bounding box center [316, 262] width 51 height 78
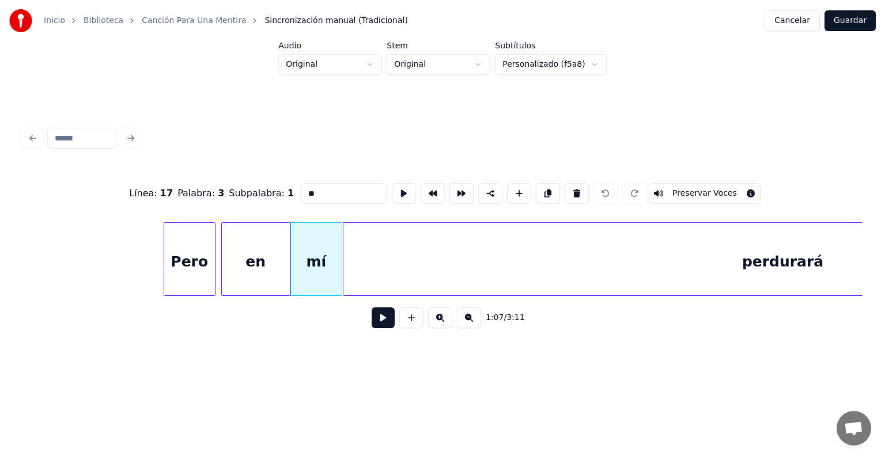
click at [717, 189] on button "Preservar Voces" at bounding box center [705, 193] width 112 height 21
click at [380, 267] on div "perdurará" at bounding box center [782, 262] width 879 height 78
type input "*********"
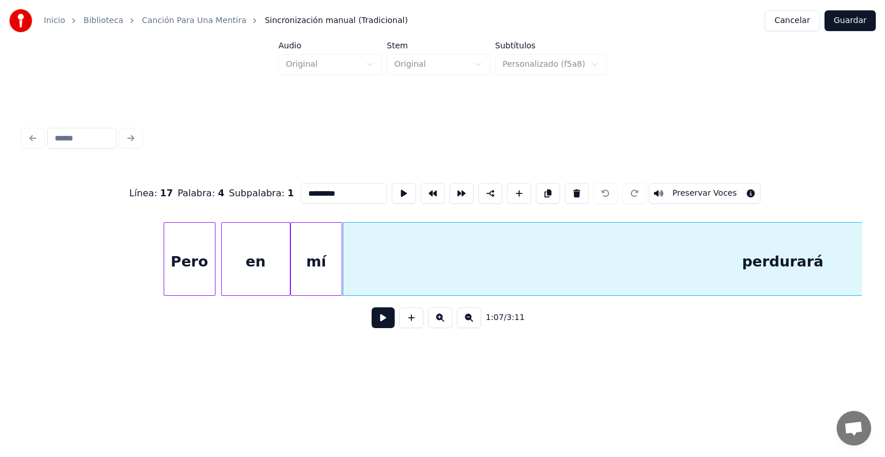
click at [720, 187] on button "Preservar Voces" at bounding box center [705, 193] width 112 height 21
click at [850, 22] on button "Guardar" at bounding box center [849, 20] width 51 height 21
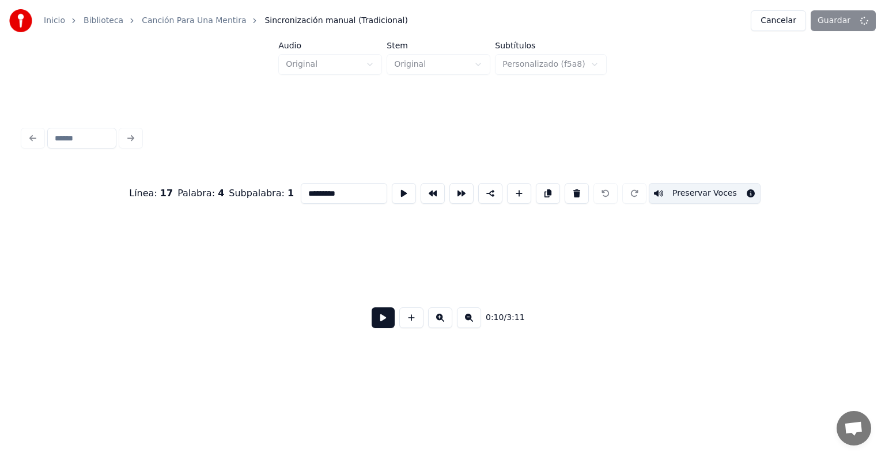
scroll to position [0, 3098]
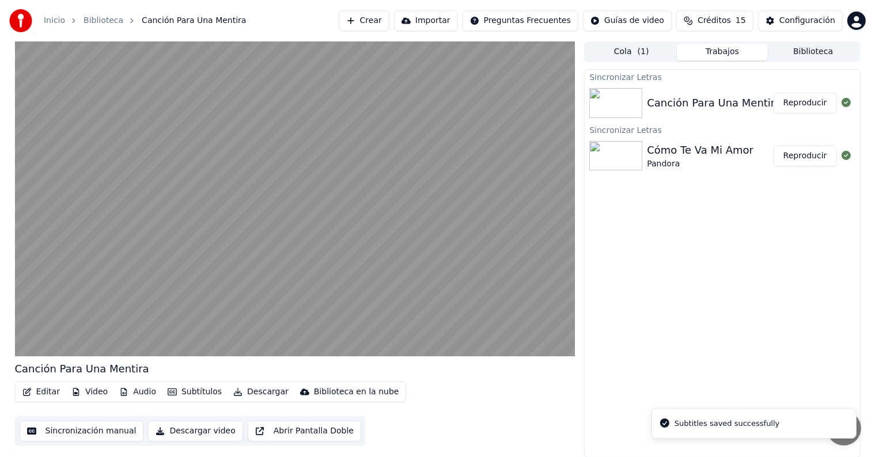
click at [39, 287] on video at bounding box center [295, 198] width 560 height 315
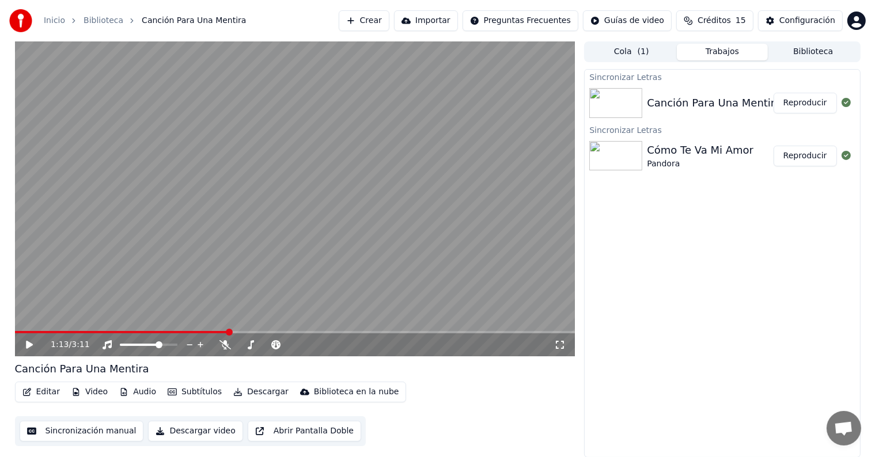
click at [28, 349] on icon at bounding box center [37, 344] width 27 height 9
click at [38, 390] on button "Editar" at bounding box center [41, 392] width 47 height 16
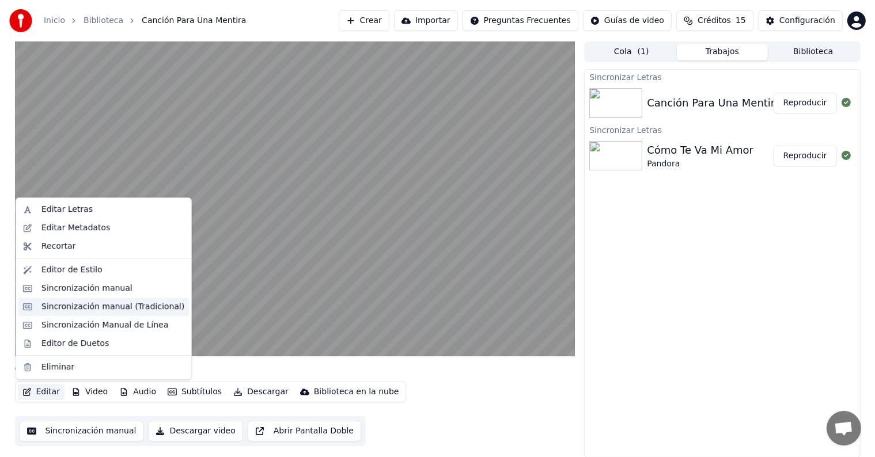
click at [68, 311] on div "Sincronización manual (Tradicional)" at bounding box center [112, 307] width 143 height 12
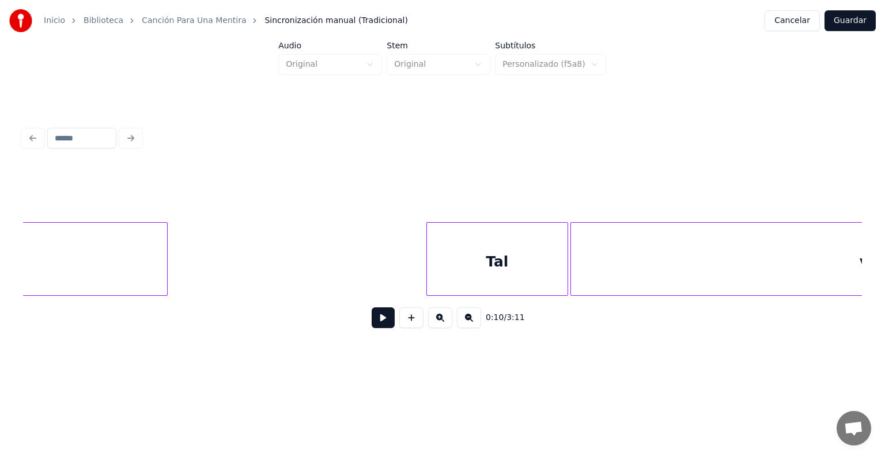
scroll to position [0, 20203]
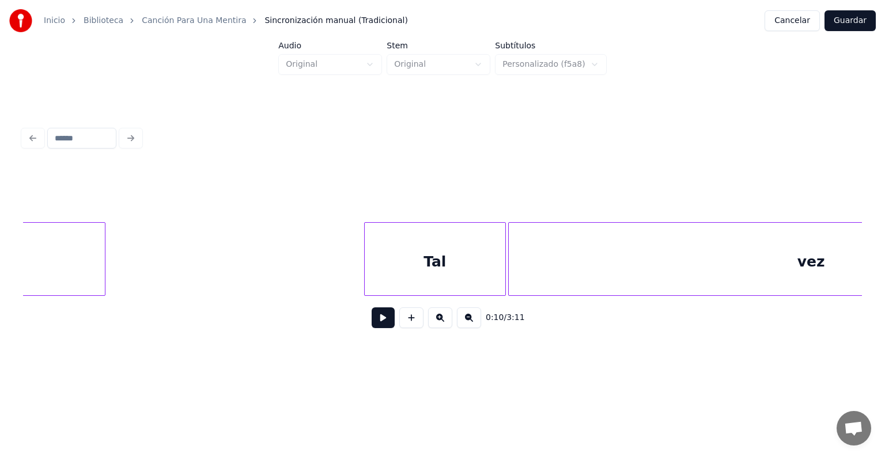
click at [394, 262] on div "Tal" at bounding box center [435, 262] width 141 height 78
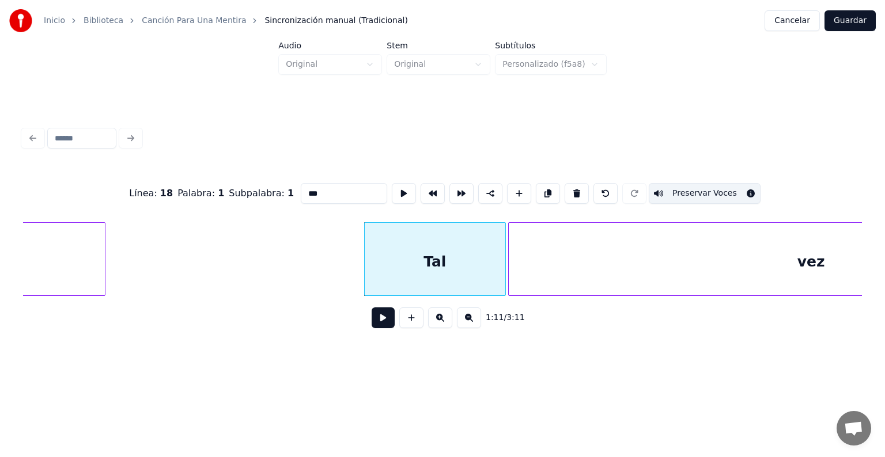
click at [551, 242] on div "vez" at bounding box center [811, 262] width 605 height 78
type input "***"
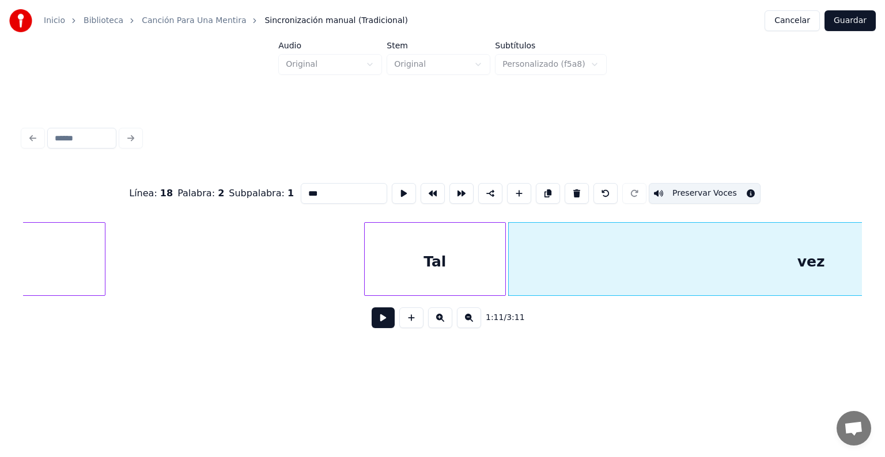
click at [372, 317] on button at bounding box center [383, 318] width 23 height 21
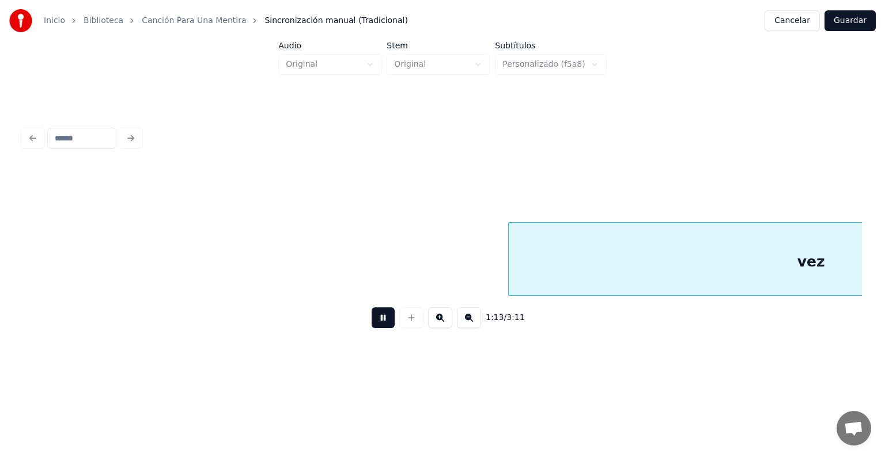
scroll to position [0, 21046]
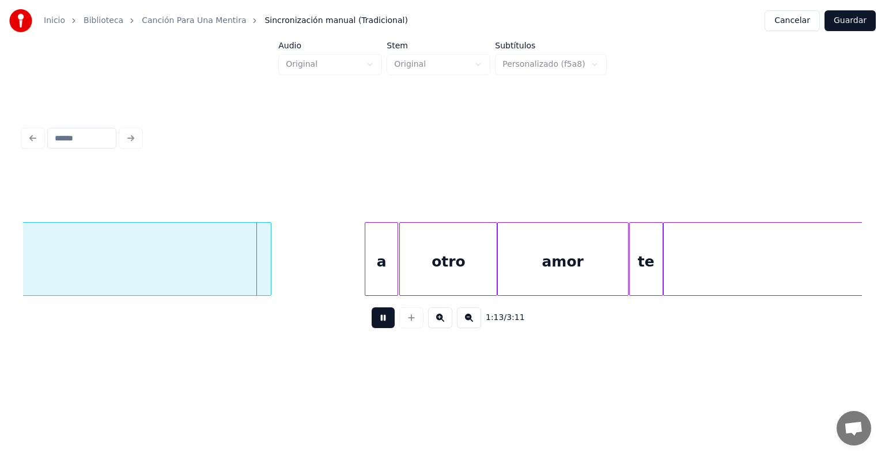
click at [373, 260] on div "a" at bounding box center [381, 262] width 32 height 78
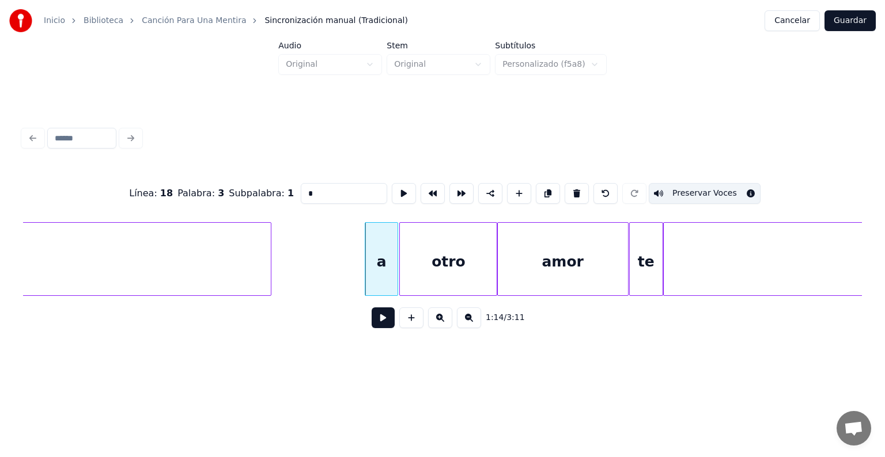
click at [442, 260] on div "otro" at bounding box center [448, 262] width 97 height 78
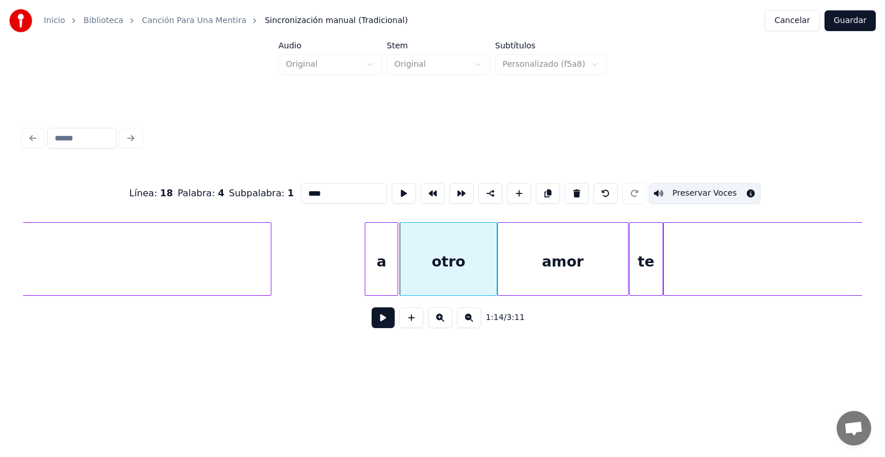
click at [539, 258] on div "amor" at bounding box center [563, 262] width 130 height 78
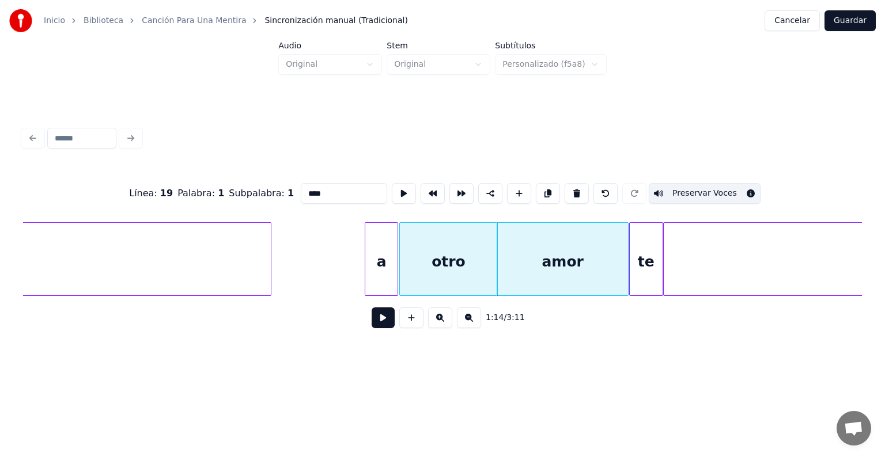
click at [641, 249] on div "te" at bounding box center [646, 262] width 33 height 78
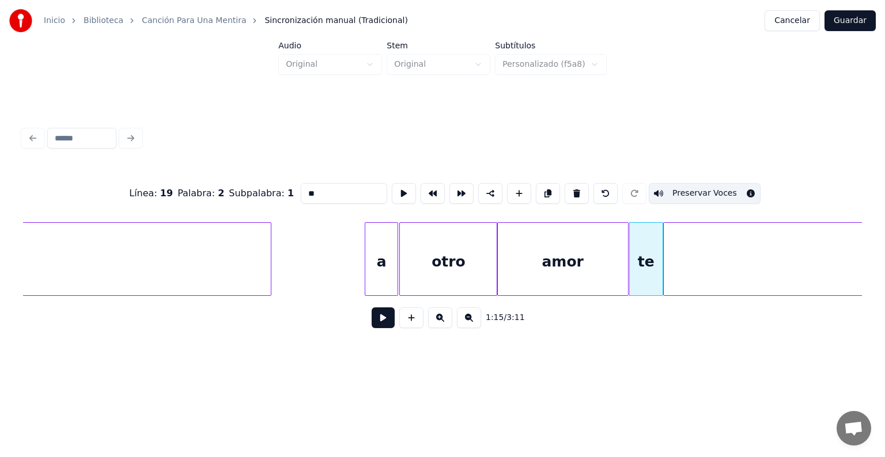
type input "**********"
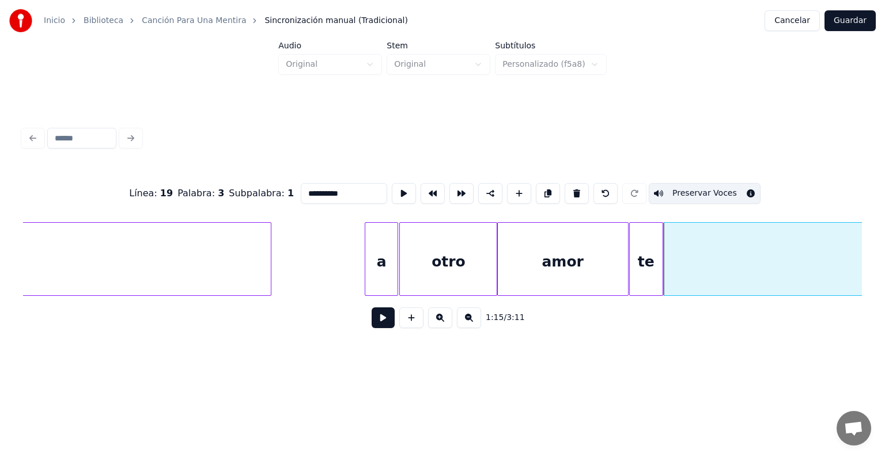
click at [372, 317] on button at bounding box center [383, 318] width 23 height 21
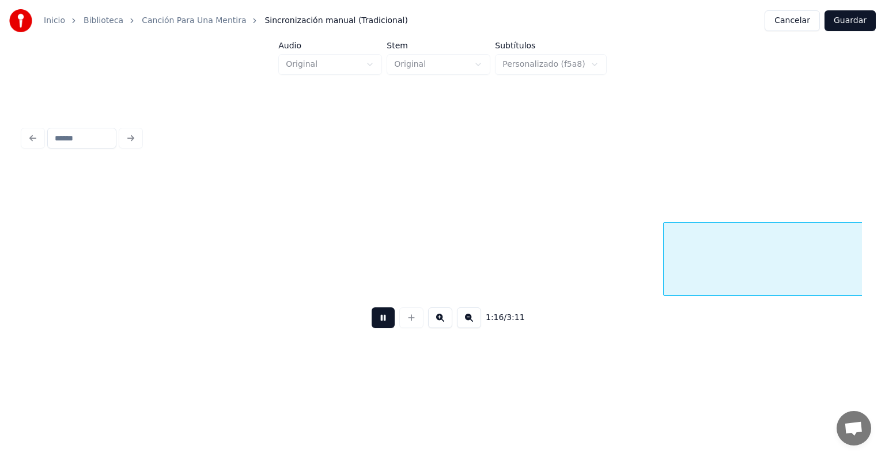
scroll to position [0, 21887]
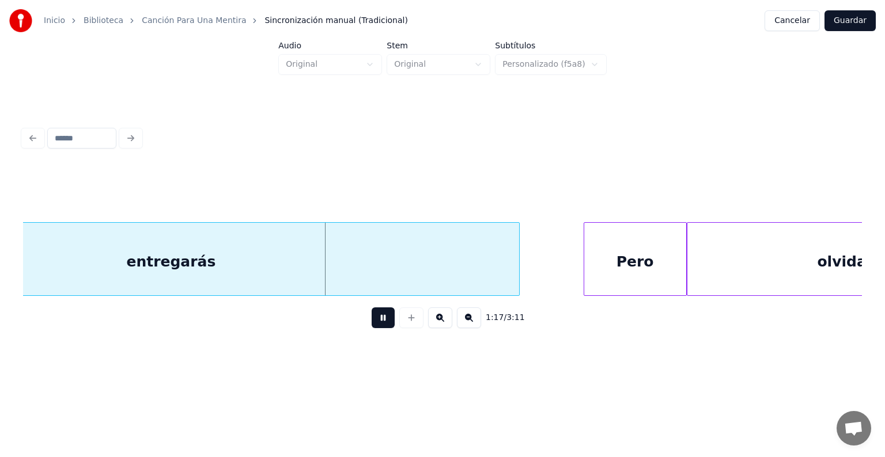
click at [614, 258] on div "Pero" at bounding box center [635, 262] width 102 height 78
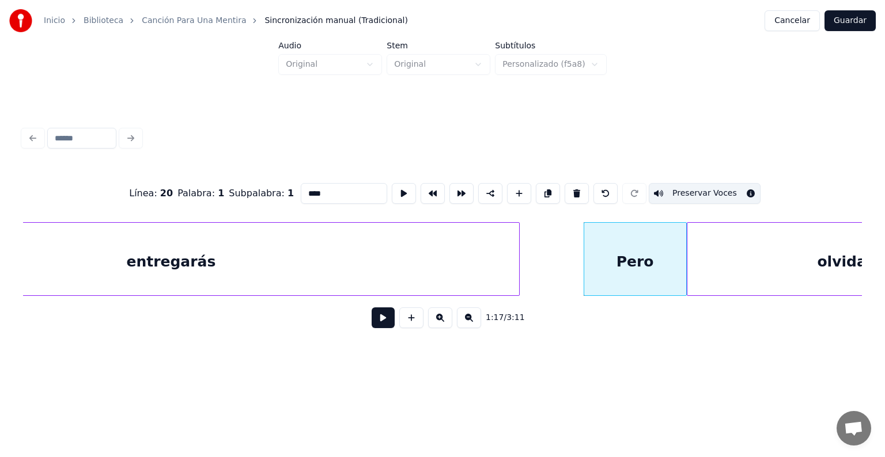
click at [381, 328] on button at bounding box center [383, 318] width 23 height 21
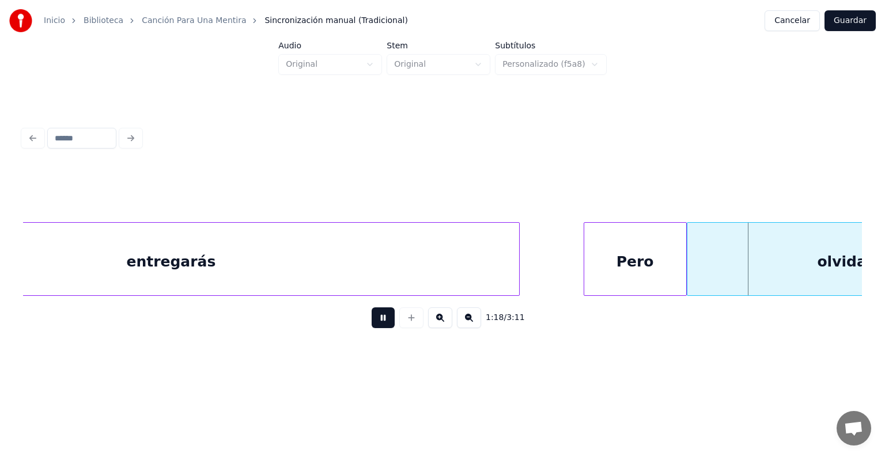
click at [372, 328] on button at bounding box center [383, 318] width 23 height 21
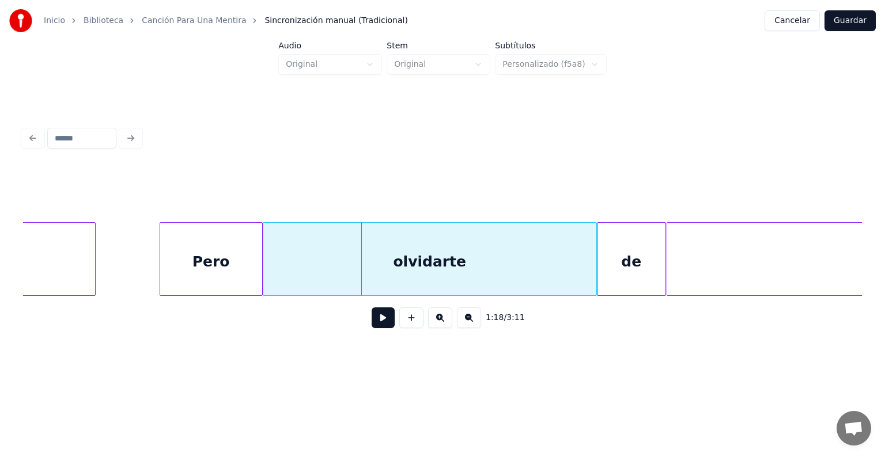
scroll to position [0, 22311]
click at [333, 253] on div "olvidarte" at bounding box center [429, 262] width 333 height 78
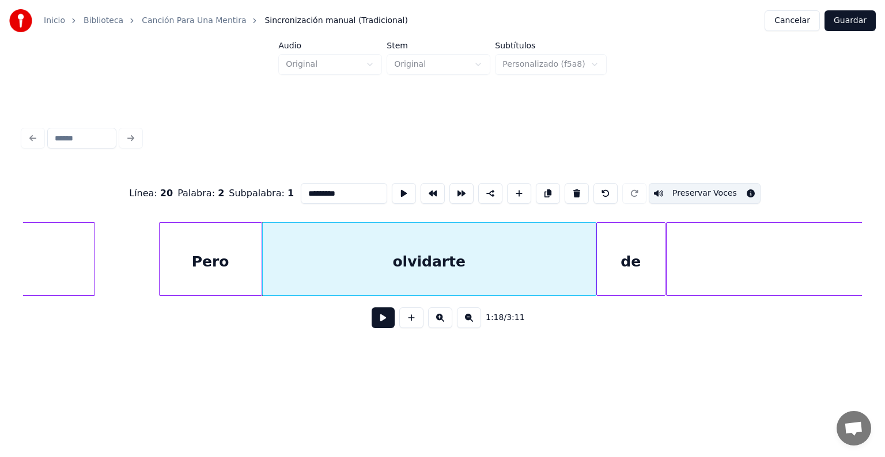
click at [617, 256] on div "de" at bounding box center [631, 262] width 68 height 78
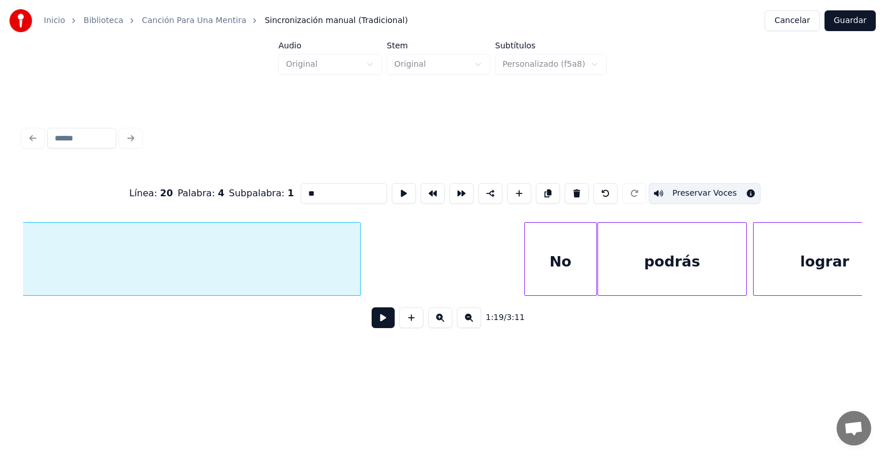
scroll to position [0, 23759]
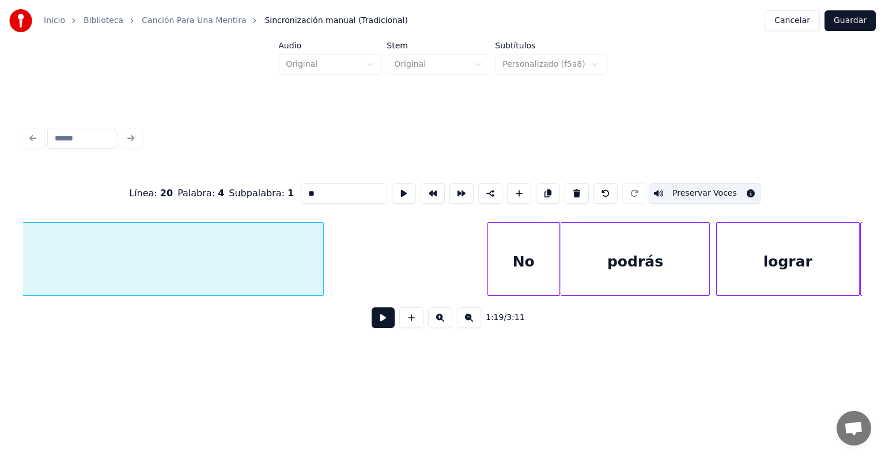
click at [520, 258] on div "No" at bounding box center [523, 262] width 71 height 78
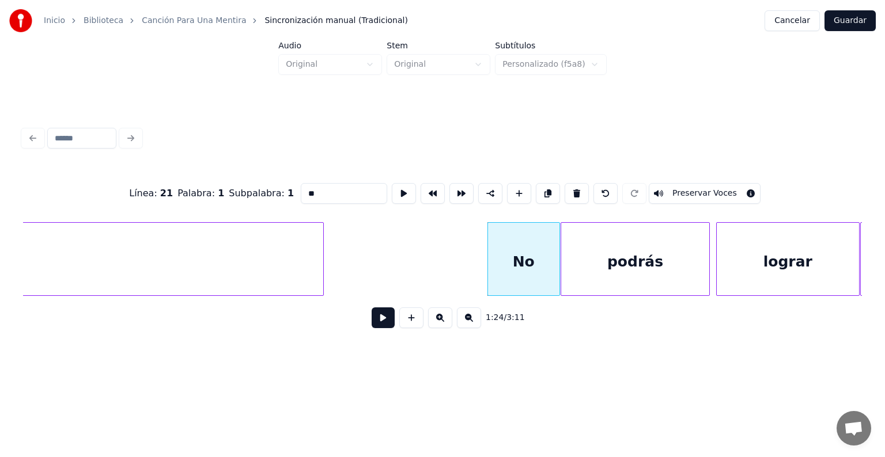
click at [685, 188] on button "Preservar Voces" at bounding box center [705, 193] width 112 height 21
click at [653, 250] on div "podrás" at bounding box center [634, 262] width 147 height 78
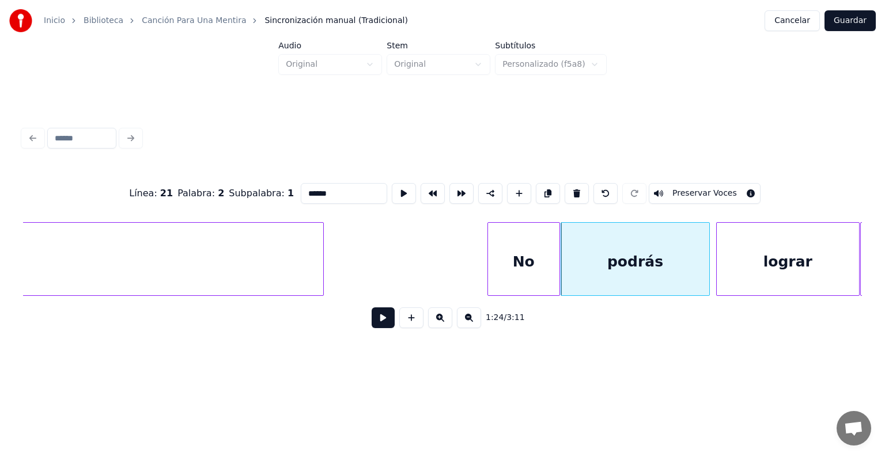
click at [688, 188] on button "Preservar Voces" at bounding box center [705, 193] width 112 height 21
click at [742, 263] on div "lograr" at bounding box center [788, 262] width 142 height 78
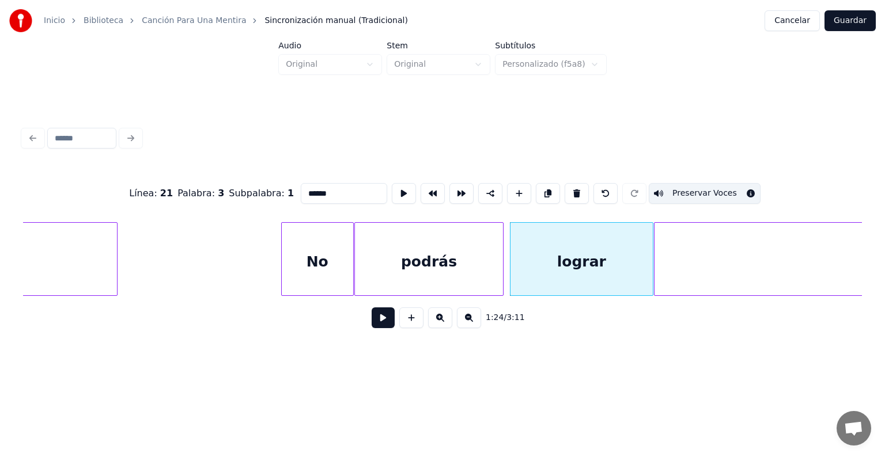
scroll to position [0, 23966]
type input "*****"
click at [849, 21] on button "Guardar" at bounding box center [849, 20] width 51 height 21
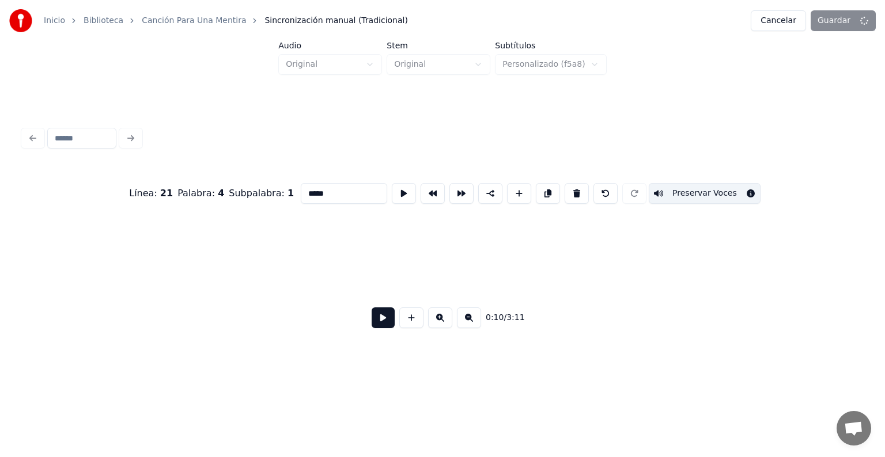
scroll to position [0, 3098]
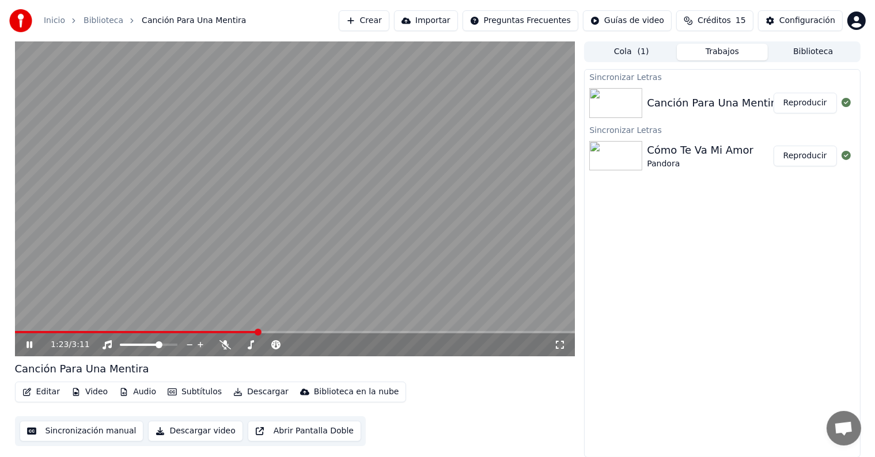
click at [257, 336] on span at bounding box center [258, 332] width 7 height 7
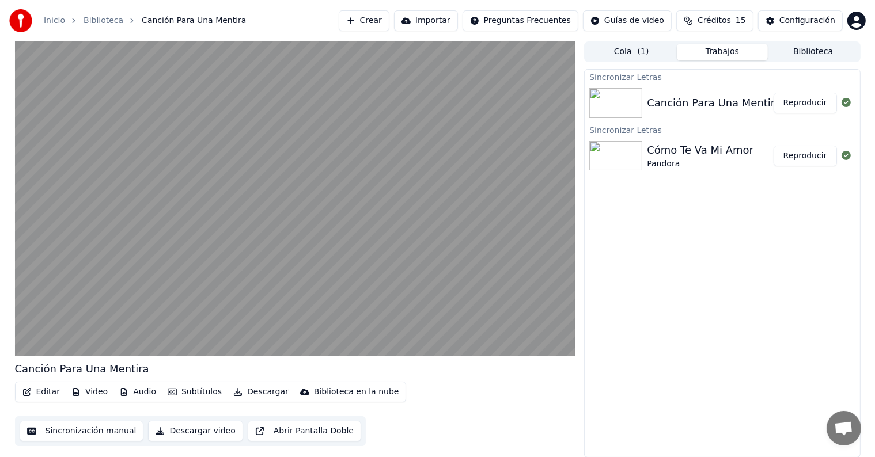
click at [41, 391] on button "Editar" at bounding box center [41, 392] width 47 height 16
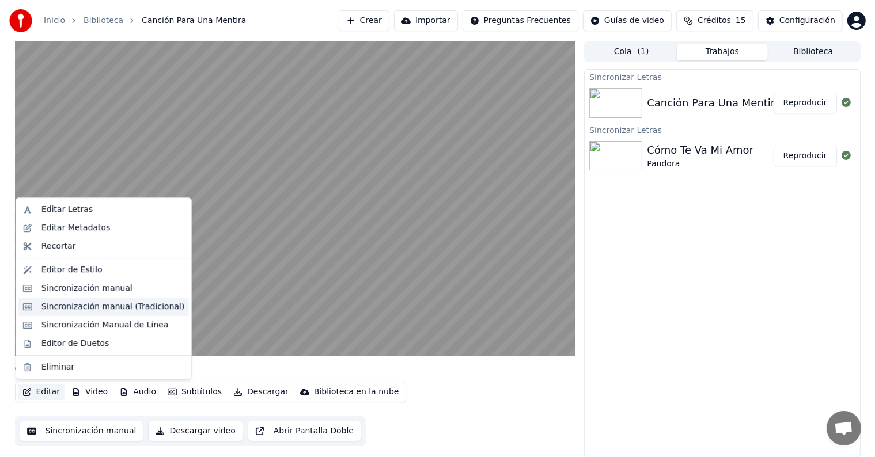
click at [67, 305] on div "Sincronización manual (Tradicional)" at bounding box center [112, 307] width 143 height 12
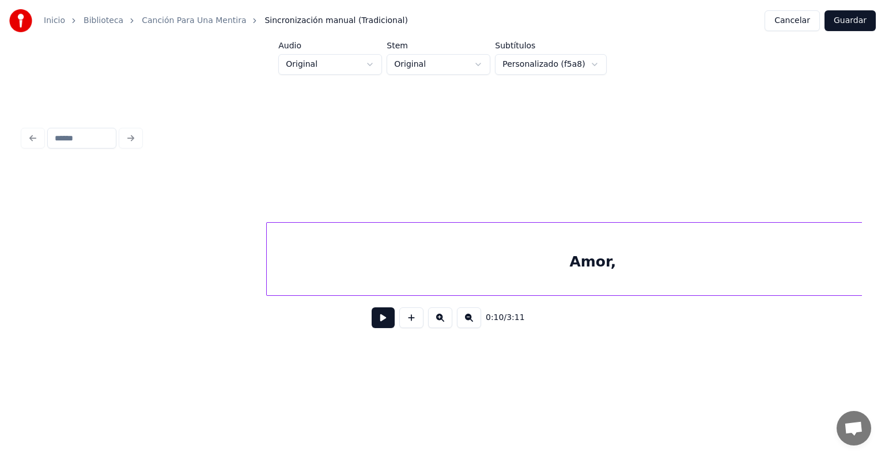
scroll to position [0, 11325]
click at [293, 262] on div "Amor," at bounding box center [577, 262] width 652 height 78
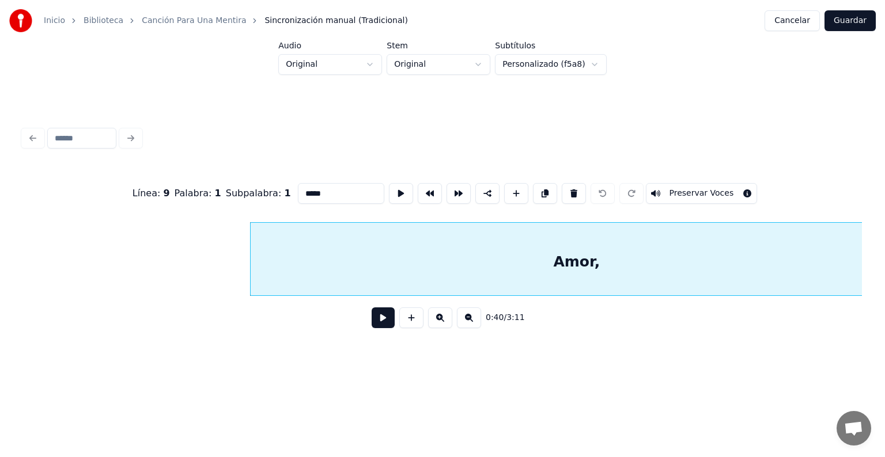
click at [670, 184] on button "Preservar Voces" at bounding box center [702, 193] width 112 height 21
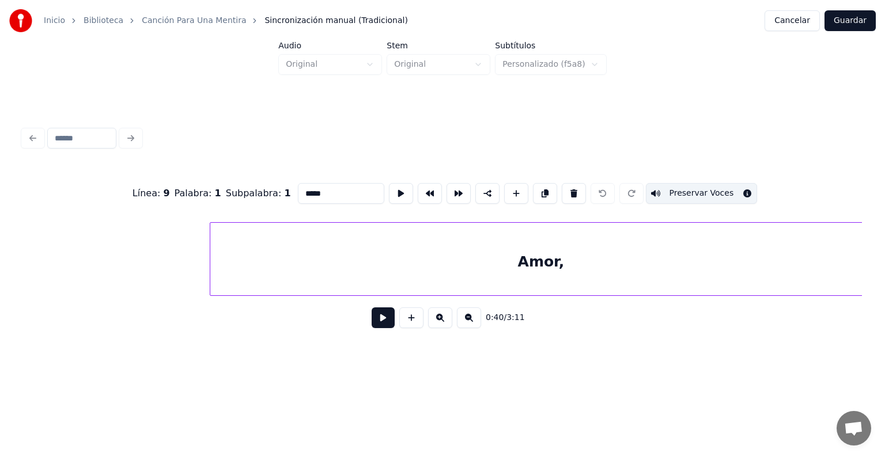
scroll to position [0, 36683]
click at [578, 301] on div "0:40 / 3:11" at bounding box center [442, 318] width 839 height 44
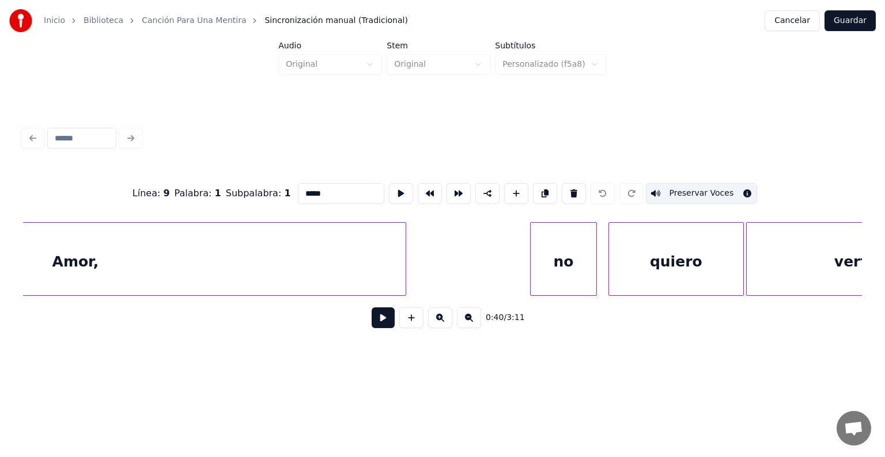
scroll to position [0, 37272]
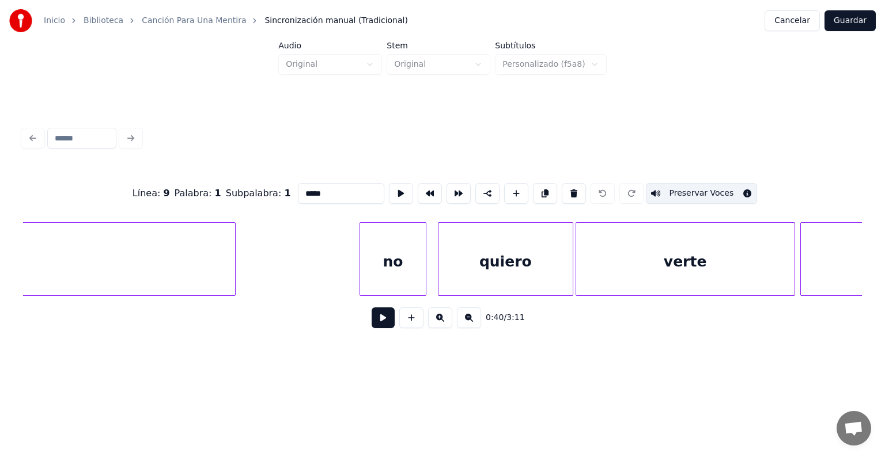
click at [407, 263] on div "no" at bounding box center [392, 262] width 65 height 78
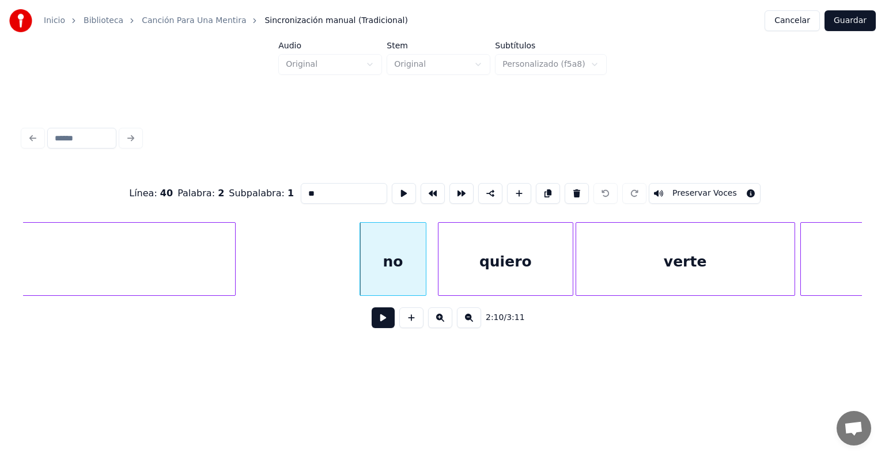
click at [477, 263] on div "quiero" at bounding box center [505, 262] width 135 height 78
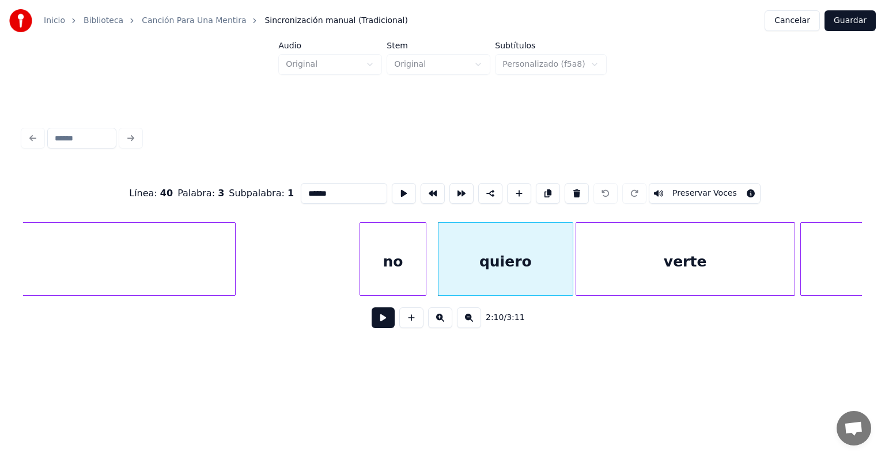
click at [610, 271] on div "verte" at bounding box center [685, 262] width 218 height 78
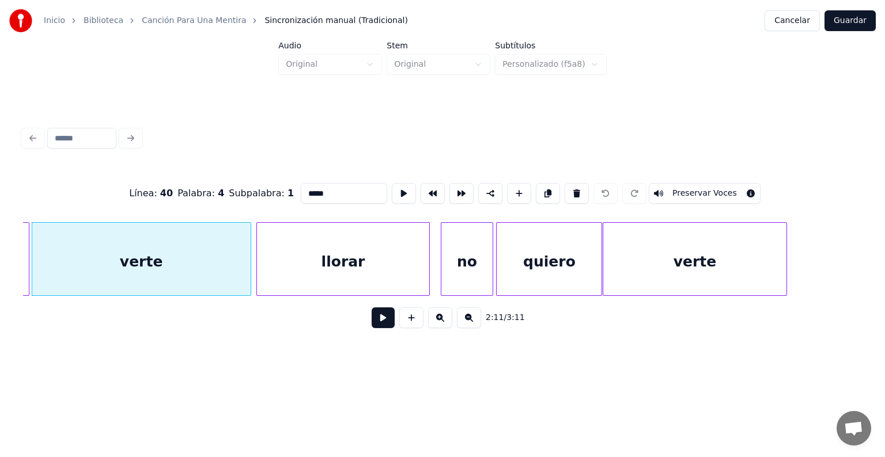
scroll to position [0, 37862]
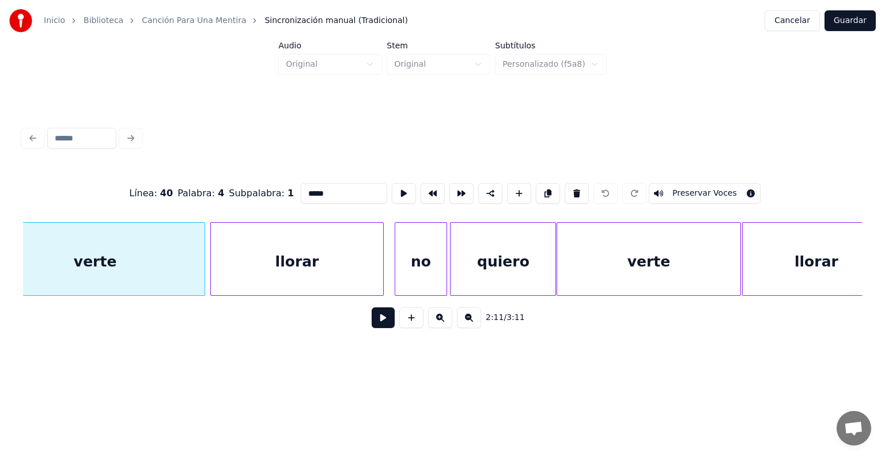
click at [423, 262] on div "no" at bounding box center [420, 262] width 51 height 78
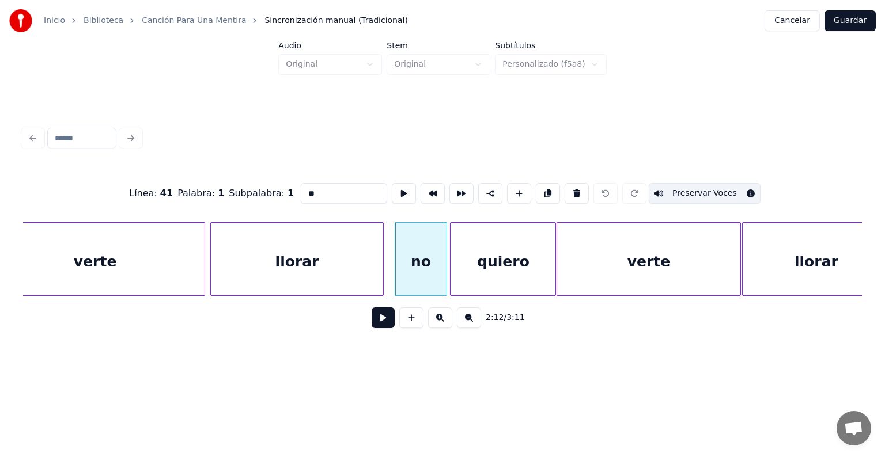
click at [484, 264] on div "quiero" at bounding box center [502, 262] width 105 height 78
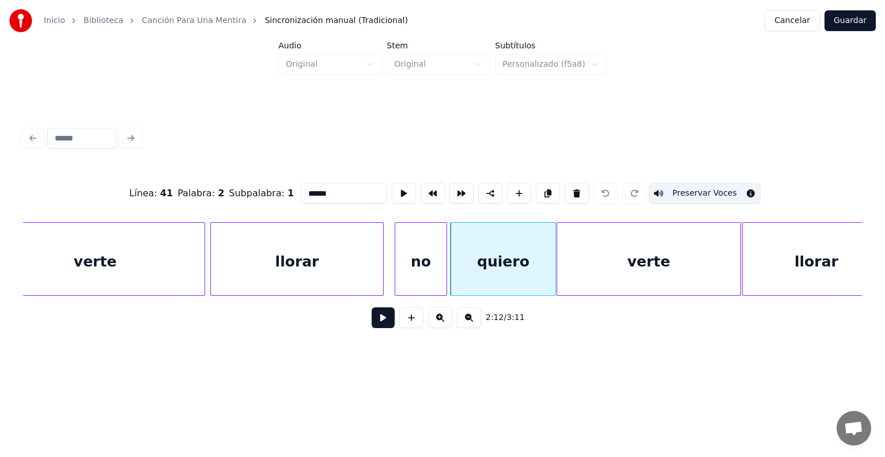
click at [605, 268] on div "verte" at bounding box center [648, 262] width 183 height 78
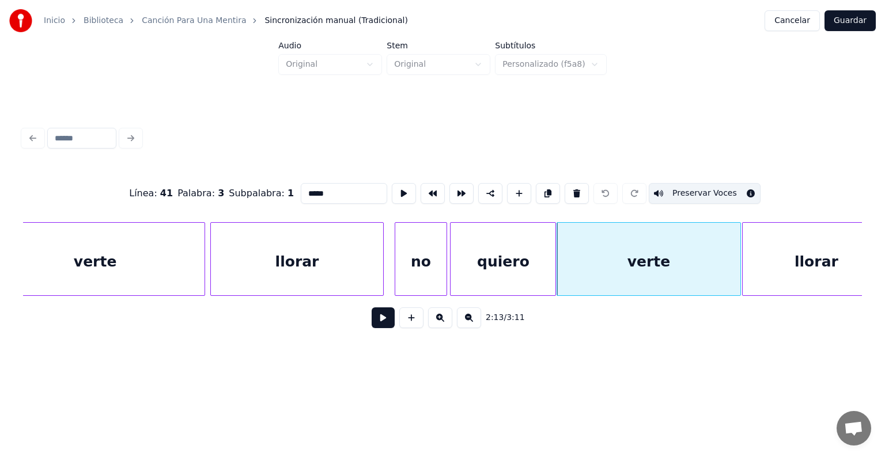
click at [772, 261] on div "llorar" at bounding box center [815, 262] width 147 height 78
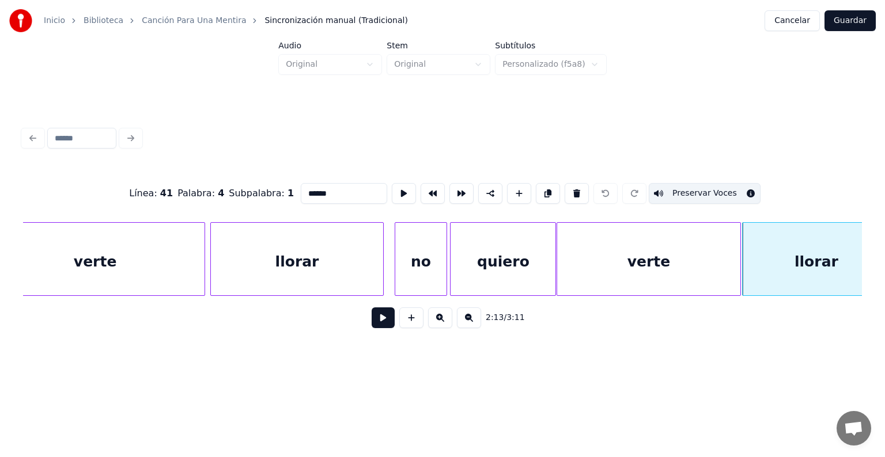
click at [331, 264] on div "llorar" at bounding box center [297, 262] width 172 height 78
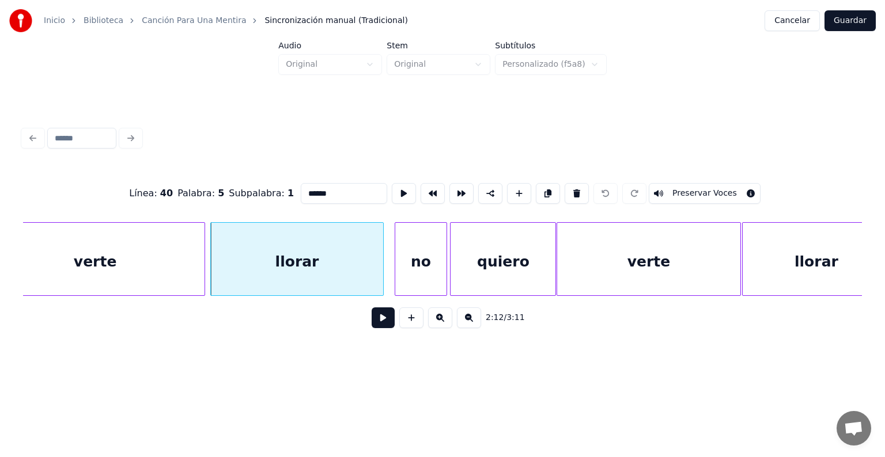
click at [156, 256] on div "verte" at bounding box center [95, 262] width 218 height 78
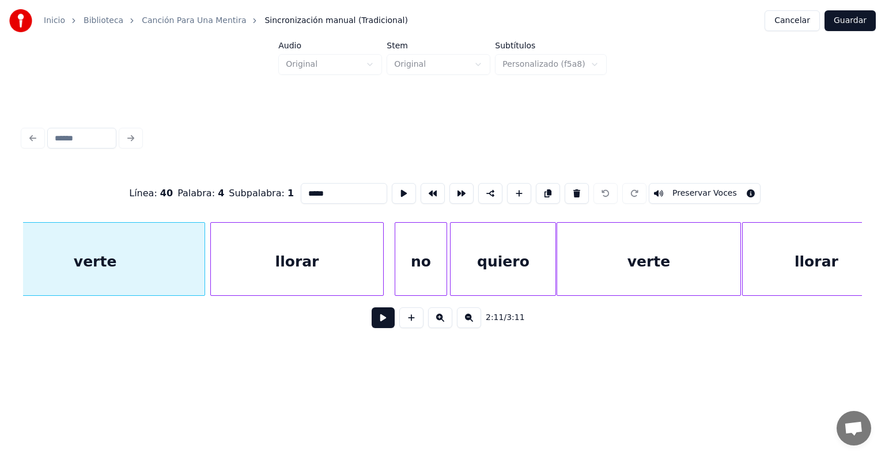
scroll to position [0, 37825]
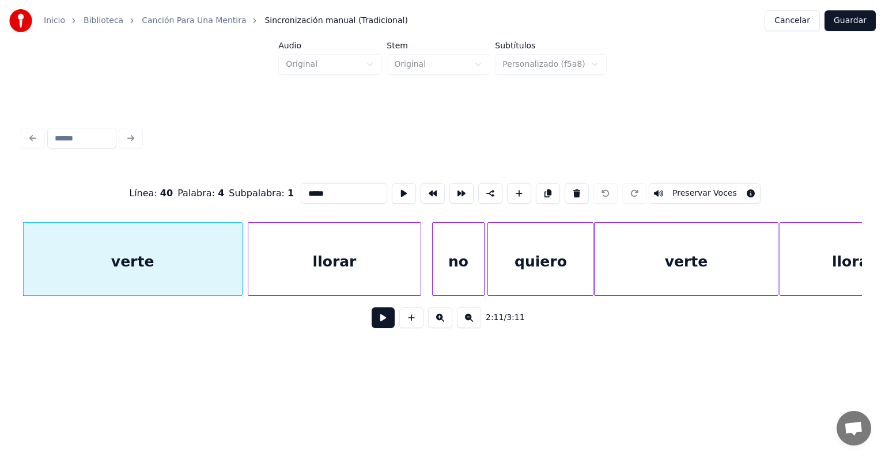
click at [300, 267] on div "llorar" at bounding box center [334, 262] width 172 height 78
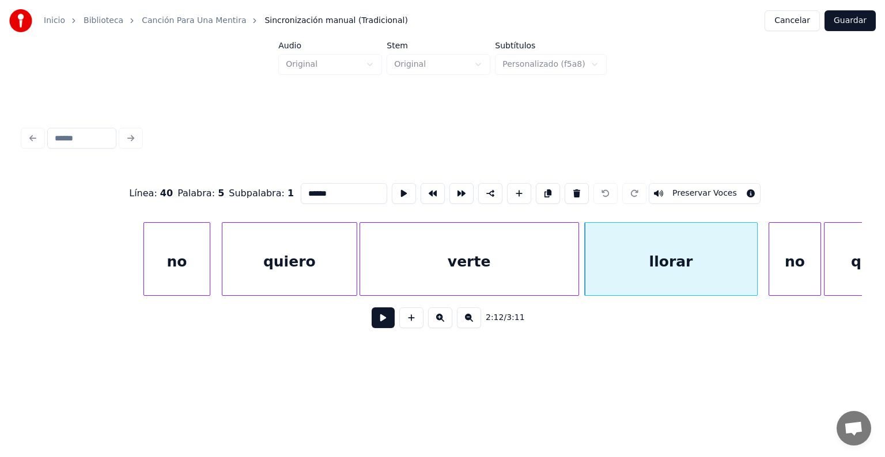
scroll to position [0, 37487]
click at [166, 263] on div "no" at bounding box center [177, 262] width 65 height 78
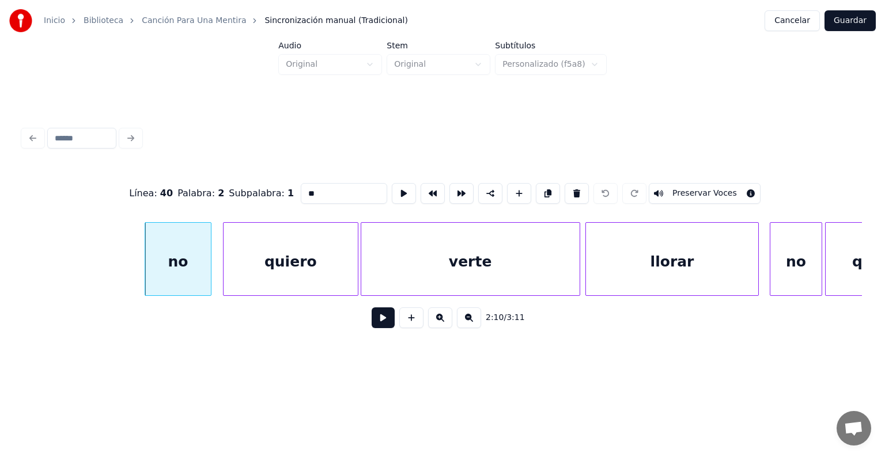
click at [254, 262] on div "quiero" at bounding box center [290, 262] width 135 height 78
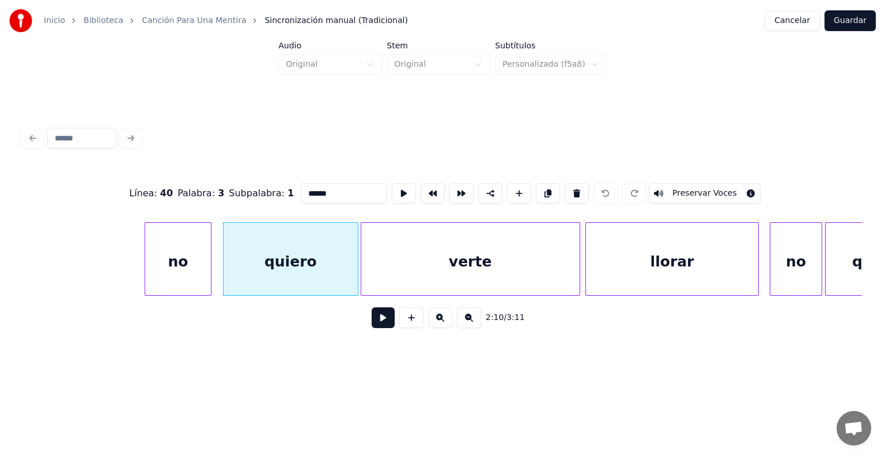
click at [435, 252] on div "verte" at bounding box center [470, 262] width 218 height 78
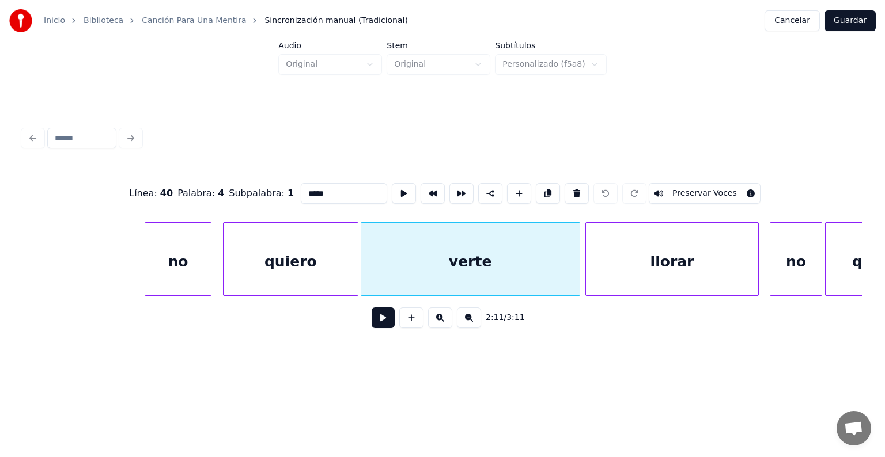
click at [631, 262] on div "llorar" at bounding box center [672, 262] width 172 height 78
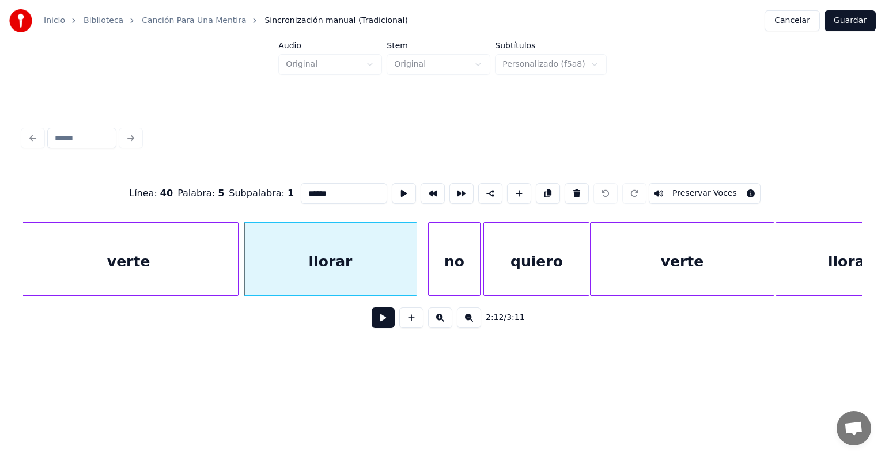
scroll to position [0, 37830]
click at [445, 258] on div "no" at bounding box center [452, 262] width 51 height 78
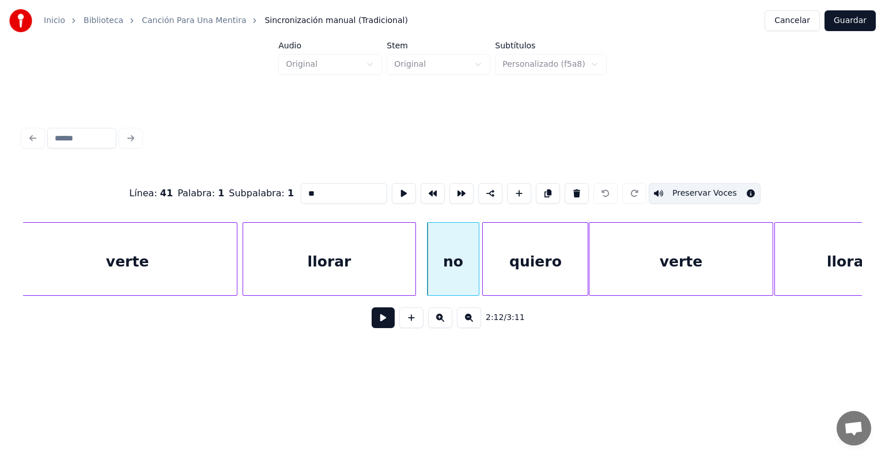
click at [528, 256] on div "quiero" at bounding box center [535, 262] width 105 height 78
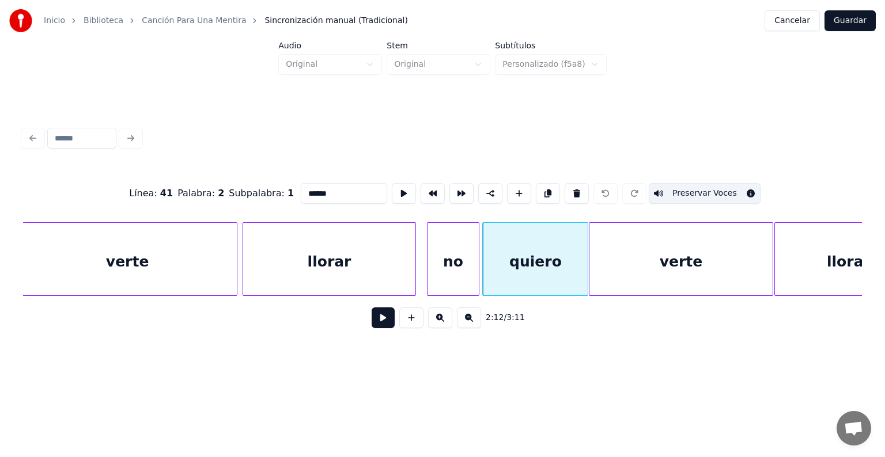
click at [631, 255] on div "verte" at bounding box center [680, 262] width 183 height 78
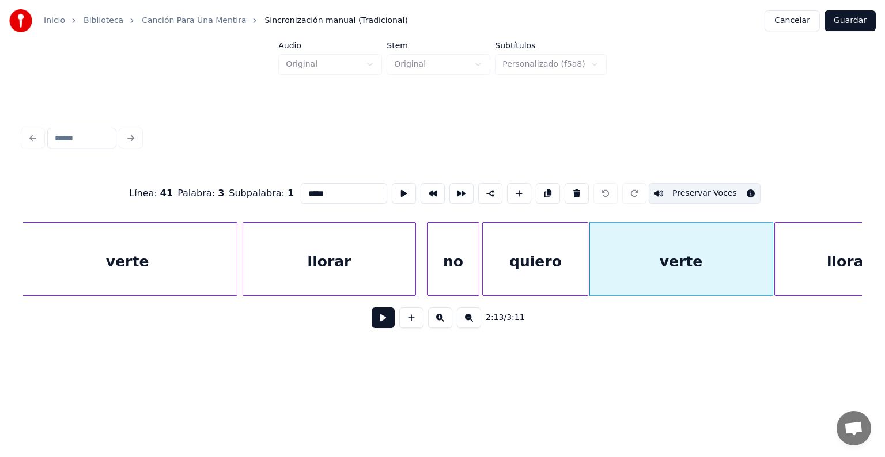
click at [808, 248] on div "llorar" at bounding box center [848, 262] width 147 height 78
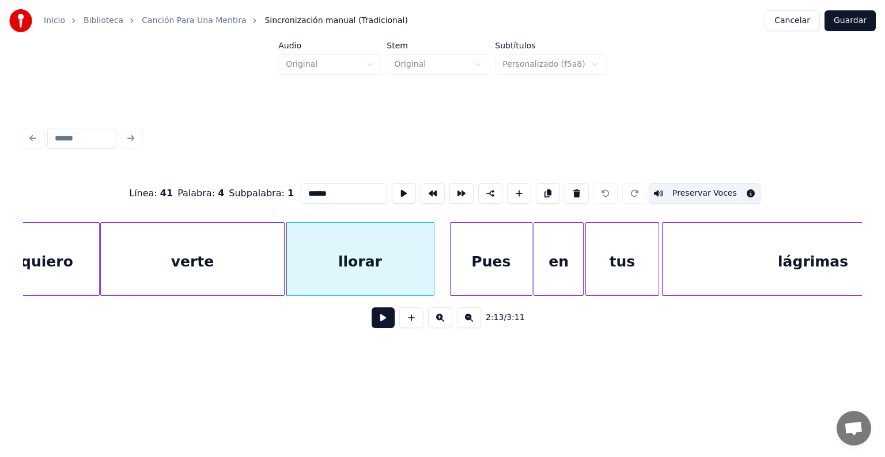
scroll to position [0, 38323]
click at [471, 259] on div "Pues" at bounding box center [486, 262] width 81 height 78
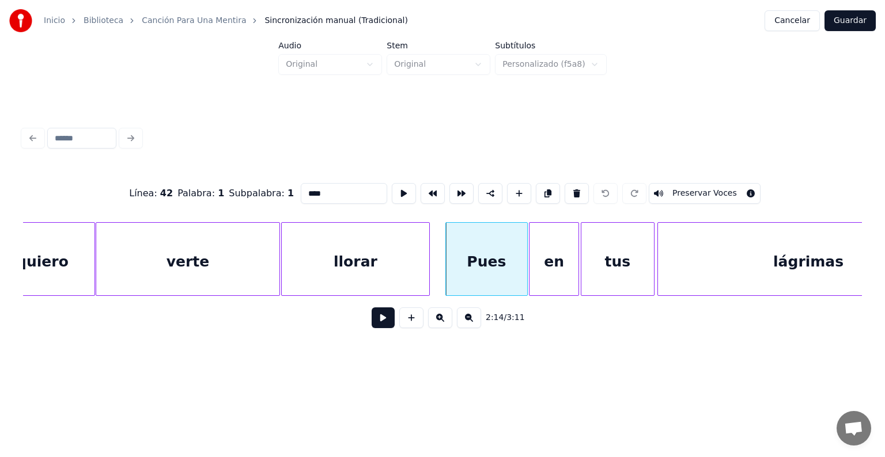
click at [556, 255] on div "en" at bounding box center [554, 262] width 50 height 78
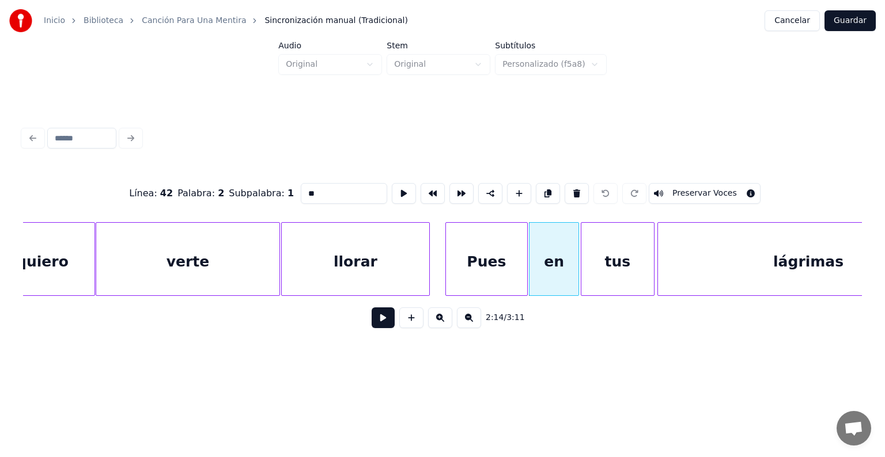
click at [616, 256] on div "tus" at bounding box center [617, 262] width 72 height 78
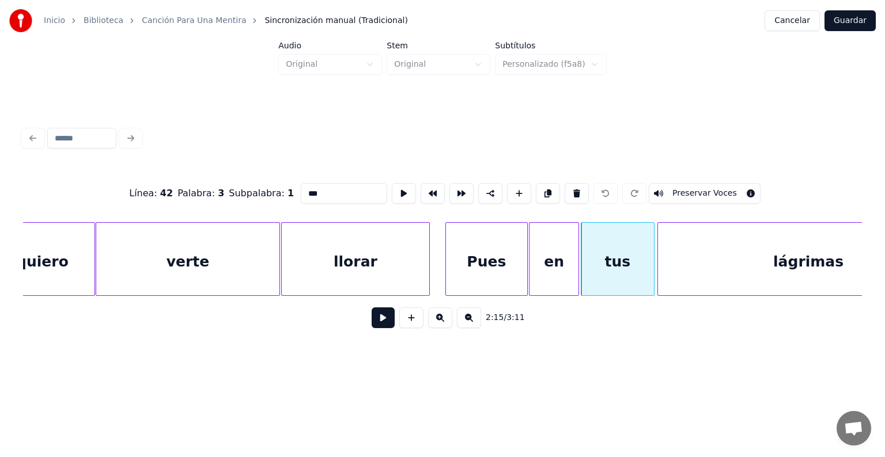
click at [700, 253] on div "lágrimas" at bounding box center [808, 262] width 301 height 78
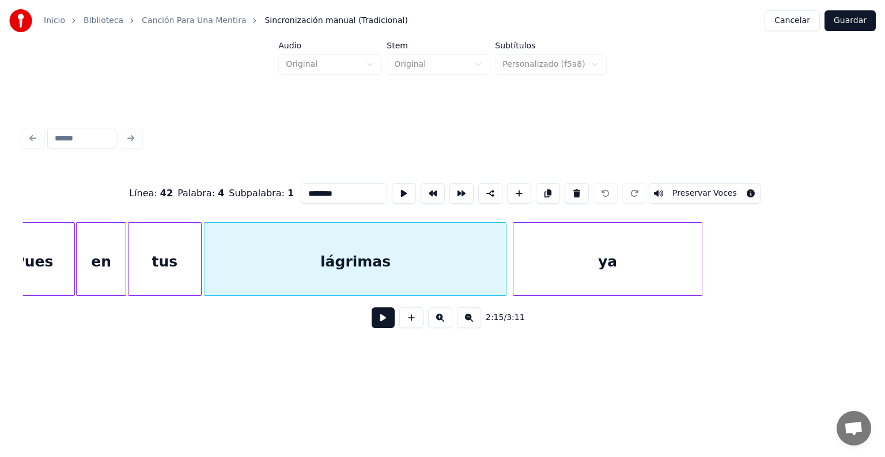
click at [561, 259] on div "ya" at bounding box center [607, 262] width 189 height 78
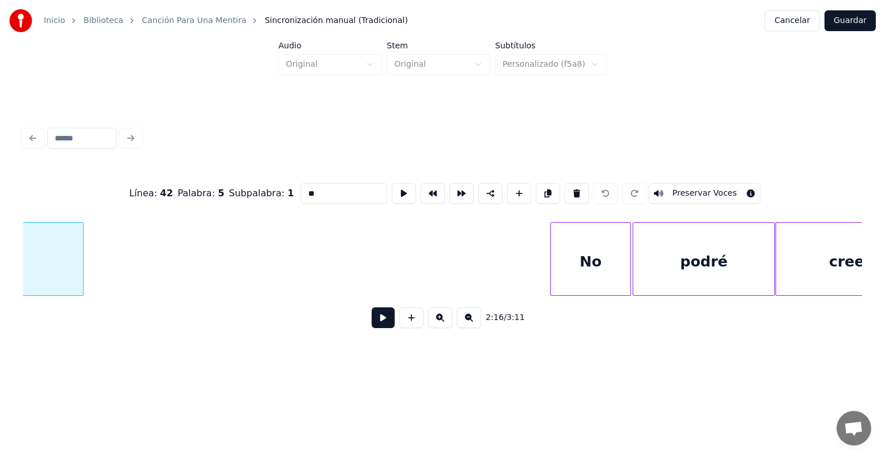
scroll to position [0, 39458]
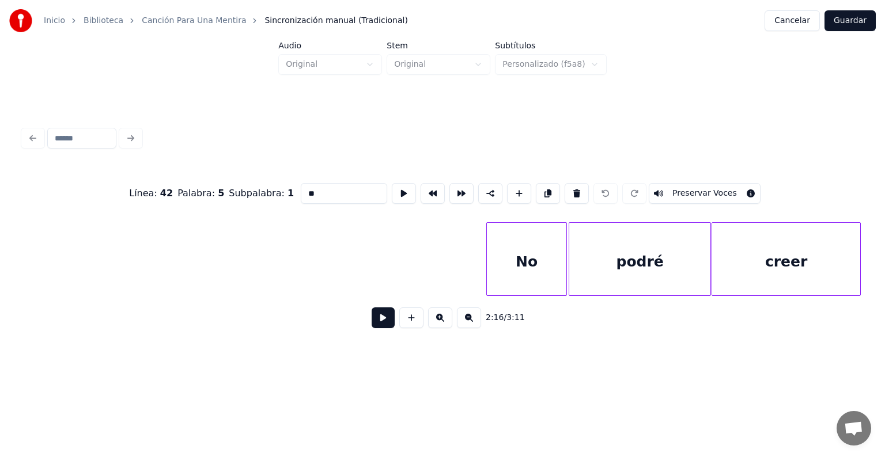
click at [512, 260] on div "No" at bounding box center [527, 262] width 80 height 78
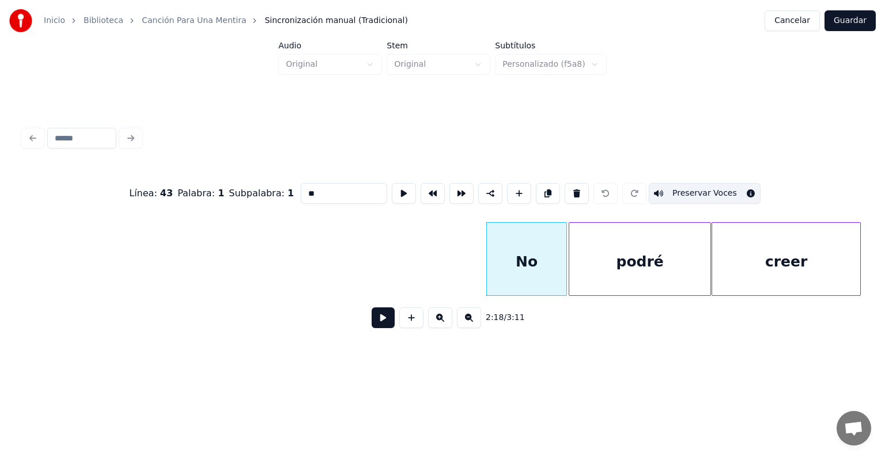
click at [598, 257] on div "podré" at bounding box center [640, 262] width 142 height 78
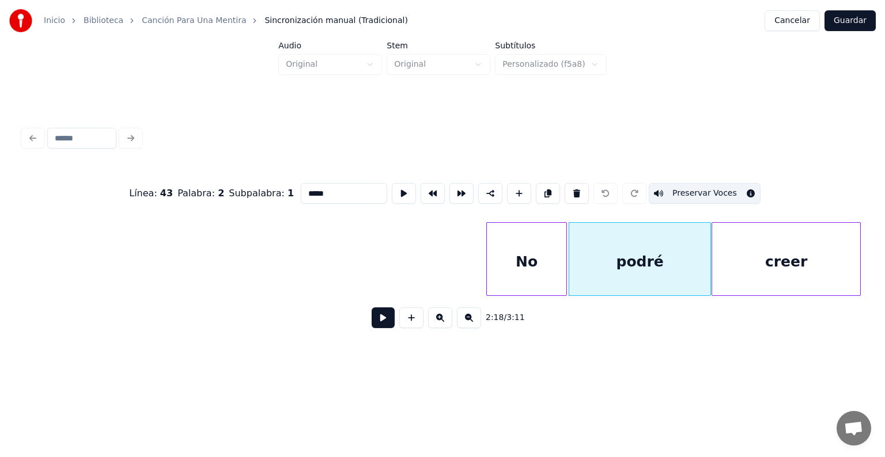
click at [746, 255] on div "creer" at bounding box center [786, 262] width 149 height 78
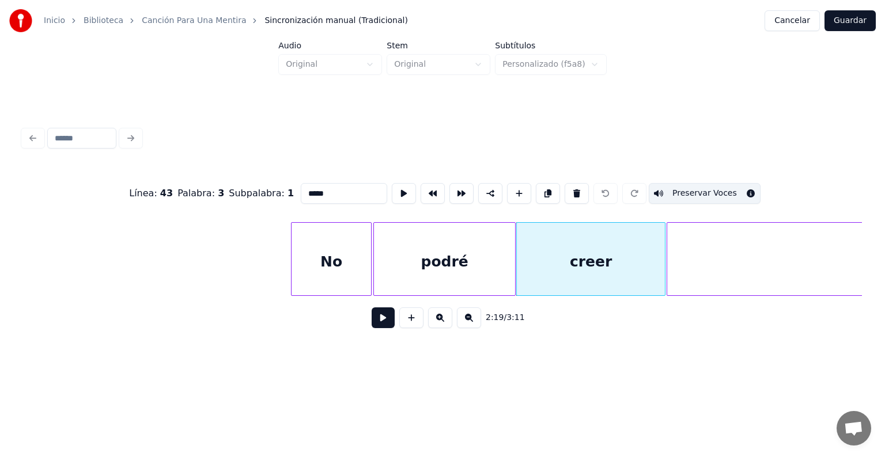
scroll to position [0, 39676]
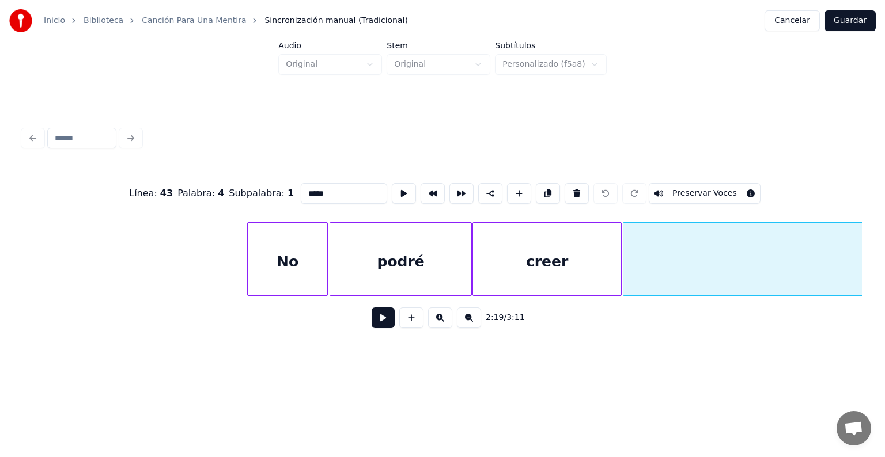
click at [685, 188] on button "Preservar Voces" at bounding box center [705, 193] width 112 height 21
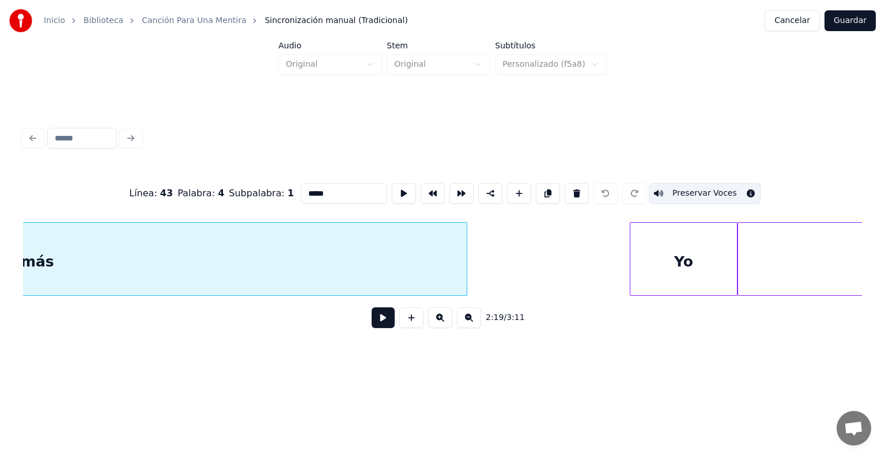
scroll to position [0, 40728]
click at [654, 257] on div "Yo" at bounding box center [682, 262] width 107 height 78
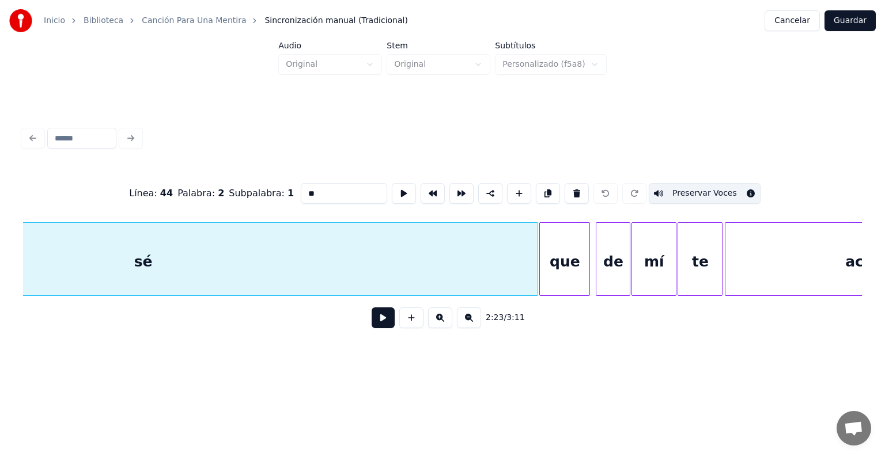
scroll to position [0, 41717]
click at [563, 258] on div "que" at bounding box center [564, 262] width 50 height 78
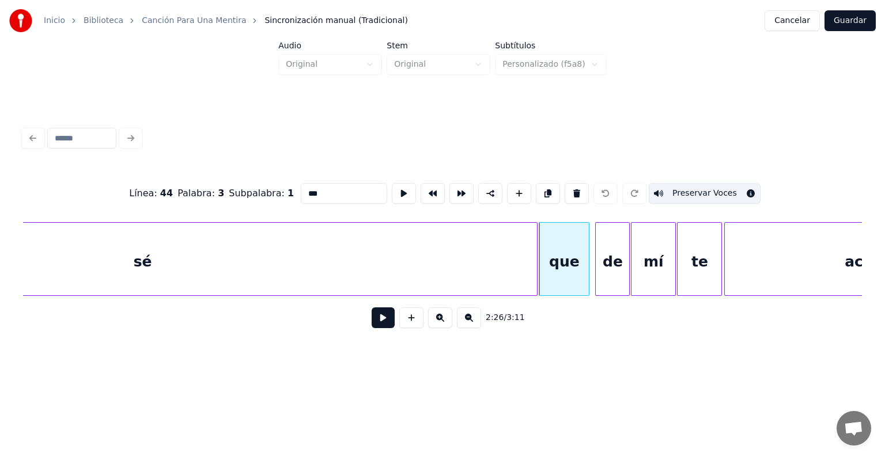
click at [607, 256] on div "de" at bounding box center [612, 262] width 33 height 78
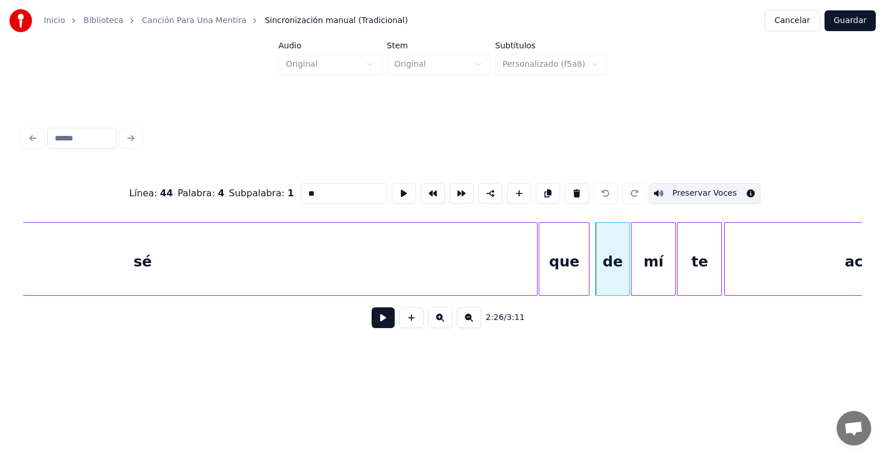
click at [649, 249] on div "mí" at bounding box center [653, 262] width 44 height 78
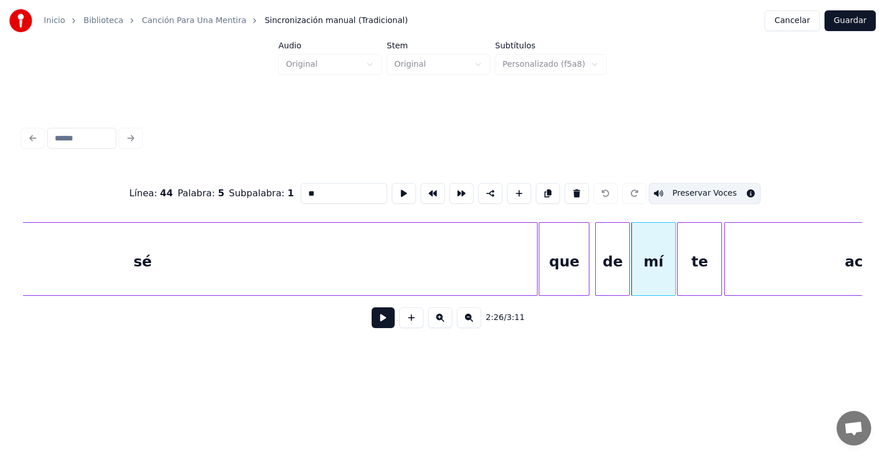
click at [690, 247] on div "te" at bounding box center [699, 262] width 44 height 78
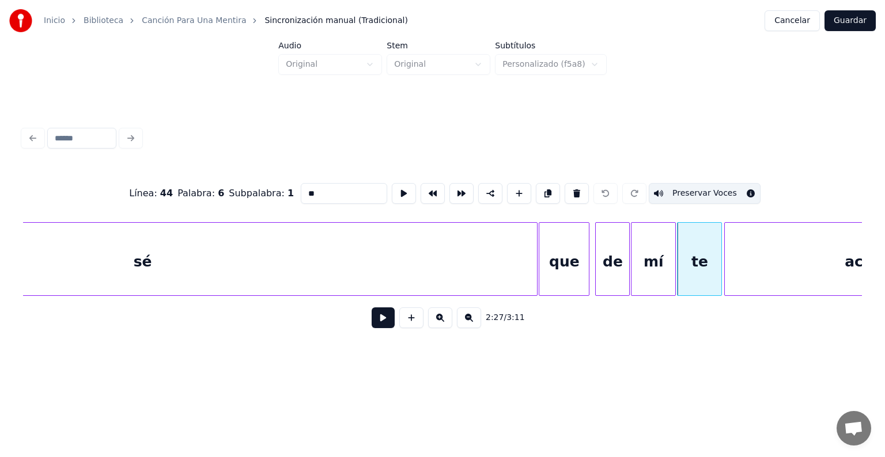
click at [751, 251] on div "acordarás" at bounding box center [885, 262] width 320 height 78
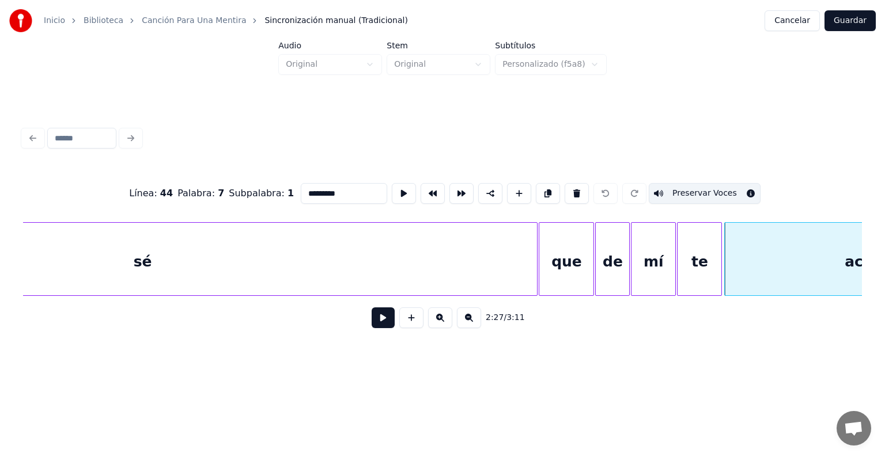
click at [587, 274] on div "que" at bounding box center [566, 262] width 54 height 78
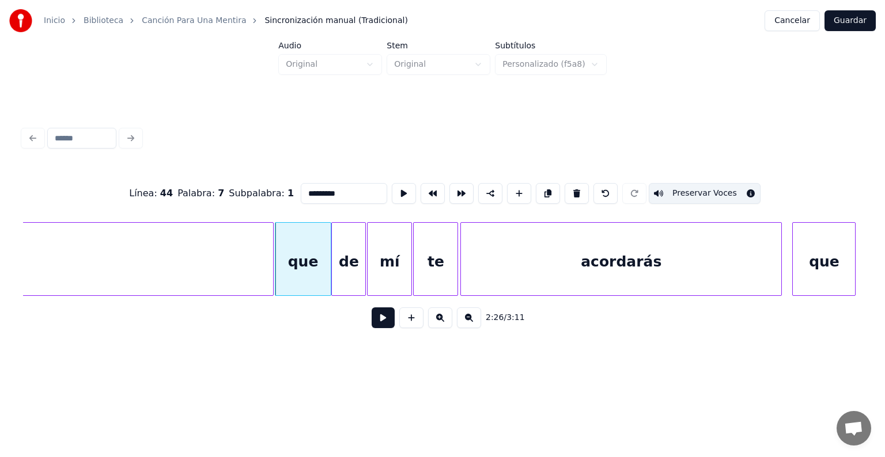
scroll to position [0, 41994]
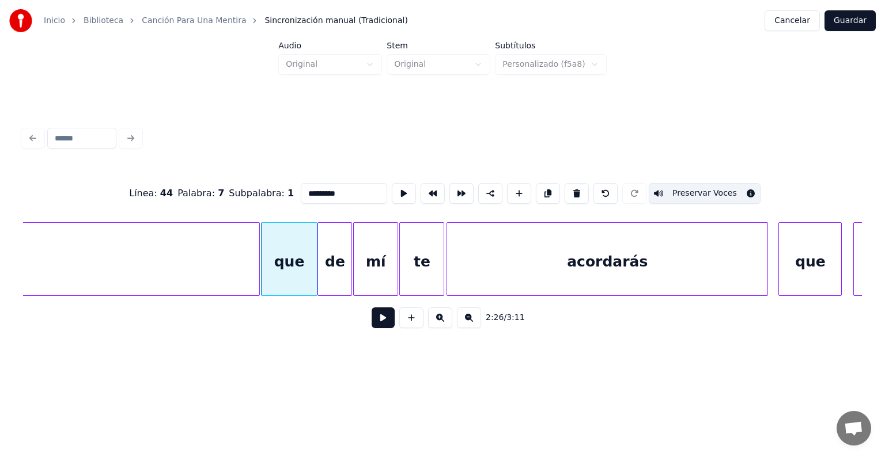
click at [543, 260] on div "acordarás" at bounding box center [607, 262] width 320 height 78
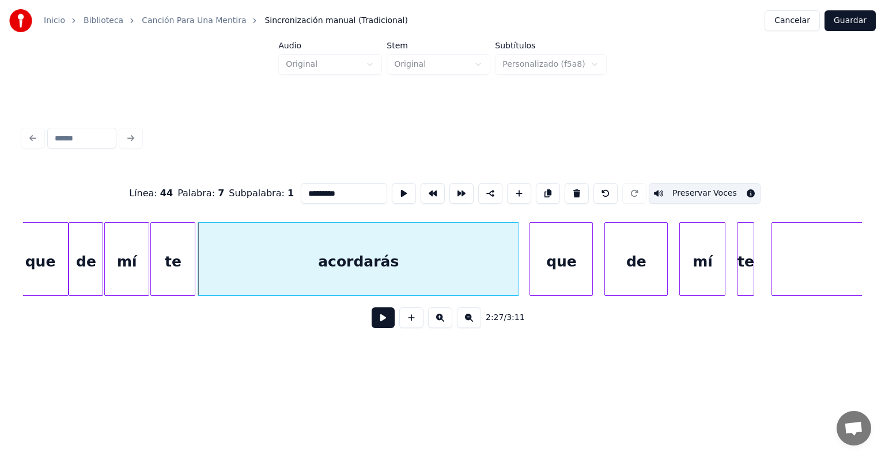
scroll to position [0, 42252]
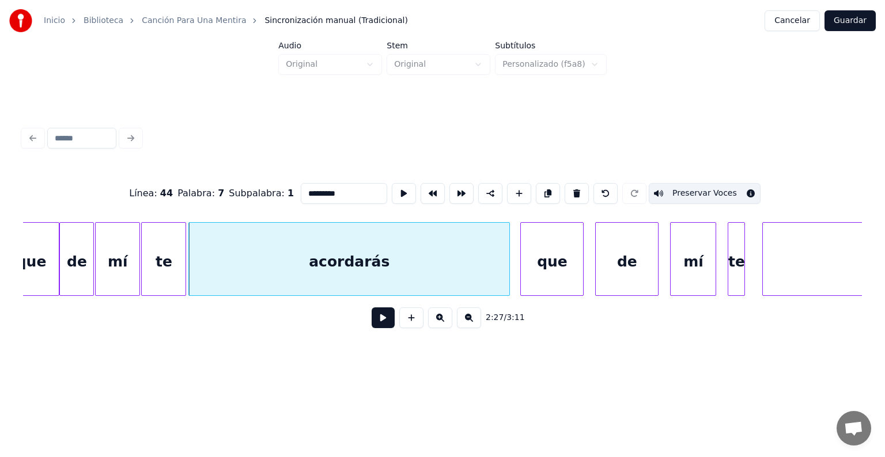
click at [542, 265] on div "que" at bounding box center [552, 262] width 62 height 78
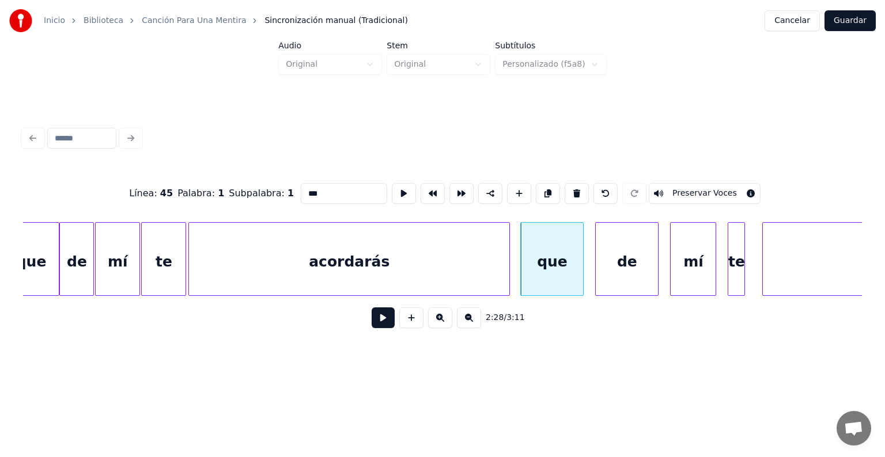
click at [627, 257] on div "de" at bounding box center [627, 262] width 62 height 78
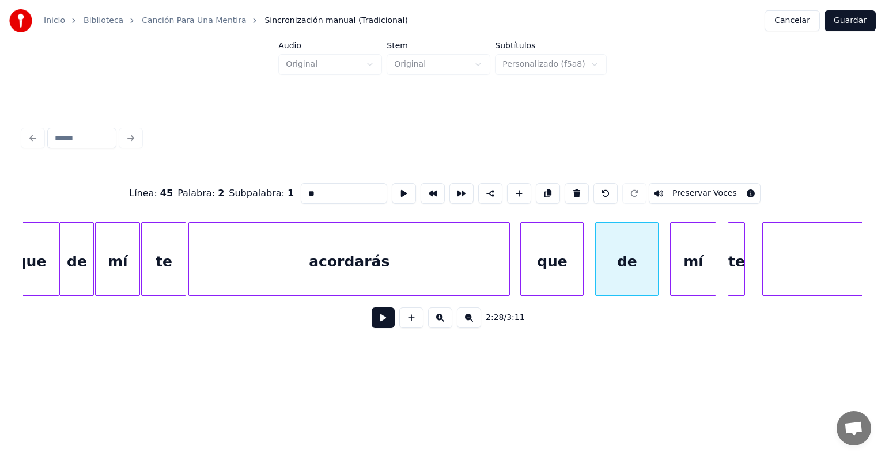
click at [687, 255] on div "mí" at bounding box center [692, 262] width 45 height 78
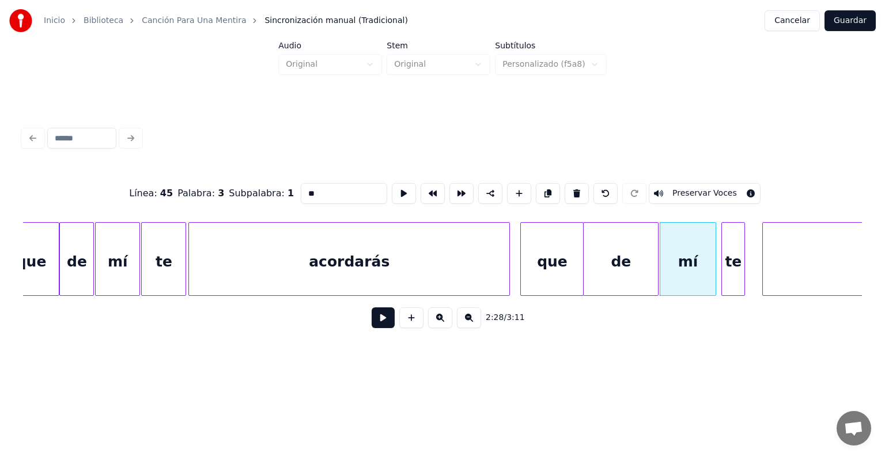
click at [730, 256] on div "te" at bounding box center [733, 262] width 22 height 78
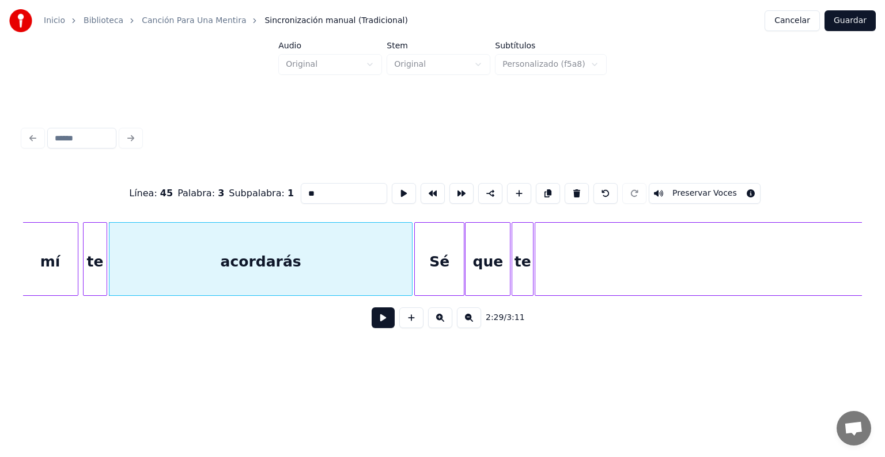
scroll to position [0, 42899]
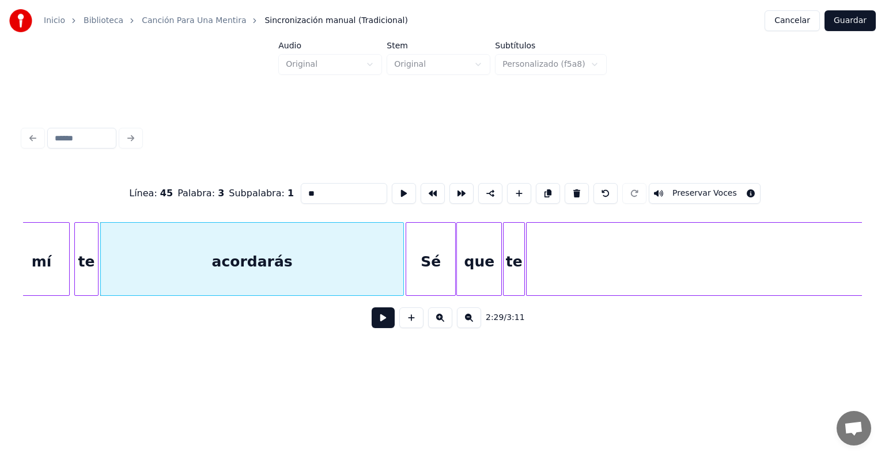
click at [429, 255] on div "Sé" at bounding box center [431, 262] width 50 height 78
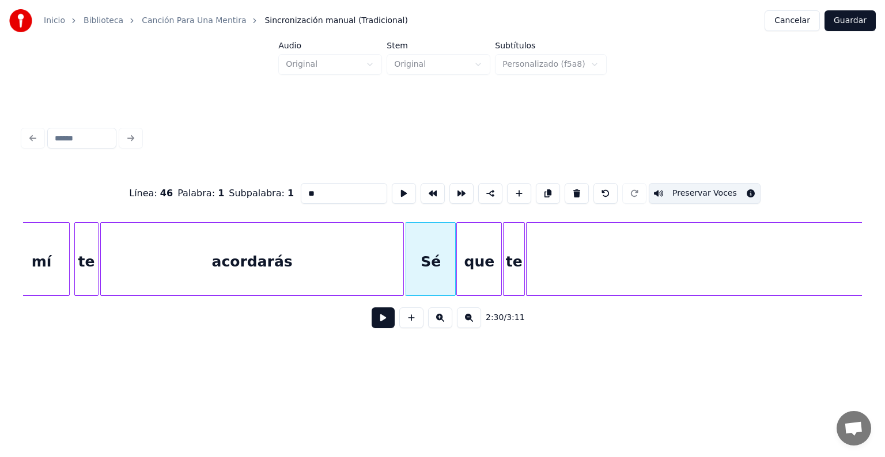
click at [468, 262] on div "que" at bounding box center [479, 262] width 44 height 78
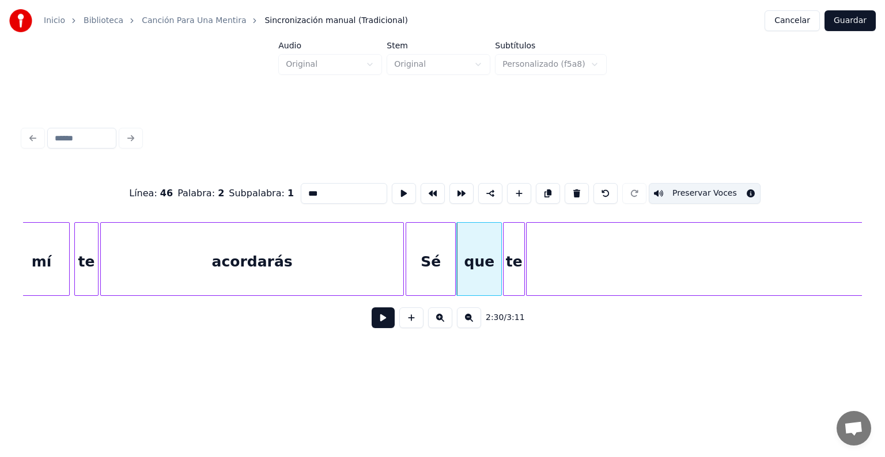
click at [511, 258] on div "te" at bounding box center [513, 262] width 21 height 78
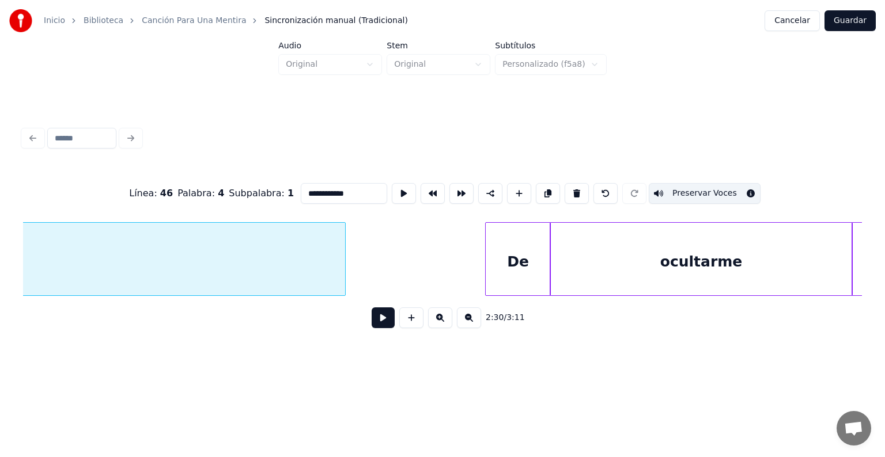
scroll to position [0, 43931]
click at [510, 254] on div "De" at bounding box center [516, 262] width 65 height 78
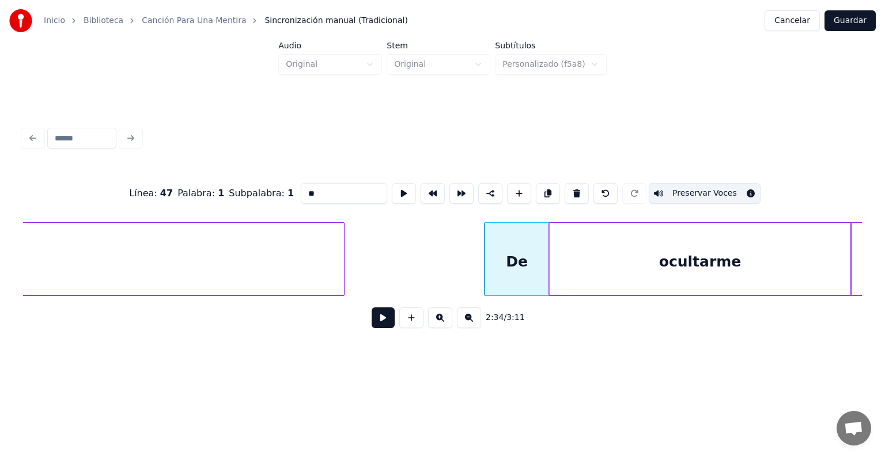
click at [597, 262] on div "ocultarme" at bounding box center [700, 262] width 302 height 78
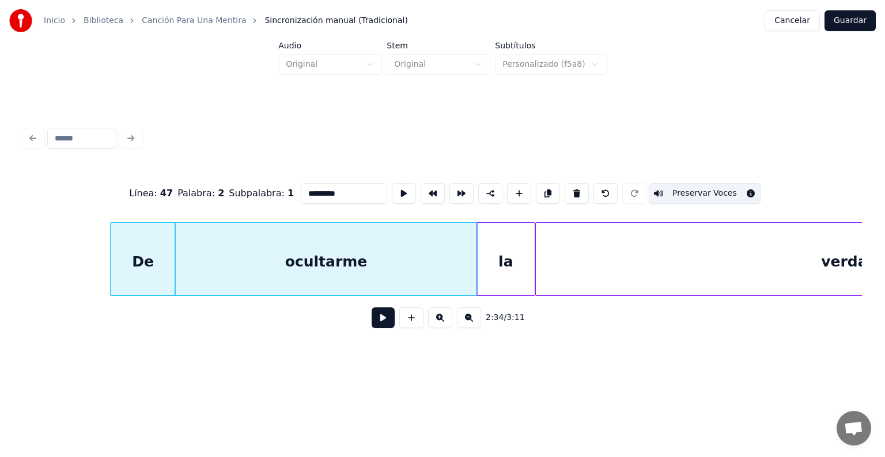
scroll to position [0, 44309]
click at [504, 257] on div "la" at bounding box center [502, 262] width 58 height 78
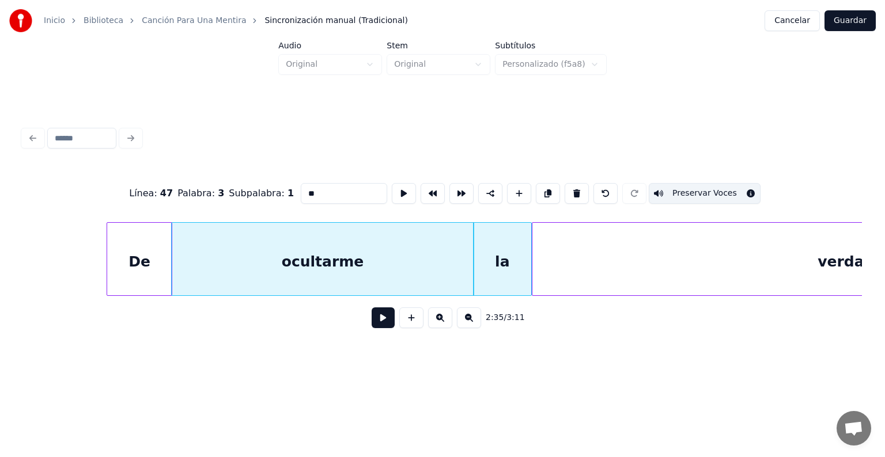
click at [586, 255] on div "verdad" at bounding box center [845, 262] width 627 height 78
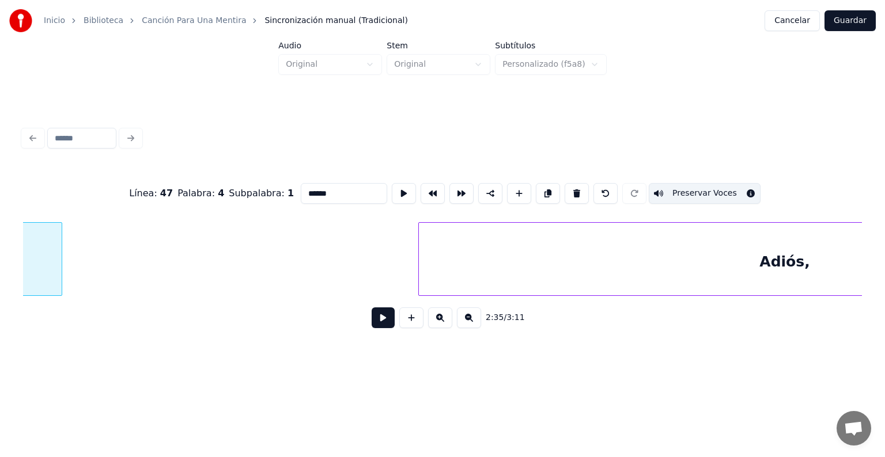
click at [509, 256] on div "Adiós," at bounding box center [785, 262] width 732 height 78
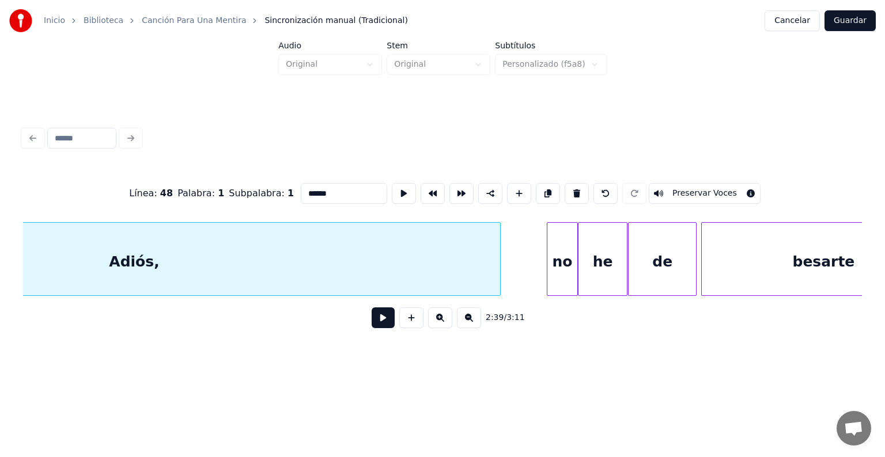
scroll to position [0, 46057]
click at [548, 259] on div at bounding box center [548, 259] width 3 height 73
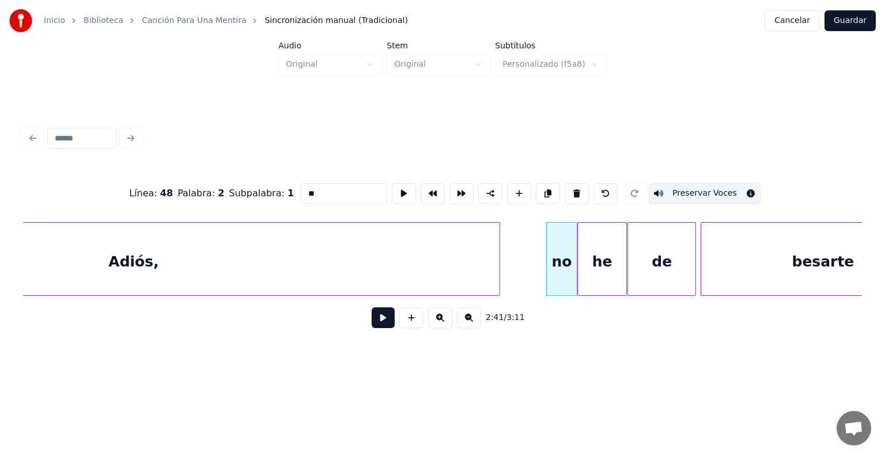
click at [592, 259] on div "he" at bounding box center [602, 262] width 48 height 78
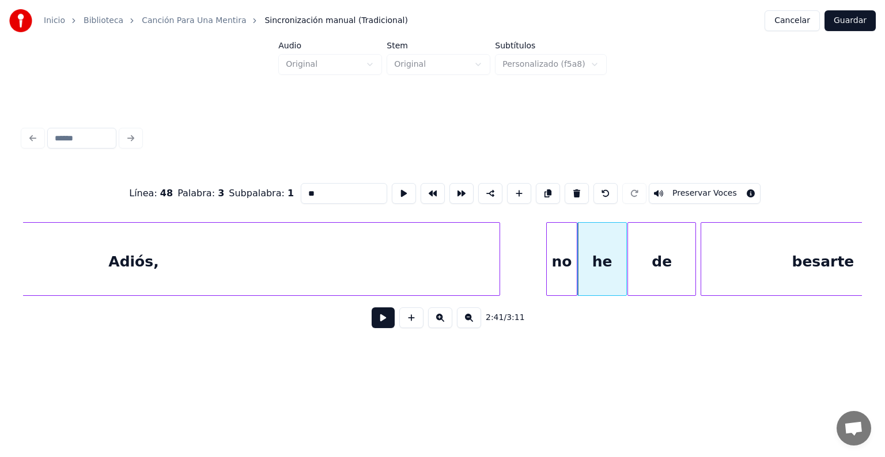
click at [642, 253] on div "de" at bounding box center [661, 262] width 67 height 78
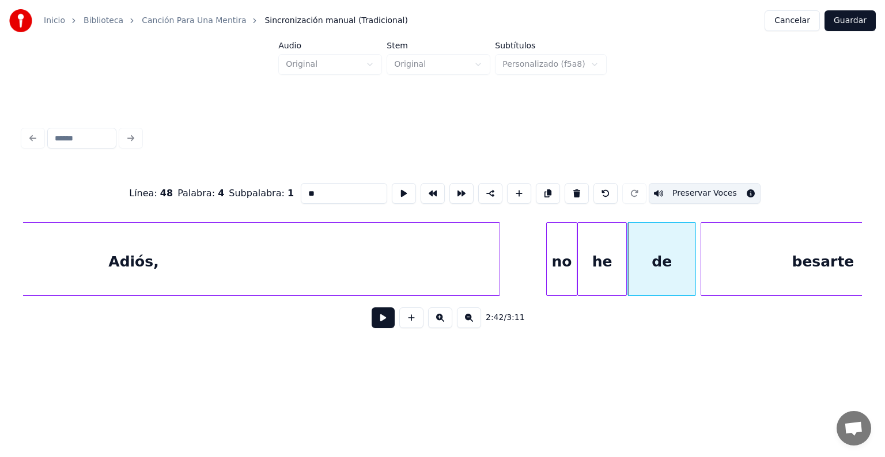
click at [452, 255] on div "Adiós," at bounding box center [134, 262] width 732 height 78
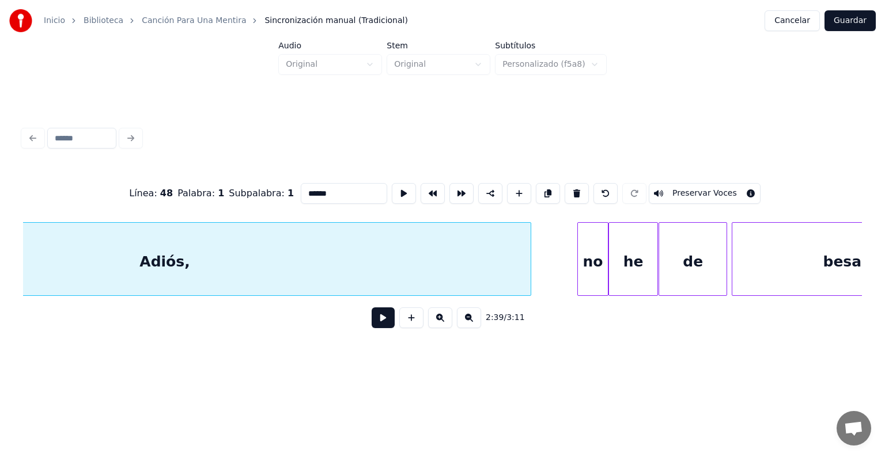
scroll to position [0, 46026]
click at [592, 253] on div "no" at bounding box center [592, 262] width 31 height 78
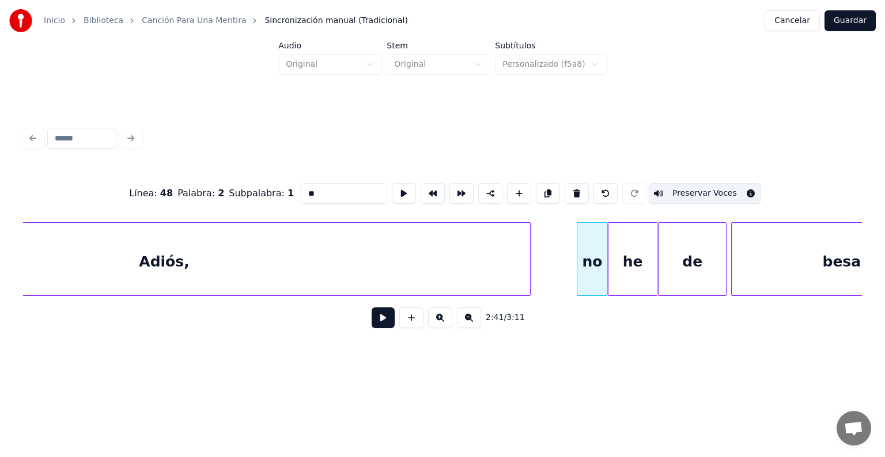
click at [634, 257] on div "he" at bounding box center [632, 262] width 48 height 78
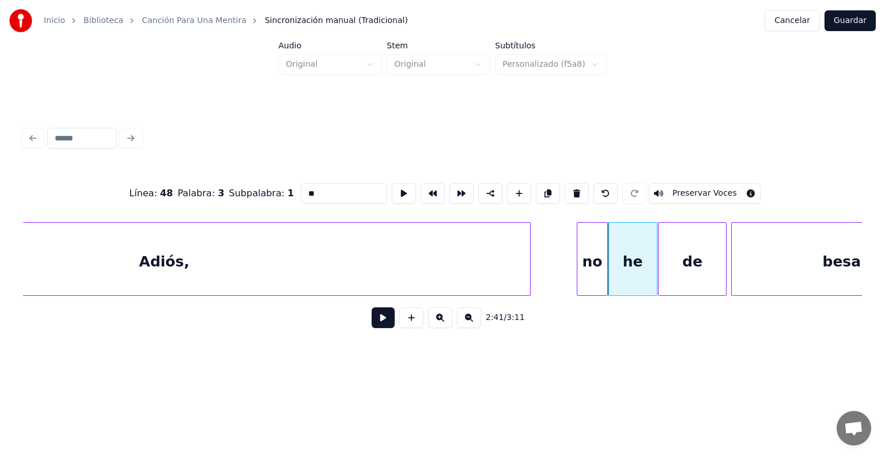
click at [670, 195] on button "Preservar Voces" at bounding box center [705, 193] width 112 height 21
click at [687, 255] on div "de" at bounding box center [691, 262] width 67 height 78
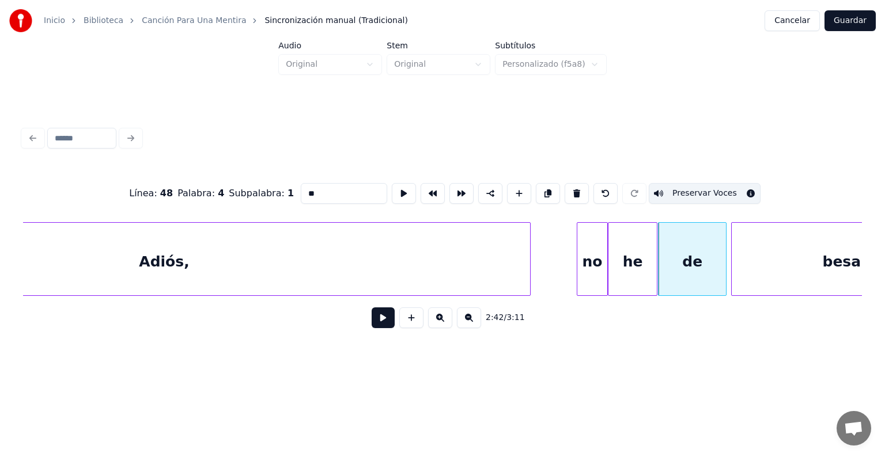
click at [758, 261] on div "besarte" at bounding box center [853, 262] width 243 height 78
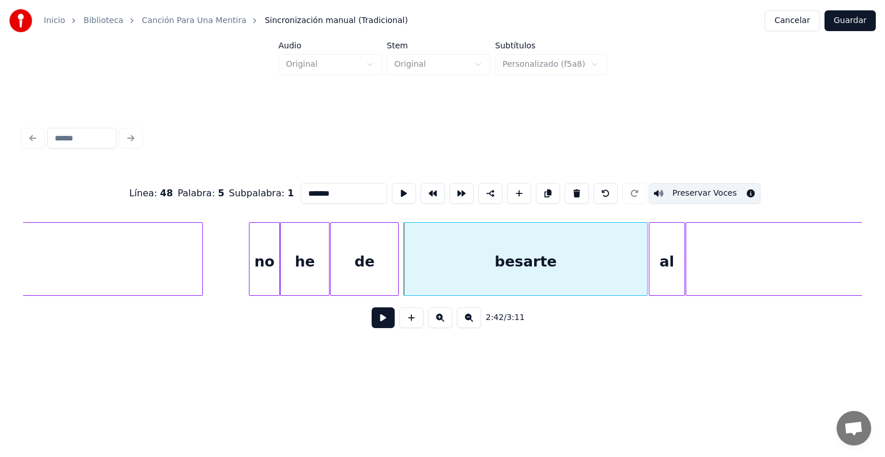
scroll to position [0, 46355]
click at [664, 260] on div "al" at bounding box center [667, 262] width 36 height 78
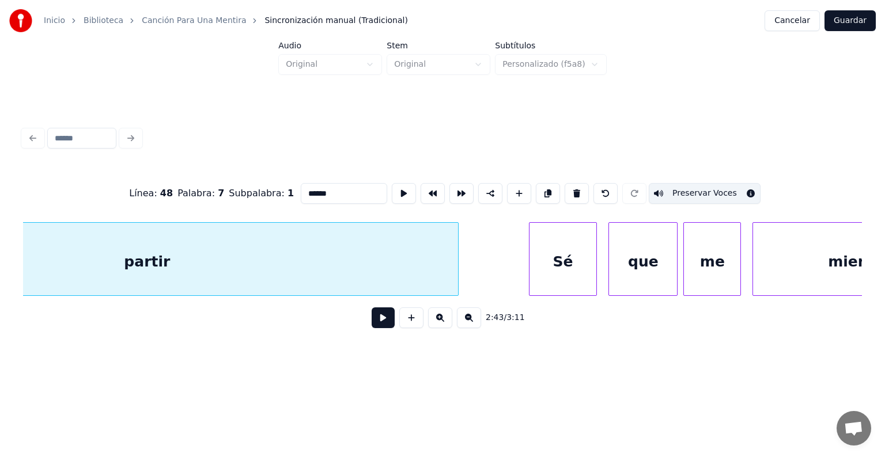
scroll to position [0, 47212]
click at [556, 259] on div "Sé" at bounding box center [554, 262] width 67 height 78
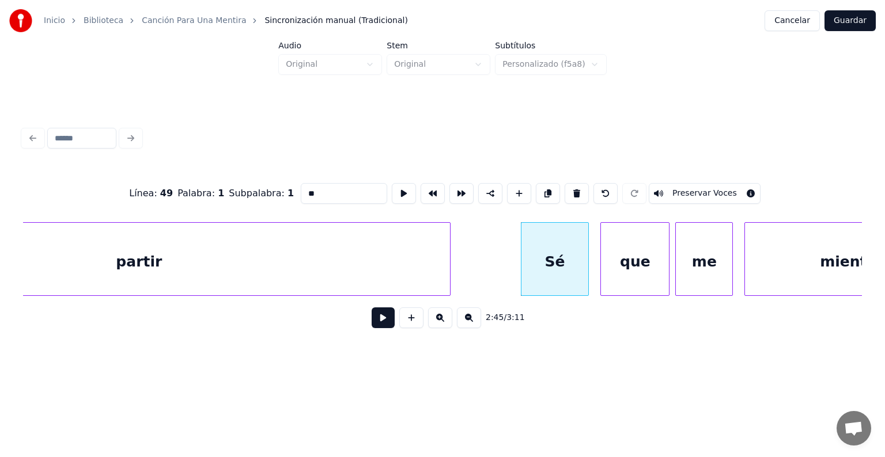
click at [636, 259] on div "que" at bounding box center [635, 262] width 68 height 78
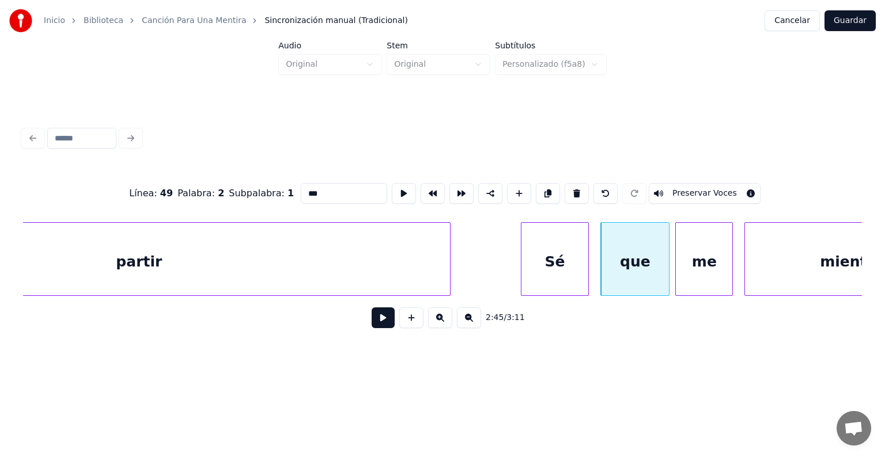
click at [695, 260] on div "me" at bounding box center [704, 262] width 56 height 78
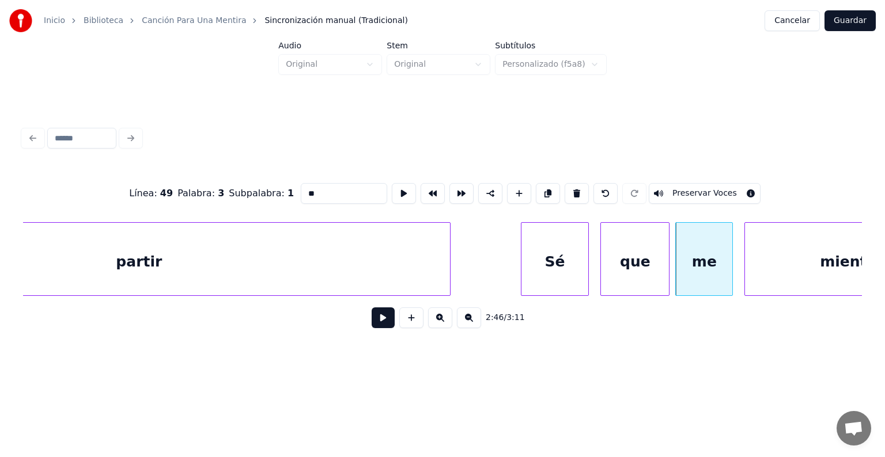
click at [775, 259] on div "miente" at bounding box center [848, 262] width 206 height 78
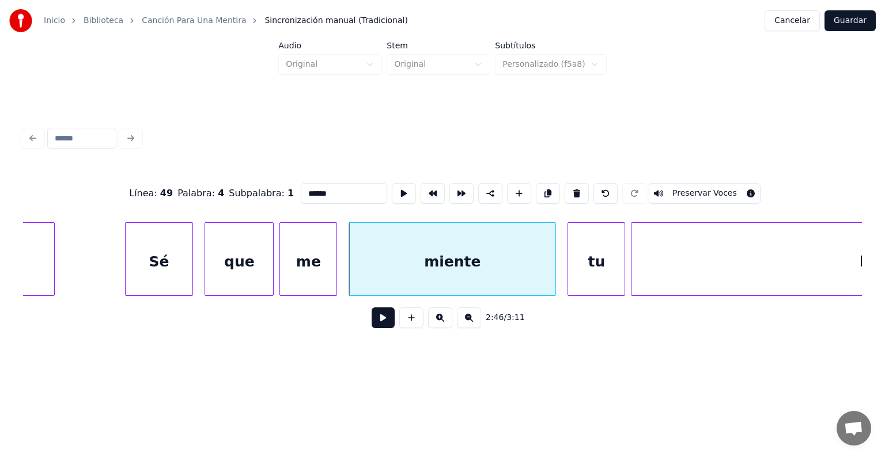
scroll to position [0, 47661]
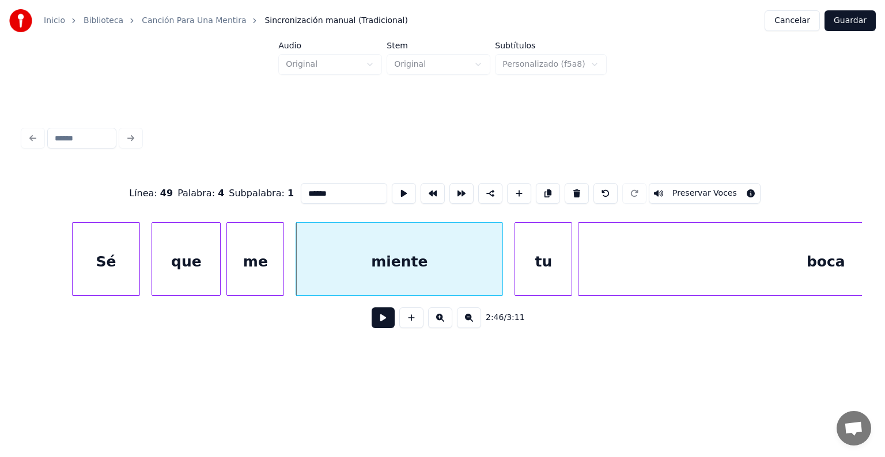
click at [554, 259] on div "tu" at bounding box center [543, 262] width 56 height 78
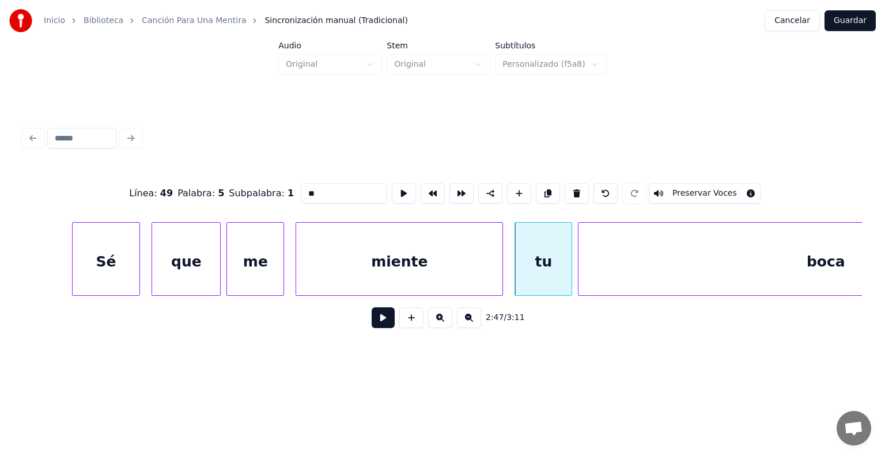
click at [626, 260] on div "boca" at bounding box center [825, 262] width 494 height 78
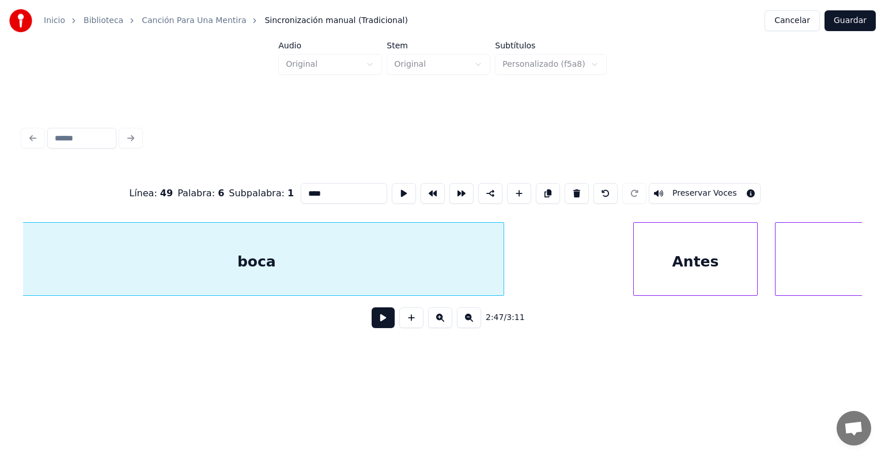
scroll to position [0, 48310]
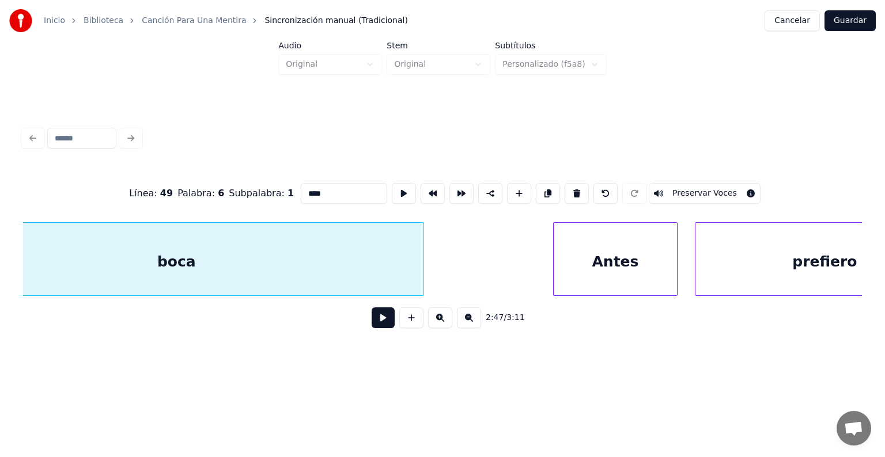
click at [592, 257] on div "Antes" at bounding box center [616, 262] width 124 height 78
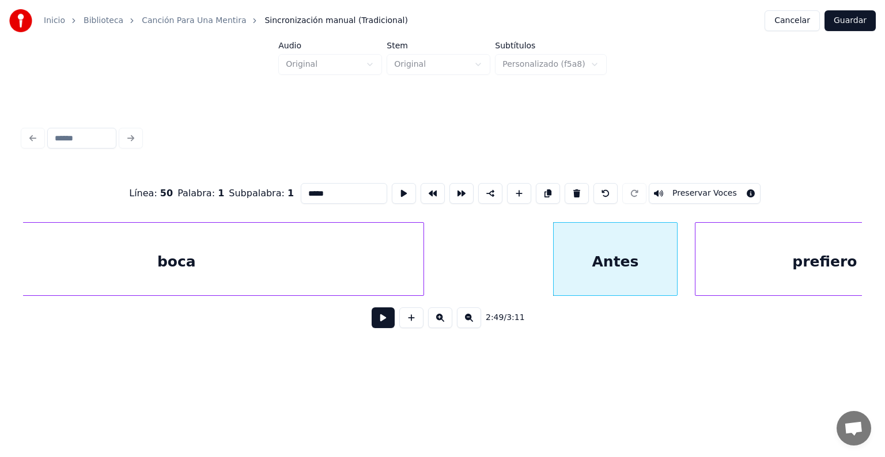
click at [734, 257] on div "prefiero" at bounding box center [824, 262] width 258 height 78
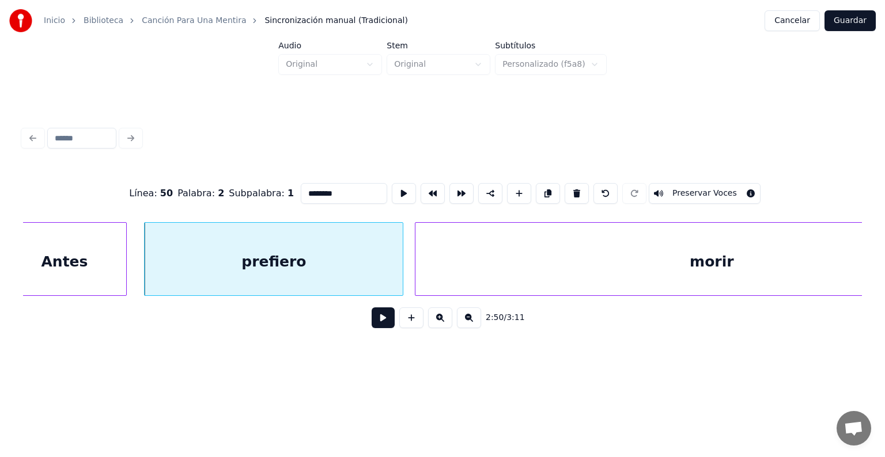
scroll to position [0, 48882]
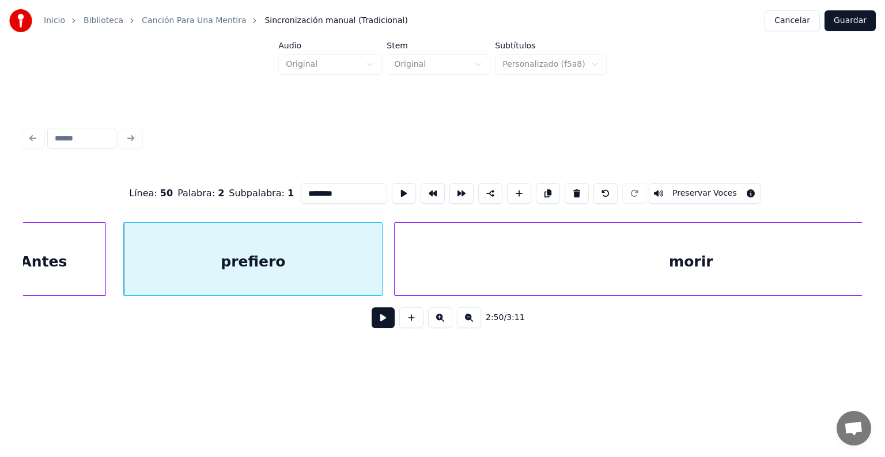
click at [600, 259] on div "morir" at bounding box center [691, 262] width 592 height 78
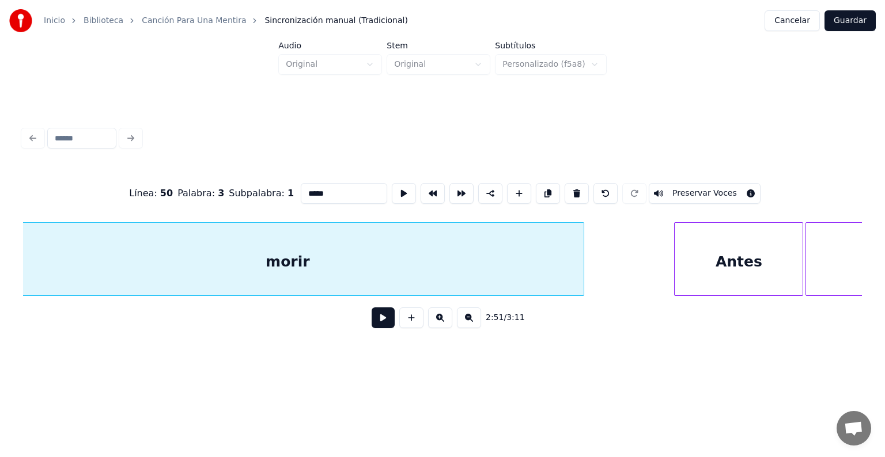
scroll to position [0, 49453]
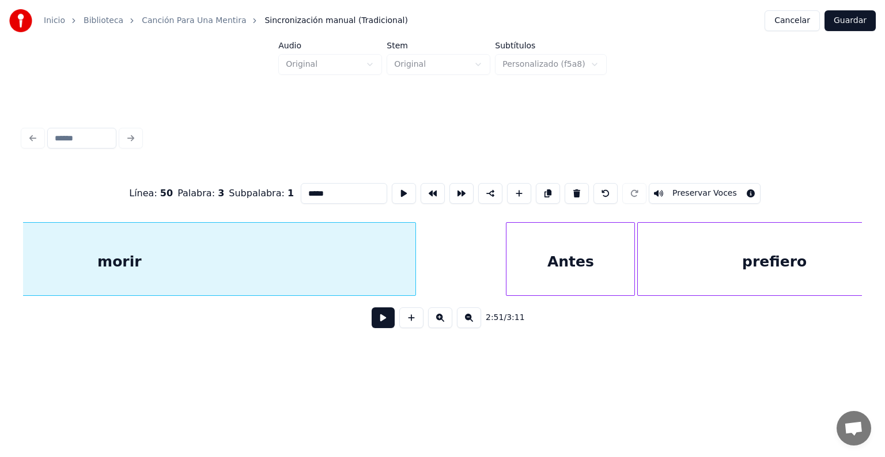
click at [545, 258] on div "Antes" at bounding box center [570, 262] width 128 height 78
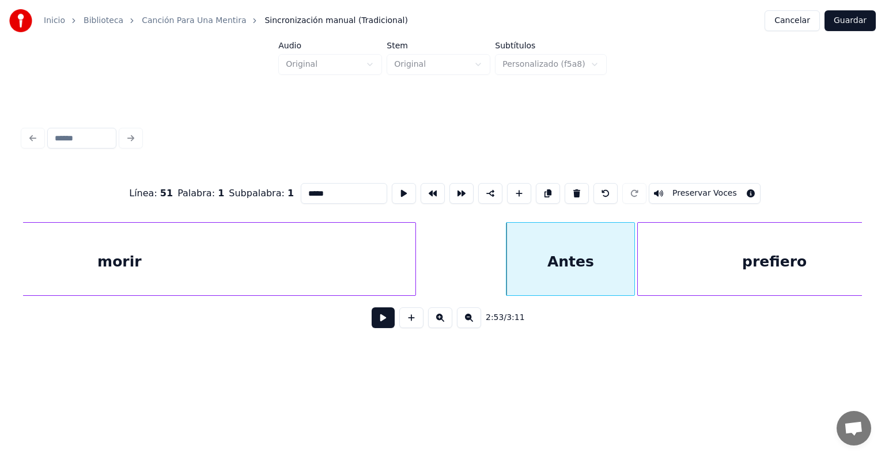
click at [670, 260] on div "prefiero" at bounding box center [774, 262] width 273 height 78
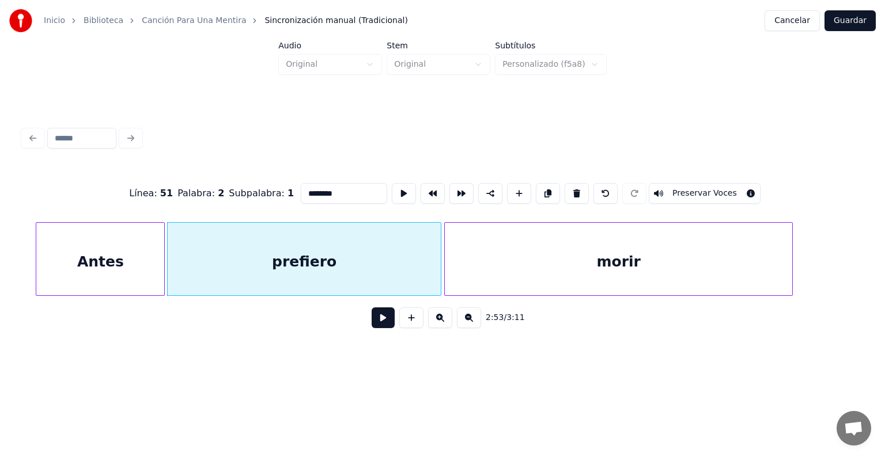
scroll to position [0, 50017]
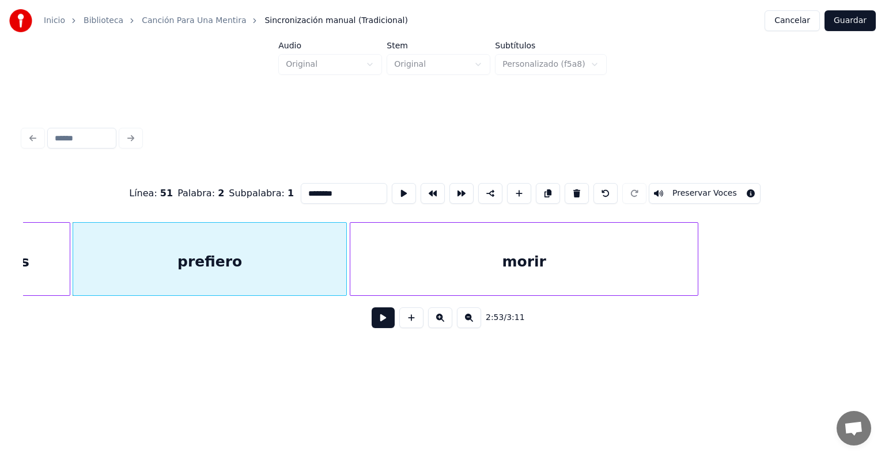
click at [553, 273] on div "morir" at bounding box center [523, 262] width 347 height 78
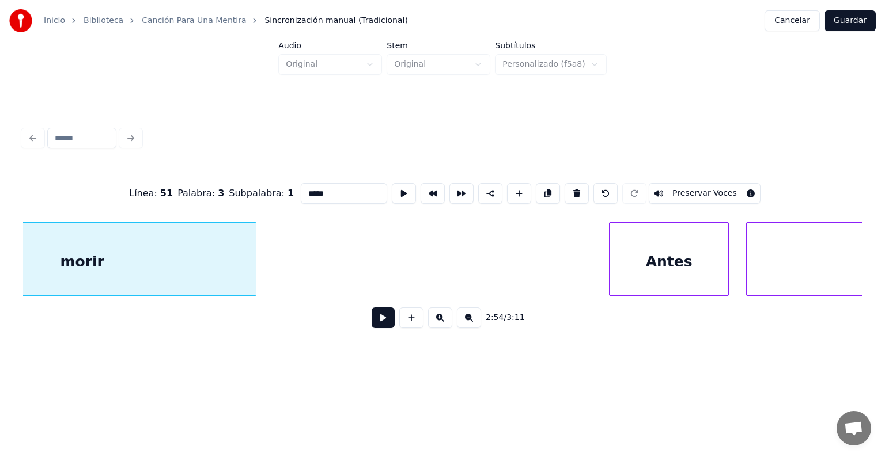
scroll to position [0, 50460]
click at [641, 256] on div "Antes" at bounding box center [668, 262] width 119 height 78
type input "*****"
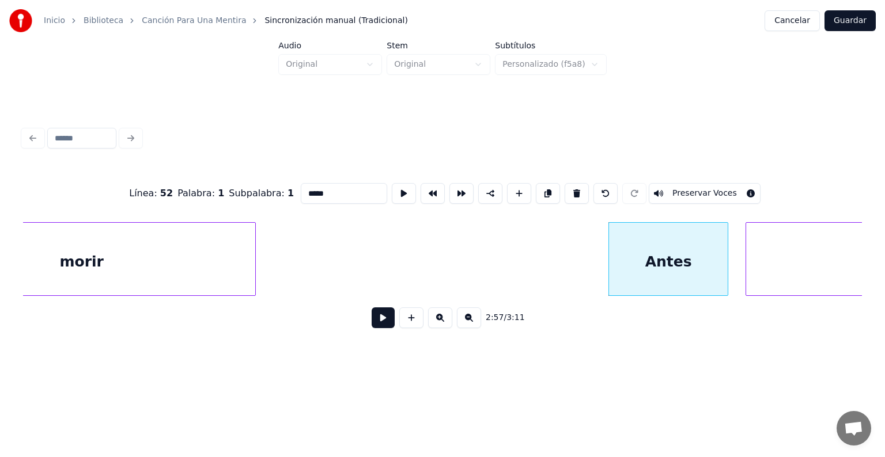
click at [392, 199] on button at bounding box center [404, 193] width 24 height 21
click at [392, 194] on button at bounding box center [404, 193] width 24 height 21
click at [392, 189] on button at bounding box center [404, 193] width 24 height 21
click at [392, 194] on button at bounding box center [404, 193] width 24 height 21
click at [376, 323] on button at bounding box center [383, 318] width 23 height 21
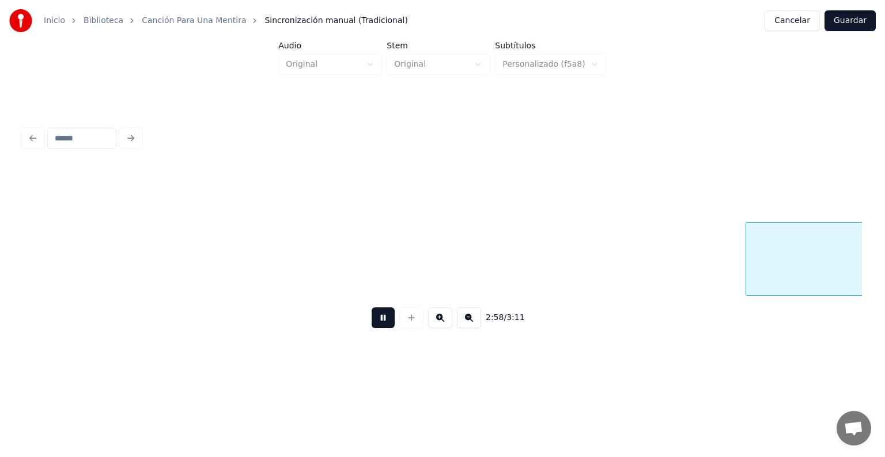
scroll to position [0, 51299]
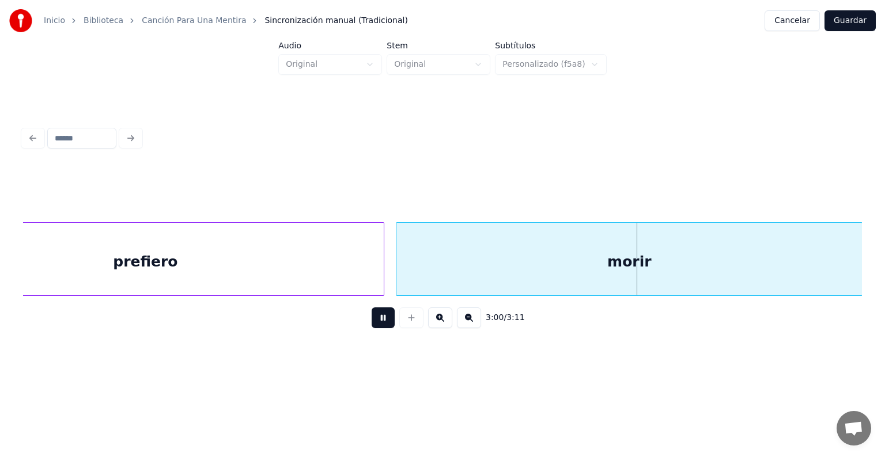
click at [310, 242] on div "prefiero" at bounding box center [145, 262] width 477 height 78
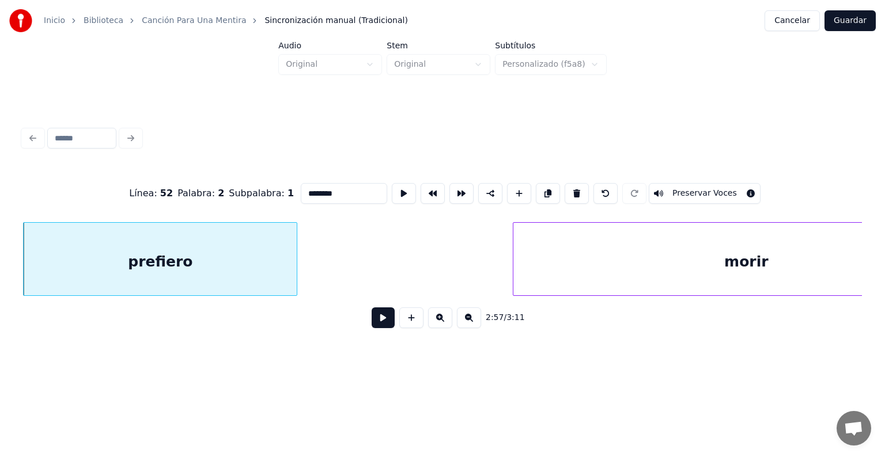
click at [372, 326] on button at bounding box center [383, 318] width 23 height 21
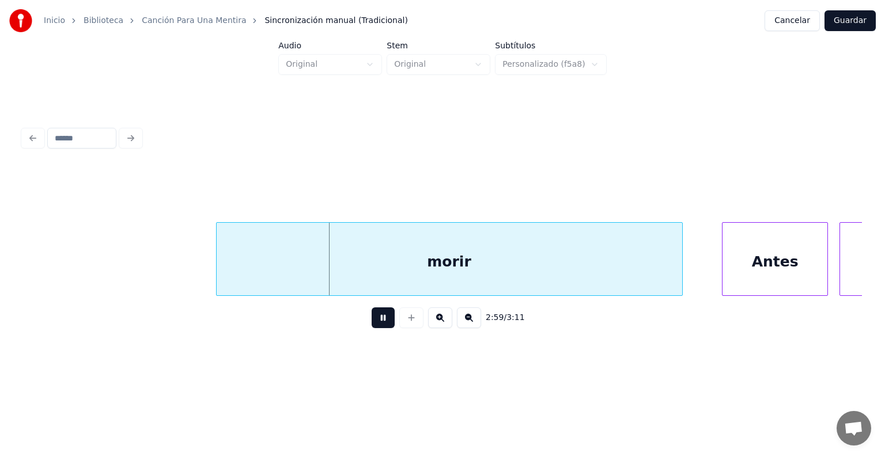
scroll to position [0, 51466]
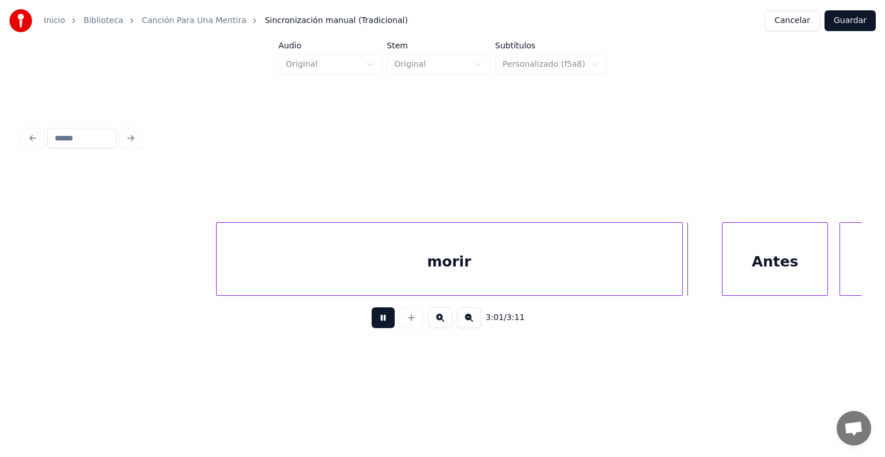
click at [374, 326] on button at bounding box center [383, 318] width 23 height 21
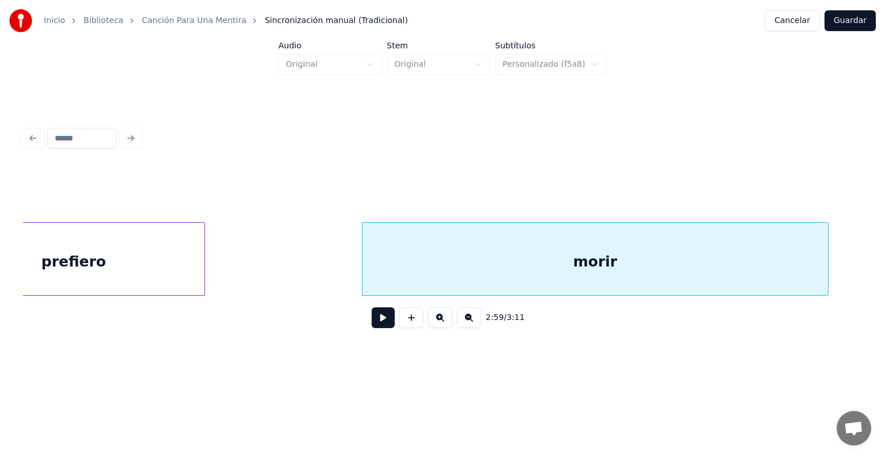
scroll to position [0, 51249]
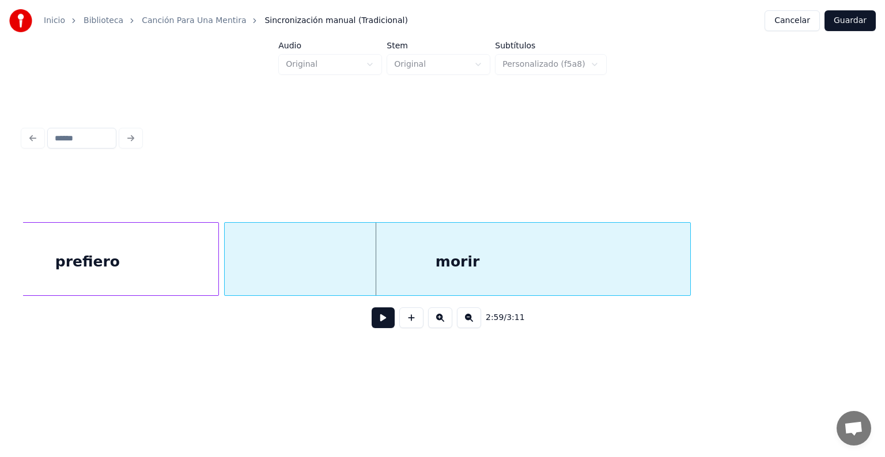
click at [301, 266] on div "morir" at bounding box center [457, 262] width 465 height 78
click at [372, 320] on button at bounding box center [383, 318] width 23 height 21
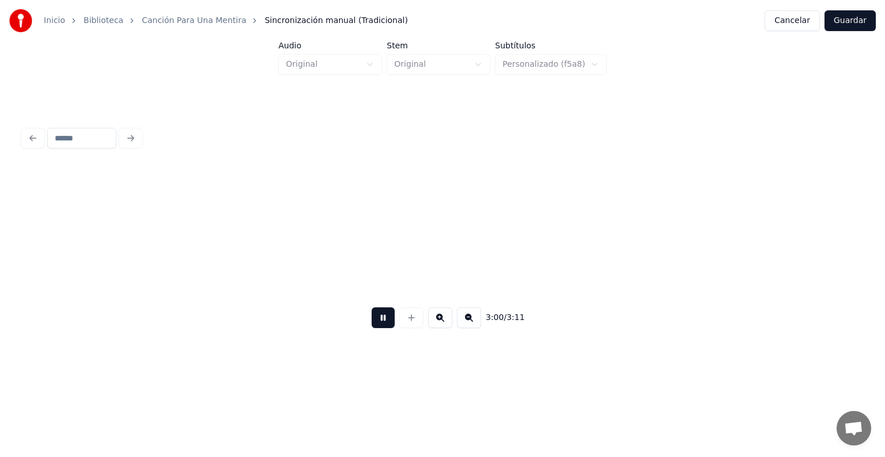
scroll to position [0, 52088]
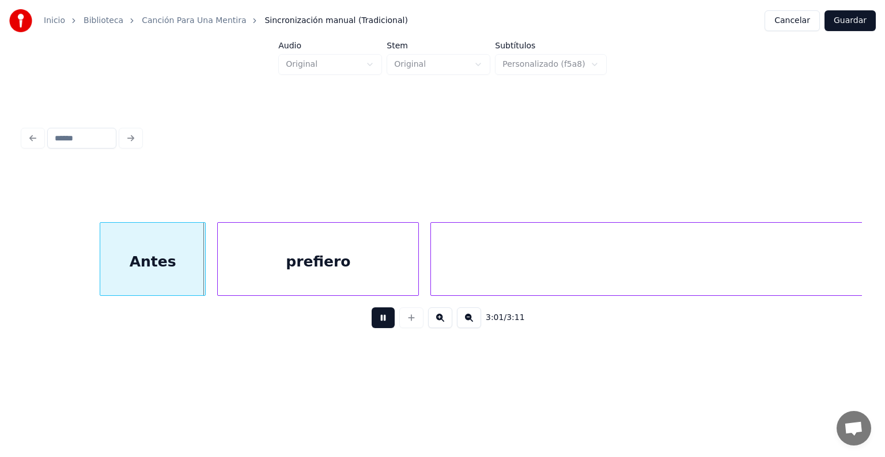
click at [477, 309] on div "3:01 / 3:11" at bounding box center [442, 318] width 839 height 44
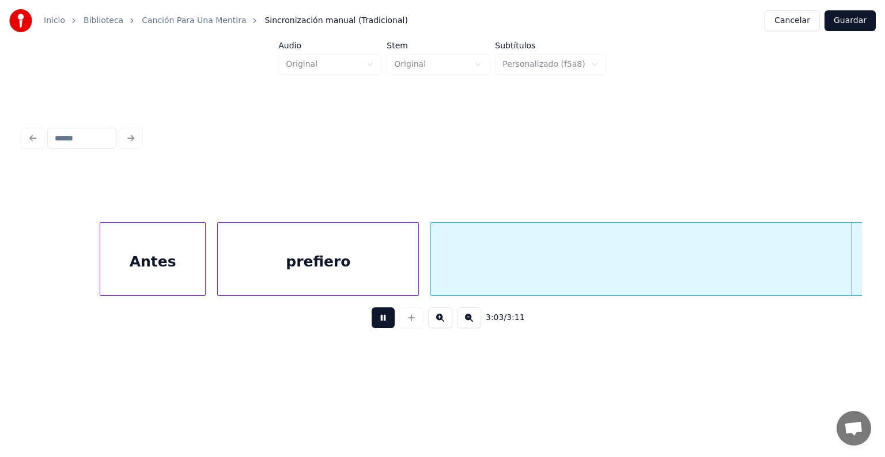
scroll to position [0, 52930]
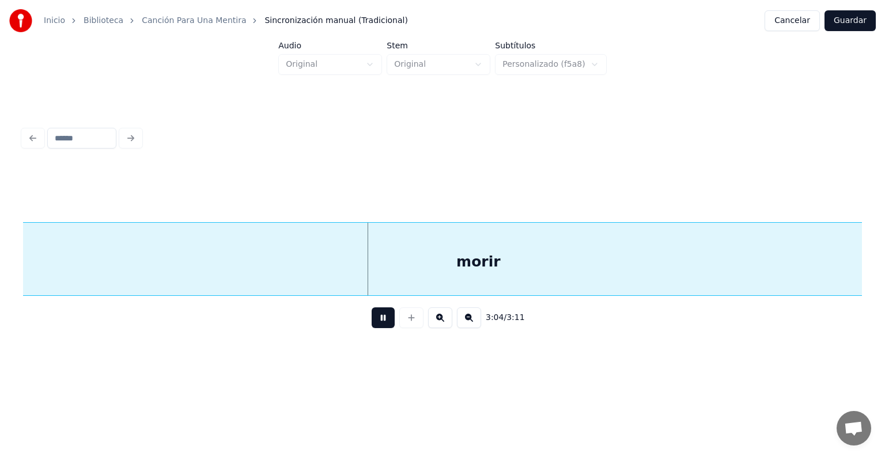
click at [862, 18] on button "Guardar" at bounding box center [849, 20] width 51 height 21
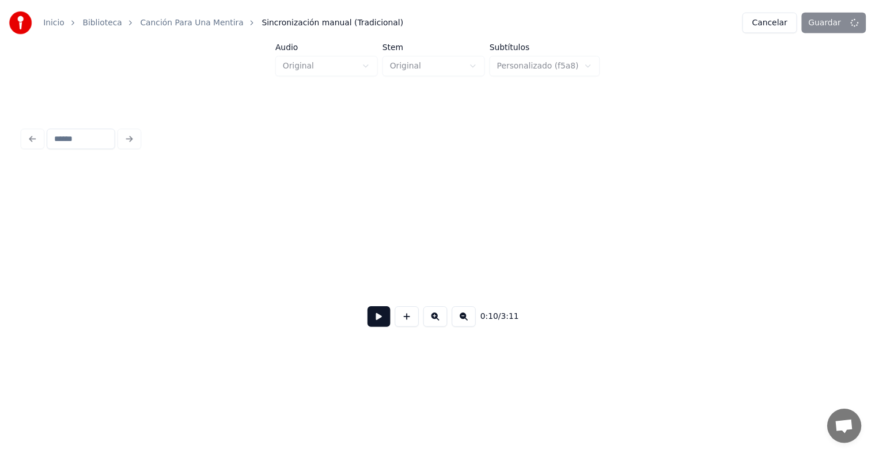
scroll to position [0, 3098]
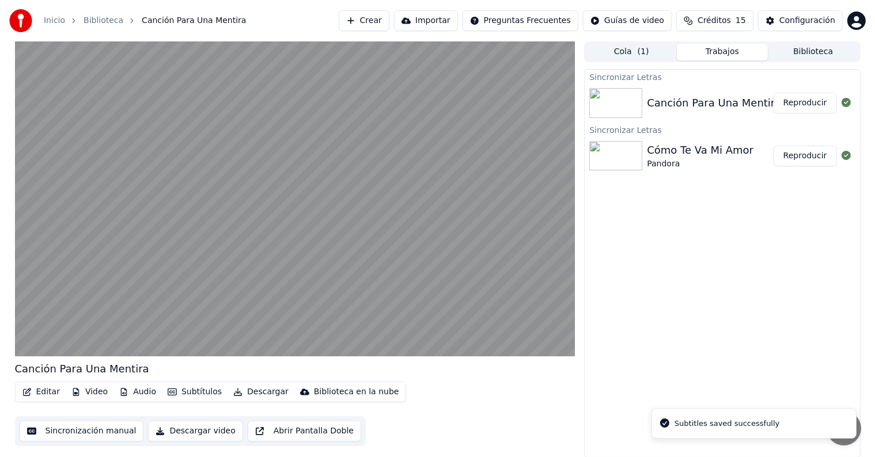
click at [45, 305] on video at bounding box center [295, 198] width 560 height 315
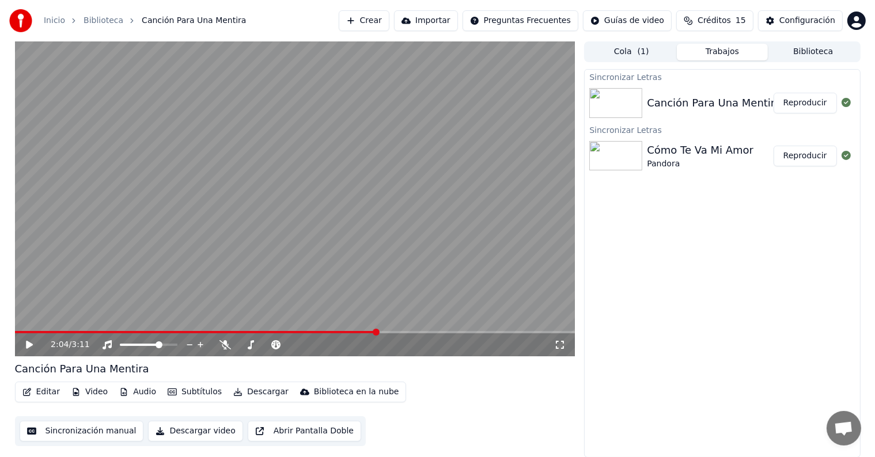
click at [28, 350] on div "2:04 / 3:11" at bounding box center [295, 345] width 551 height 12
click at [23, 342] on div "2:04 / 3:11" at bounding box center [295, 345] width 551 height 12
click at [26, 346] on icon at bounding box center [29, 345] width 7 height 8
click at [242, 392] on button "Descargar" at bounding box center [261, 392] width 65 height 16
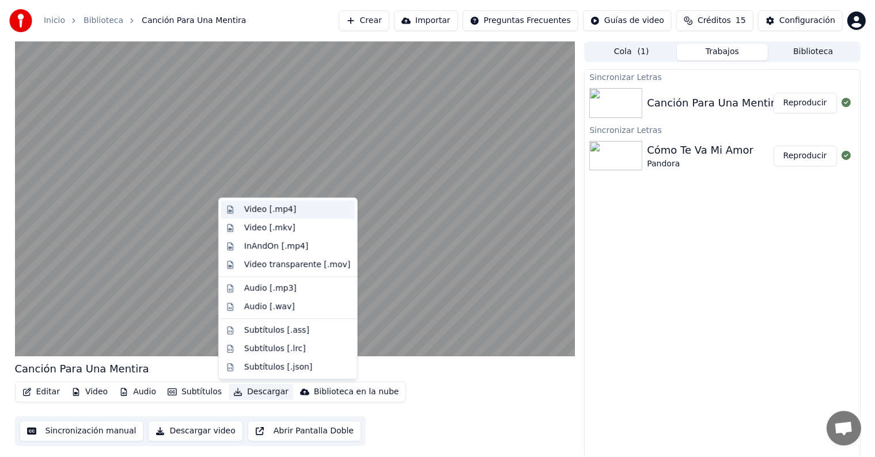
click at [246, 203] on div "Video [.mp4]" at bounding box center [288, 209] width 134 height 18
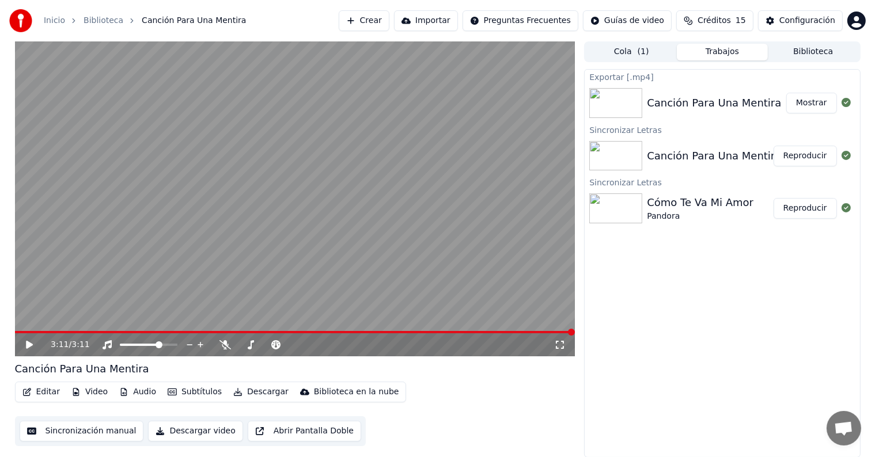
click at [761, 276] on div "Exportar [.mp4] Canción Para Una Mentira Mostrar Sincronizar Letras Canción Par…" at bounding box center [722, 263] width 276 height 389
click at [797, 49] on button "Biblioteca" at bounding box center [813, 52] width 91 height 17
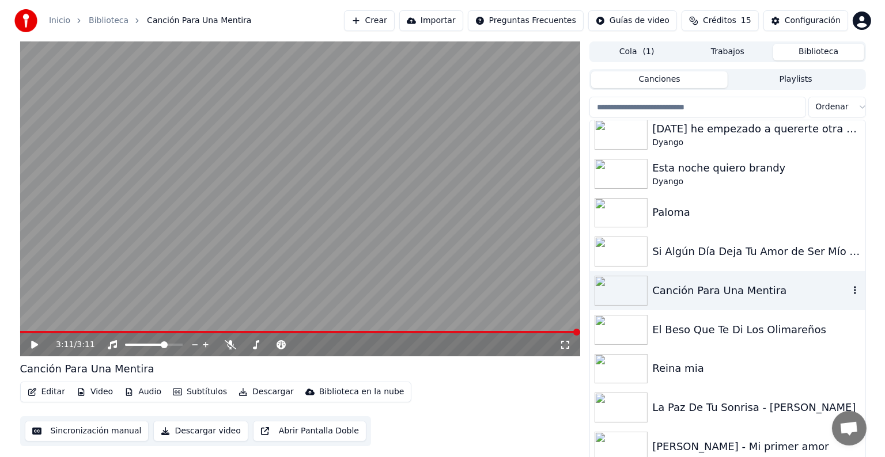
scroll to position [10848, 0]
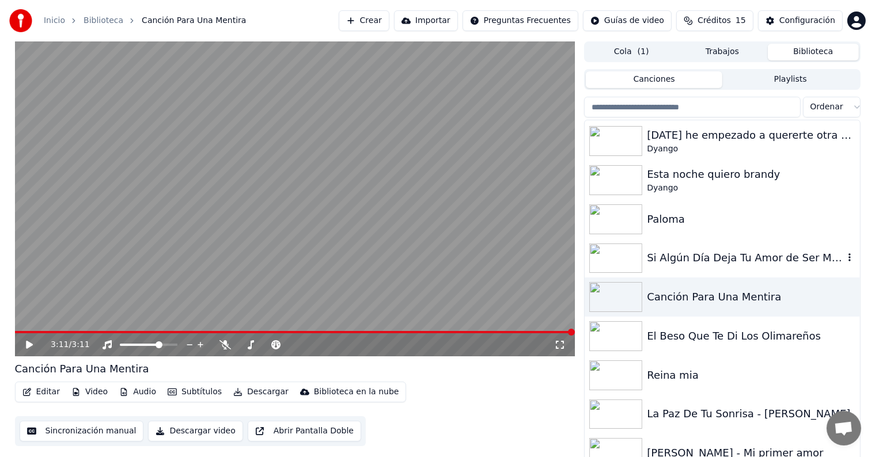
click at [669, 249] on div "Si Algún Día Deja Tu Amor de Ser Mío - Los [PERSON_NAME]" at bounding box center [722, 258] width 275 height 39
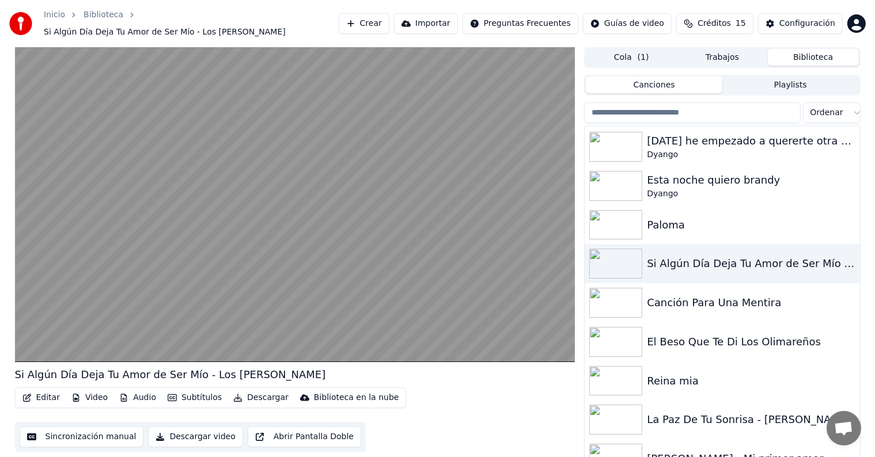
click at [44, 390] on button "Editar" at bounding box center [41, 398] width 47 height 16
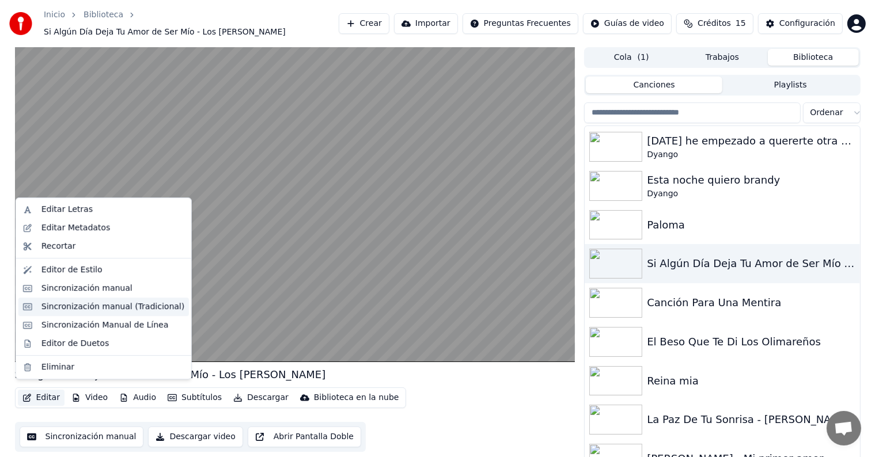
click at [93, 311] on div "Sincronización manual (Tradicional)" at bounding box center [112, 307] width 143 height 12
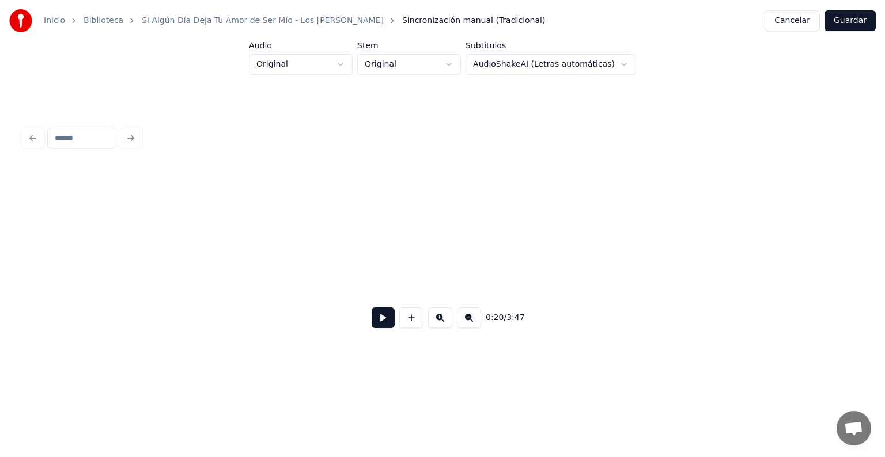
scroll to position [0, 5915]
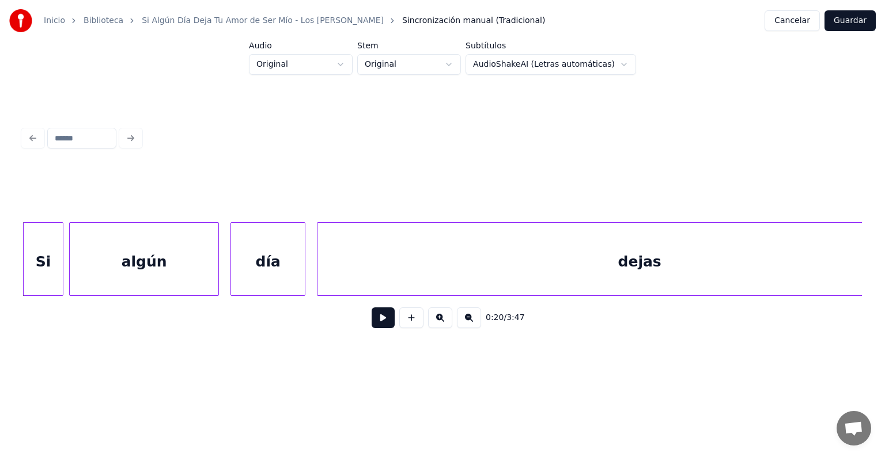
click at [108, 291] on div "algún" at bounding box center [144, 262] width 149 height 78
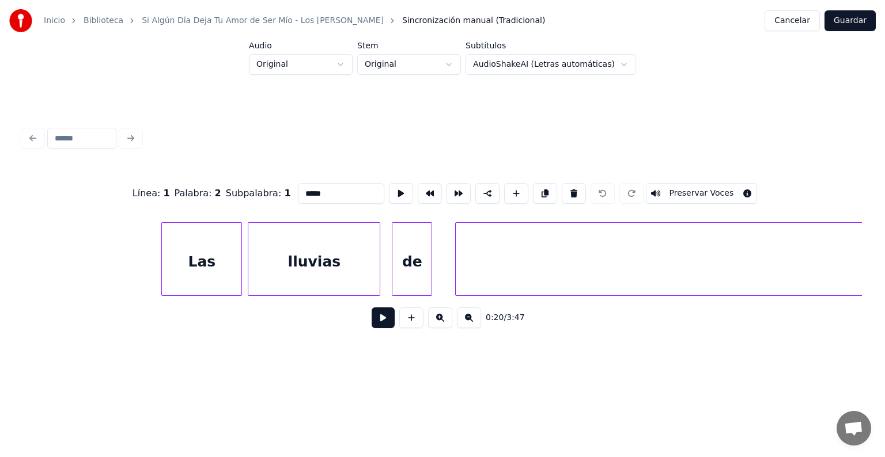
scroll to position [0, 13803]
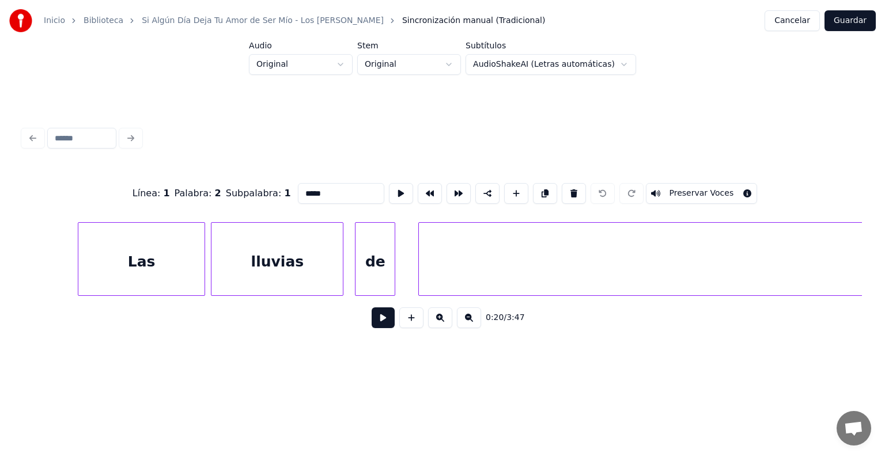
click at [79, 262] on div at bounding box center [79, 259] width 3 height 73
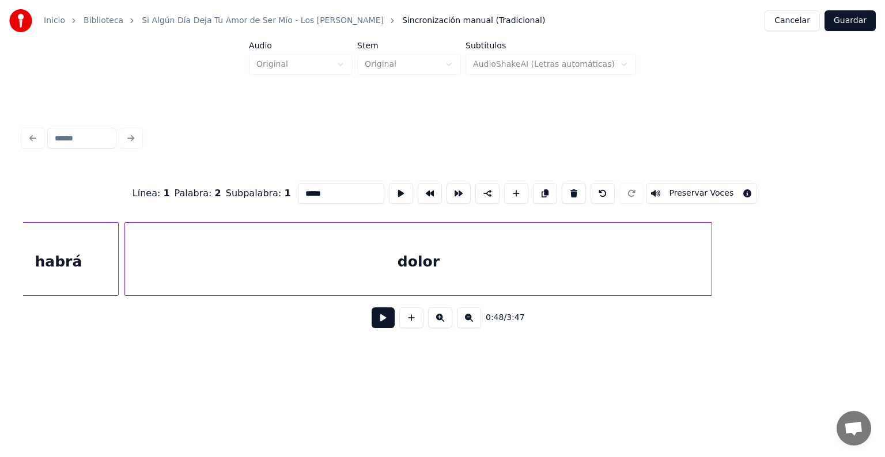
scroll to position [0, 18061]
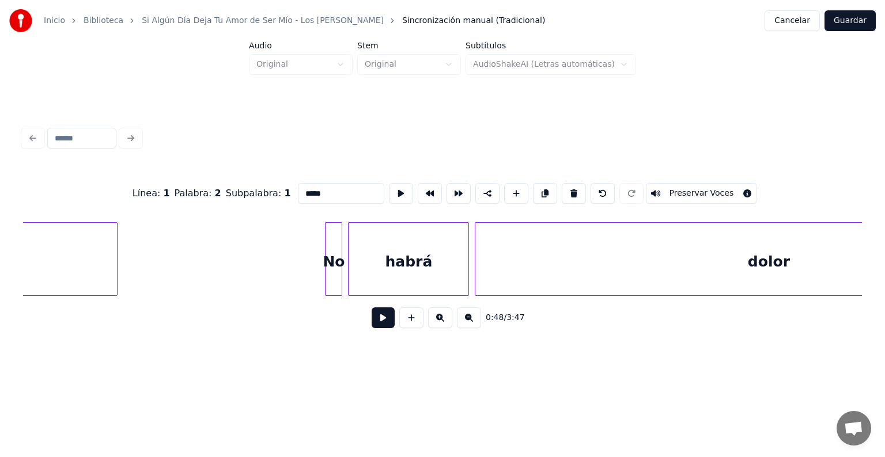
click at [329, 278] on div "No" at bounding box center [333, 262] width 16 height 78
type input "**"
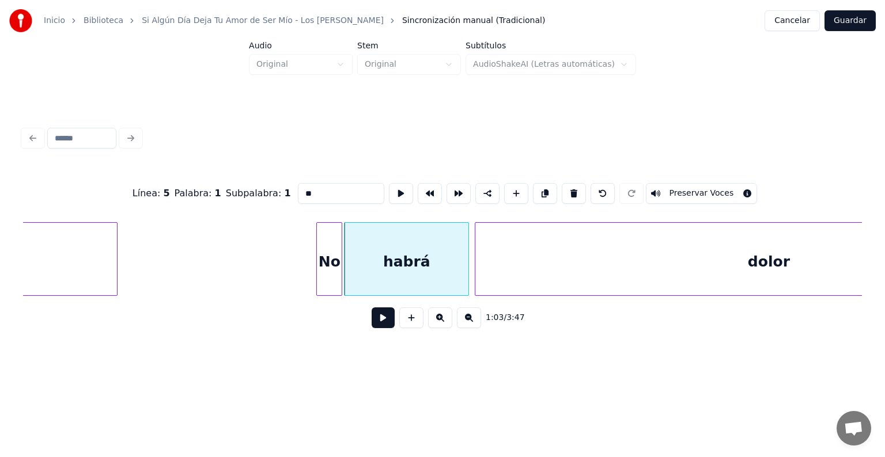
click at [331, 274] on div "No" at bounding box center [329, 262] width 25 height 78
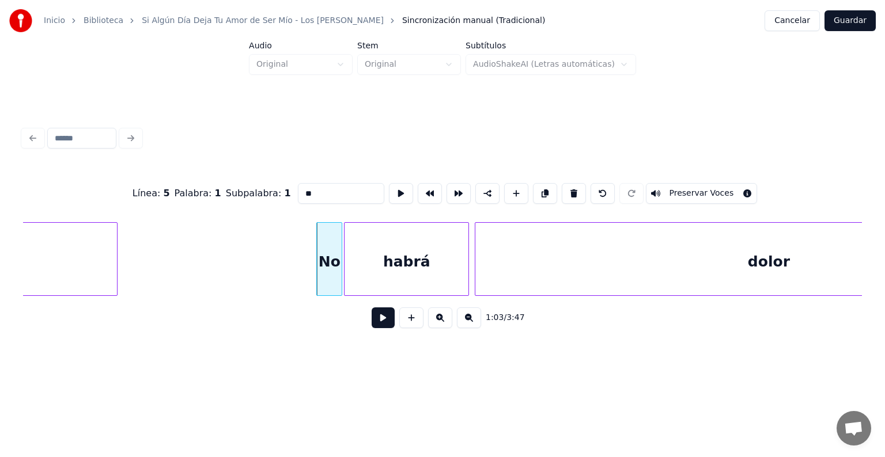
click at [372, 326] on button at bounding box center [383, 318] width 23 height 21
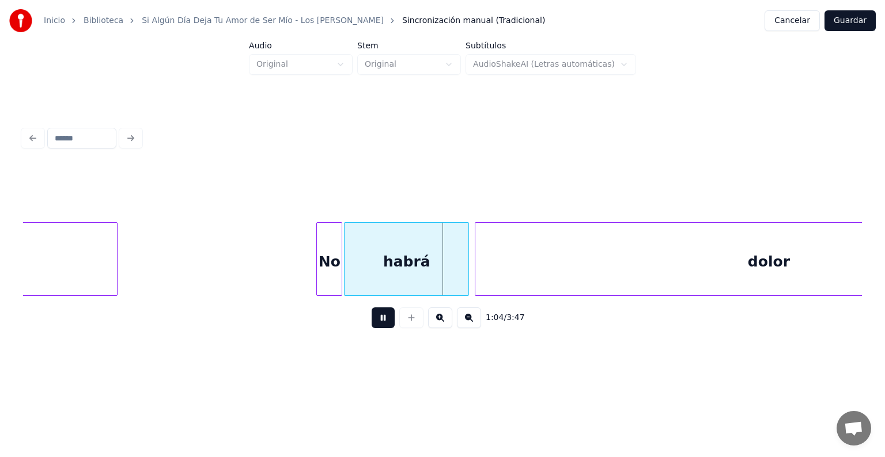
click at [327, 273] on div "No" at bounding box center [329, 262] width 25 height 78
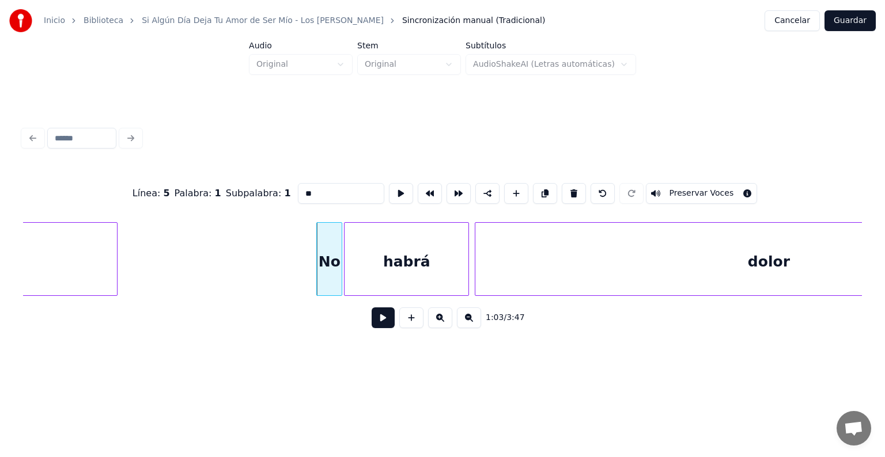
click at [372, 327] on button at bounding box center [383, 318] width 23 height 21
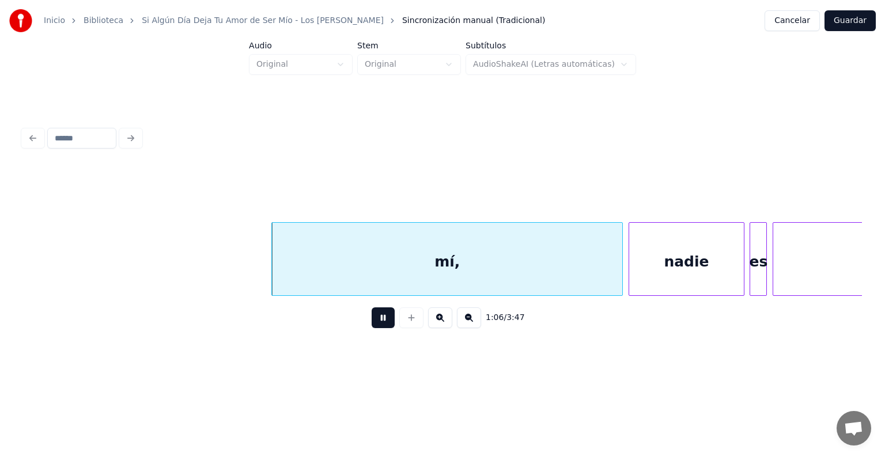
scroll to position [0, 19152]
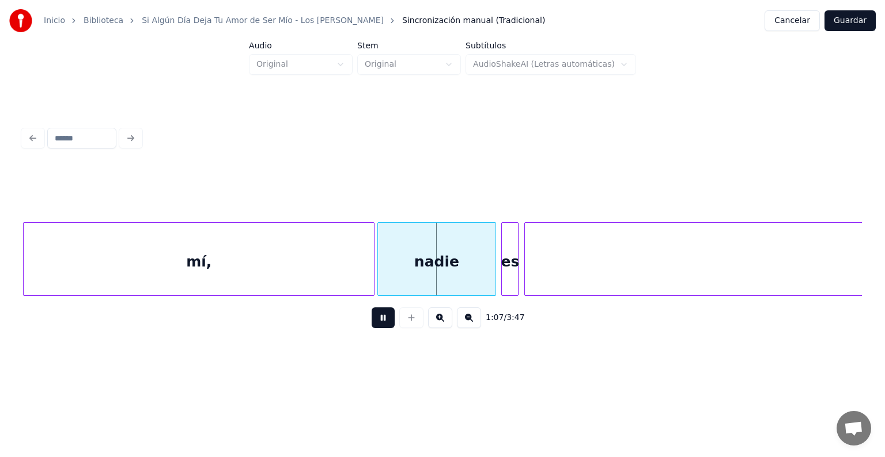
click at [382, 264] on div "nadie" at bounding box center [436, 262] width 117 height 78
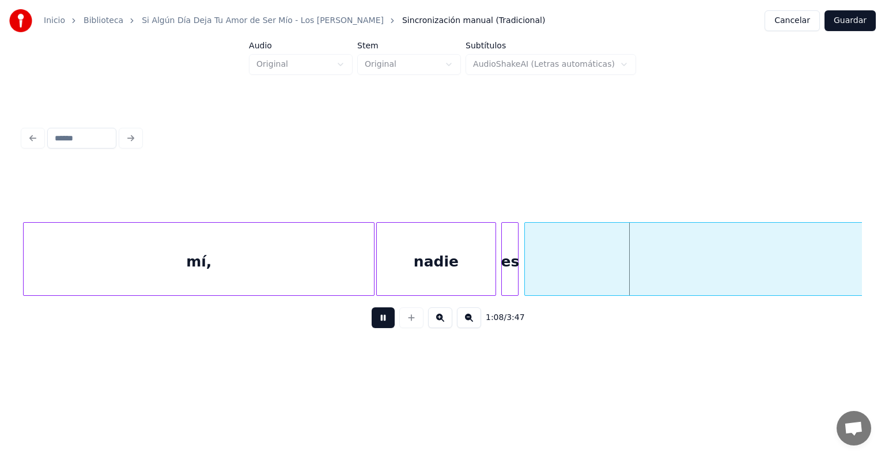
click at [503, 259] on div at bounding box center [503, 259] width 3 height 73
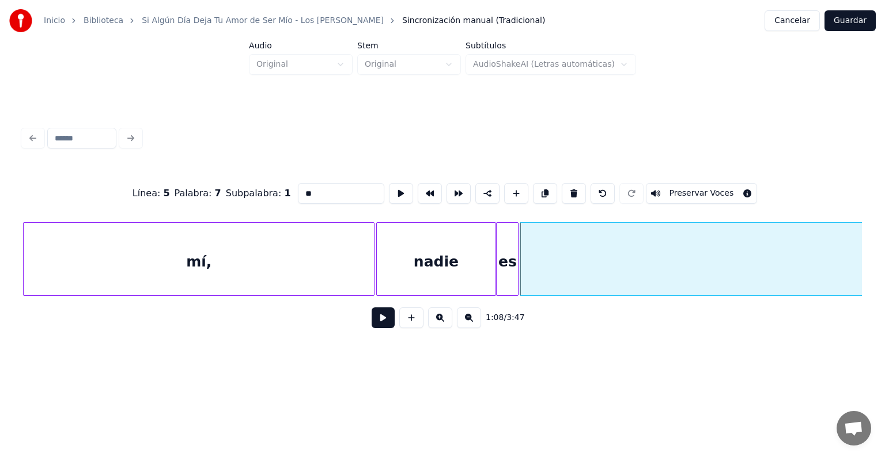
click at [372, 321] on button at bounding box center [383, 318] width 23 height 21
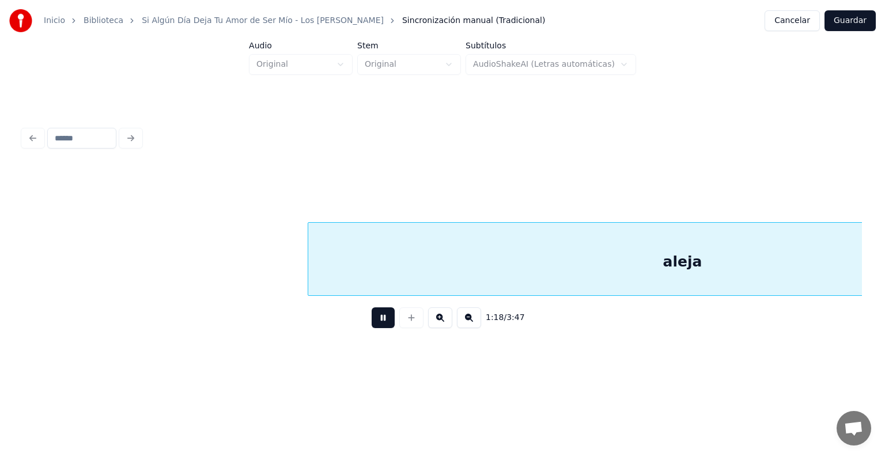
scroll to position [0, 22520]
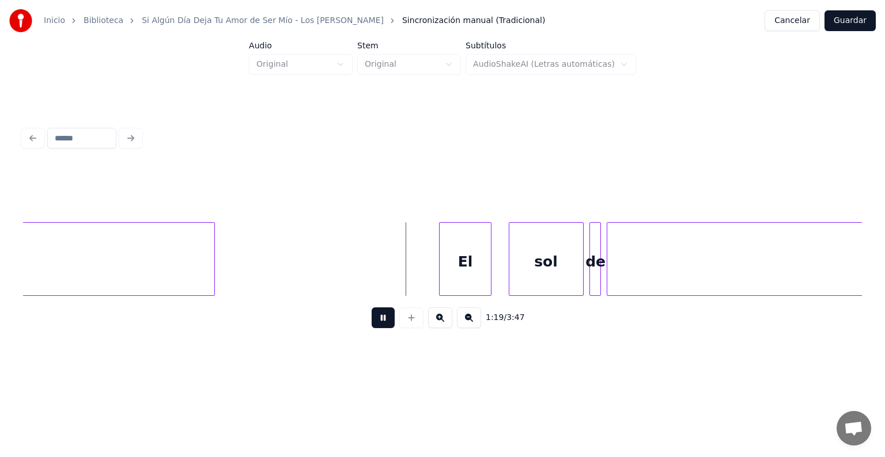
click at [439, 268] on div at bounding box center [440, 259] width 3 height 73
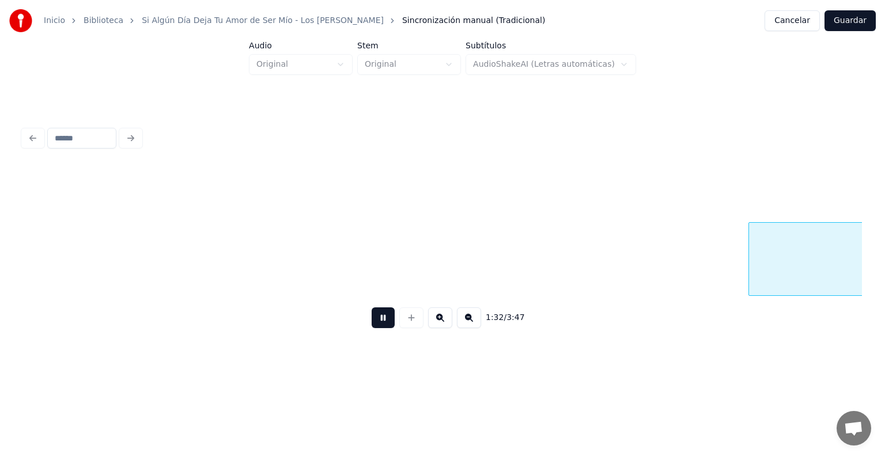
scroll to position [0, 26734]
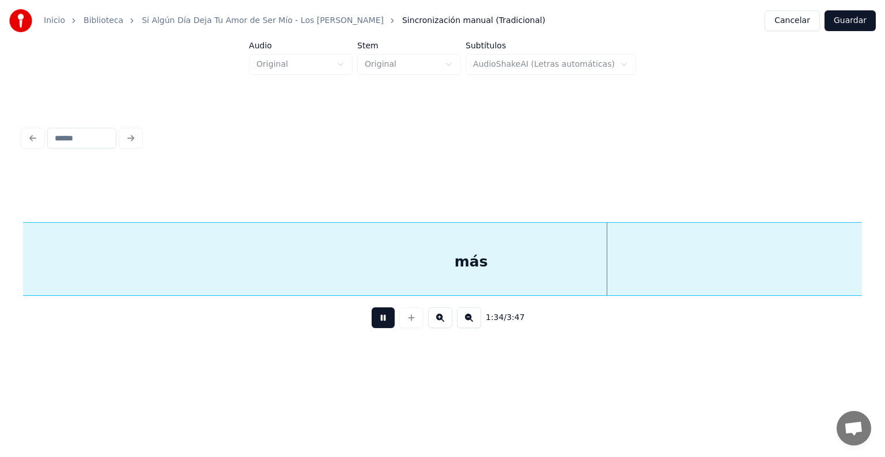
click at [373, 321] on button at bounding box center [383, 318] width 23 height 21
